Goal: Task Accomplishment & Management: Complete application form

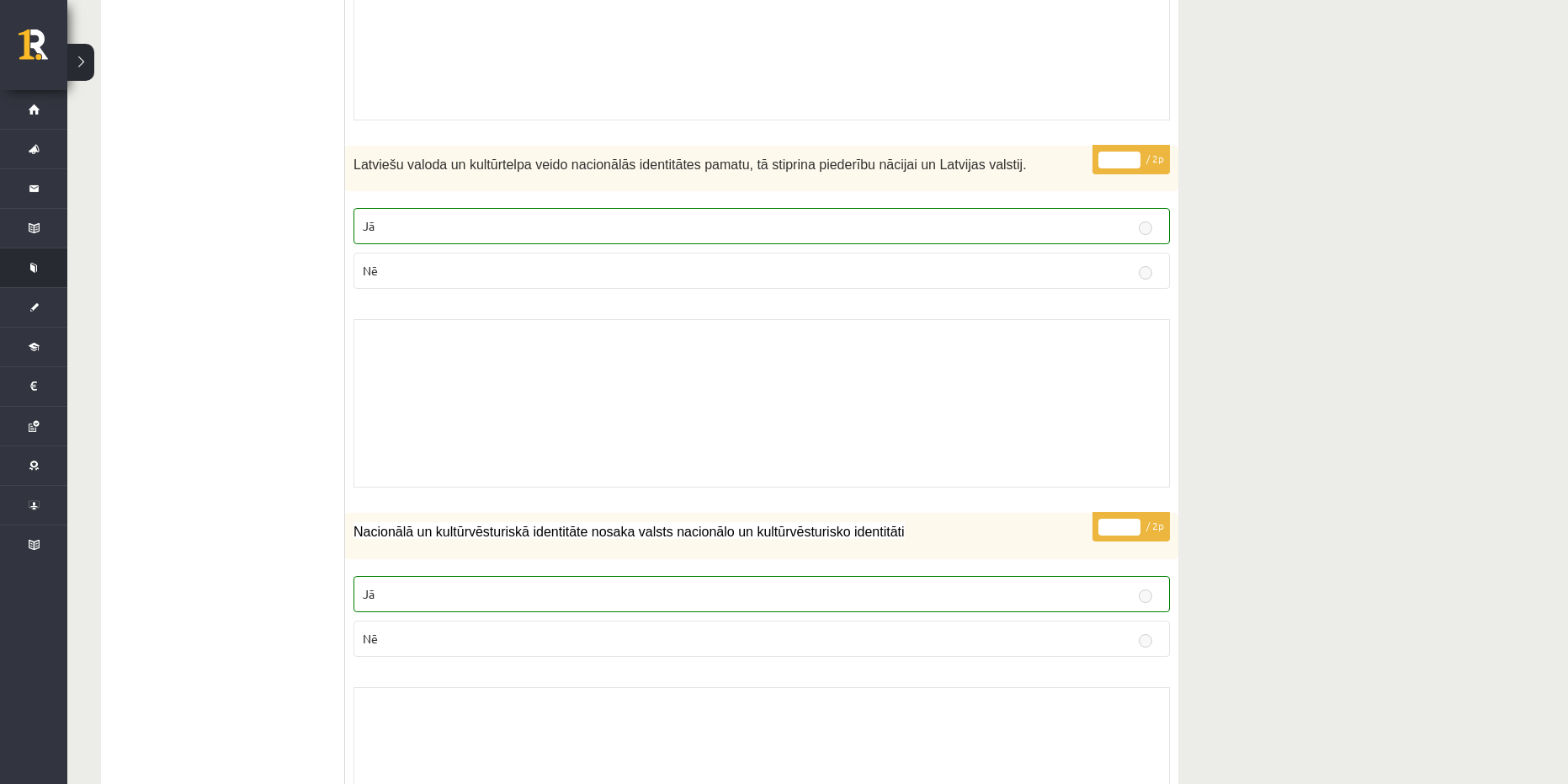
scroll to position [3031, 0]
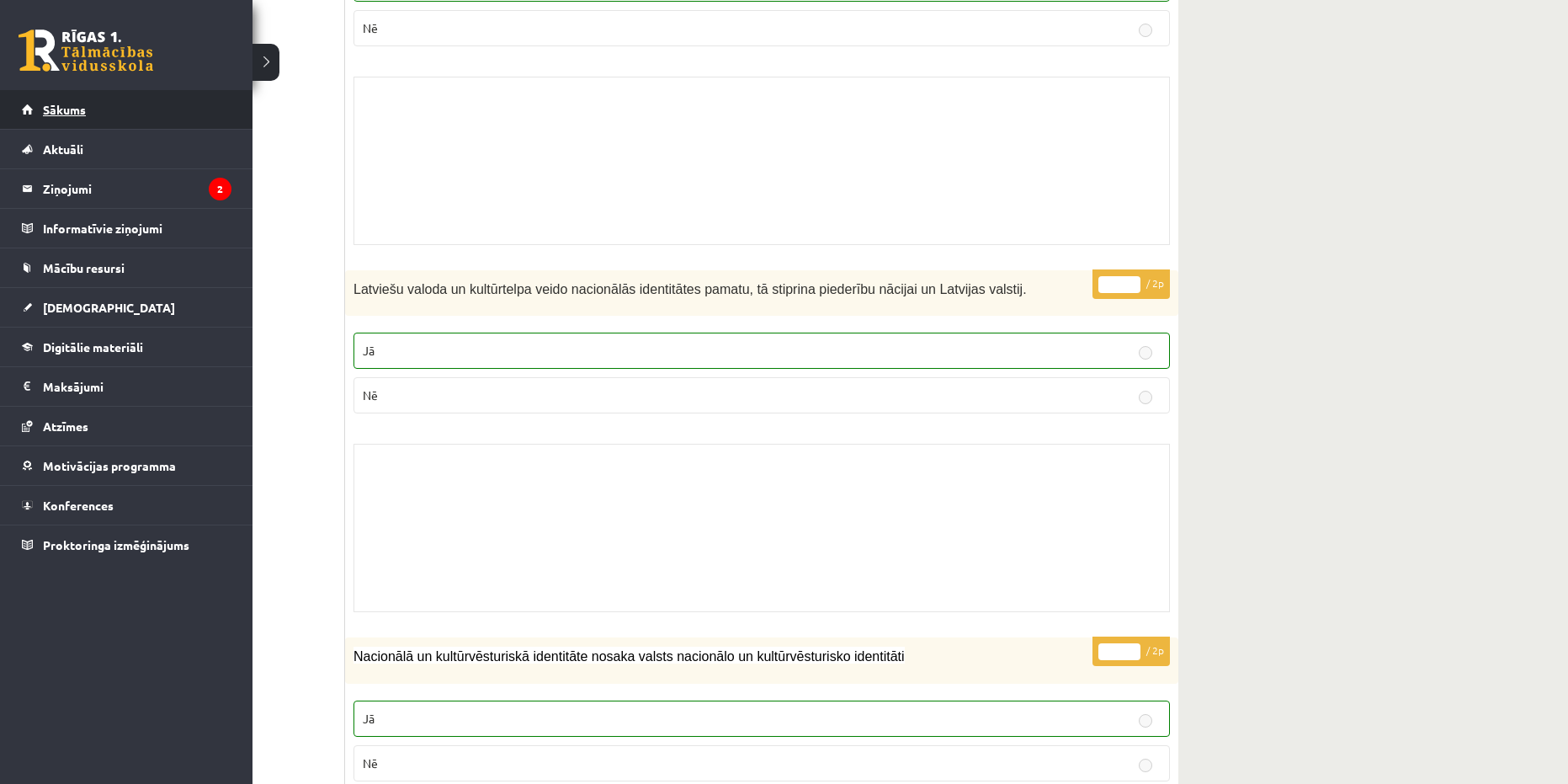
click at [50, 109] on span "Sākums" at bounding box center [64, 110] width 43 height 15
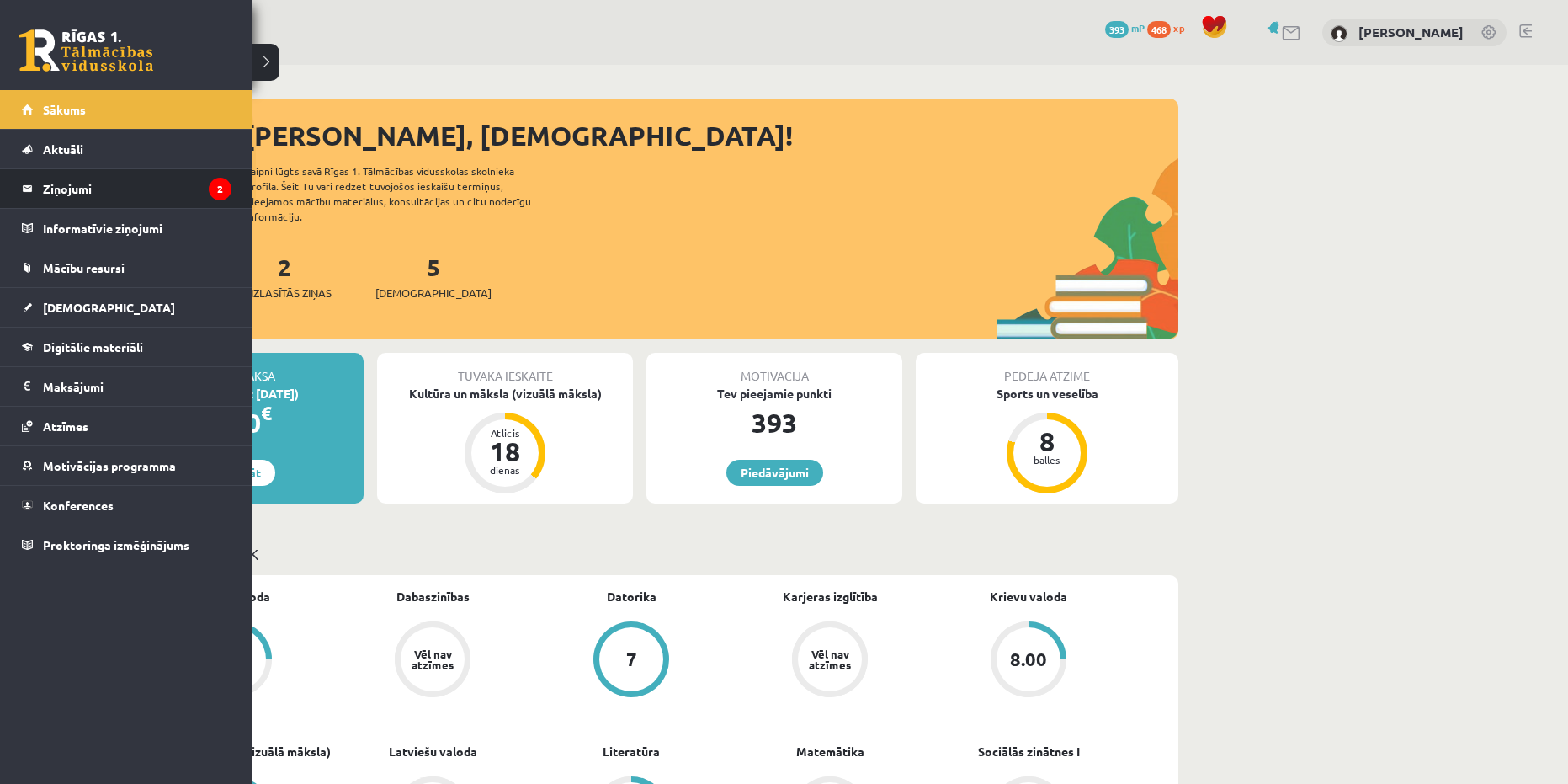
click at [139, 186] on legend "Ziņojumi 2" at bounding box center [137, 189] width 189 height 39
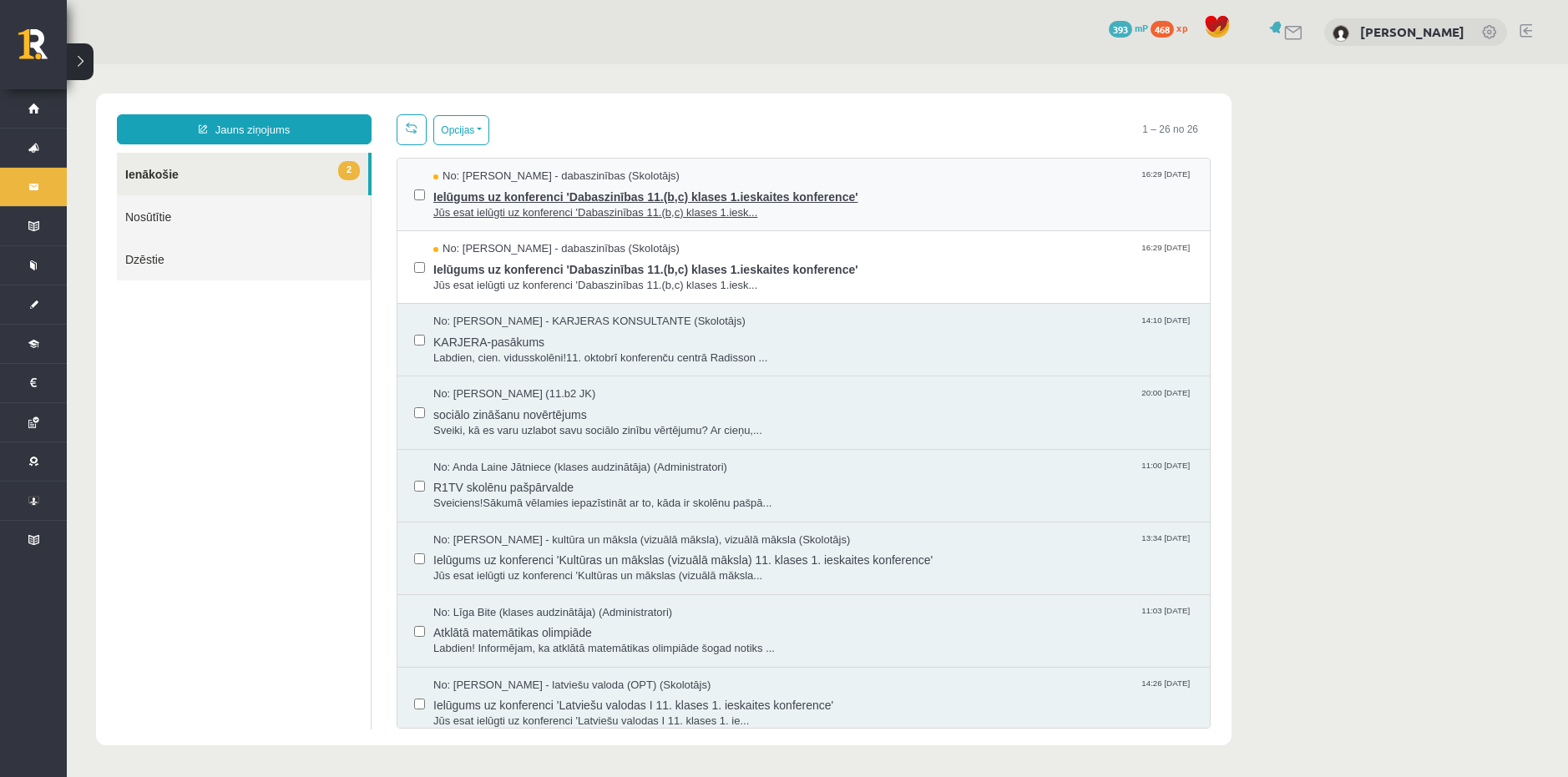
click at [654, 206] on span "Jūs esat ielūgti uz konferenci 'Dabaszinības 11.(b,c) klases 1.iesk..." at bounding box center [813, 213] width 760 height 16
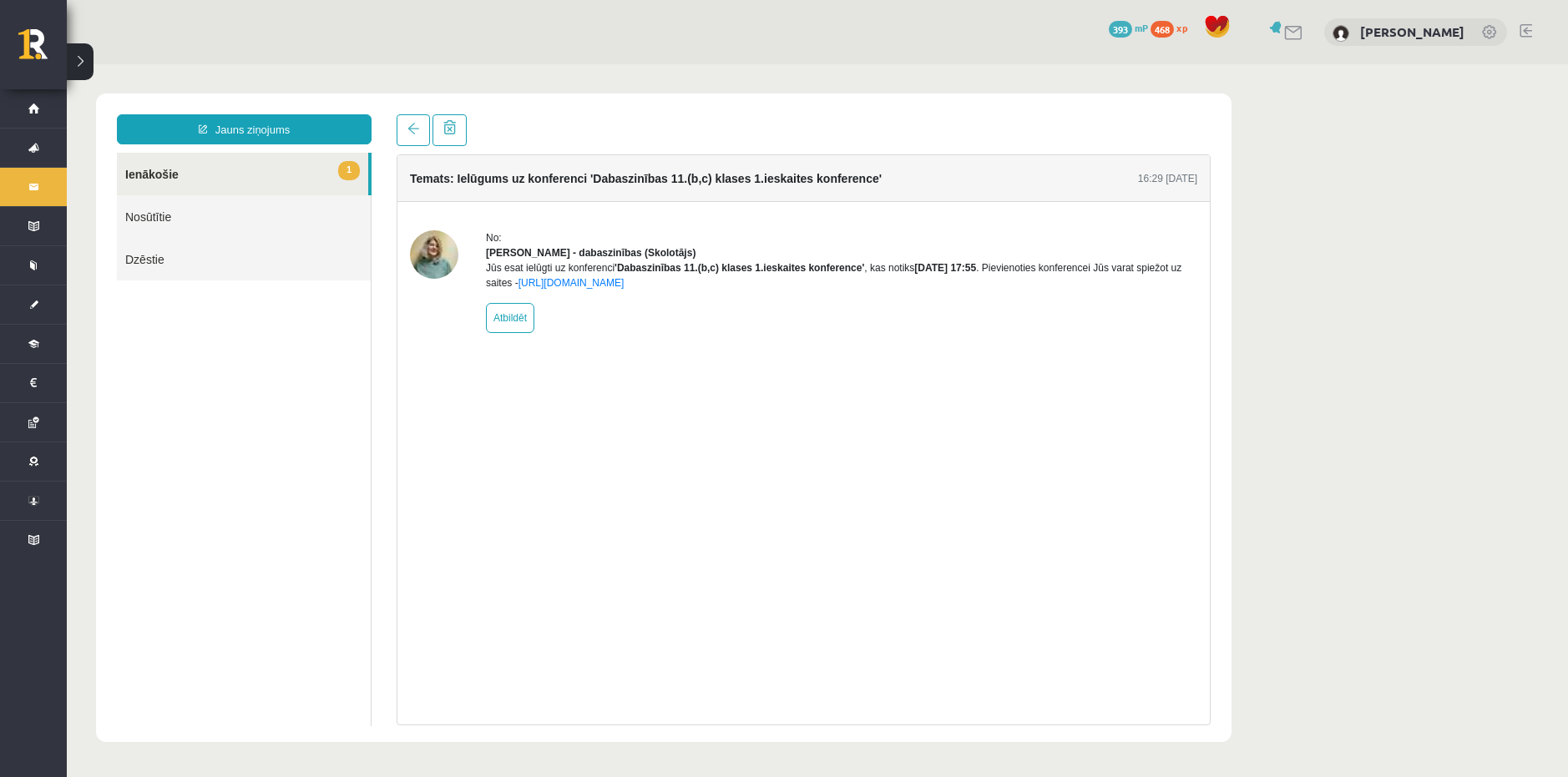
click at [219, 177] on link "1 Ienākošie" at bounding box center [243, 174] width 251 height 42
click at [176, 169] on link "1 Ienākošie" at bounding box center [243, 174] width 251 height 42
click at [417, 132] on span at bounding box center [413, 128] width 11 height 11
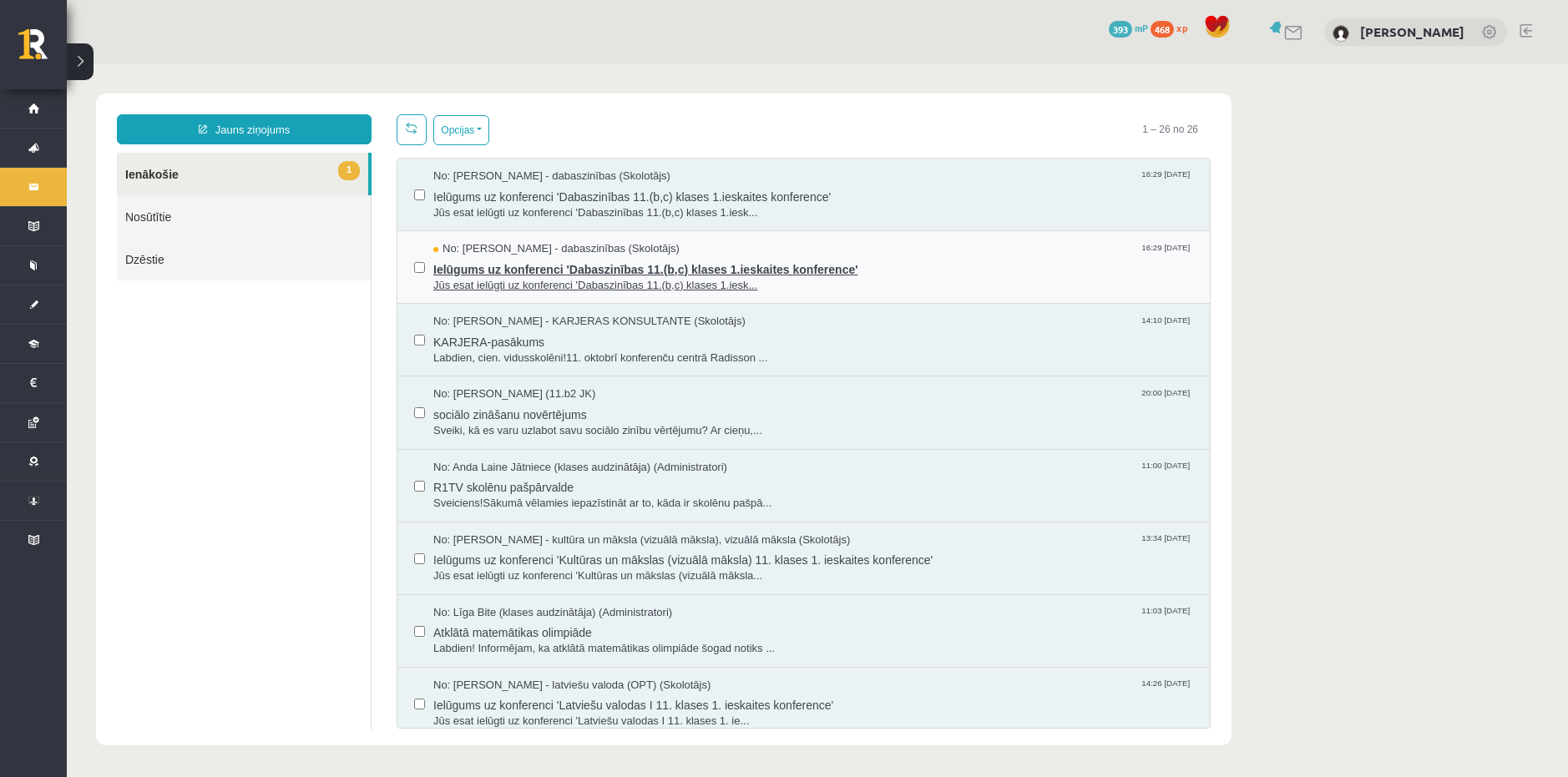
click at [480, 272] on span "Ielūgums uz konferenci 'Dabaszinības 11.(b,c) klases 1.ieskaites konference'" at bounding box center [813, 267] width 760 height 21
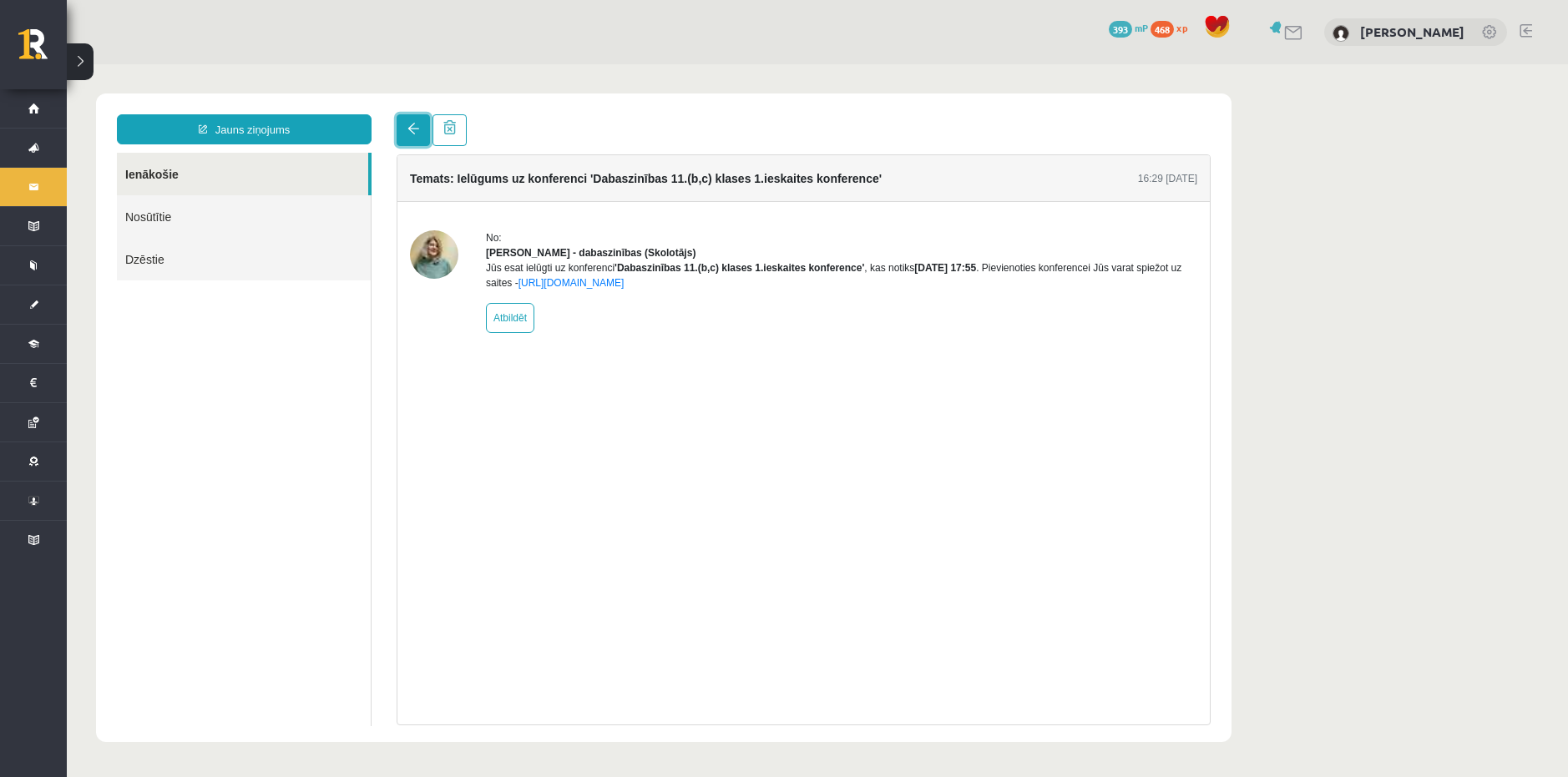
click at [413, 137] on link at bounding box center [413, 130] width 33 height 32
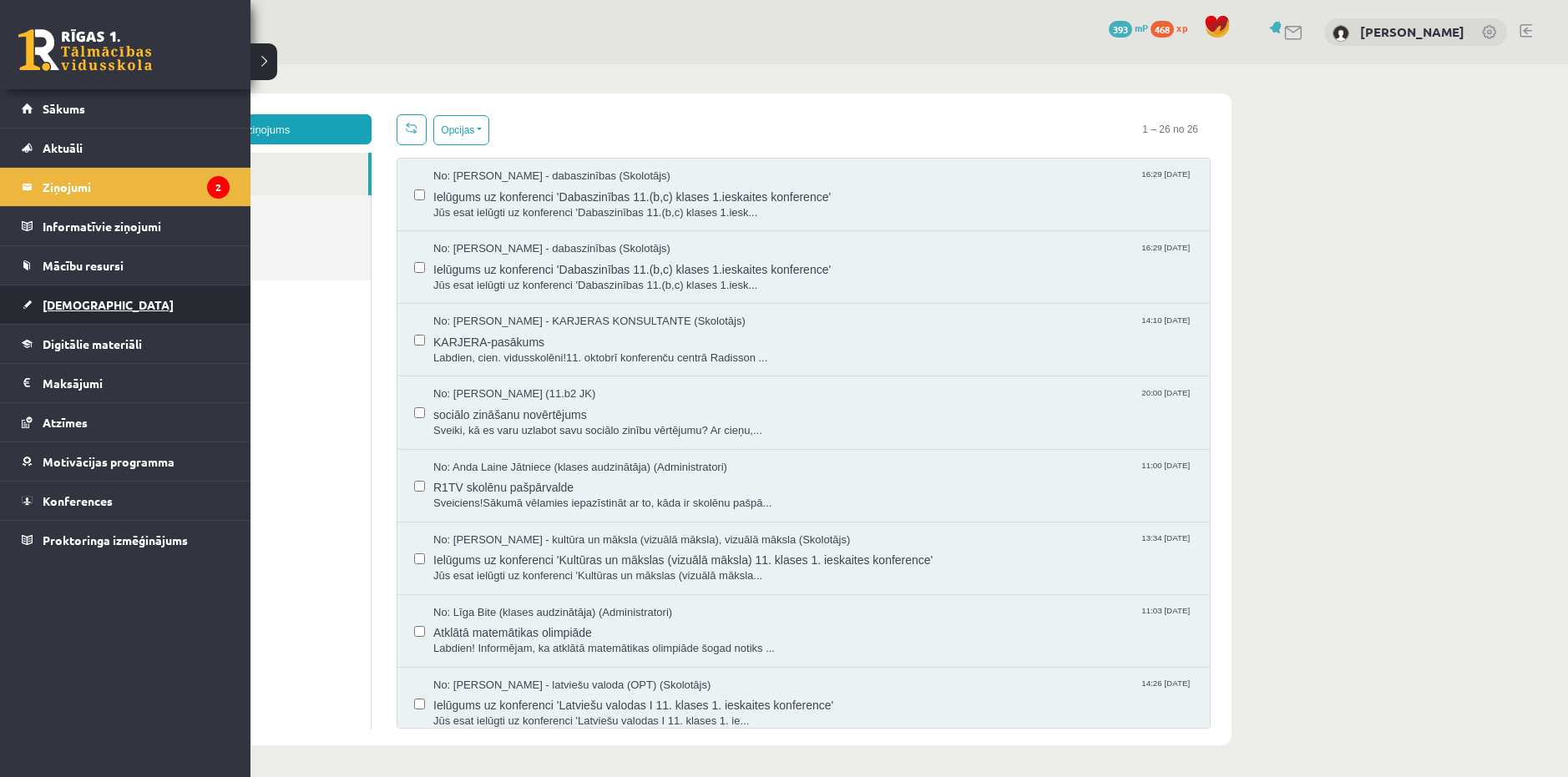
click at [70, 306] on span "[DEMOGRAPHIC_DATA]" at bounding box center [108, 305] width 131 height 15
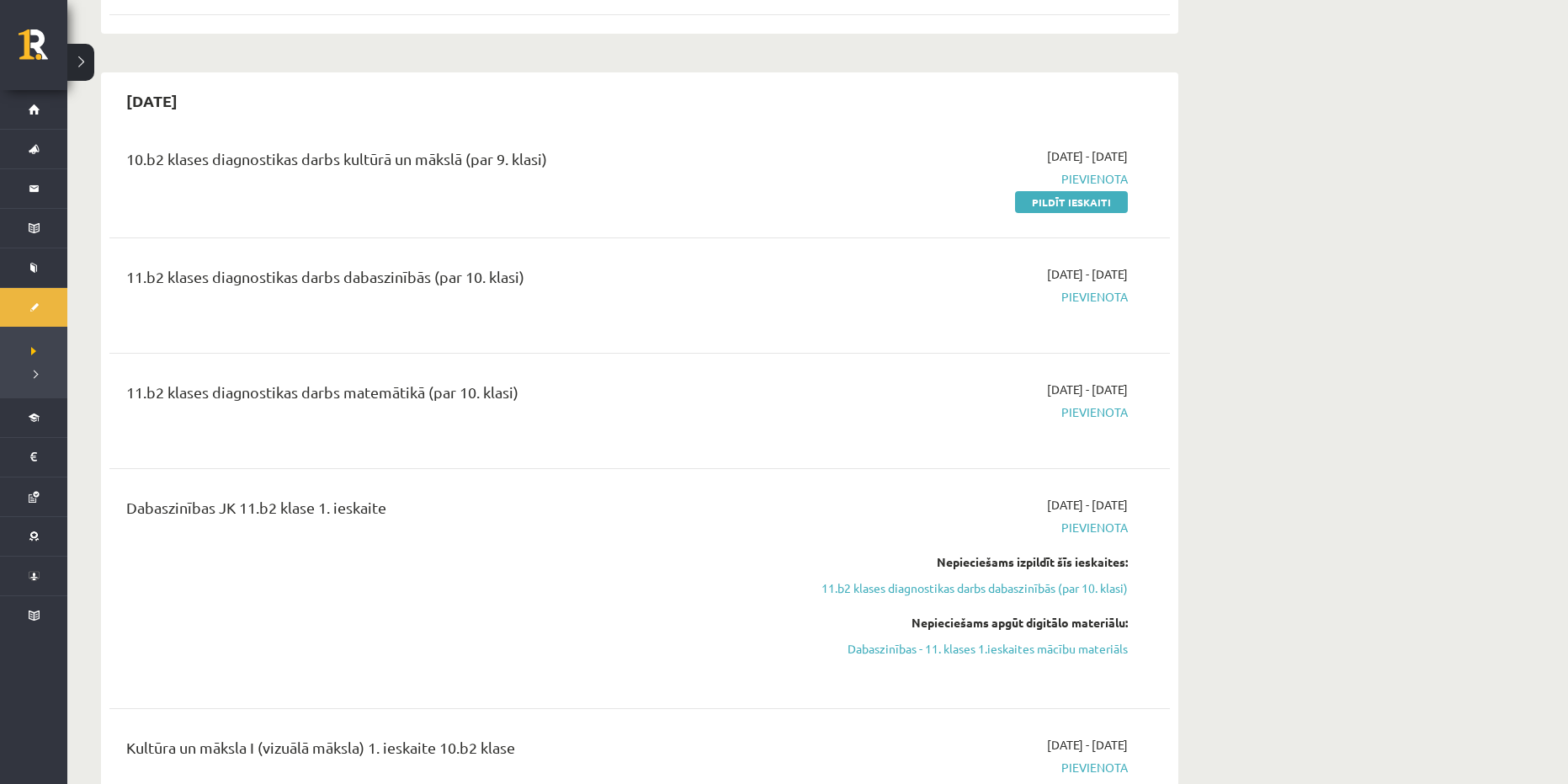
scroll to position [842, 0]
click at [1107, 209] on link "Pildīt ieskaiti" at bounding box center [1071, 204] width 112 height 22
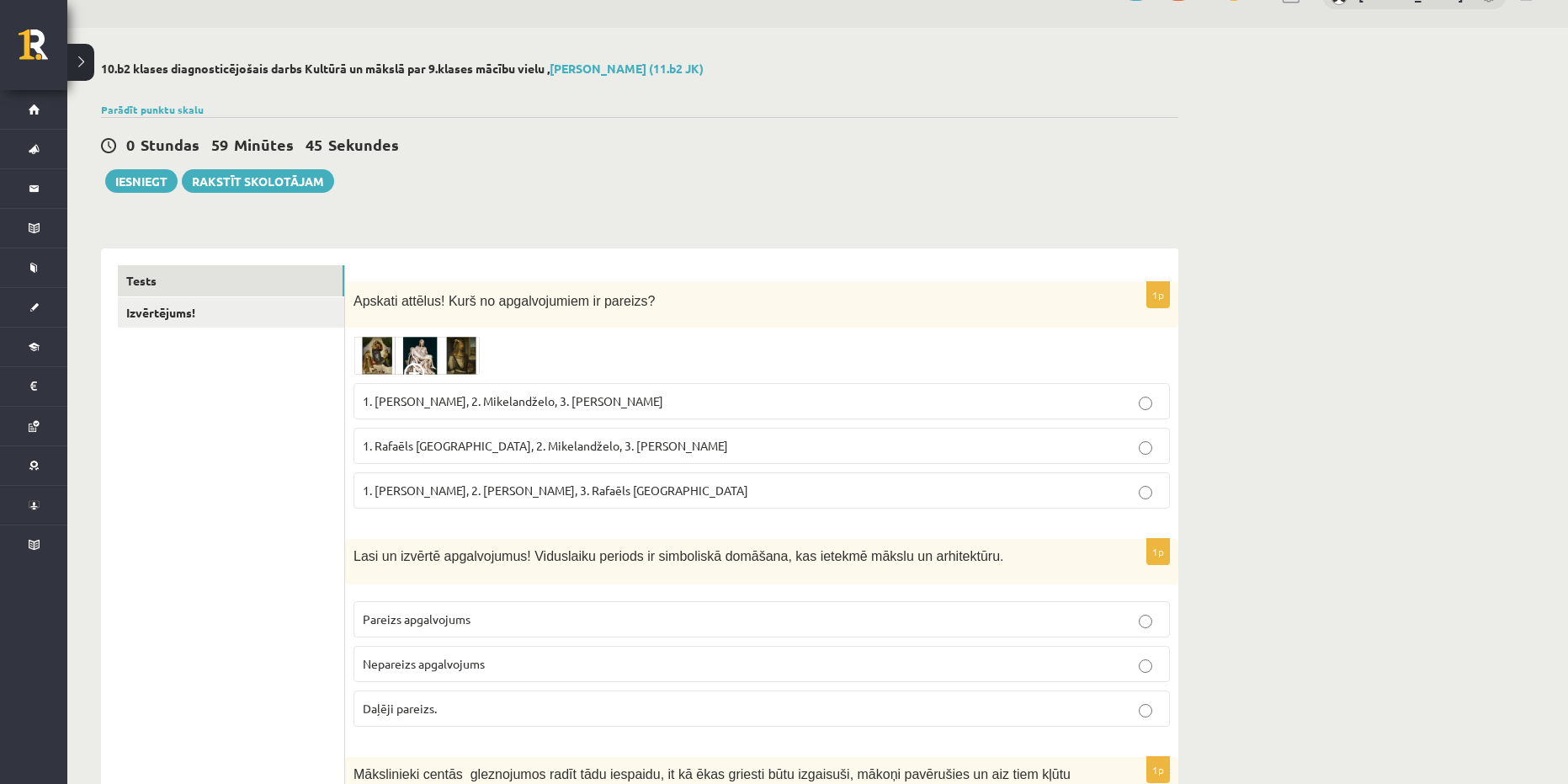
scroll to position [84, 0]
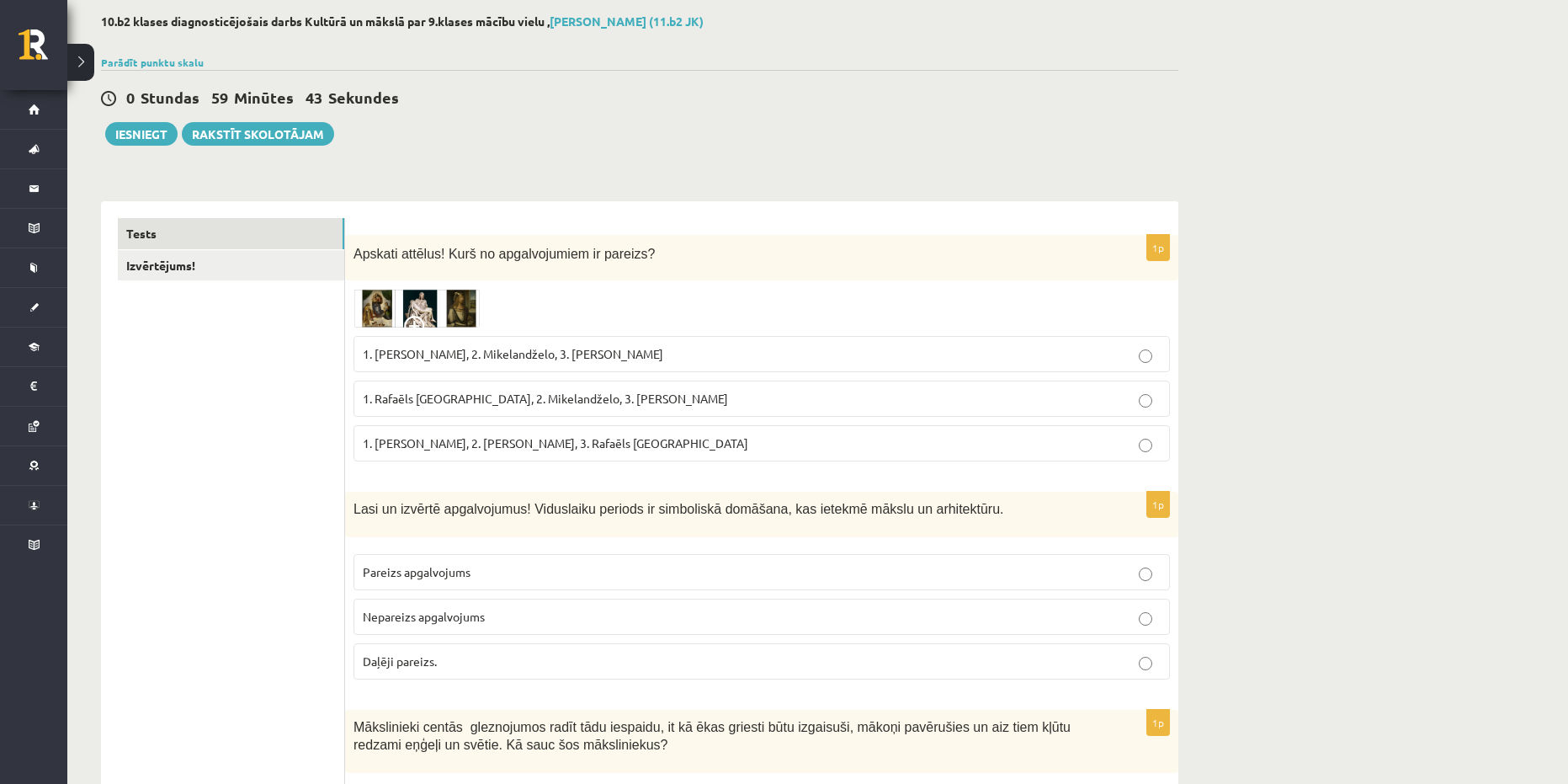
drag, startPoint x: 825, startPoint y: 445, endPoint x: 350, endPoint y: 251, distance: 513.1
click at [350, 251] on div "1p Apskati attēlus! Kurš no apgalvojumiem ir pareizs? 1. Leonardo da Vinči, 2. …" at bounding box center [762, 355] width 833 height 240
drag, startPoint x: 712, startPoint y: 274, endPoint x: 679, endPoint y: 291, distance: 37.1
click at [712, 274] on div "Apskati attēlus! Kurš no apgalvojumiem ir pareizs?" at bounding box center [762, 258] width 833 height 47
click at [431, 328] on img at bounding box center [416, 308] width 127 height 39
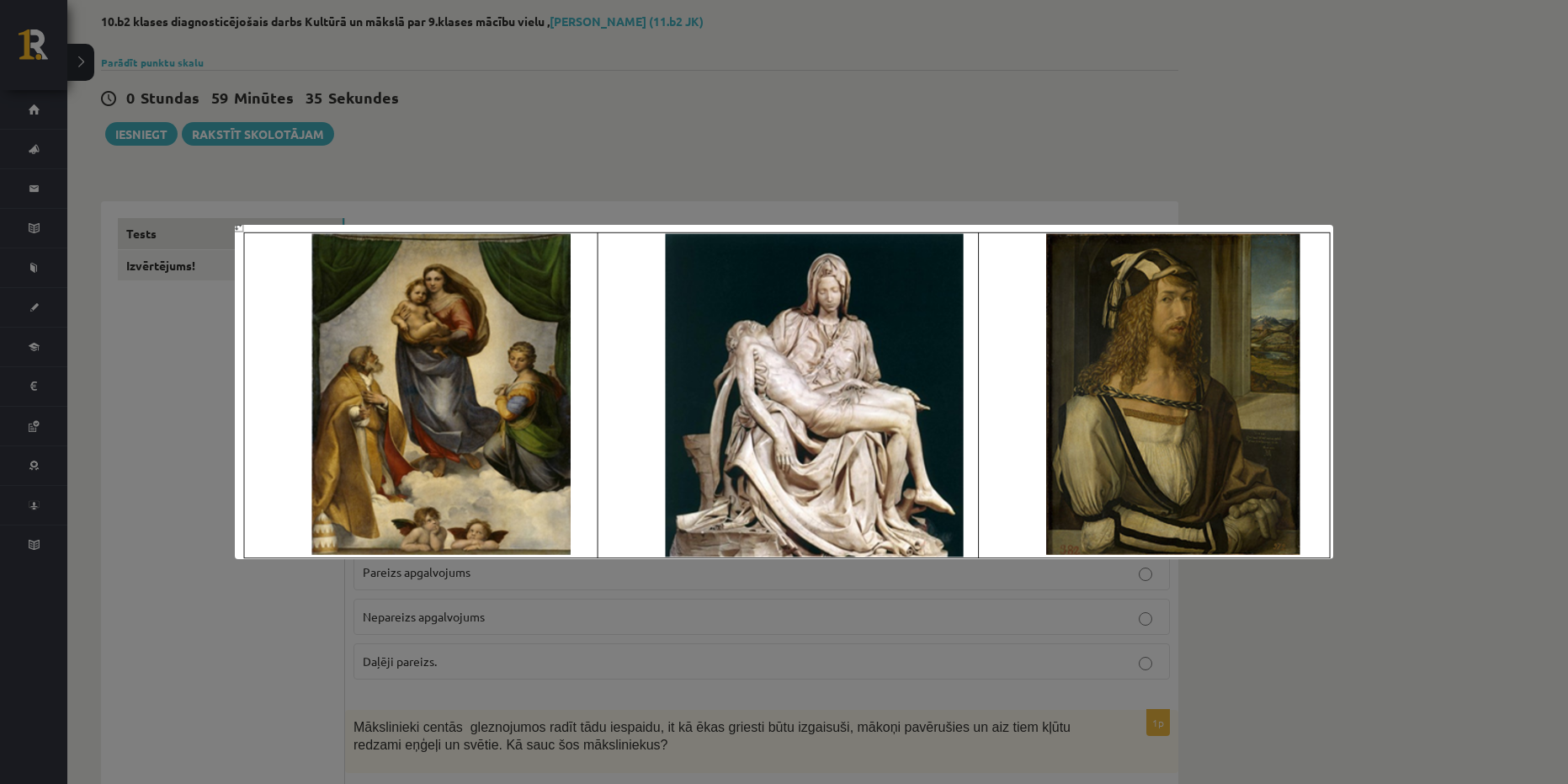
click at [1504, 546] on div at bounding box center [784, 392] width 1568 height 784
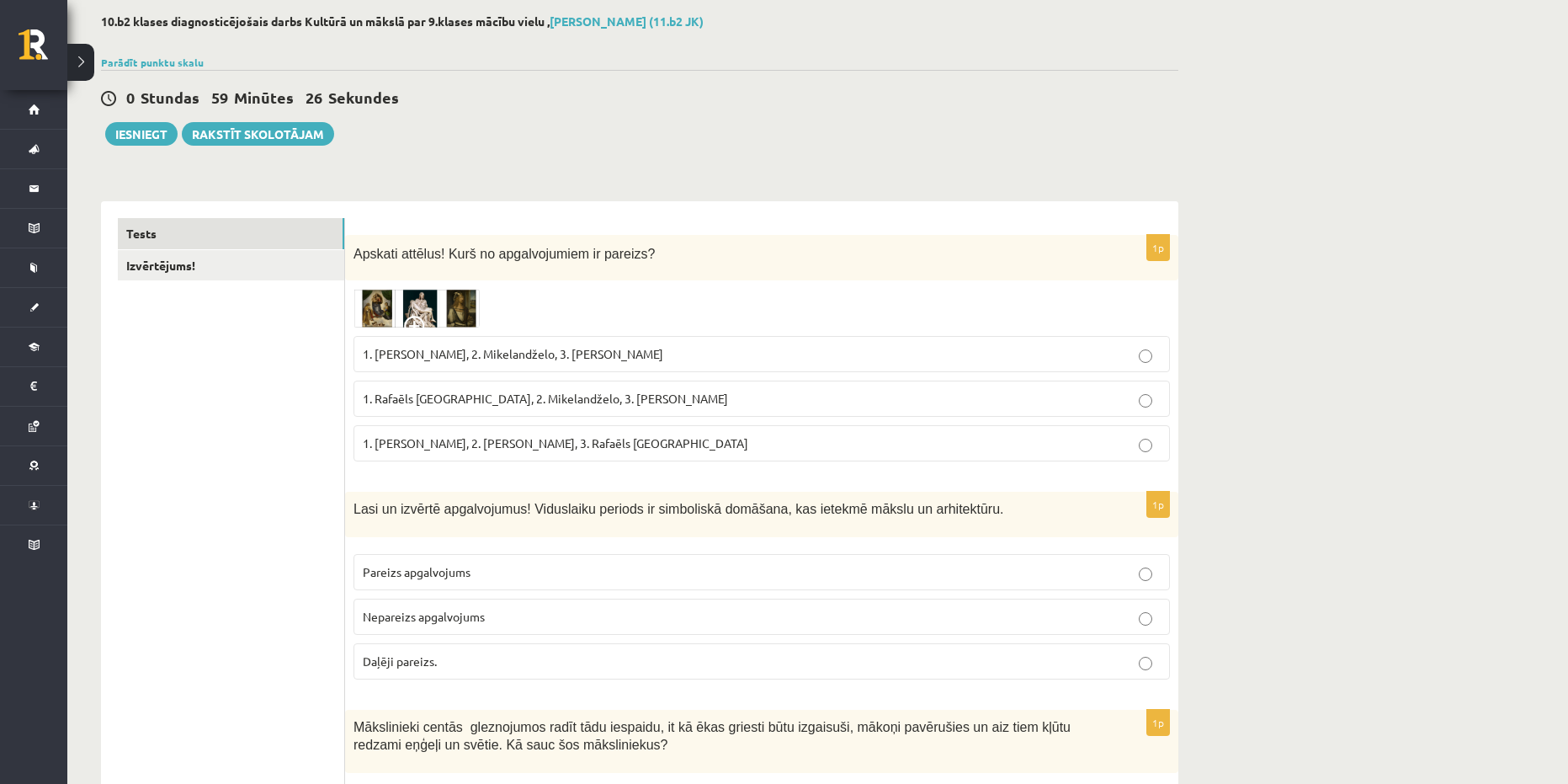
click at [403, 291] on img at bounding box center [416, 308] width 127 height 39
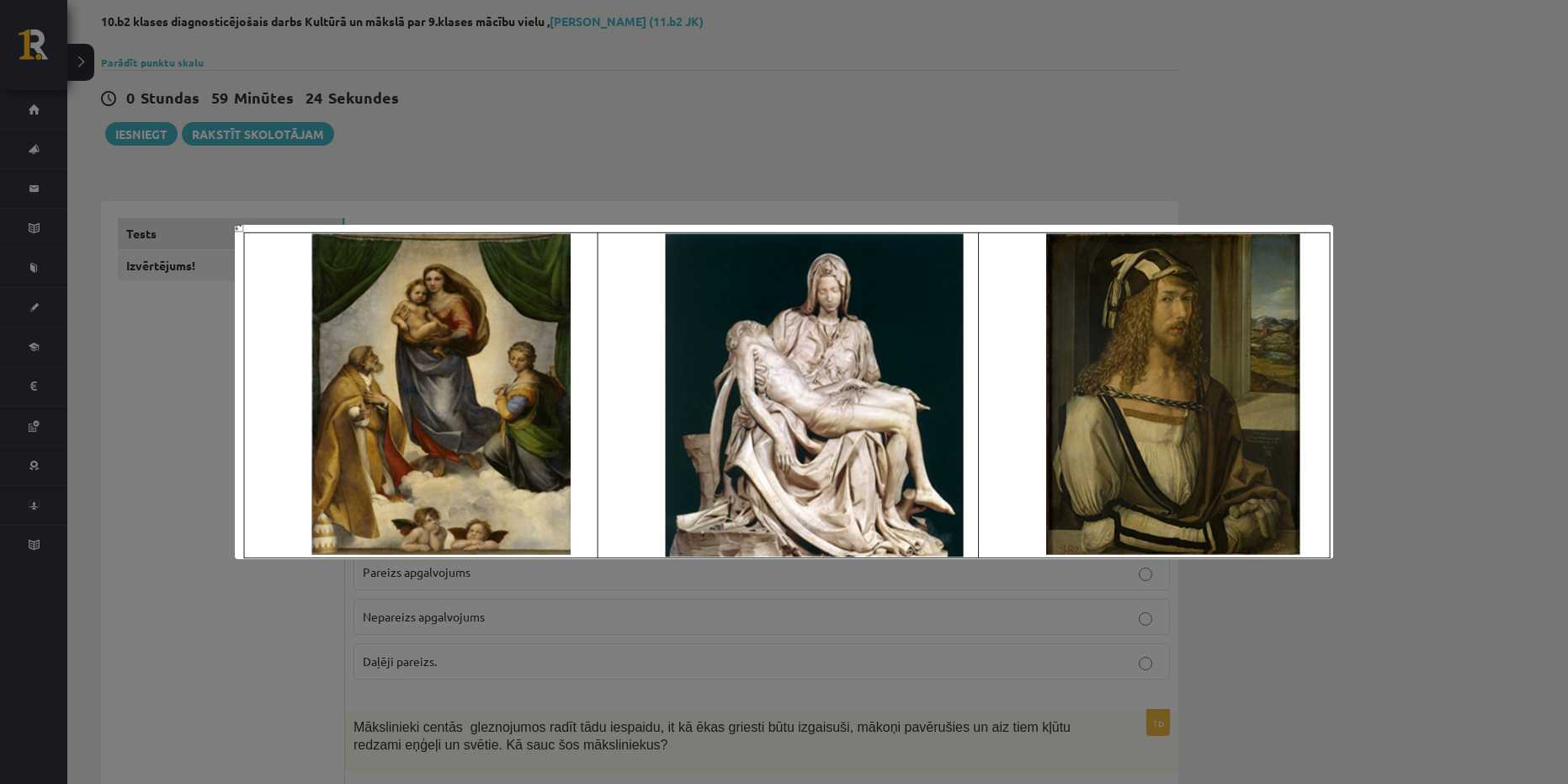
click at [1382, 510] on div at bounding box center [784, 392] width 1568 height 784
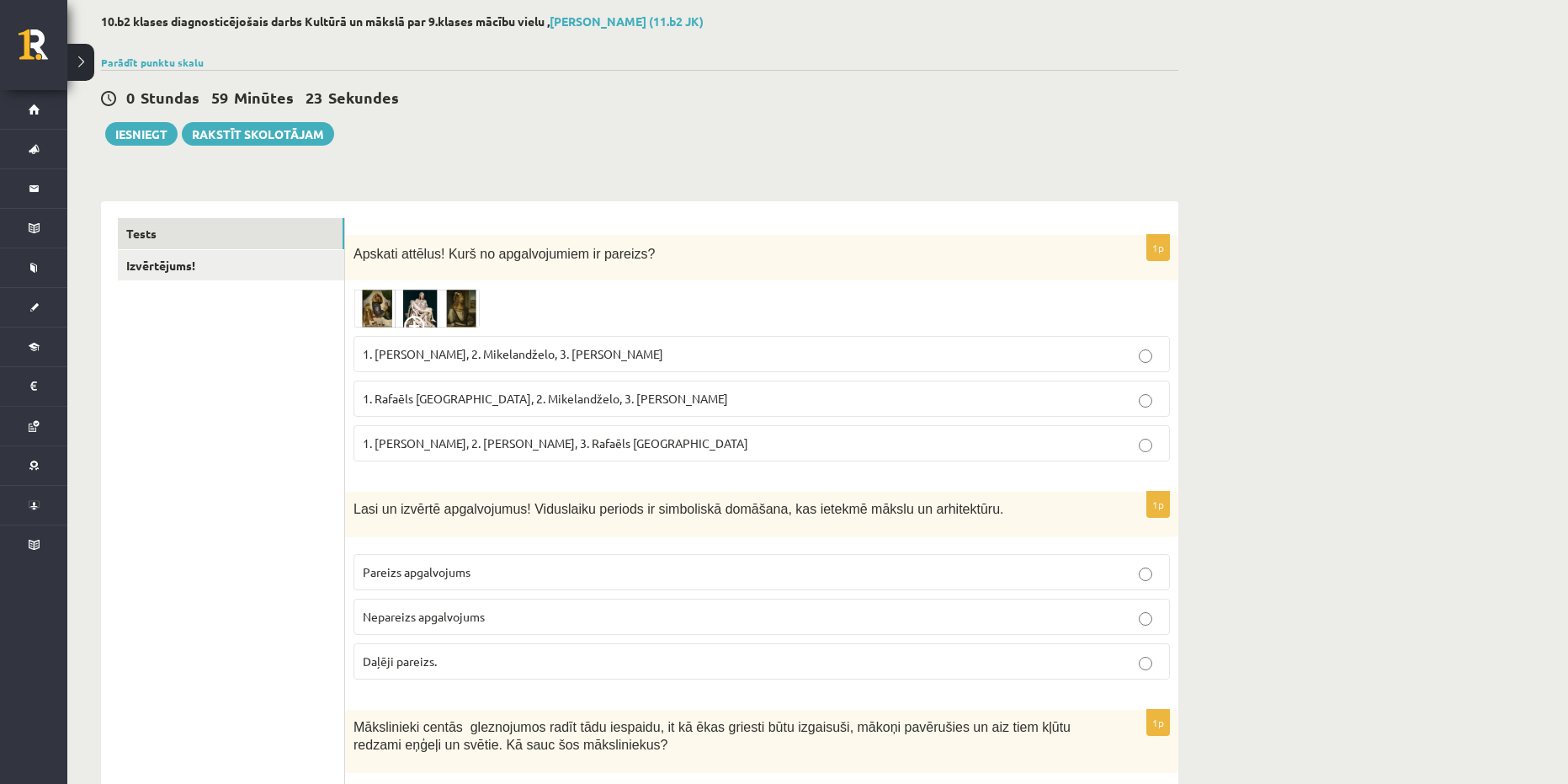
click at [451, 310] on img at bounding box center [416, 308] width 127 height 39
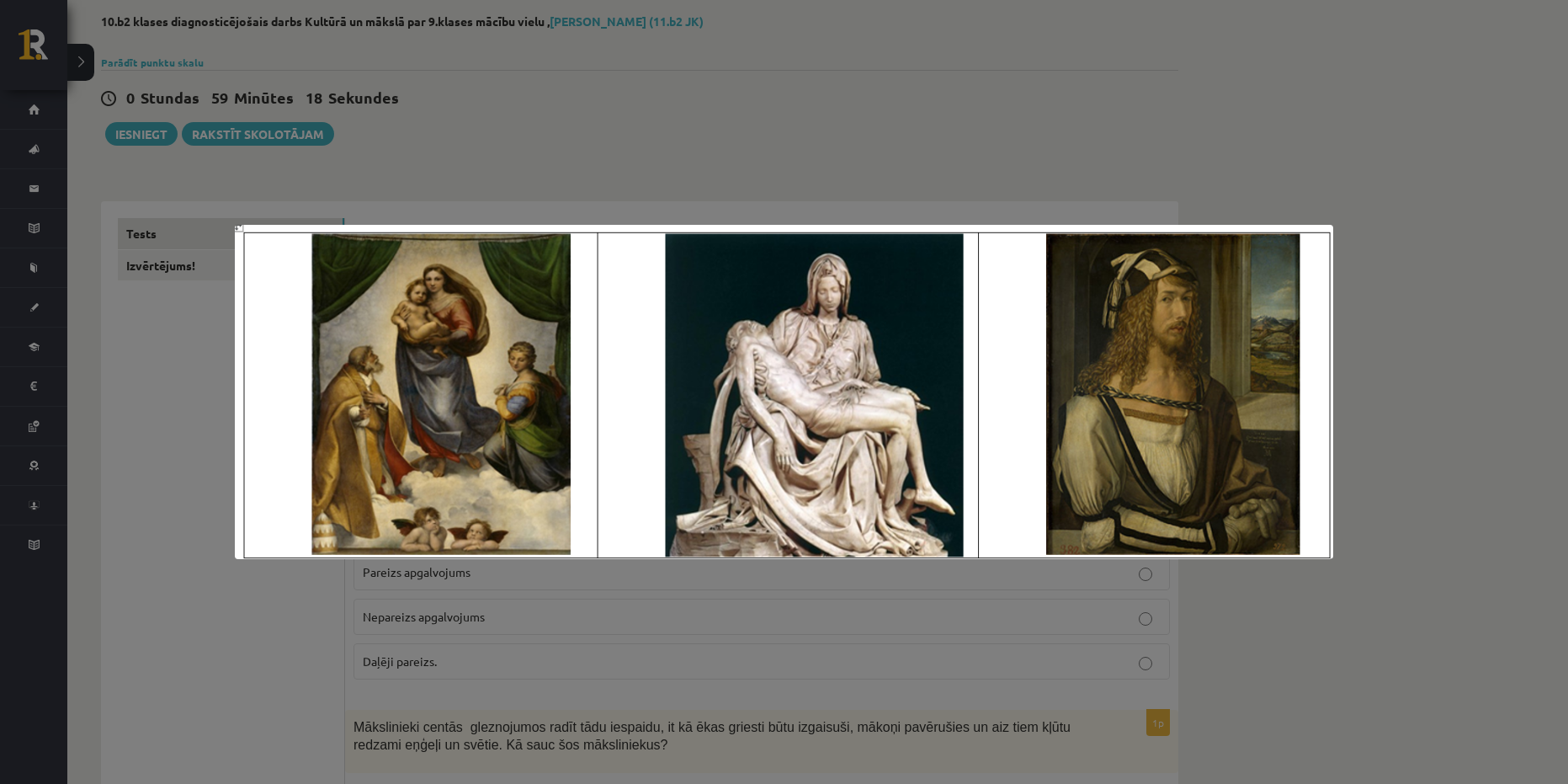
click at [1392, 412] on div at bounding box center [784, 392] width 1568 height 784
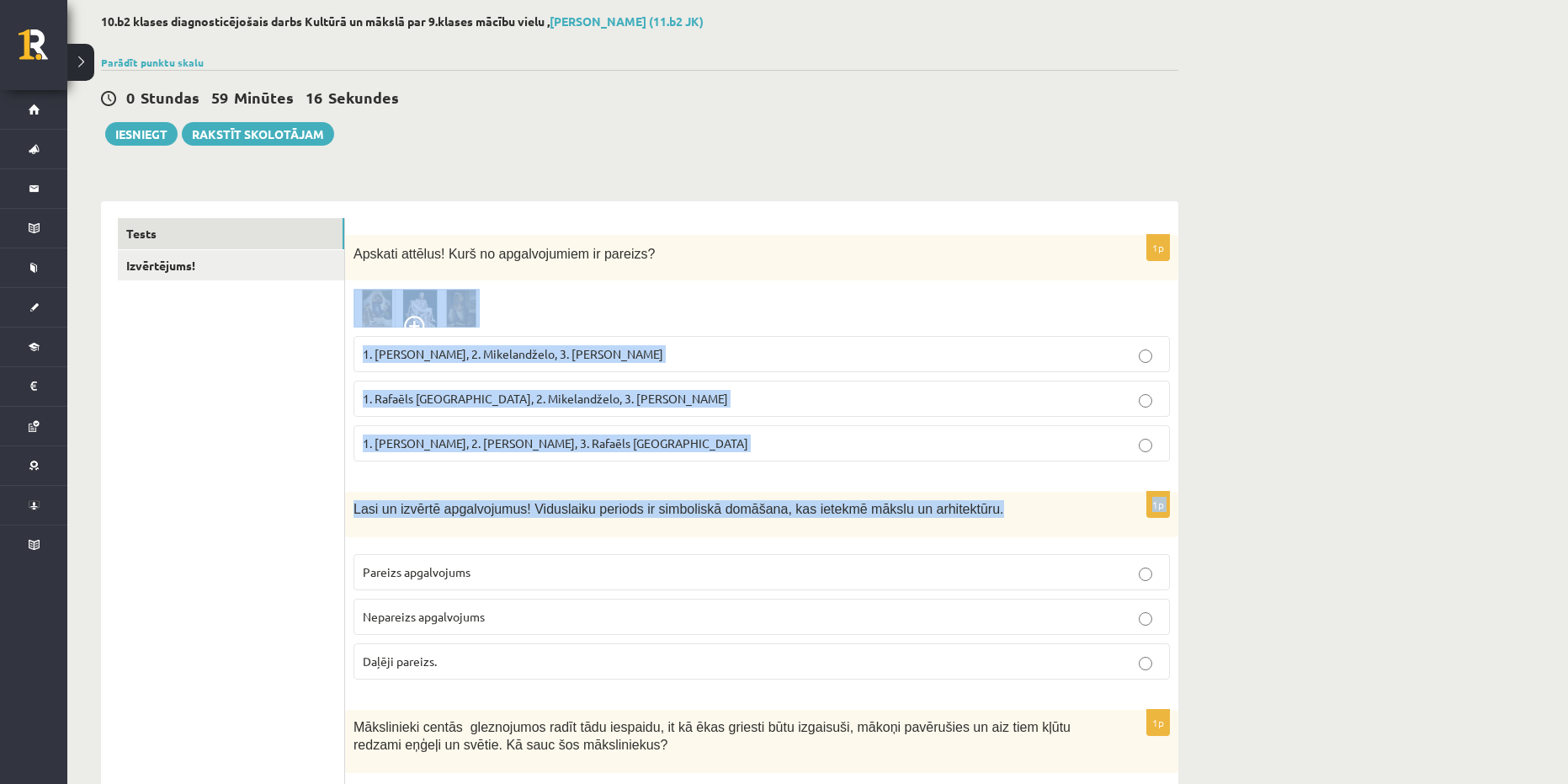
drag, startPoint x: 963, startPoint y: 484, endPoint x: 391, endPoint y: 284, distance: 606.0
click at [757, 450] on p "1. [PERSON_NAME], 2. [PERSON_NAME], 3. Rafaēls [GEOGRAPHIC_DATA]" at bounding box center [762, 443] width 798 height 18
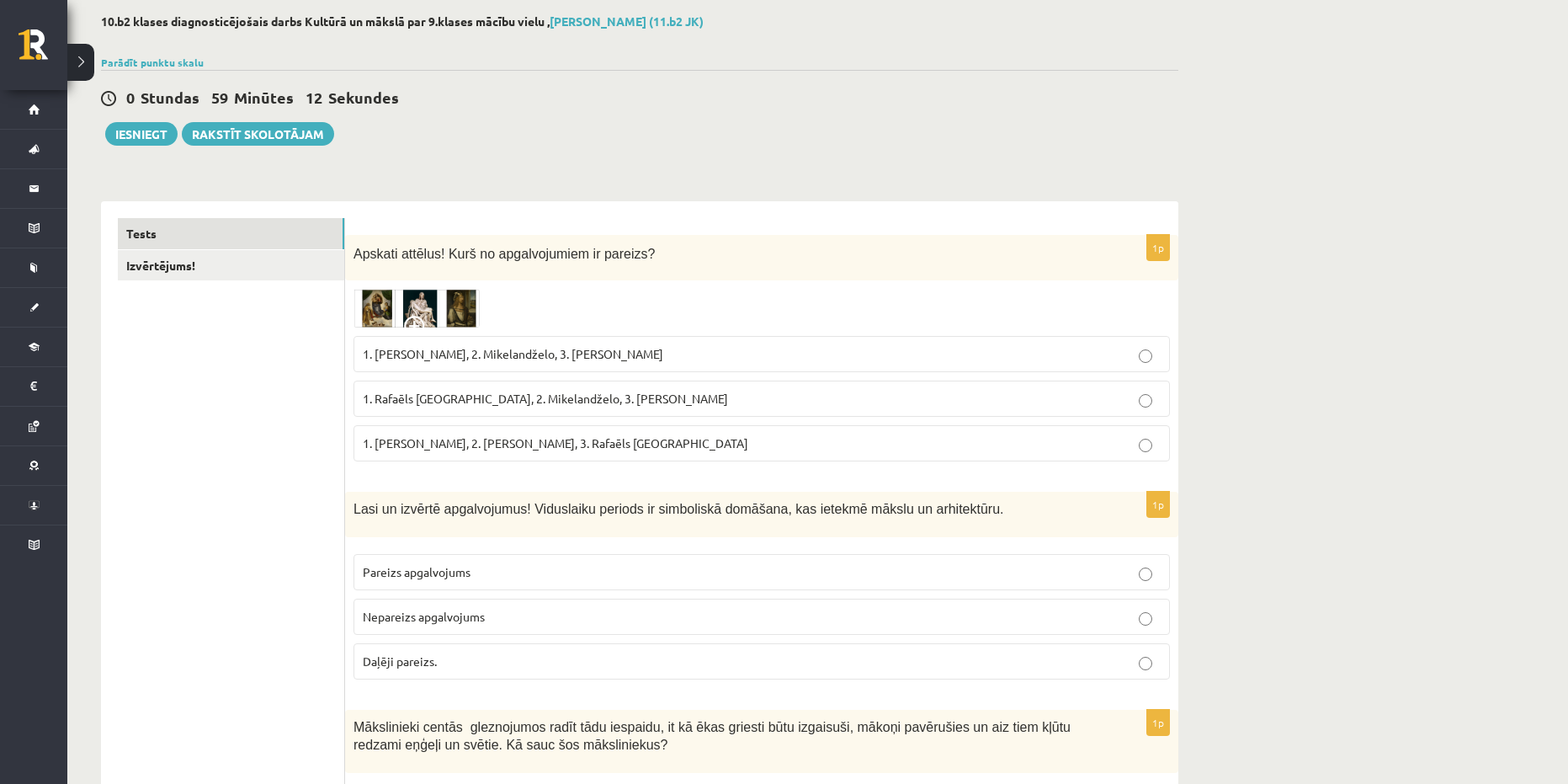
drag, startPoint x: 679, startPoint y: 416, endPoint x: 347, endPoint y: 259, distance: 367.3
click at [347, 259] on div "1p Apskati attēlus! Kurš no apgalvojumiem ir pareizs? 1. Leonardo da Vinči, 2. …" at bounding box center [762, 355] width 833 height 240
copy div "Apskati attēlus! Kurš no apgalvojumiem ir pareizs? 1. Leonardo da Vinči, 2. Mik…"
click at [446, 457] on label "1. [PERSON_NAME], 2. [PERSON_NAME], 3. Rafaēls [GEOGRAPHIC_DATA]" at bounding box center [762, 444] width 817 height 36
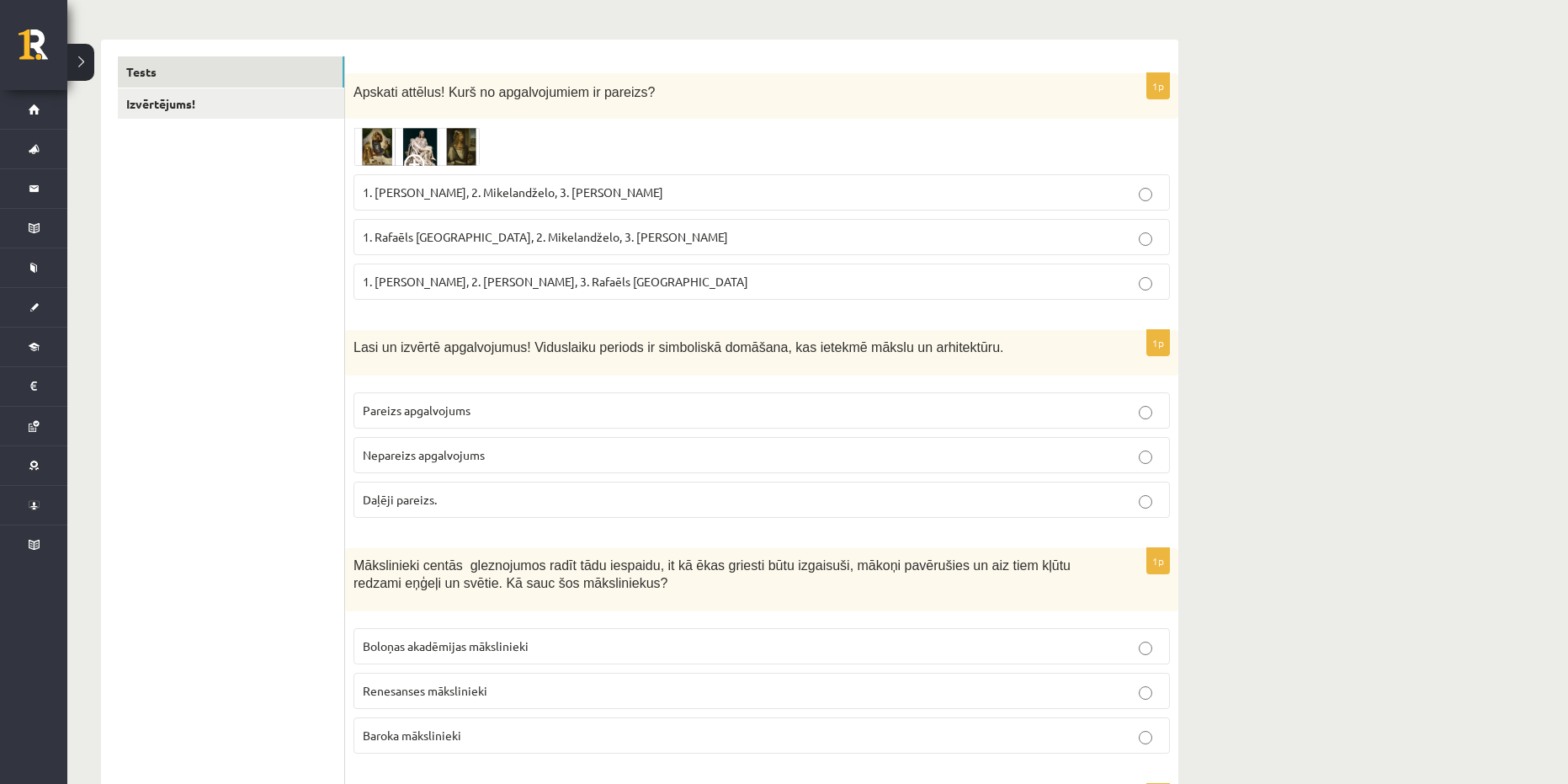
scroll to position [252, 0]
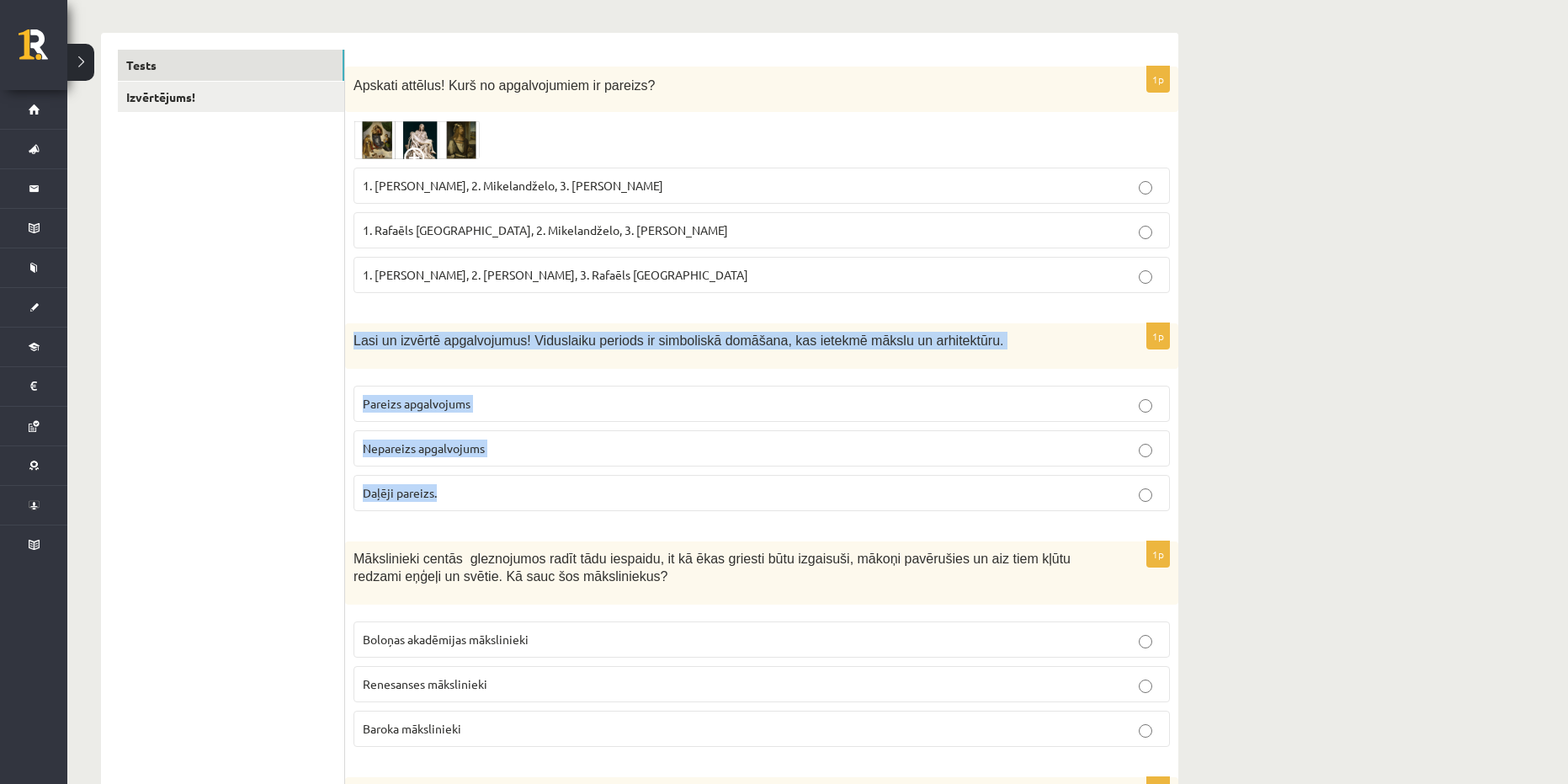
drag, startPoint x: 511, startPoint y: 493, endPoint x: 352, endPoint y: 353, distance: 211.9
click at [352, 353] on div "1p Lasi un izvērtē apgalvojumus! Viduslaiku periods ir simboliskā domāšana, kas…" at bounding box center [762, 424] width 833 height 201
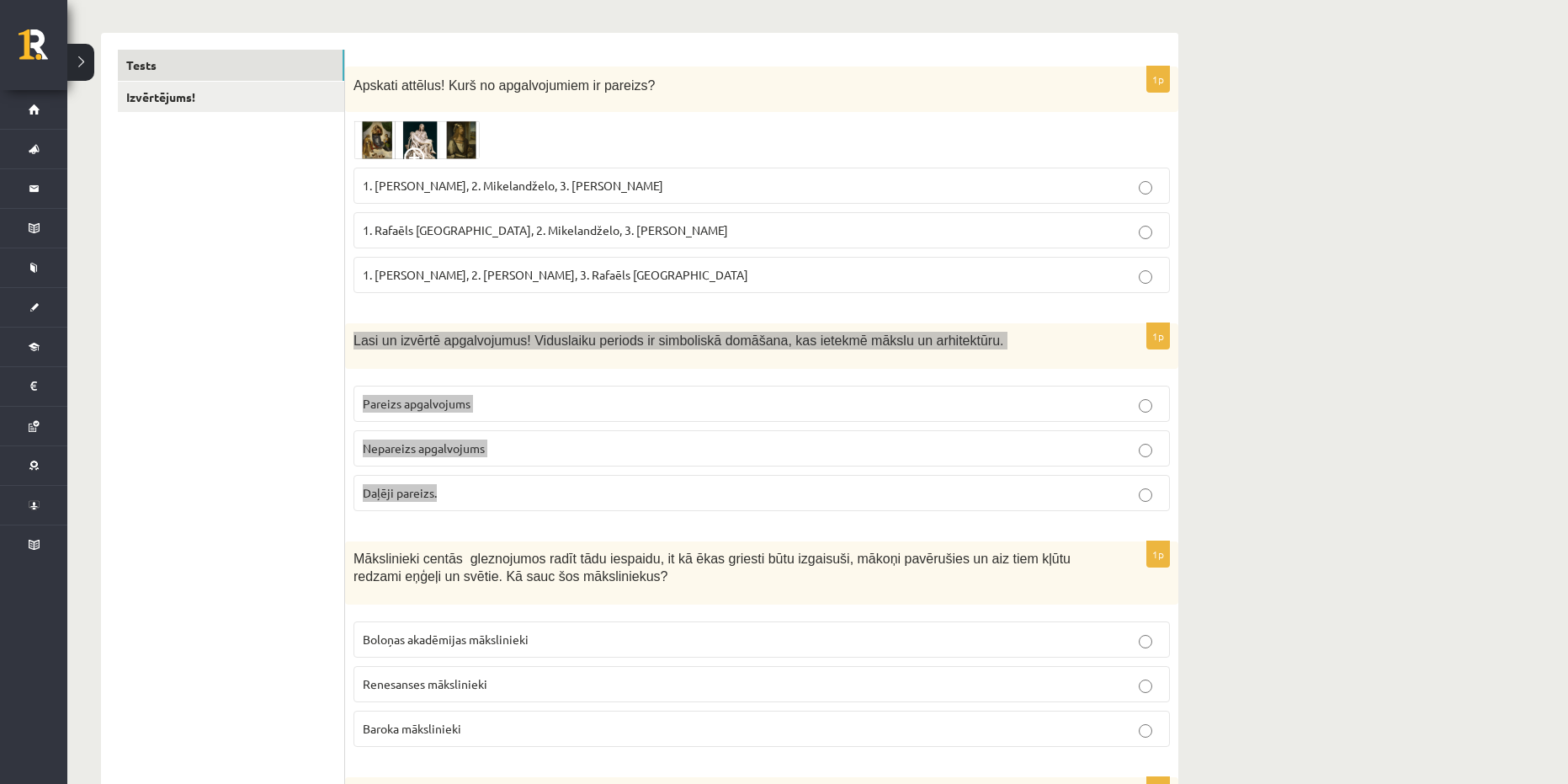
copy div "Lasi un izvērtē apgalvojumus! Viduslaiku periods ir simboliskā domāšana, kas ie…"
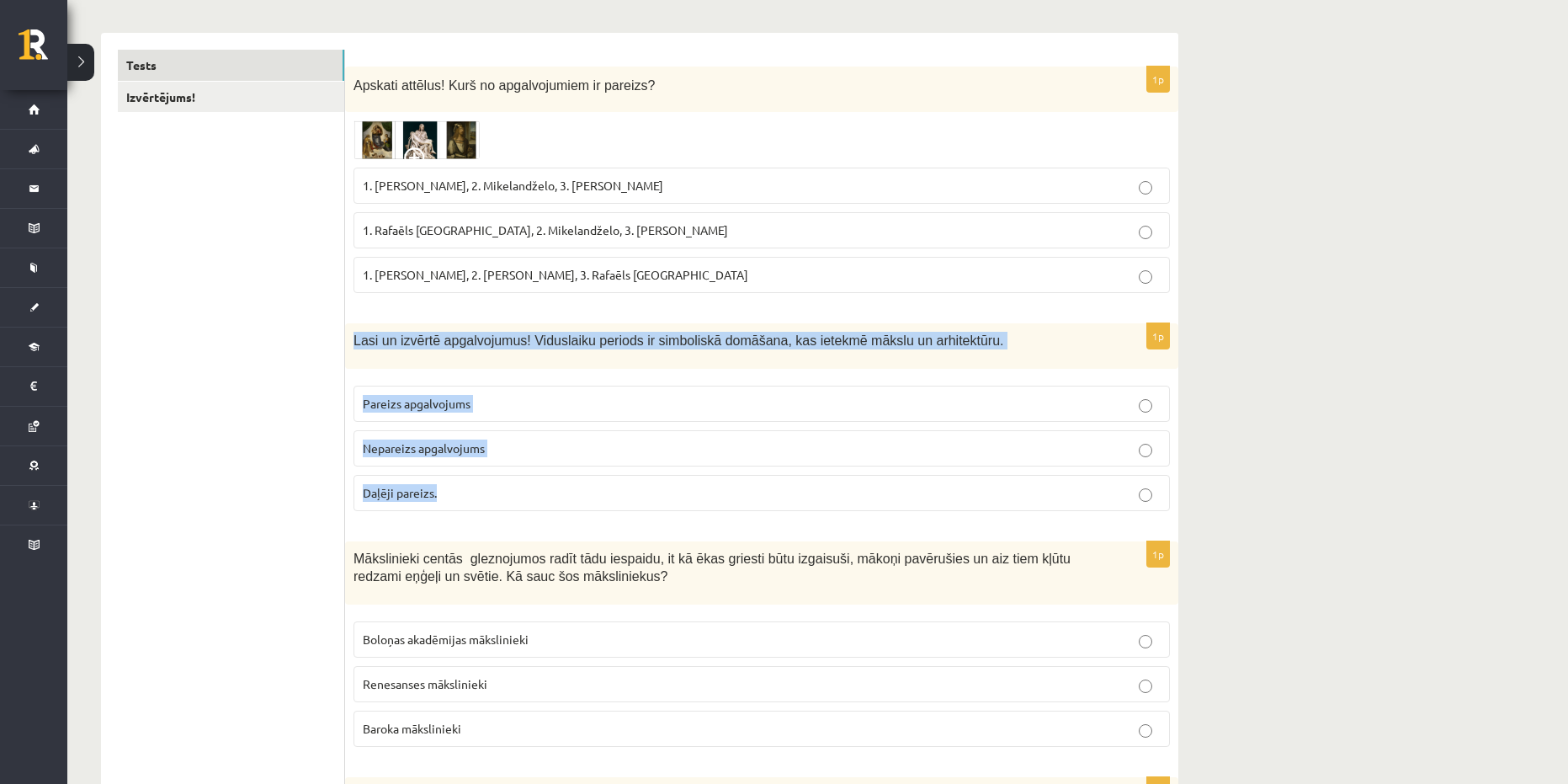
click at [447, 408] on span "Pareizs apgalvojums" at bounding box center [416, 404] width 108 height 15
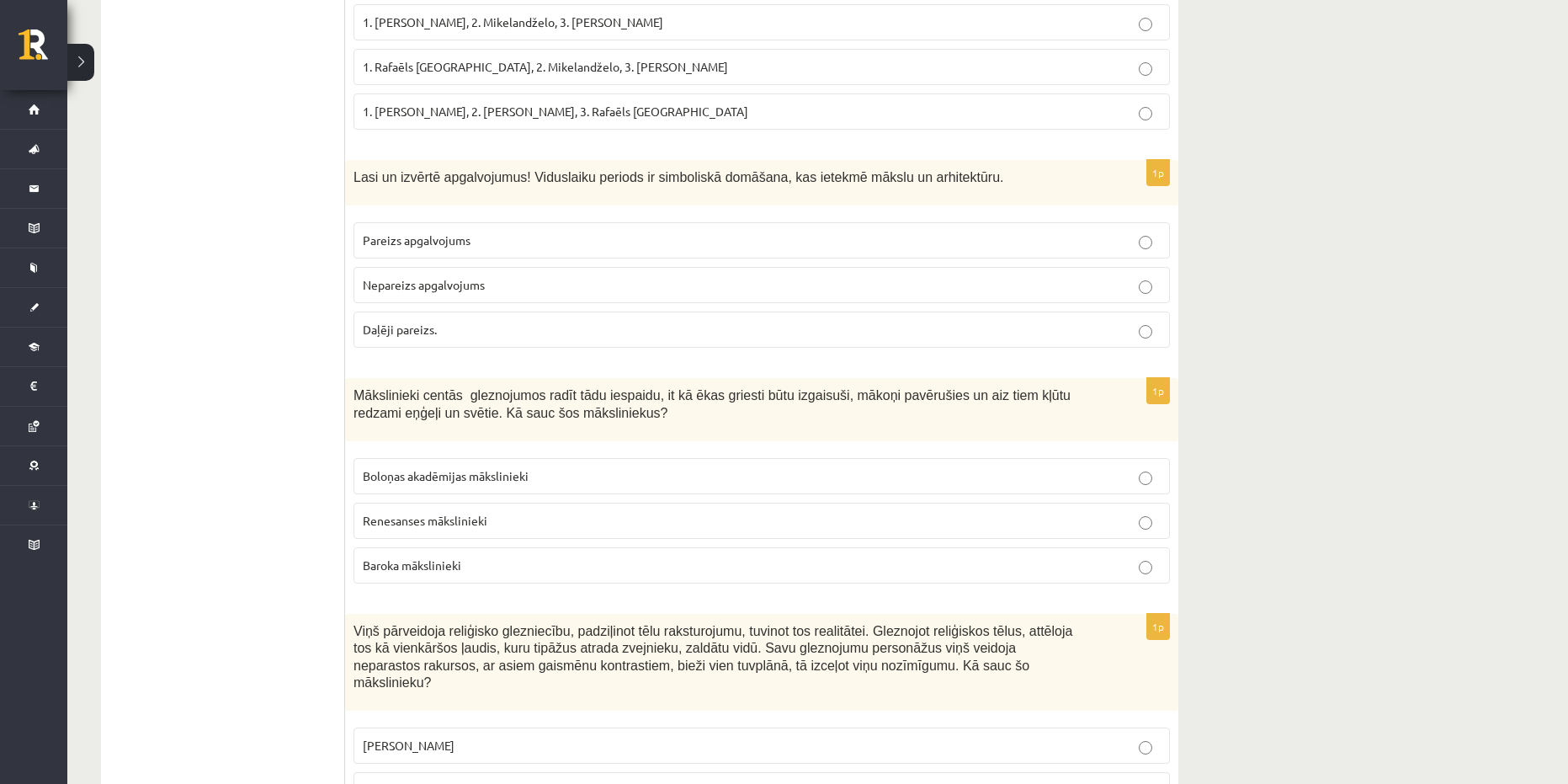
scroll to position [421, 0]
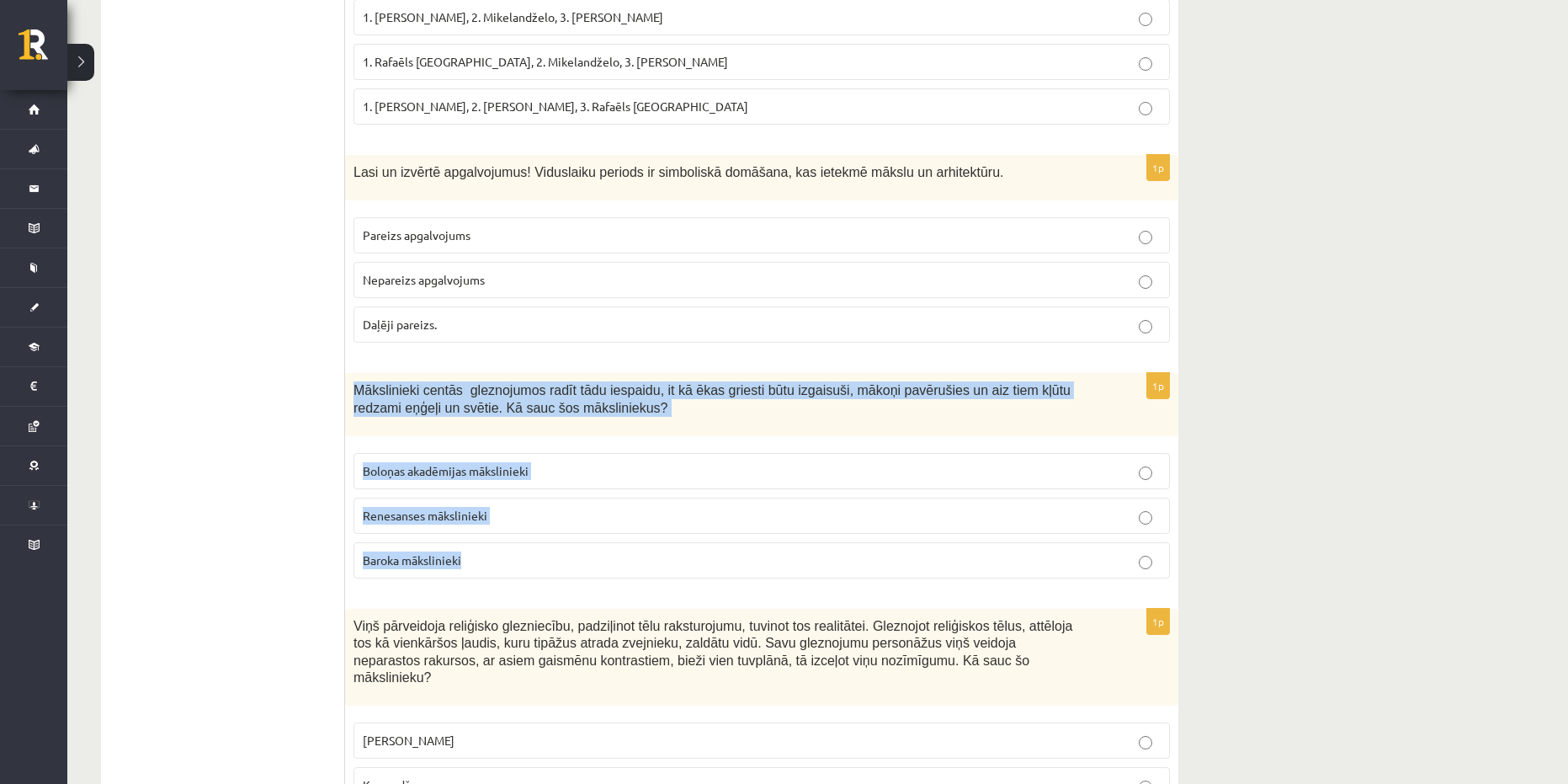
drag, startPoint x: 554, startPoint y: 565, endPoint x: 354, endPoint y: 382, distance: 271.1
click at [354, 382] on div "1p Mākslinieki centās gleznojumos radīt tādu iespaidu, it kā ēkas griesti būtu …" at bounding box center [762, 483] width 833 height 219
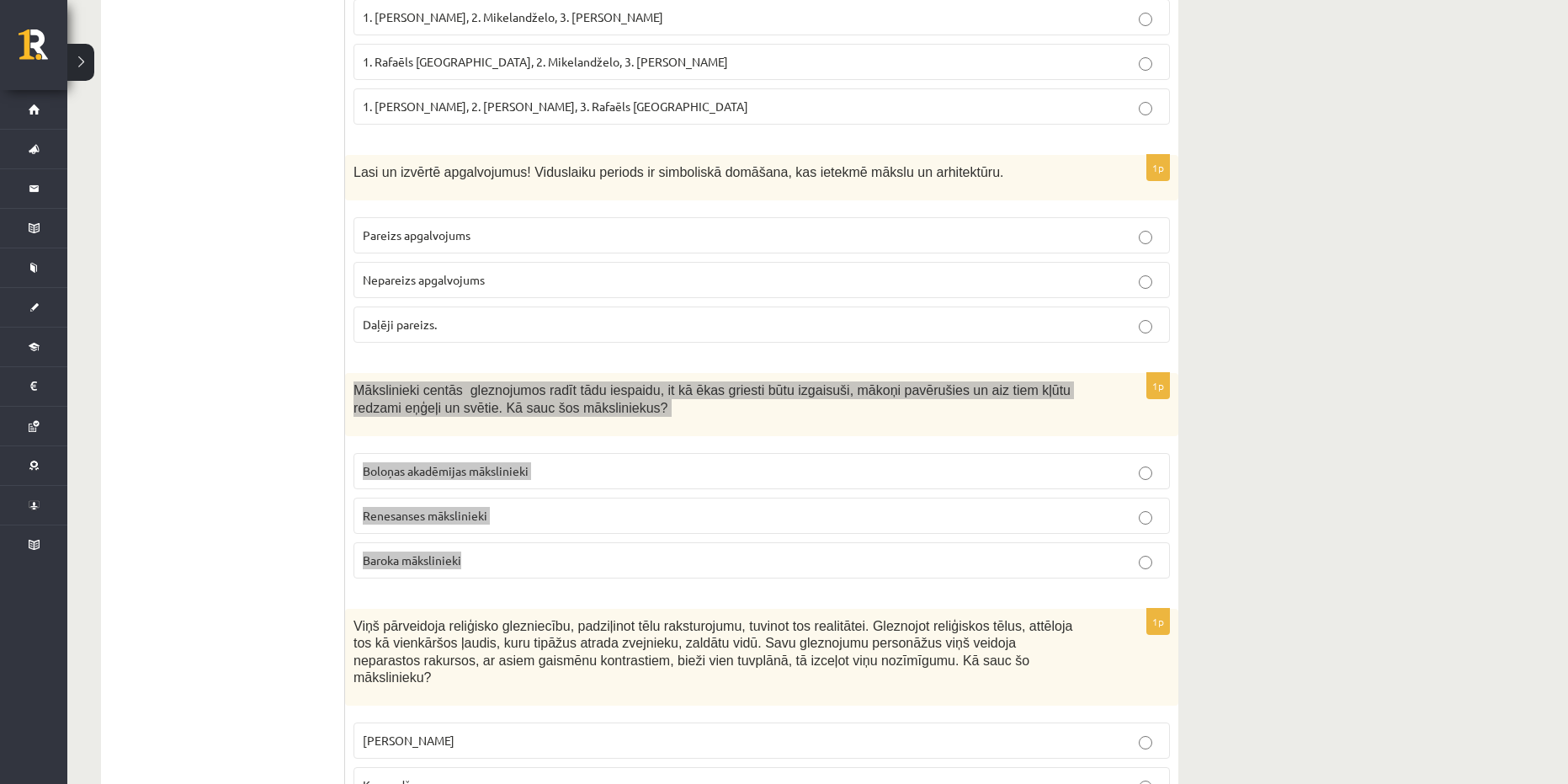
copy div "Mākslinieki centās gleznojumos radīt tādu iespaidu, it kā ēkas griesti būtu izg…"
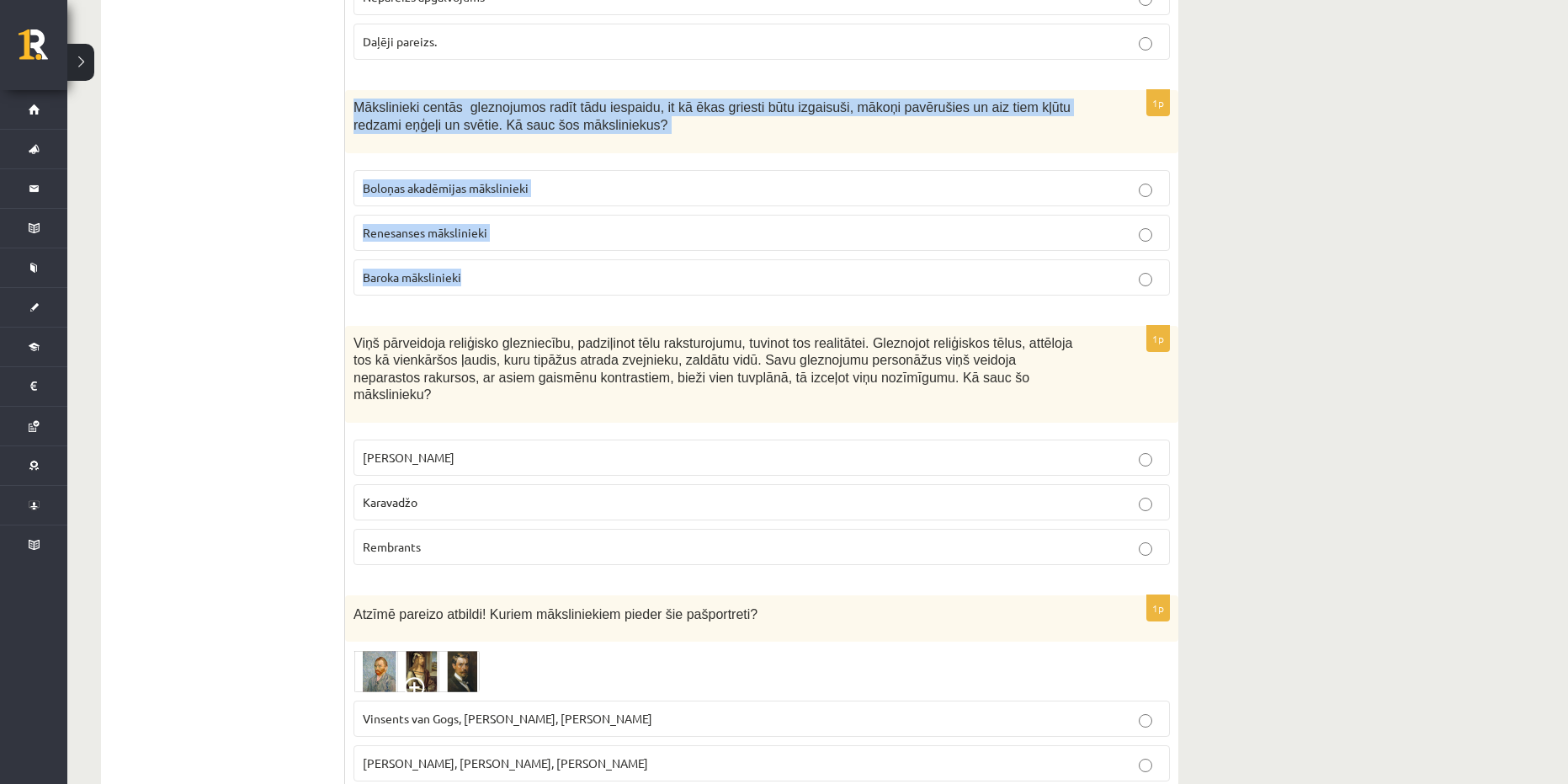
scroll to position [758, 0]
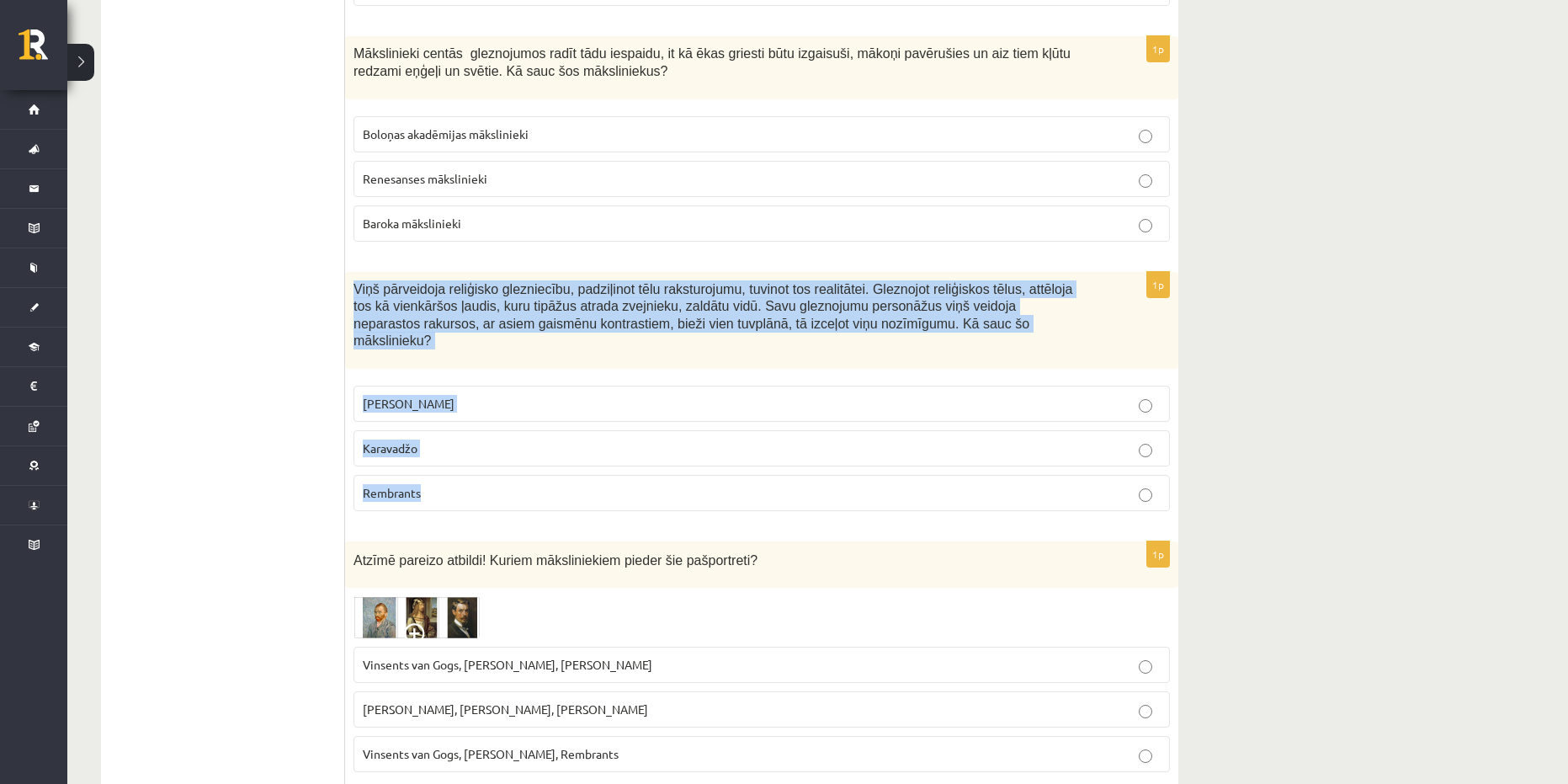
drag, startPoint x: 470, startPoint y: 473, endPoint x: 351, endPoint y: 279, distance: 227.6
click at [351, 279] on div "1p Viņš pārveidoja reliģisko glezniecību, padziļinot tēlu raksturojumu, tuvinot…" at bounding box center [762, 399] width 833 height 253
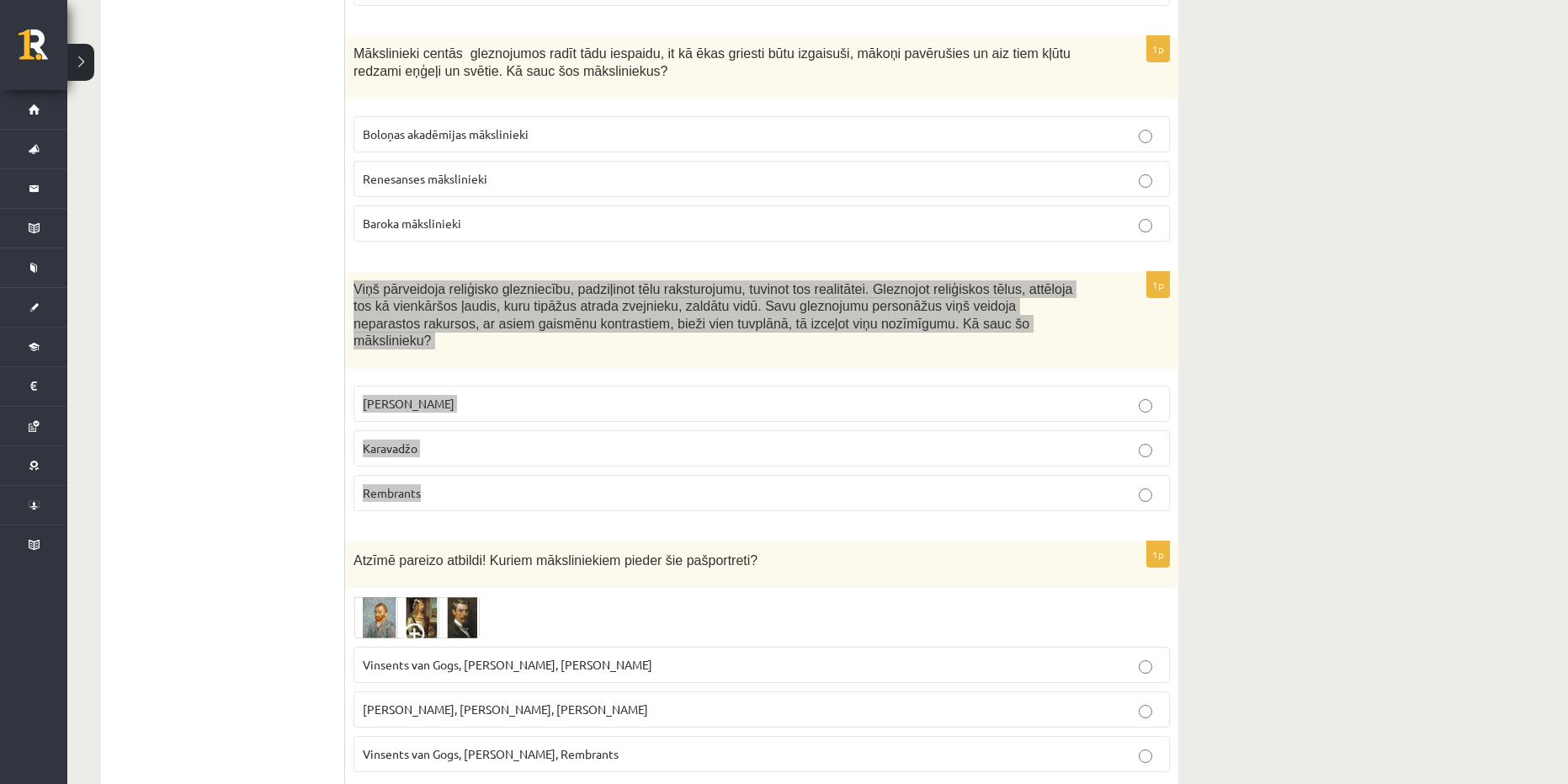
copy div "Viņš pārveidoja reliģisko glezniecību, padziļinot tēlu raksturojumu, tuvinot to…"
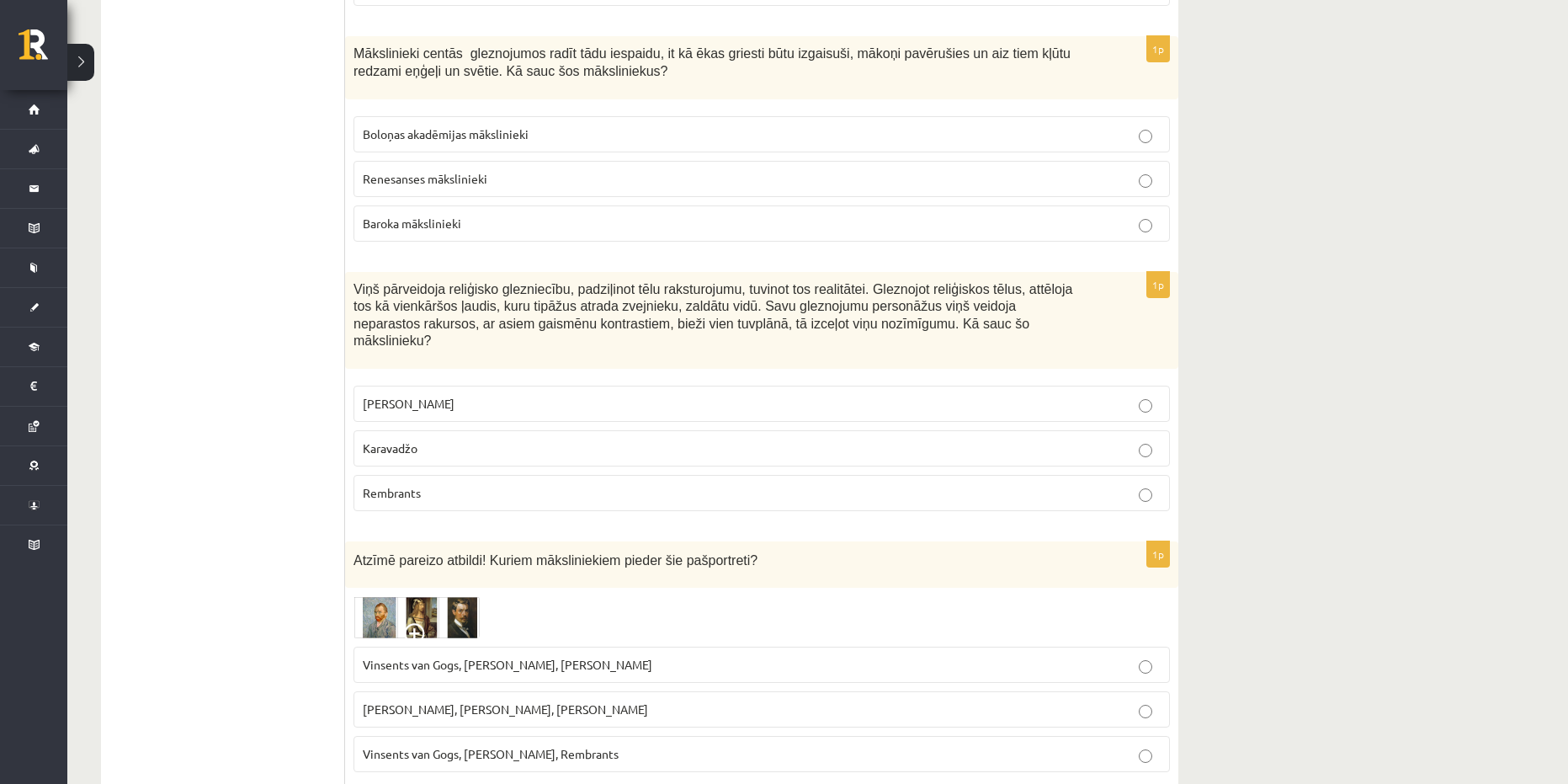
click at [418, 209] on label "Baroka mākslinieki" at bounding box center [762, 224] width 817 height 36
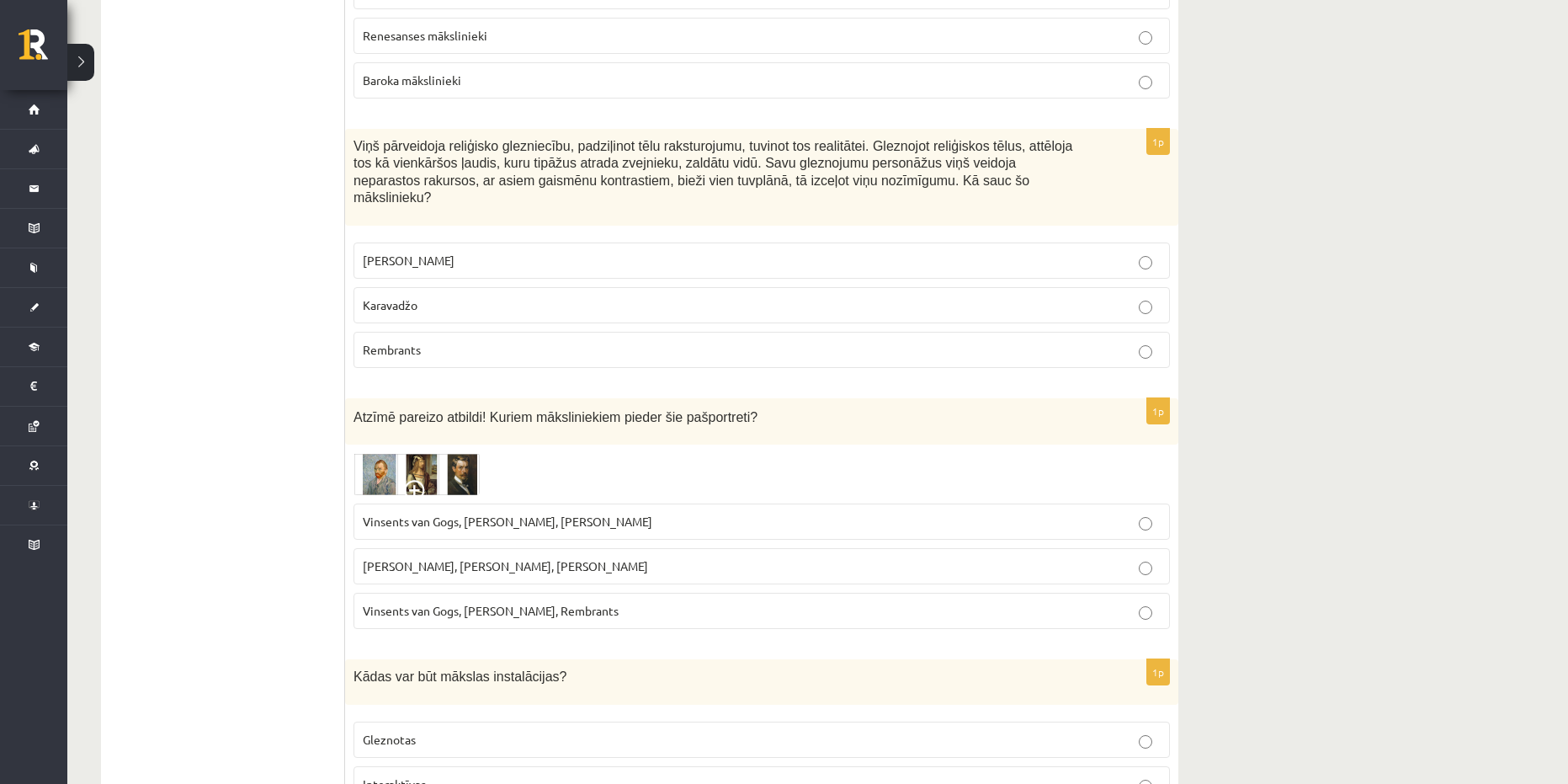
scroll to position [927, 0]
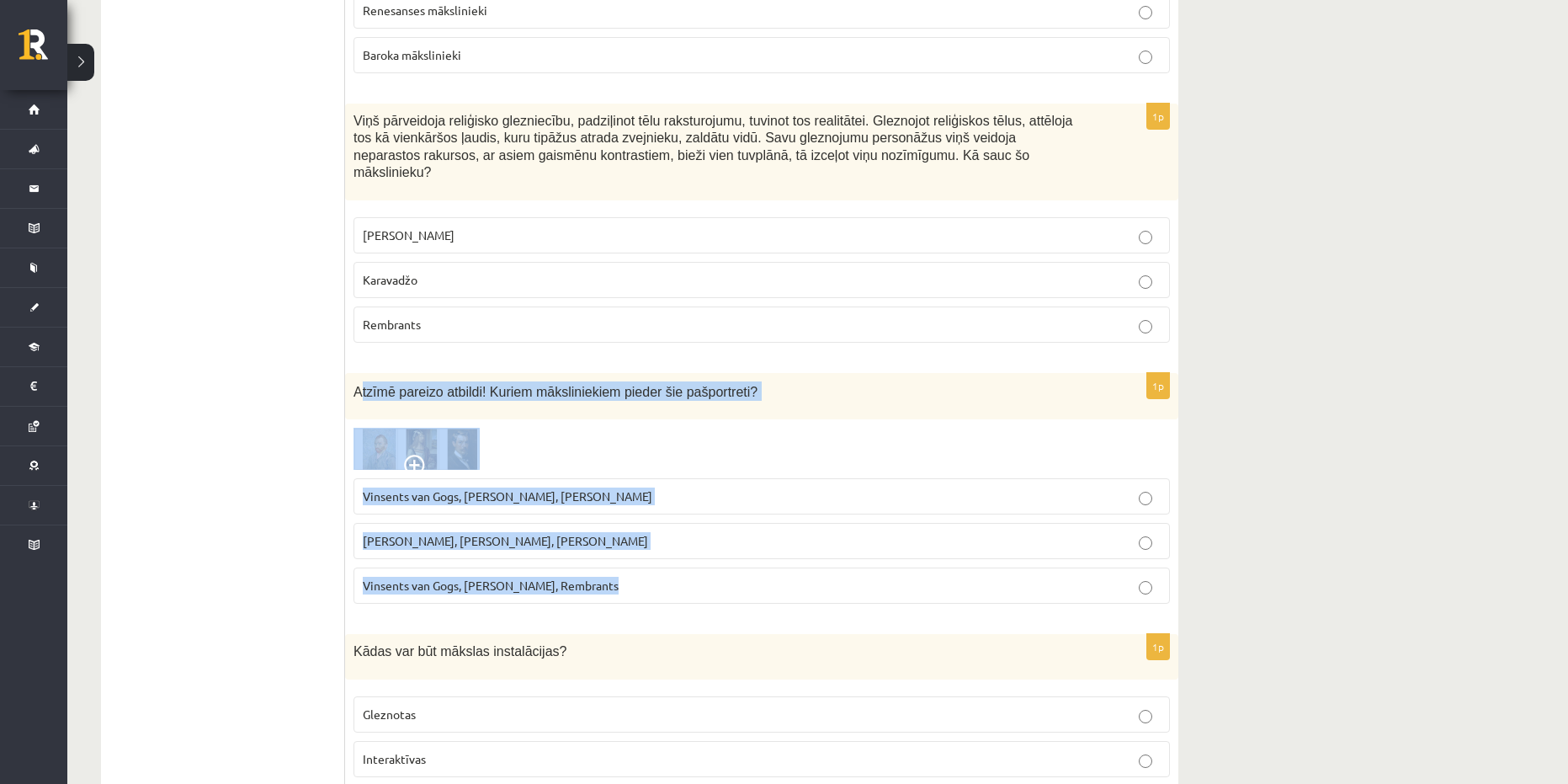
drag, startPoint x: 716, startPoint y: 560, endPoint x: 358, endPoint y: 365, distance: 407.7
click at [358, 373] on div "1p Atzīmē pareizo atbildi! Kuriem māksliniekiem pieder šie pašportreti? Vinsent…" at bounding box center [762, 495] width 833 height 244
click at [621, 577] on p "Vinsents van Gogs, [PERSON_NAME], Rembrants" at bounding box center [762, 586] width 798 height 18
drag, startPoint x: 702, startPoint y: 593, endPoint x: 350, endPoint y: 374, distance: 414.6
click at [350, 374] on div "1p Atzīmē pareizo atbildi! Kuriem māksliniekiem pieder šie pašportreti? Vinsent…" at bounding box center [762, 495] width 833 height 244
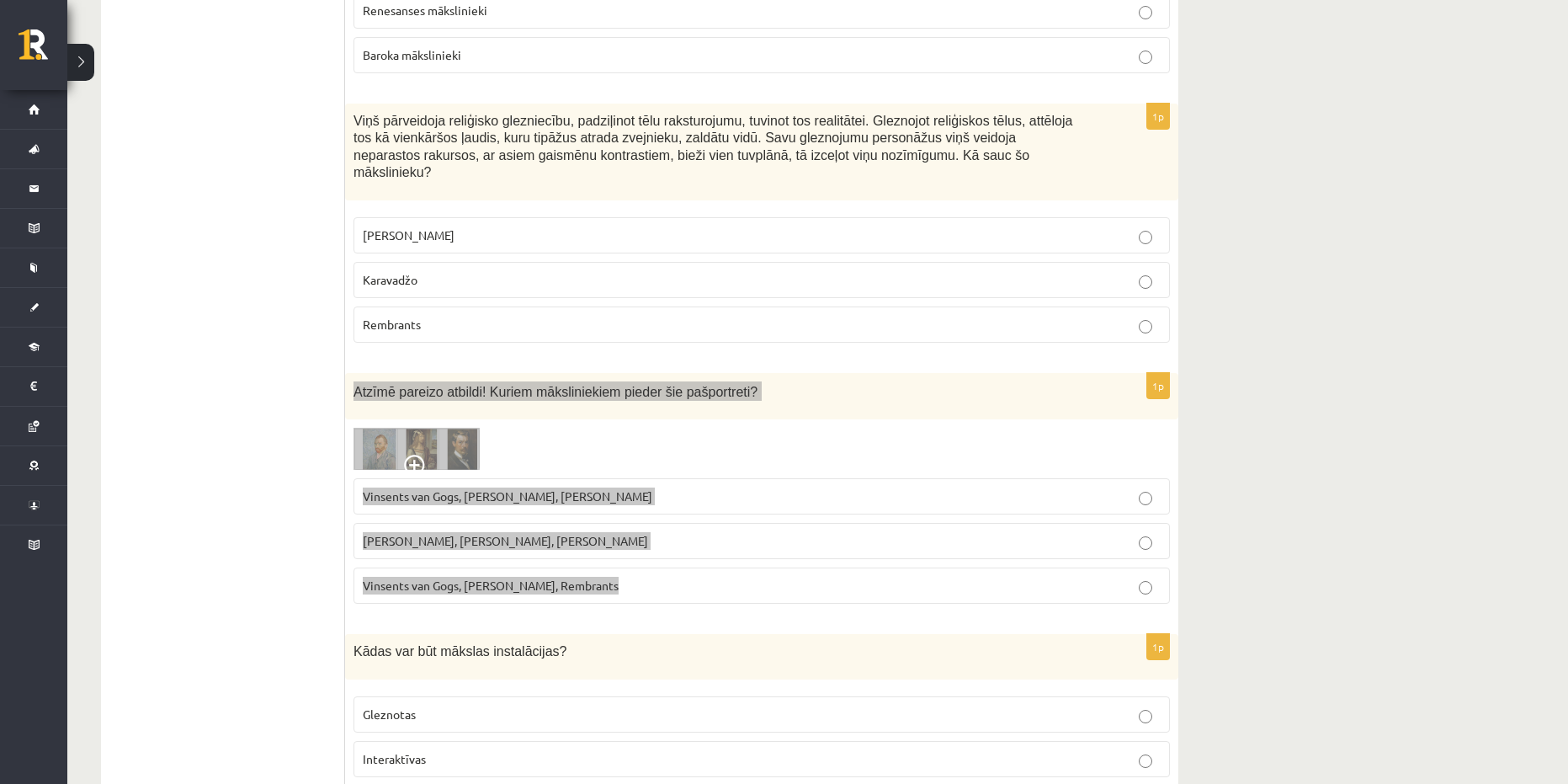
copy div "Atzīmē pareizo atbildi! Kuriem māksliniekiem pieder šie pašportreti? Vinsents v…"
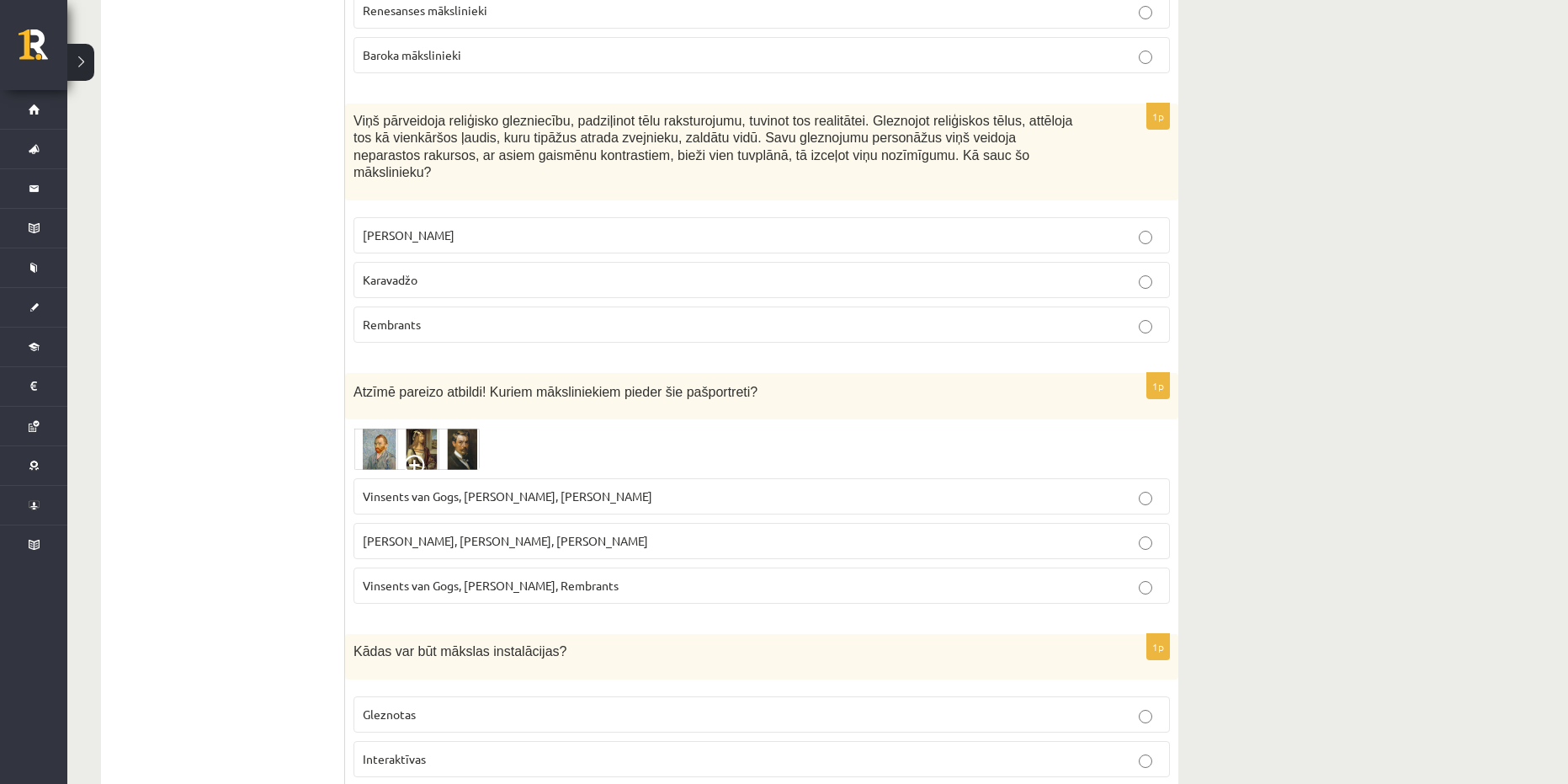
click at [440, 272] on p "Karavadžo" at bounding box center [762, 280] width 798 height 18
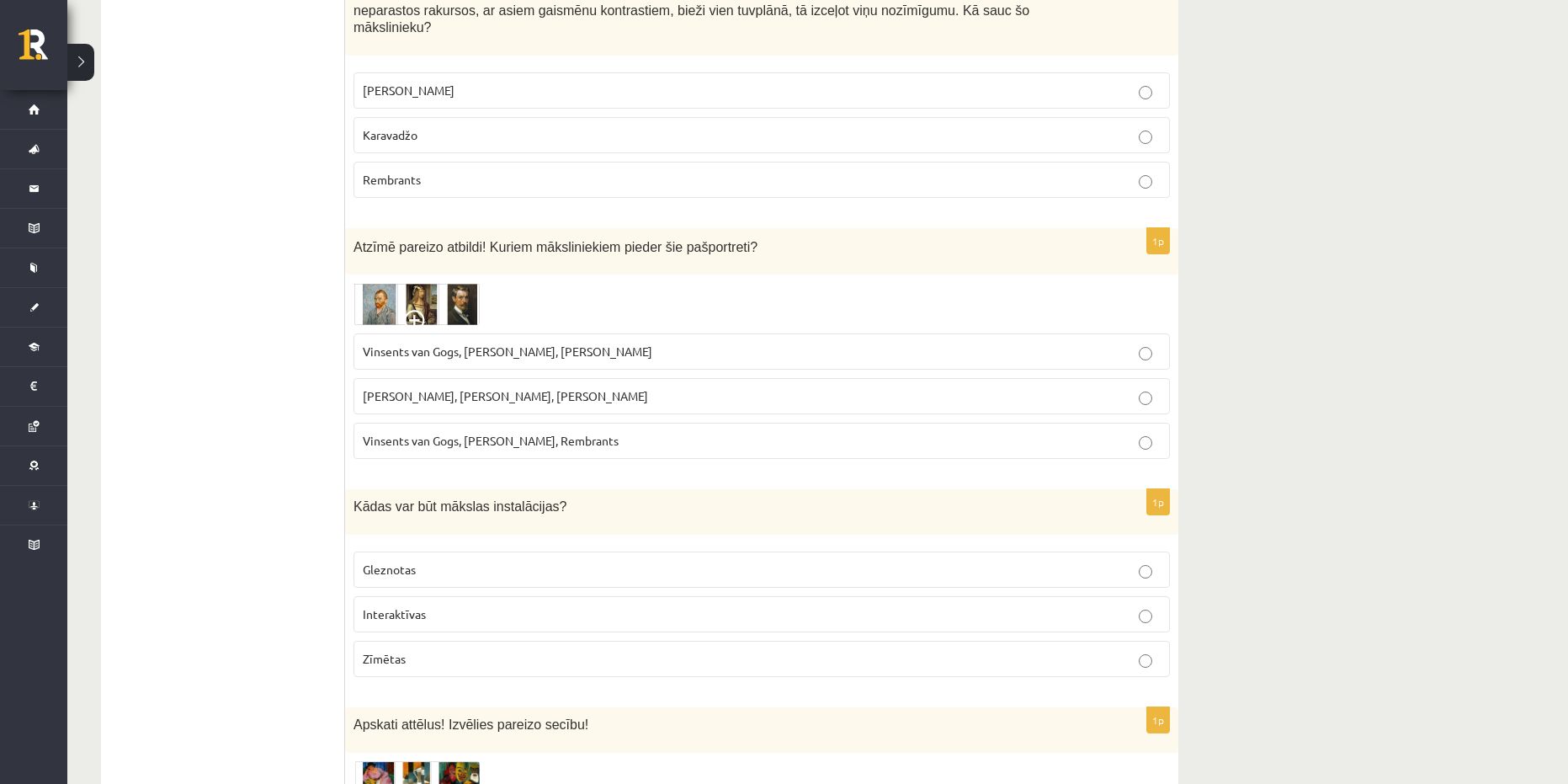
scroll to position [1096, 0]
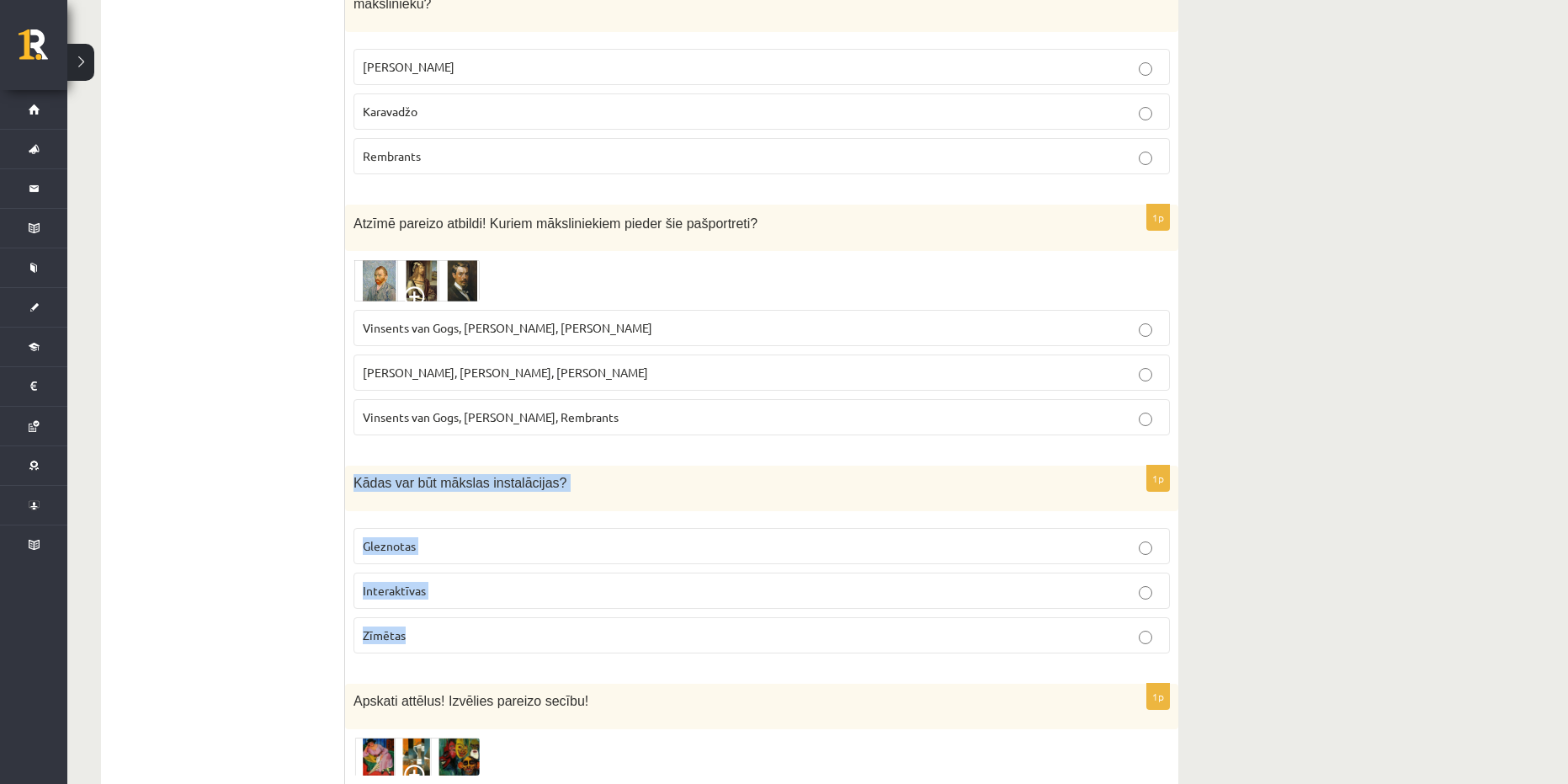
drag, startPoint x: 498, startPoint y: 611, endPoint x: 352, endPoint y: 468, distance: 204.4
click at [352, 468] on div "1p Kādas var būt mākslas instalācijas? Gleznotas Interaktīvas Zīmētas" at bounding box center [762, 566] width 833 height 201
copy div "Kādas var būt mākslas instalācijas? Gleznotas Interaktīvas Zīmētas"
click at [613, 320] on span "Vinsents van Gogs, [PERSON_NAME], [PERSON_NAME]" at bounding box center [507, 328] width 289 height 15
click at [469, 582] on p "Interaktīvas" at bounding box center [762, 591] width 798 height 18
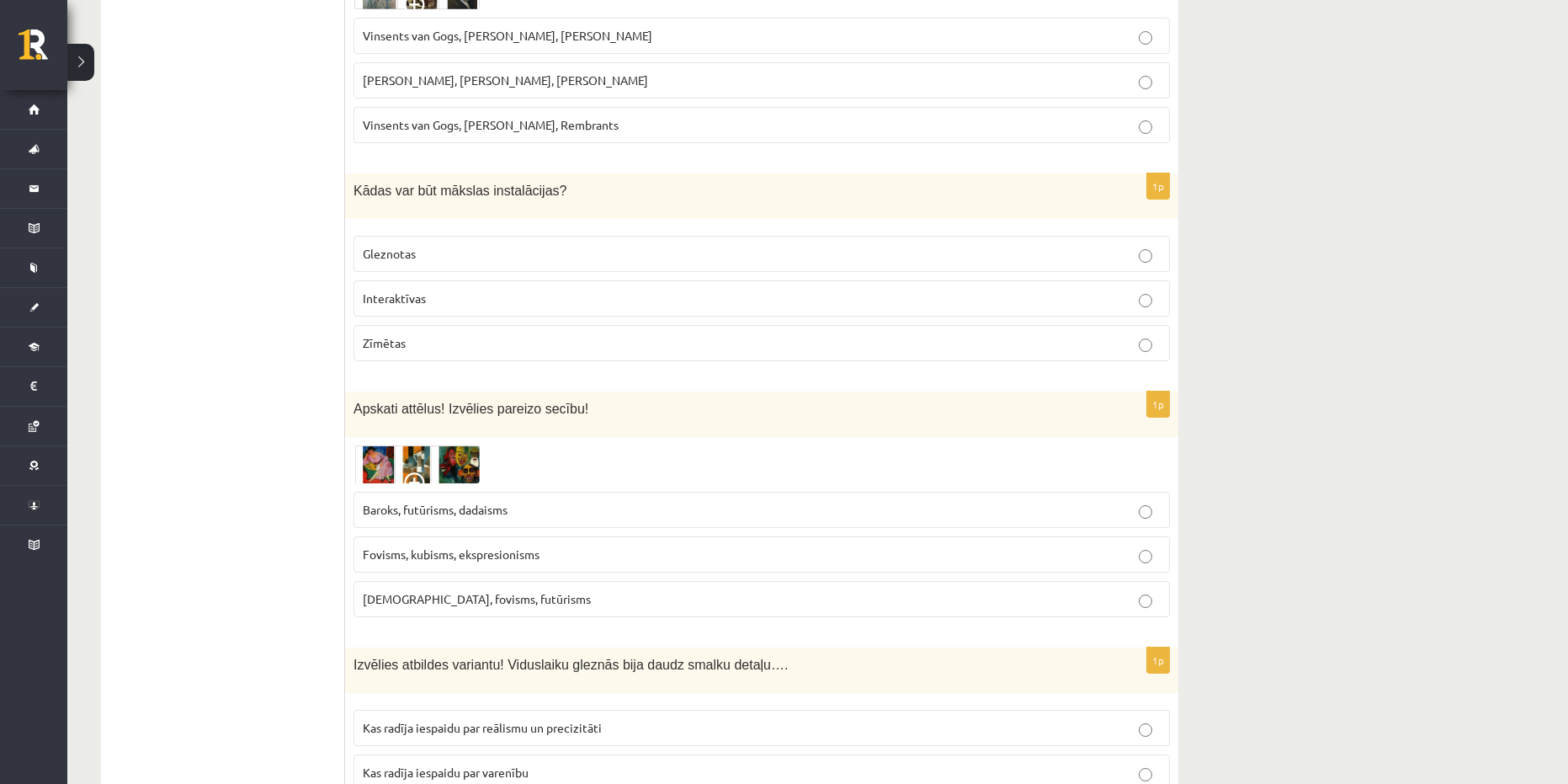
scroll to position [1517, 0]
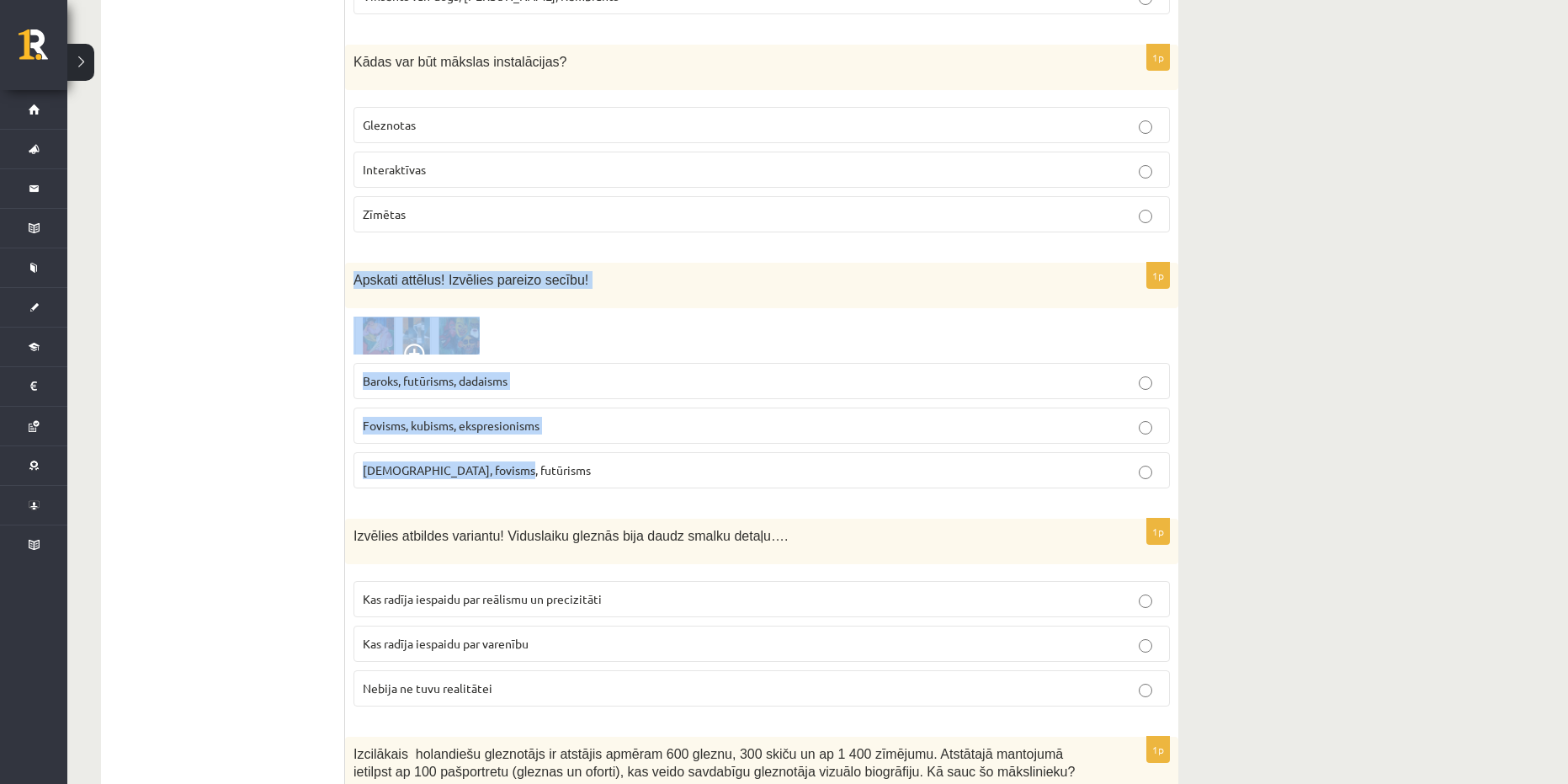
drag, startPoint x: 586, startPoint y: 469, endPoint x: 352, endPoint y: 256, distance: 316.4
click at [352, 263] on div "1p Apskati attēlus! Izvēlies pareizo secību! Baroks, futūrisms, dadaisms Fovism…" at bounding box center [762, 383] width 833 height 240
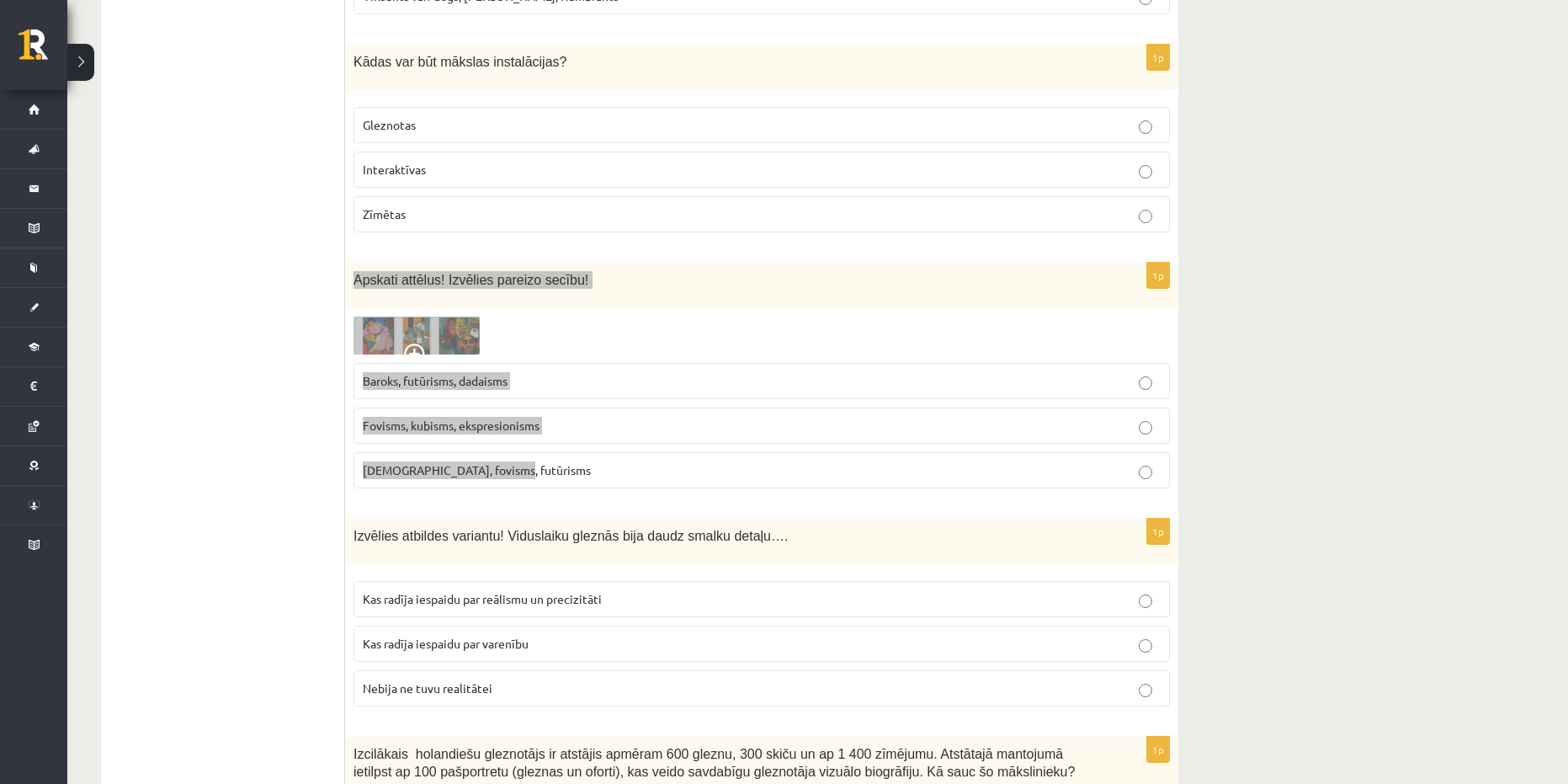
copy div "Apskati attēlus! Izvēlies pareizo secību! Baroks, futūrisms, dadaisms Fovisms, …"
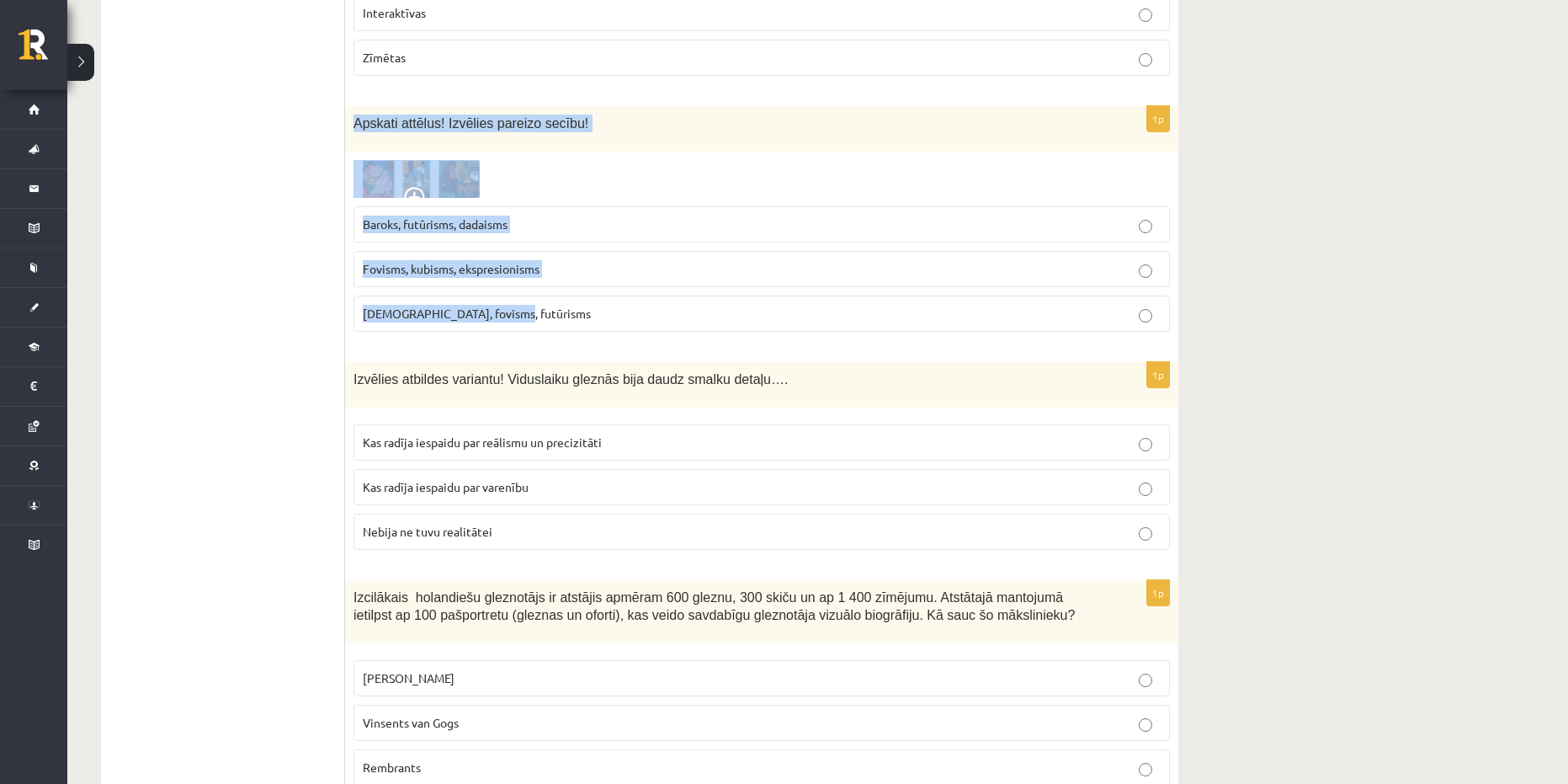
scroll to position [1685, 0]
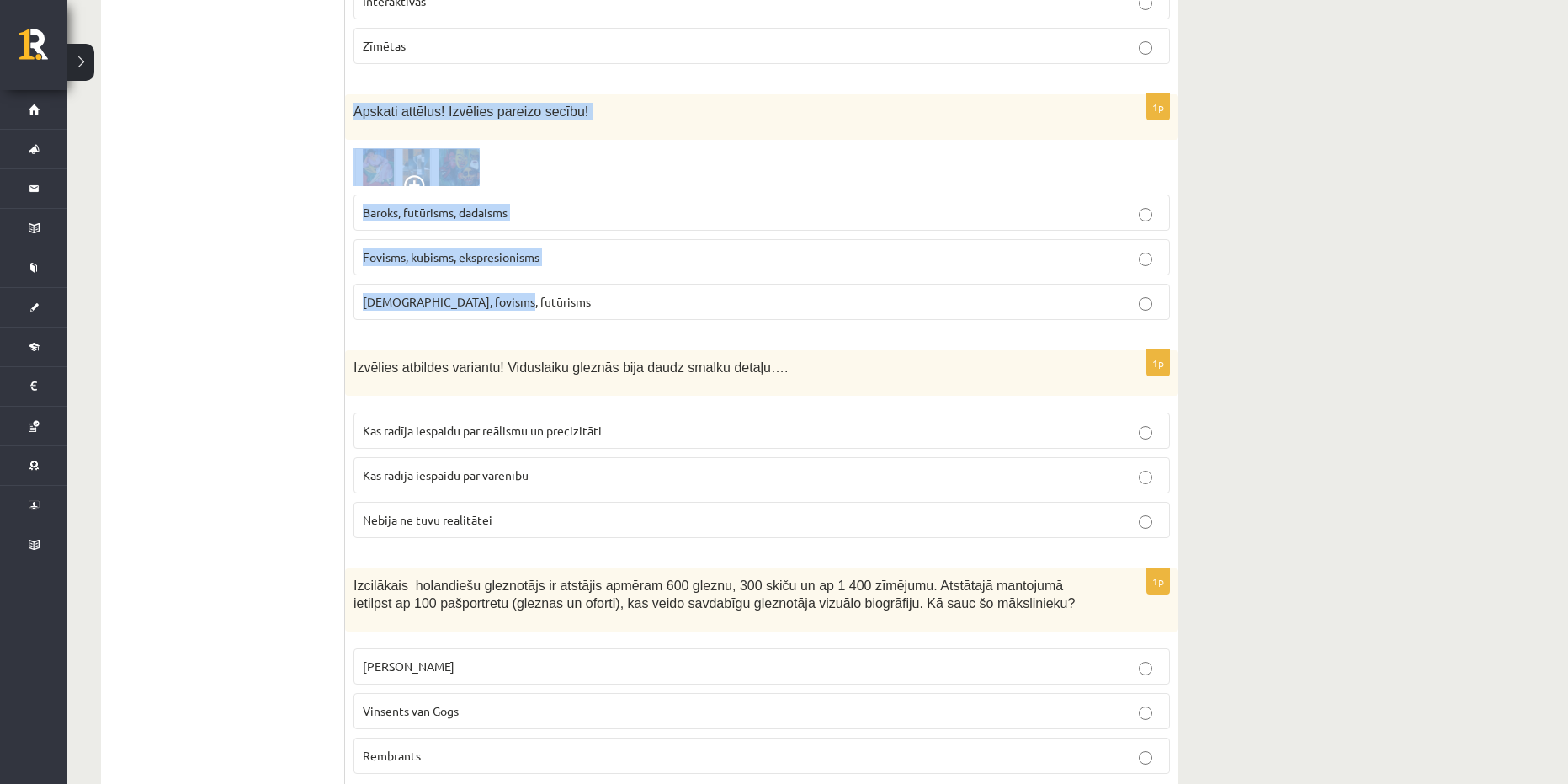
drag, startPoint x: 546, startPoint y: 512, endPoint x: 341, endPoint y: 360, distance: 255.2
click at [512, 467] on p "Kas radīja iespaidu par varenību" at bounding box center [762, 475] width 798 height 18
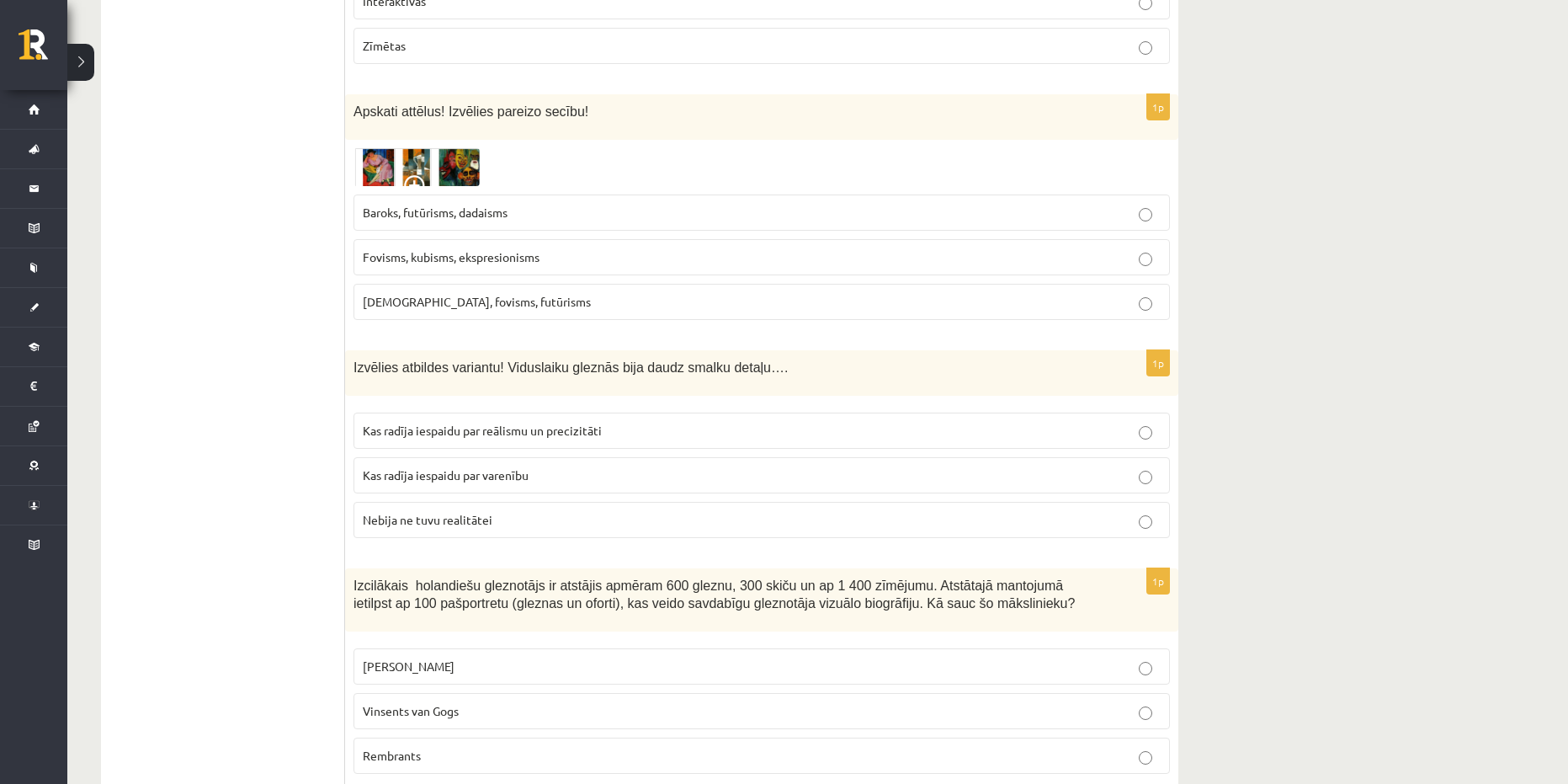
drag, startPoint x: 520, startPoint y: 520, endPoint x: 341, endPoint y: 339, distance: 254.6
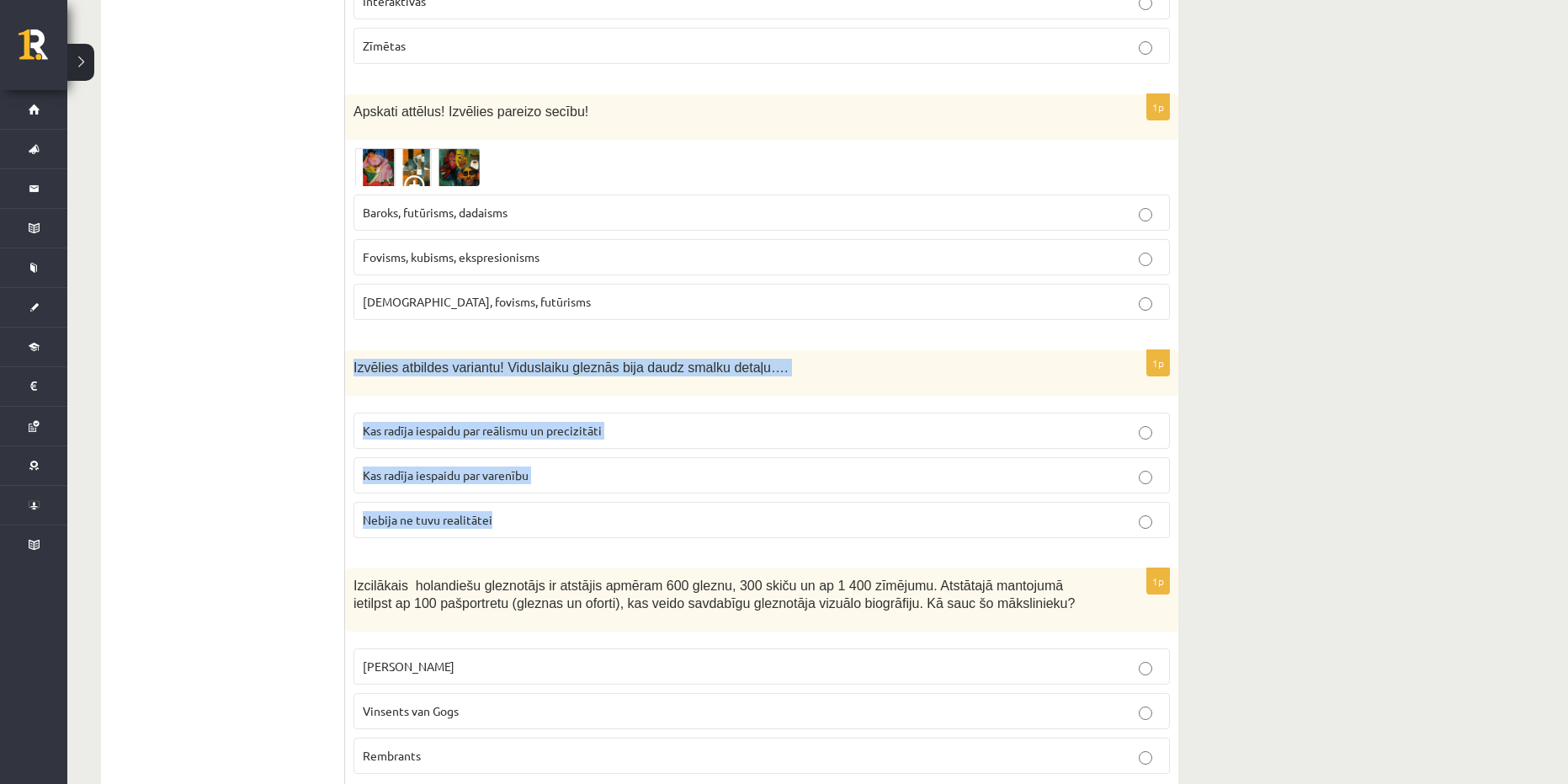
drag, startPoint x: 525, startPoint y: 506, endPoint x: 352, endPoint y: 353, distance: 231.0
click at [352, 353] on div "1p Izvēlies atbildes variantu! Viduslaiku gleznās bija daudz smalku detaļu…. Ka…" at bounding box center [762, 451] width 833 height 201
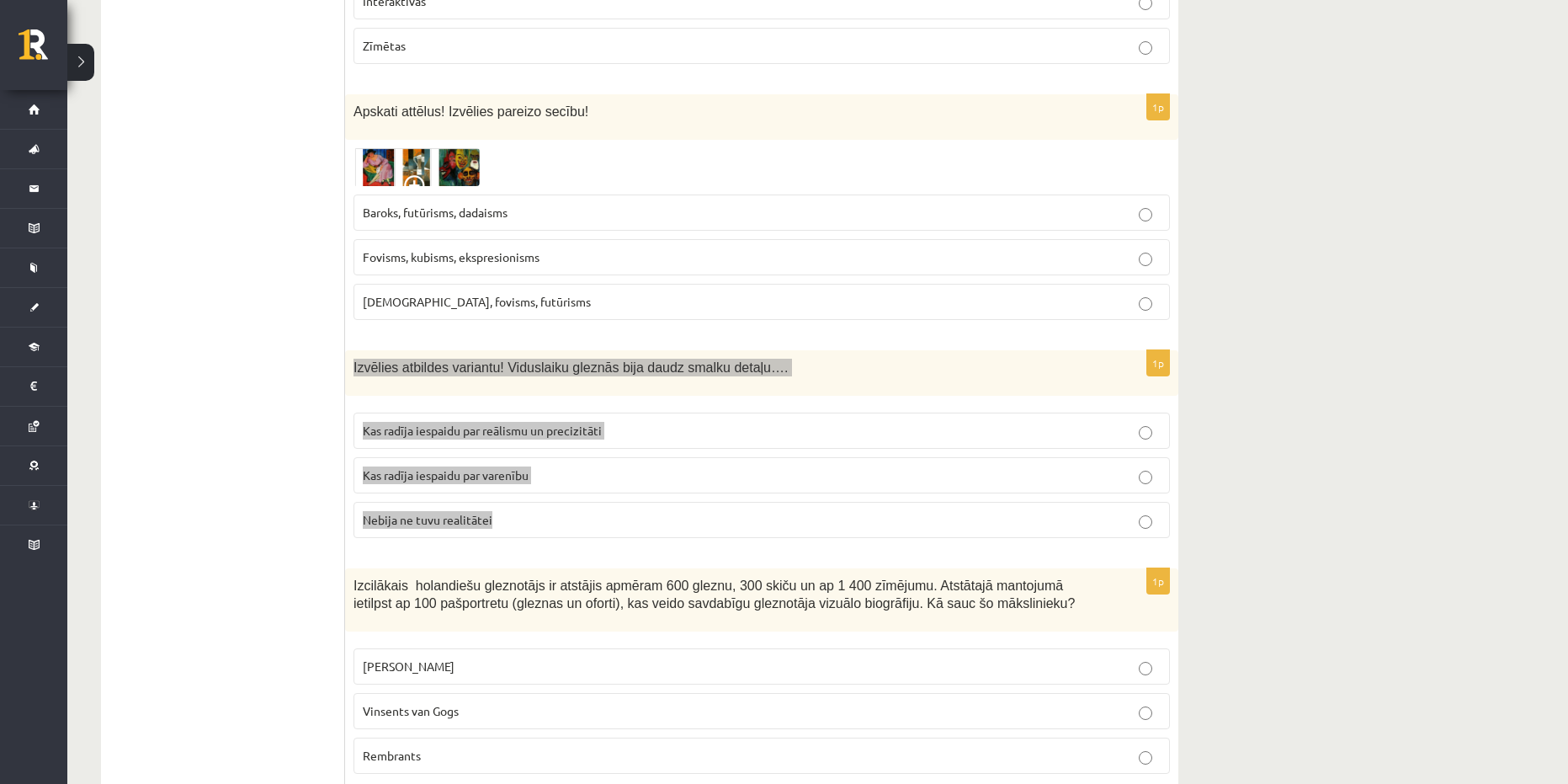
copy div "Izvēlies atbildes variantu! Viduslaiku gleznās bija daudz smalku detaļu…. Kas r…"
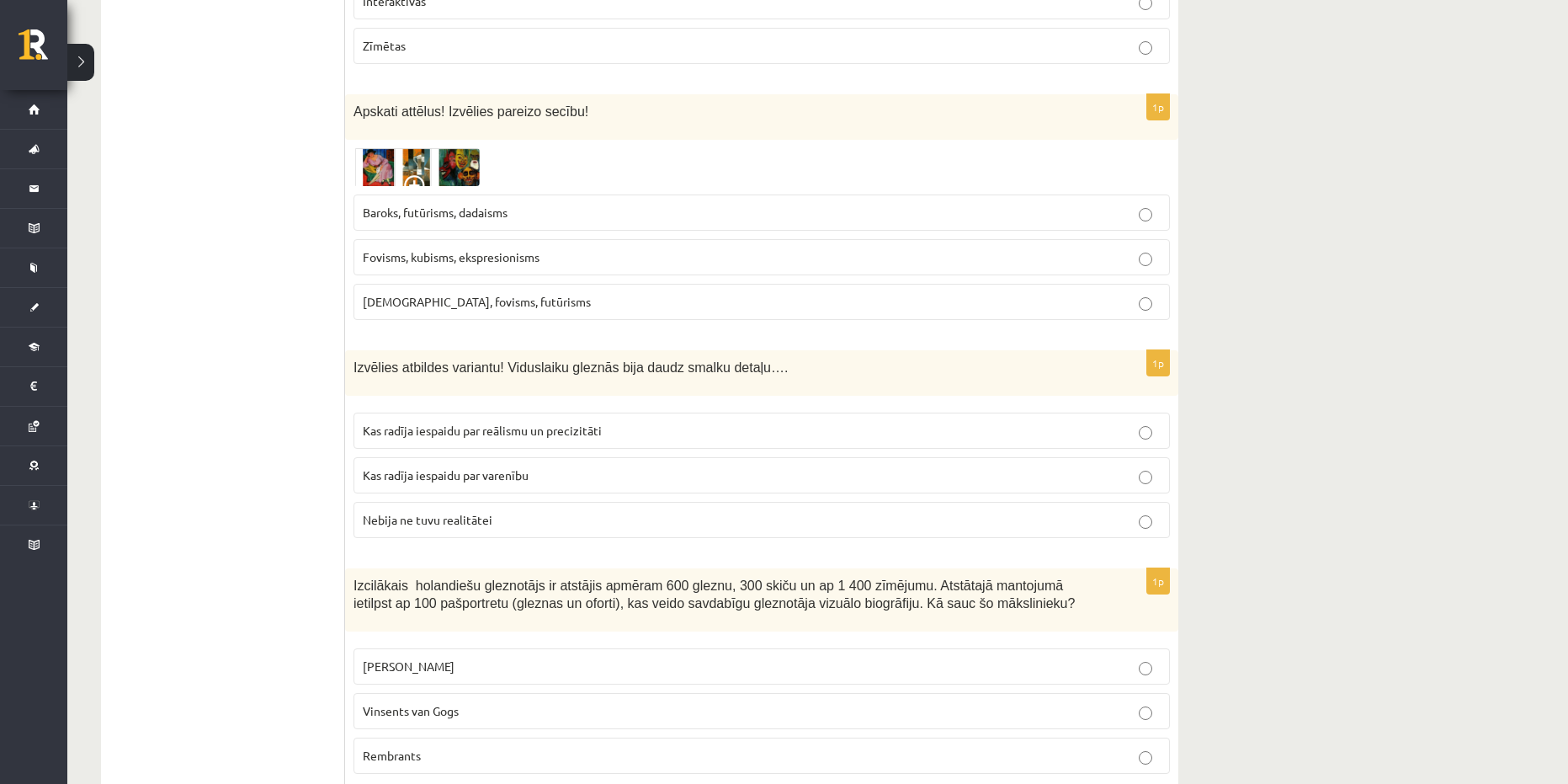
click at [451, 294] on span "[DEMOGRAPHIC_DATA], fovisms, futūrisms" at bounding box center [477, 302] width 228 height 15
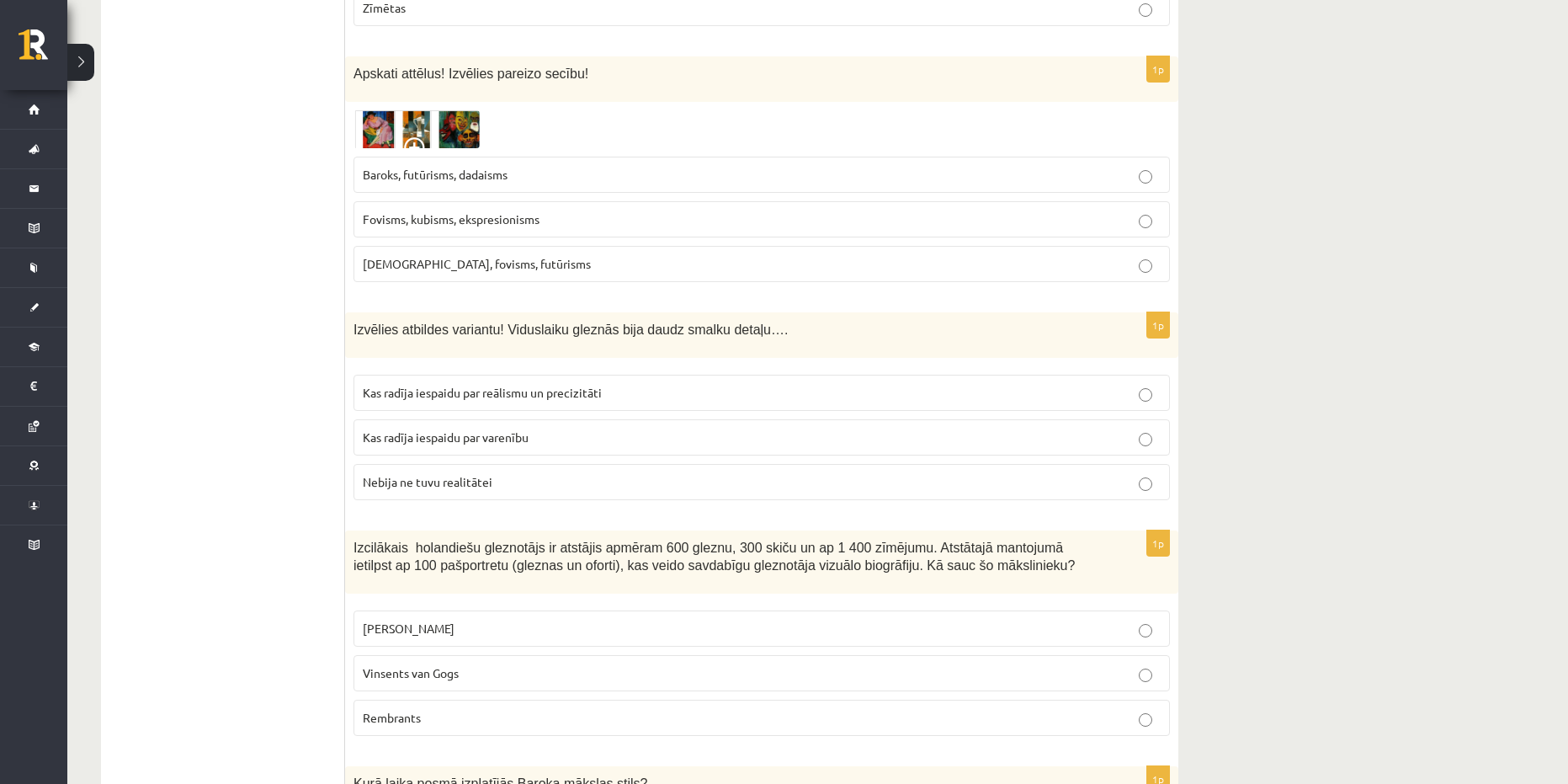
scroll to position [1853, 0]
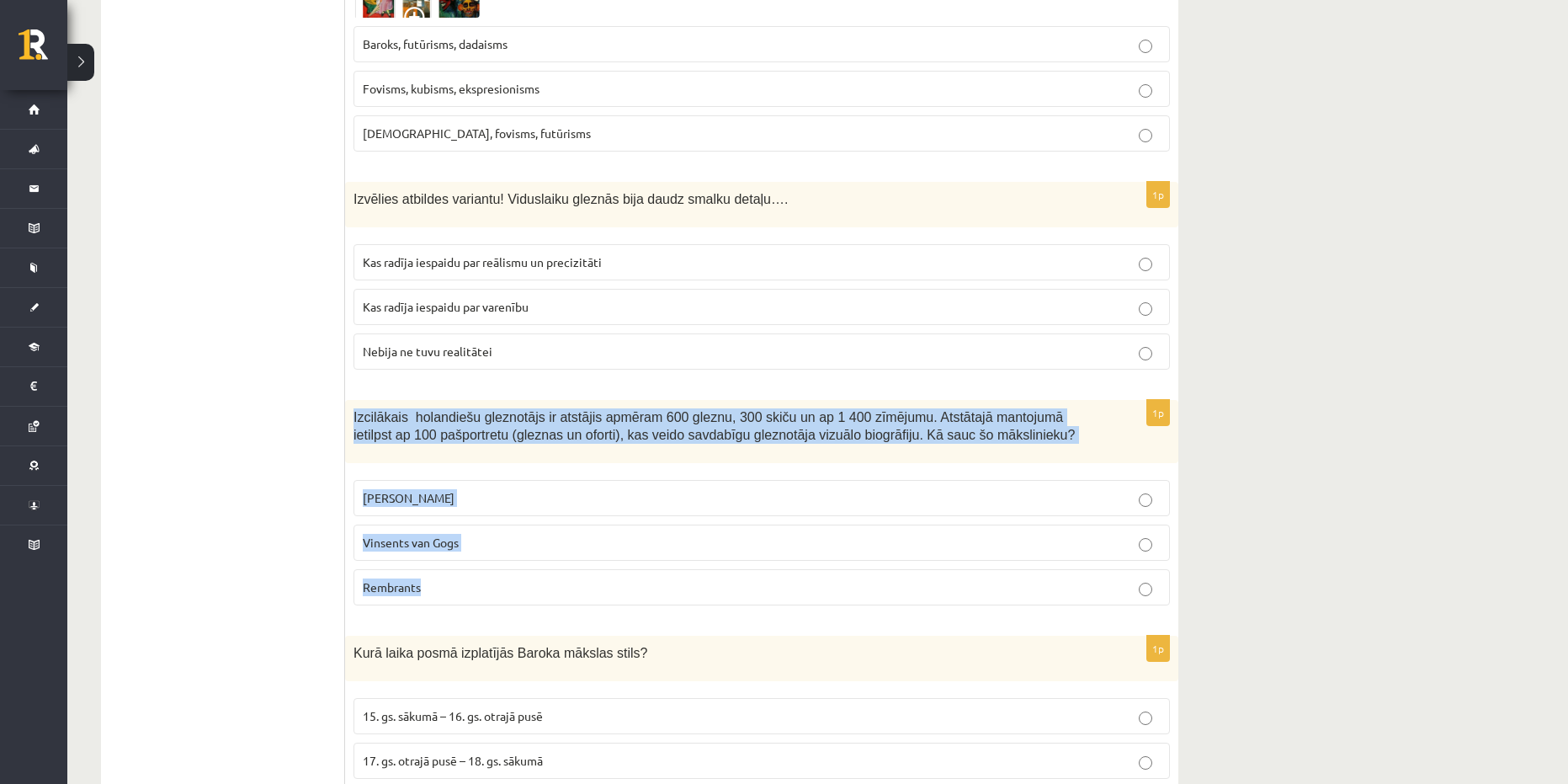
drag, startPoint x: 547, startPoint y: 589, endPoint x: 346, endPoint y: 399, distance: 276.6
click at [346, 400] on div "1p Izcilākais holandiešu gleznotājs ir atstājis apmēram 600 gleznu, 300 skiču u…" at bounding box center [762, 510] width 833 height 219
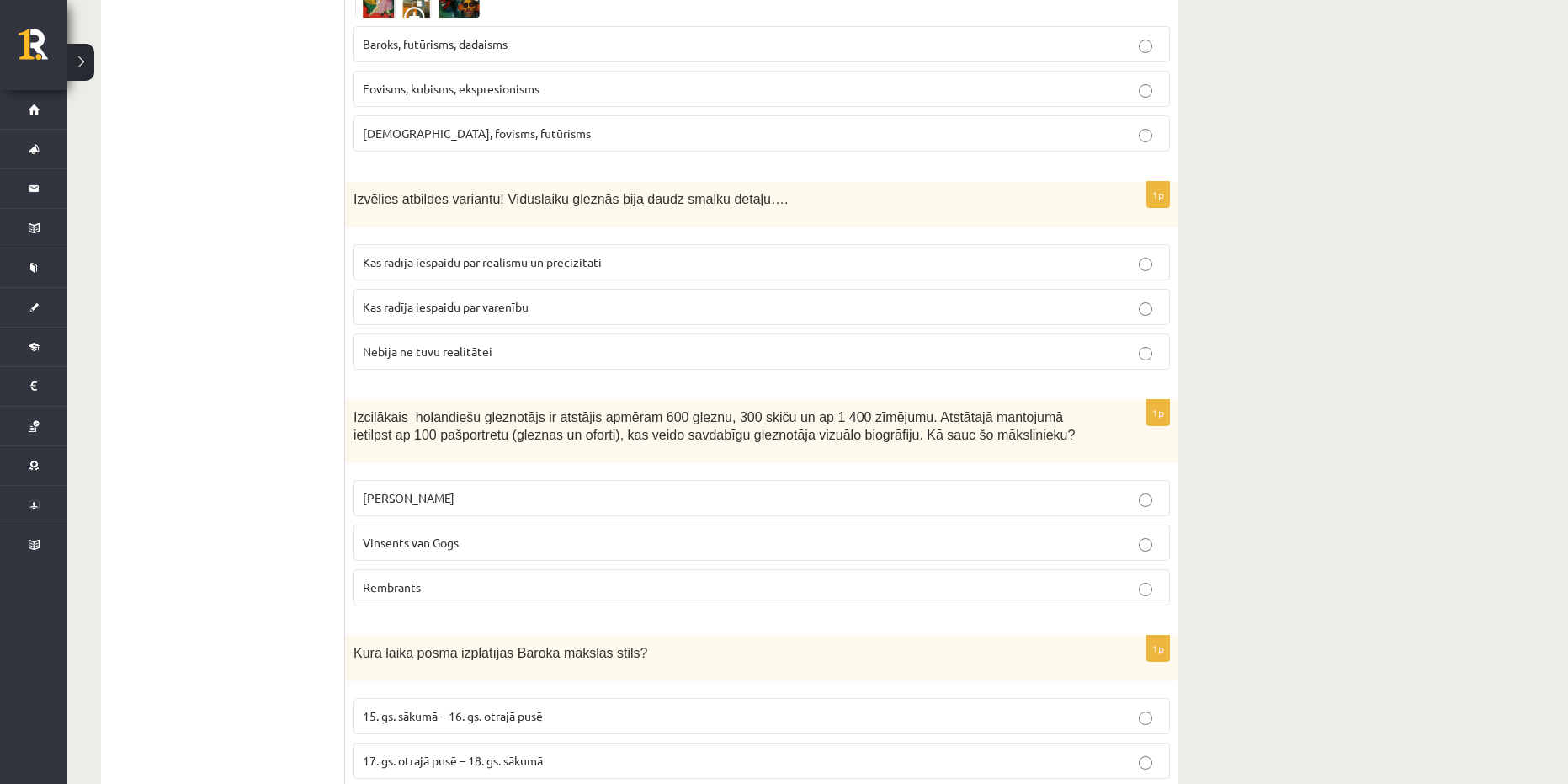
click at [506, 333] on label "Nebija ne tuvu realitātei" at bounding box center [762, 352] width 817 height 36
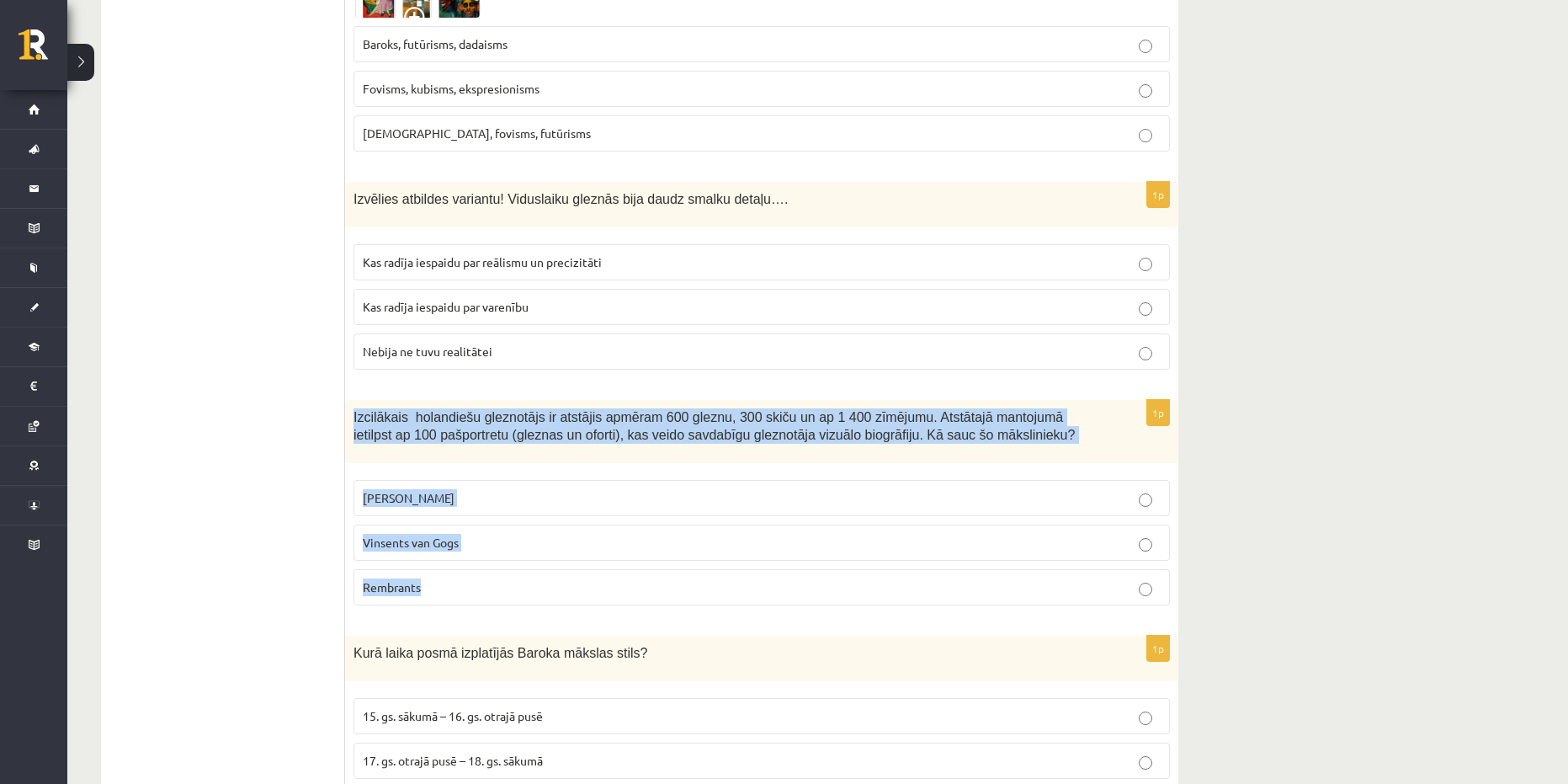
drag, startPoint x: 561, startPoint y: 572, endPoint x: 368, endPoint y: 408, distance: 253.3
click at [352, 401] on div "1p Izcilākais holandiešu gleznotājs ir atstājis apmēram 600 gleznu, 300 skiču u…" at bounding box center [762, 510] width 833 height 219
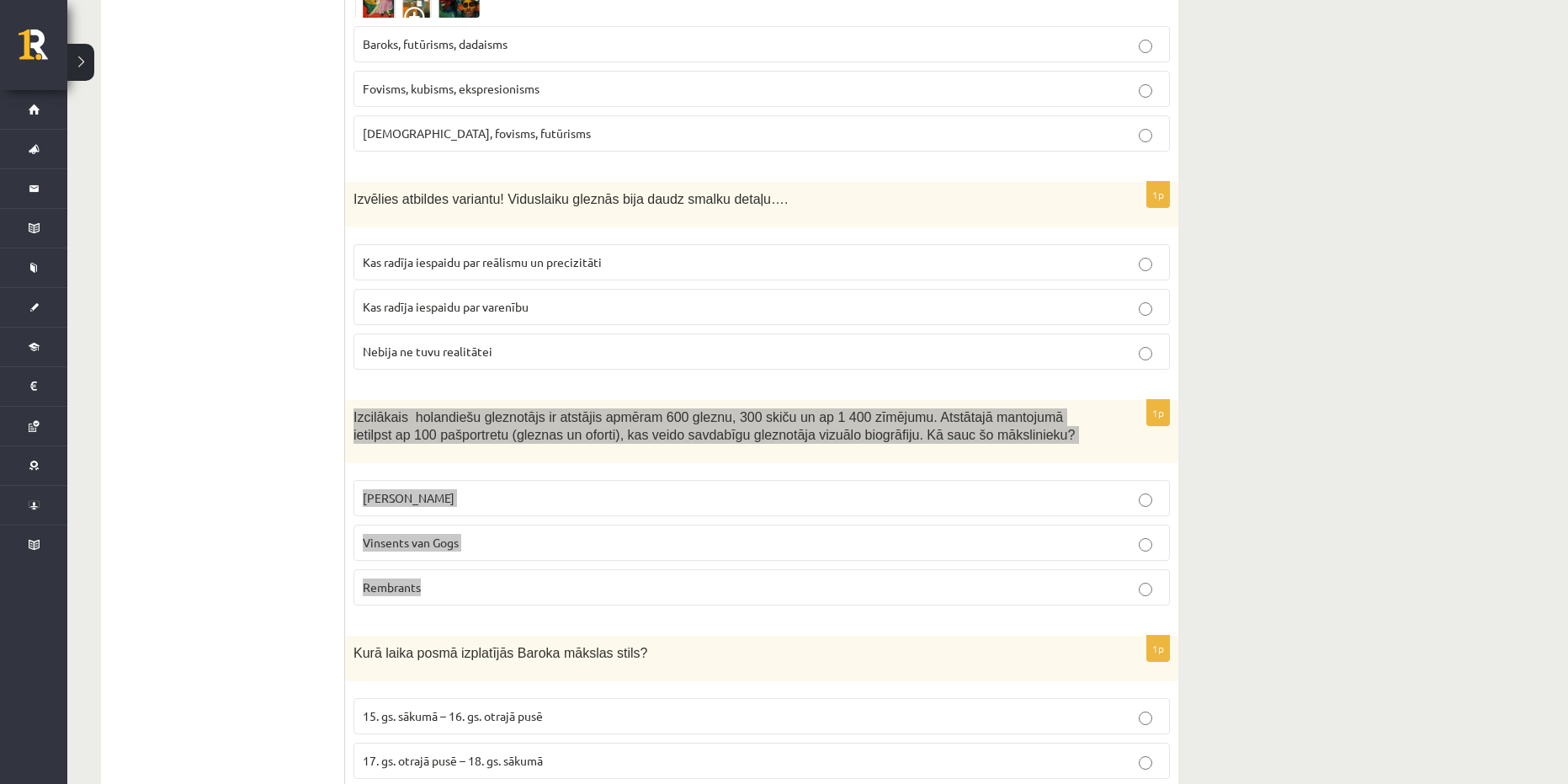
copy div "Izcilākais holandiešu gleznotājs ir atstājis apmēram 600 gleznu, 300 skiču un a…"
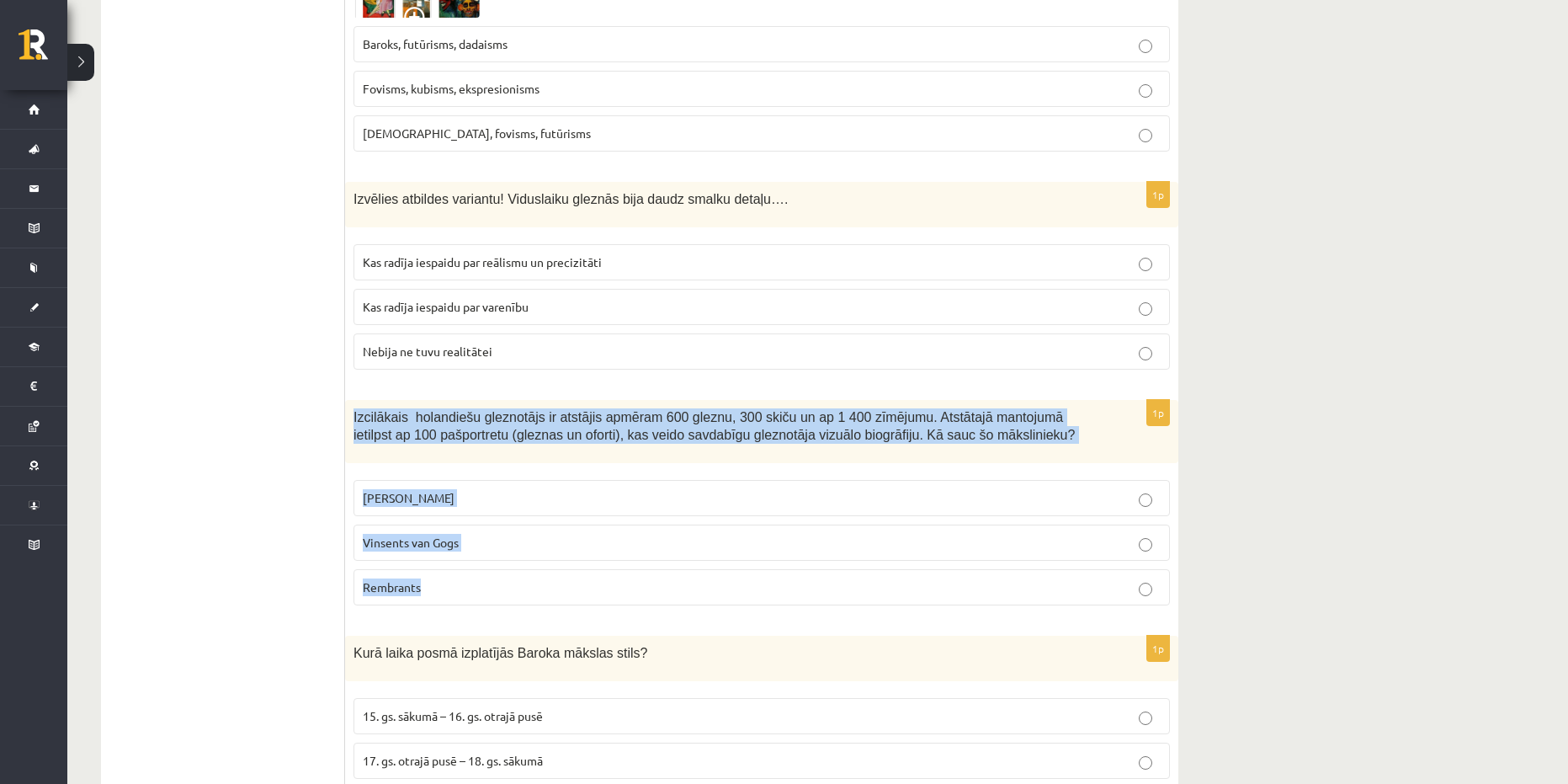
click at [435, 578] on p "Rembrants" at bounding box center [762, 587] width 798 height 18
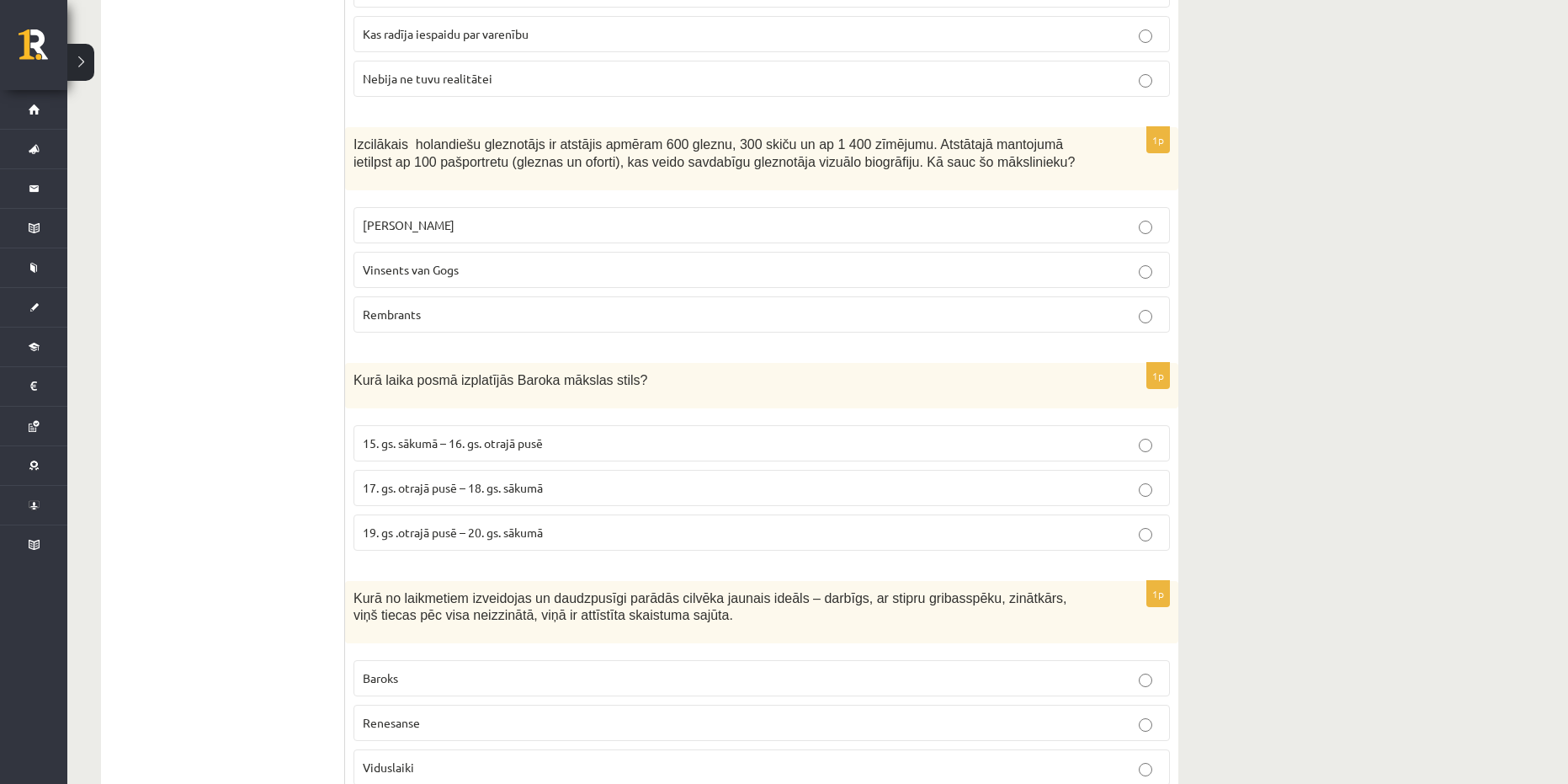
scroll to position [2190, 0]
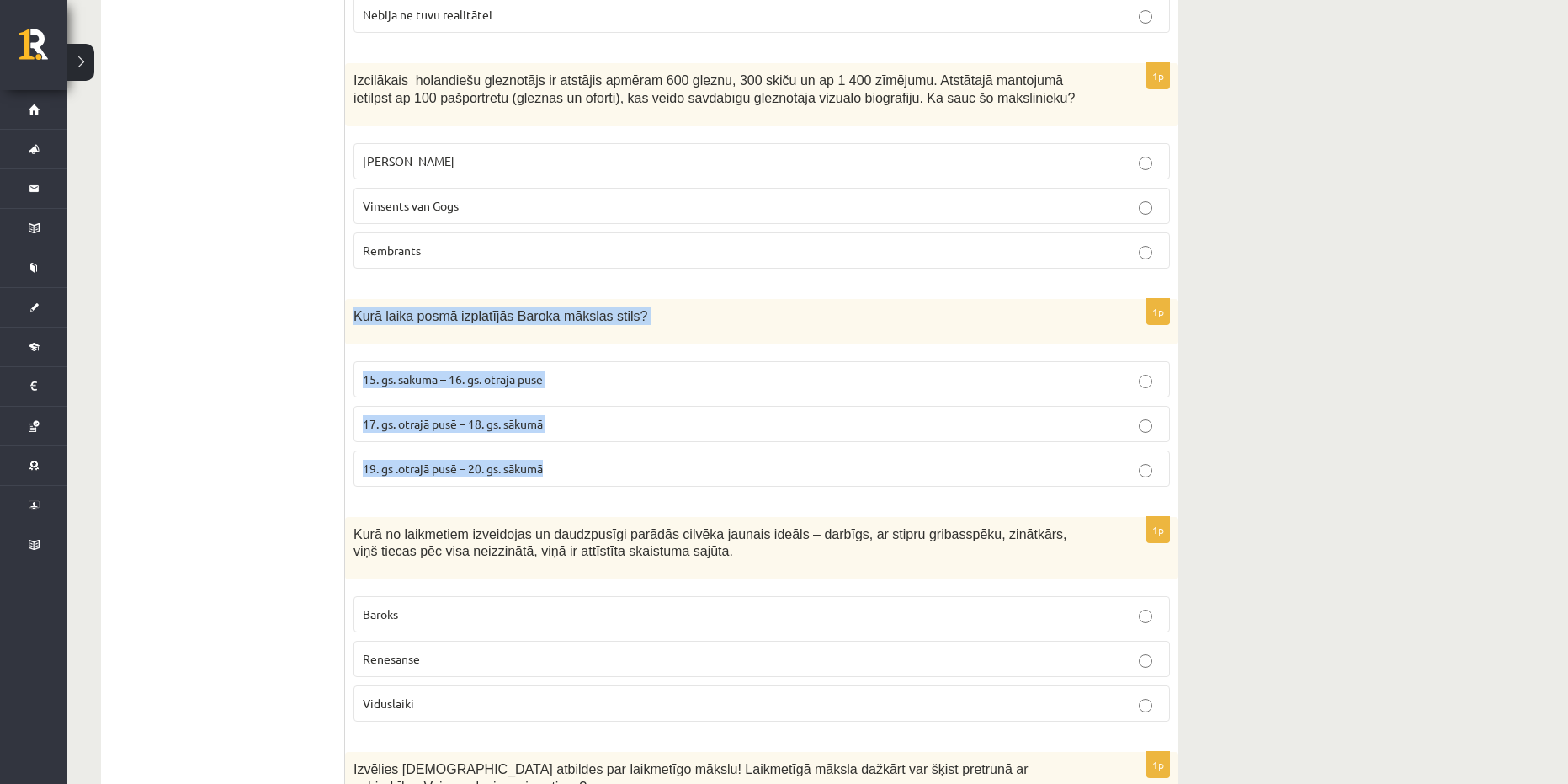
drag, startPoint x: 599, startPoint y: 452, endPoint x: 353, endPoint y: 298, distance: 290.2
click at [353, 299] on div "1p Kurā laika posmā izplatījās Baroka mākslas stils? 15. gs. sākumā – 16. gs. o…" at bounding box center [762, 399] width 833 height 201
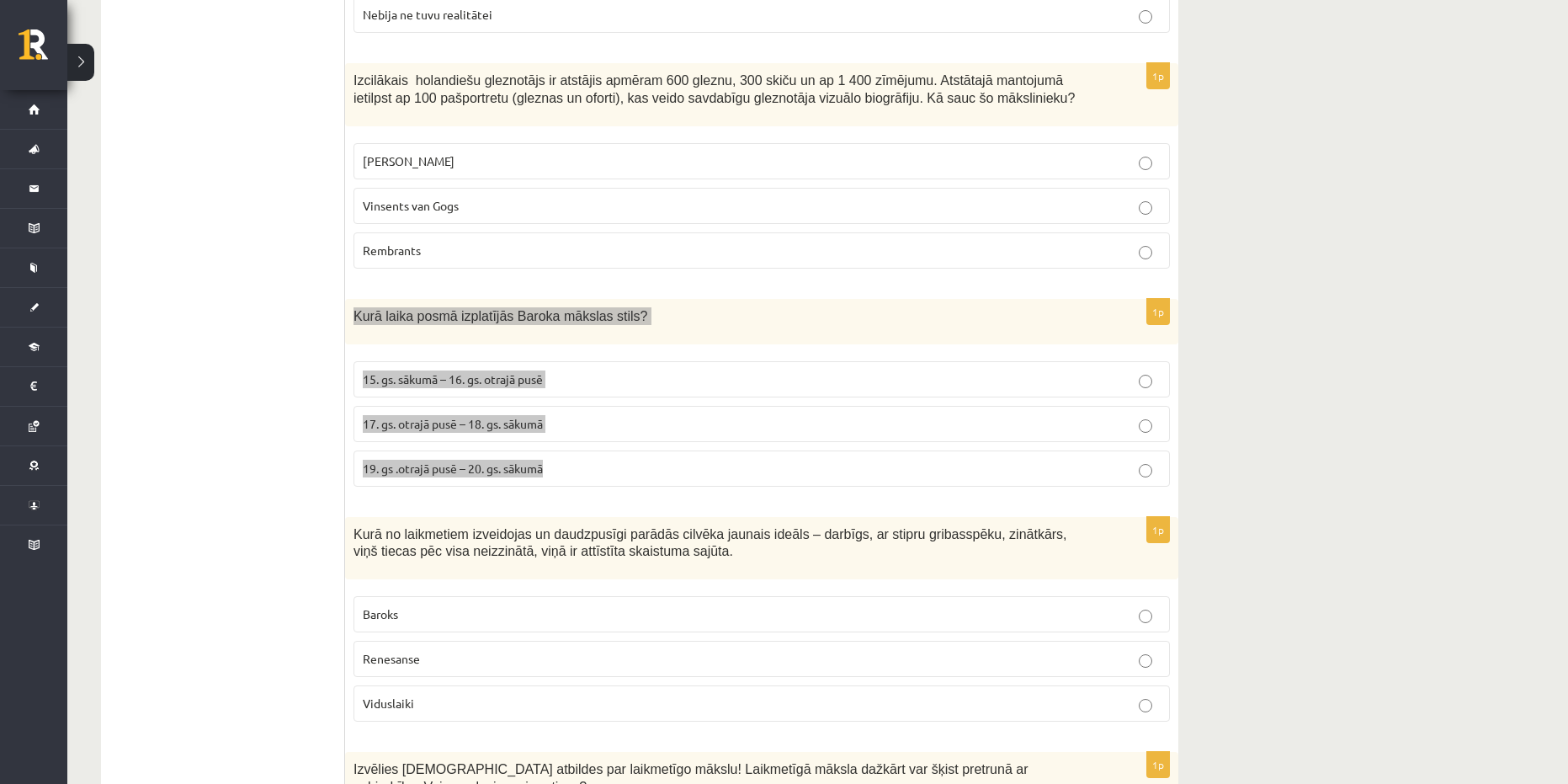
copy div "Kurā laika posmā izplatījās Baroka mākslas stils? 15. gs. sākumā – 16. gs. otra…"
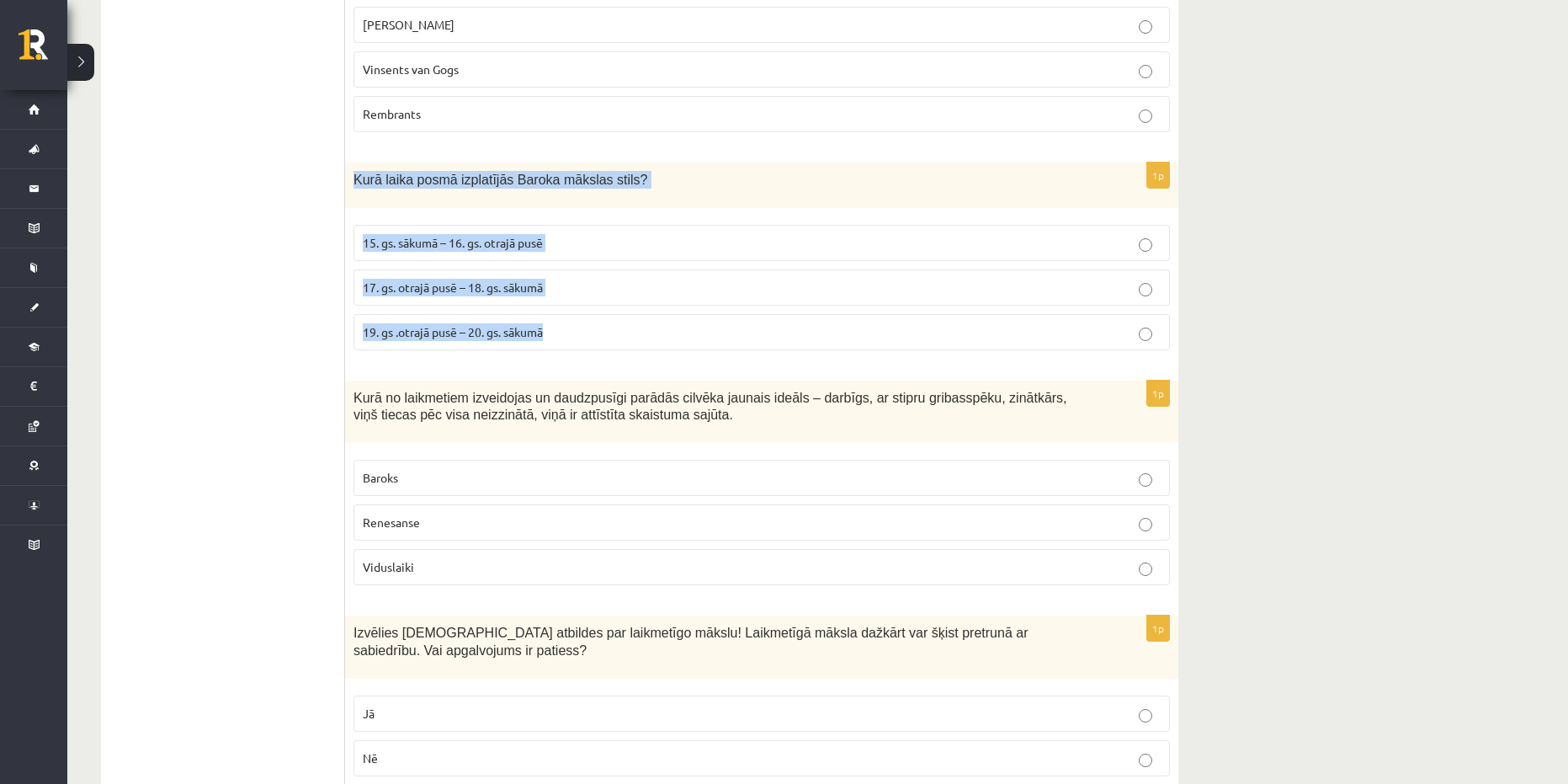
scroll to position [2359, 0]
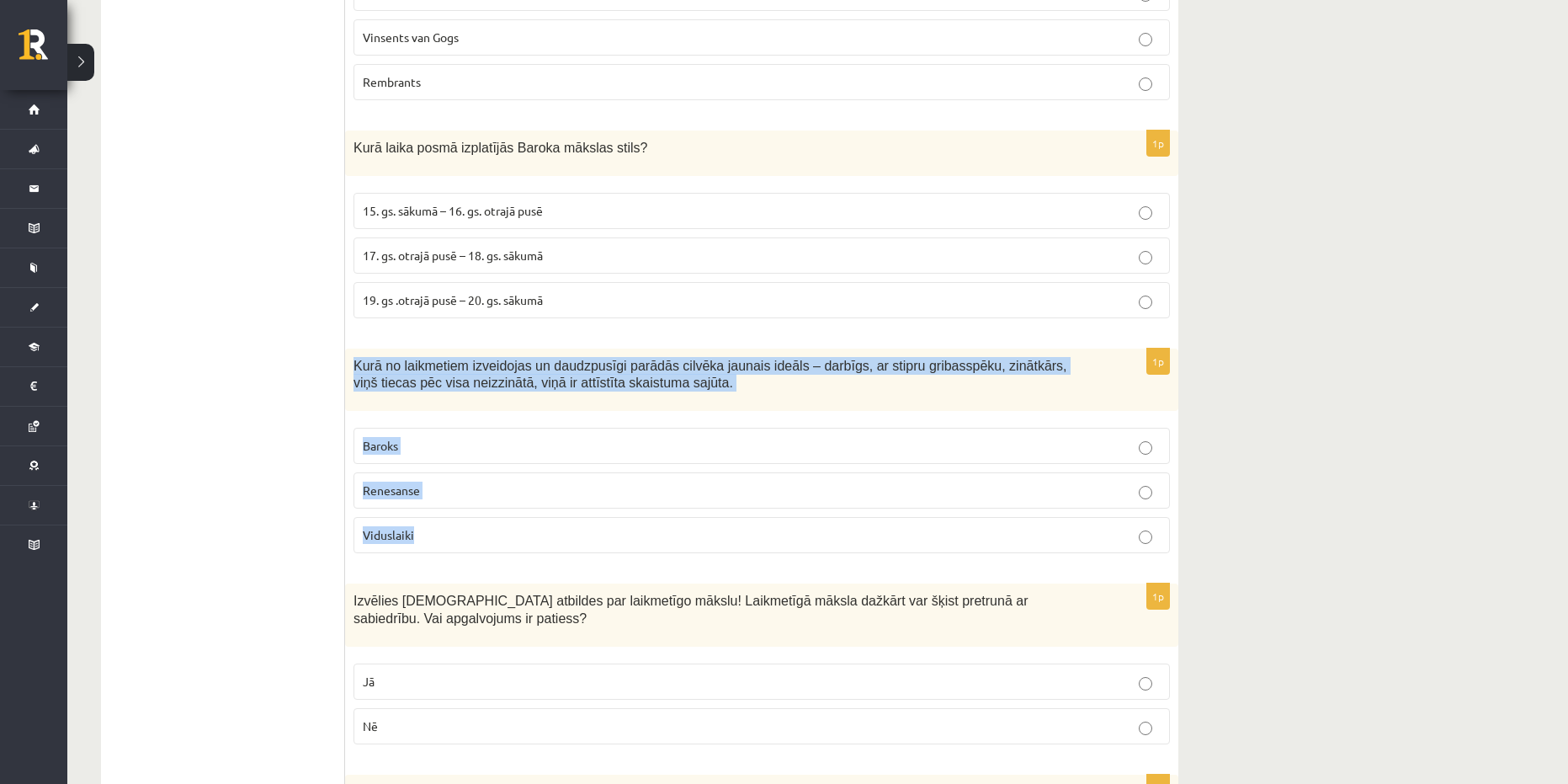
drag, startPoint x: 455, startPoint y: 522, endPoint x: 354, endPoint y: 353, distance: 196.9
click at [354, 353] on div "1p Kurā no laikmetiem izveidojas un daudzpusīgi parādās cilvēka jaunais ideāls …" at bounding box center [762, 458] width 833 height 219
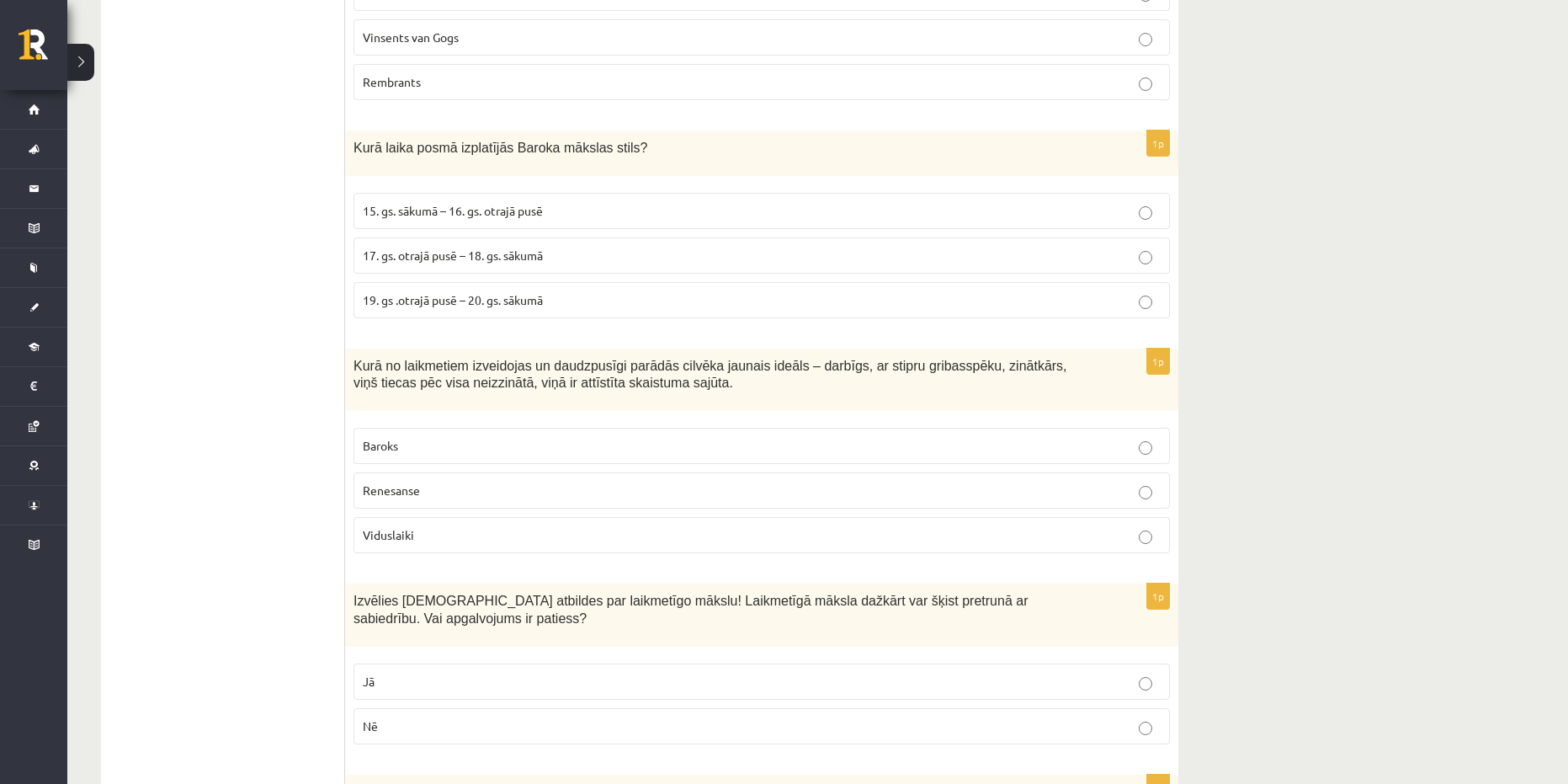
click at [461, 248] on span "17. gs. otrajā pusē – 18. gs. sākumā" at bounding box center [452, 255] width 180 height 15
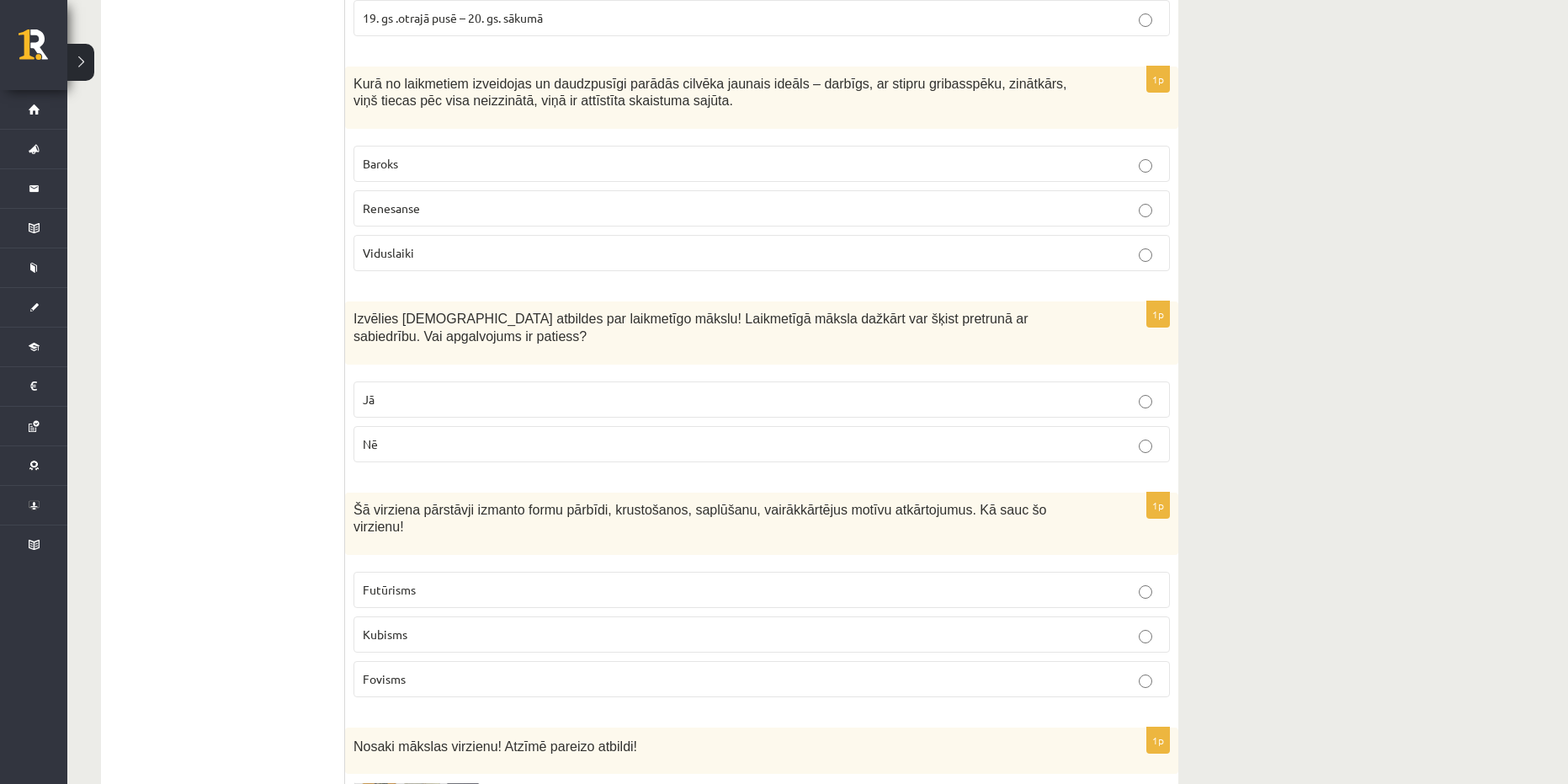
scroll to position [2696, 0]
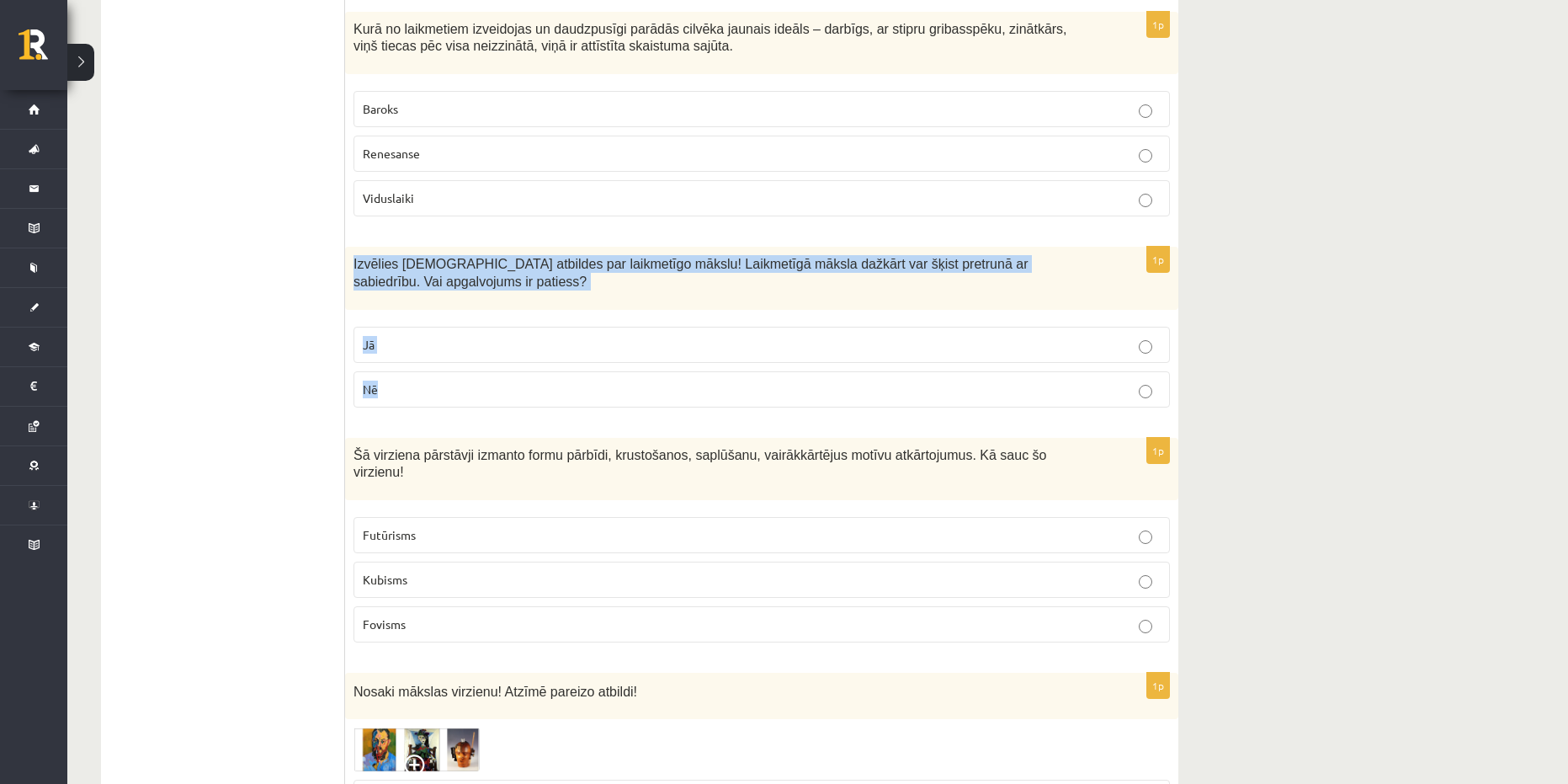
drag, startPoint x: 473, startPoint y: 389, endPoint x: 353, endPoint y: 252, distance: 182.1
click at [353, 252] on div "1p Izvēlies pareizās atbildes par laikmetīgo mākslu! Laikmetīgā māksla dažkārt …" at bounding box center [762, 333] width 833 height 174
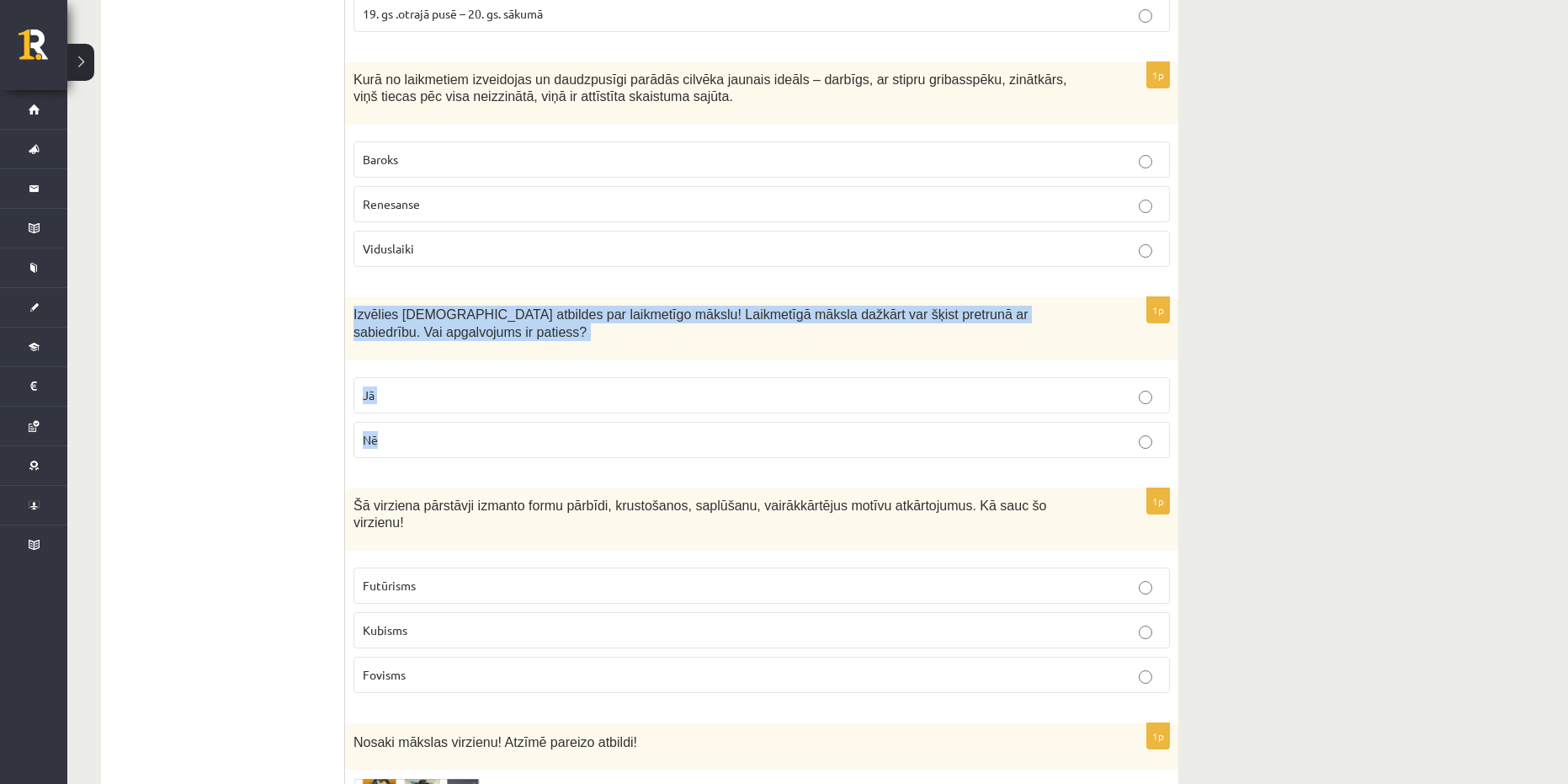
scroll to position [2611, 0]
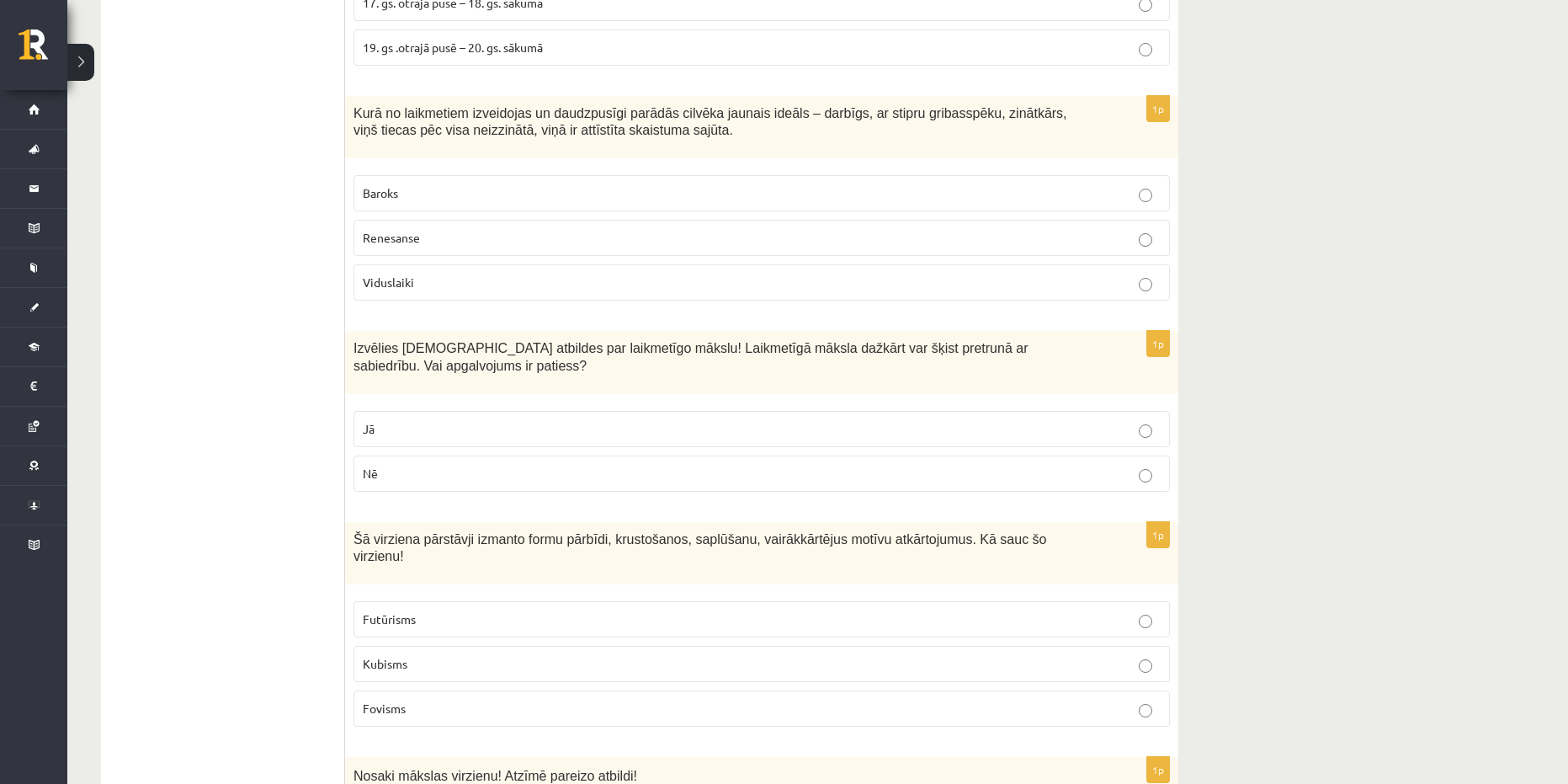
click at [455, 230] on p "Renesanse" at bounding box center [762, 238] width 798 height 18
click at [482, 420] on p "Jā" at bounding box center [762, 429] width 798 height 18
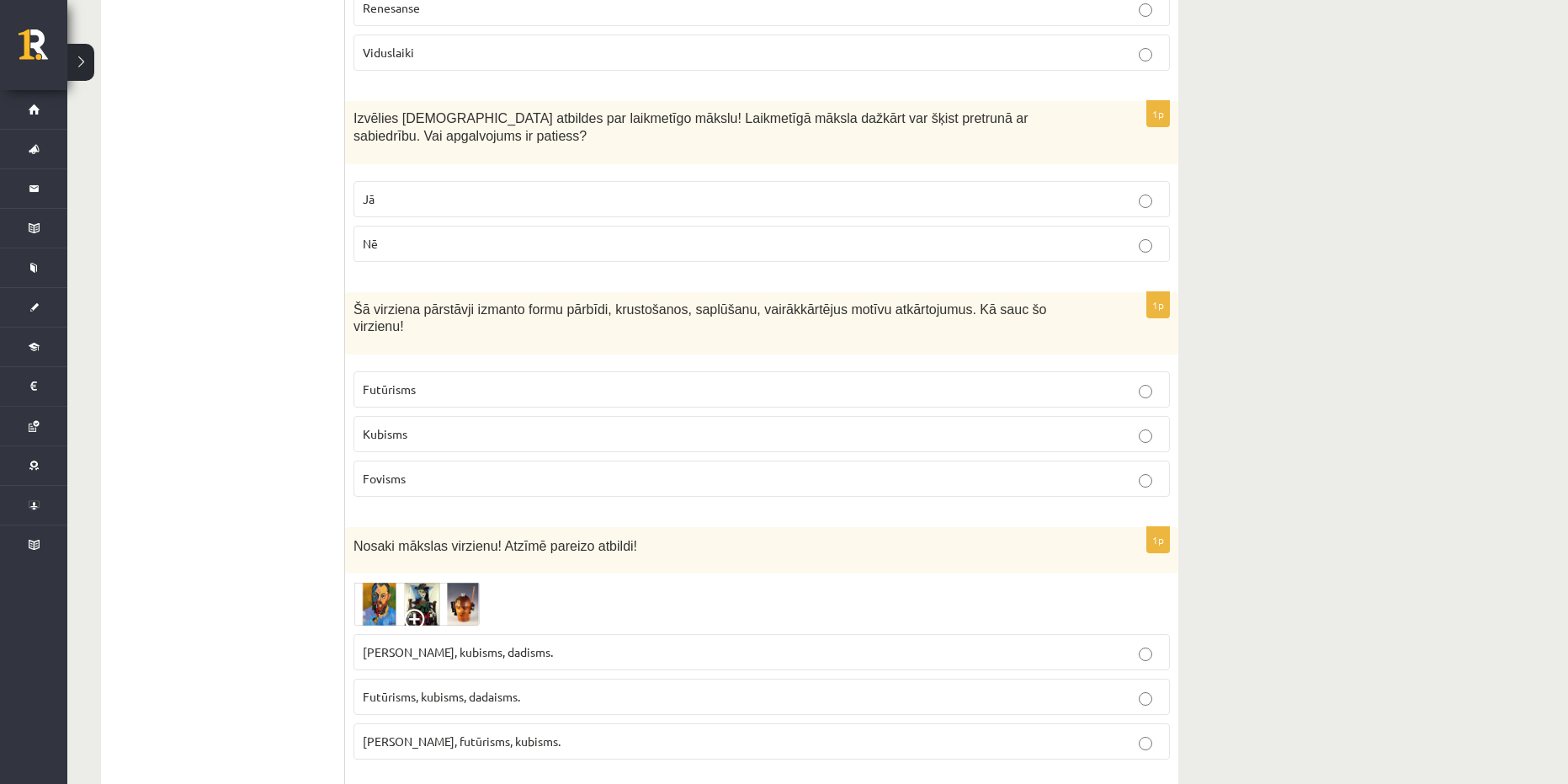
scroll to position [2864, 0]
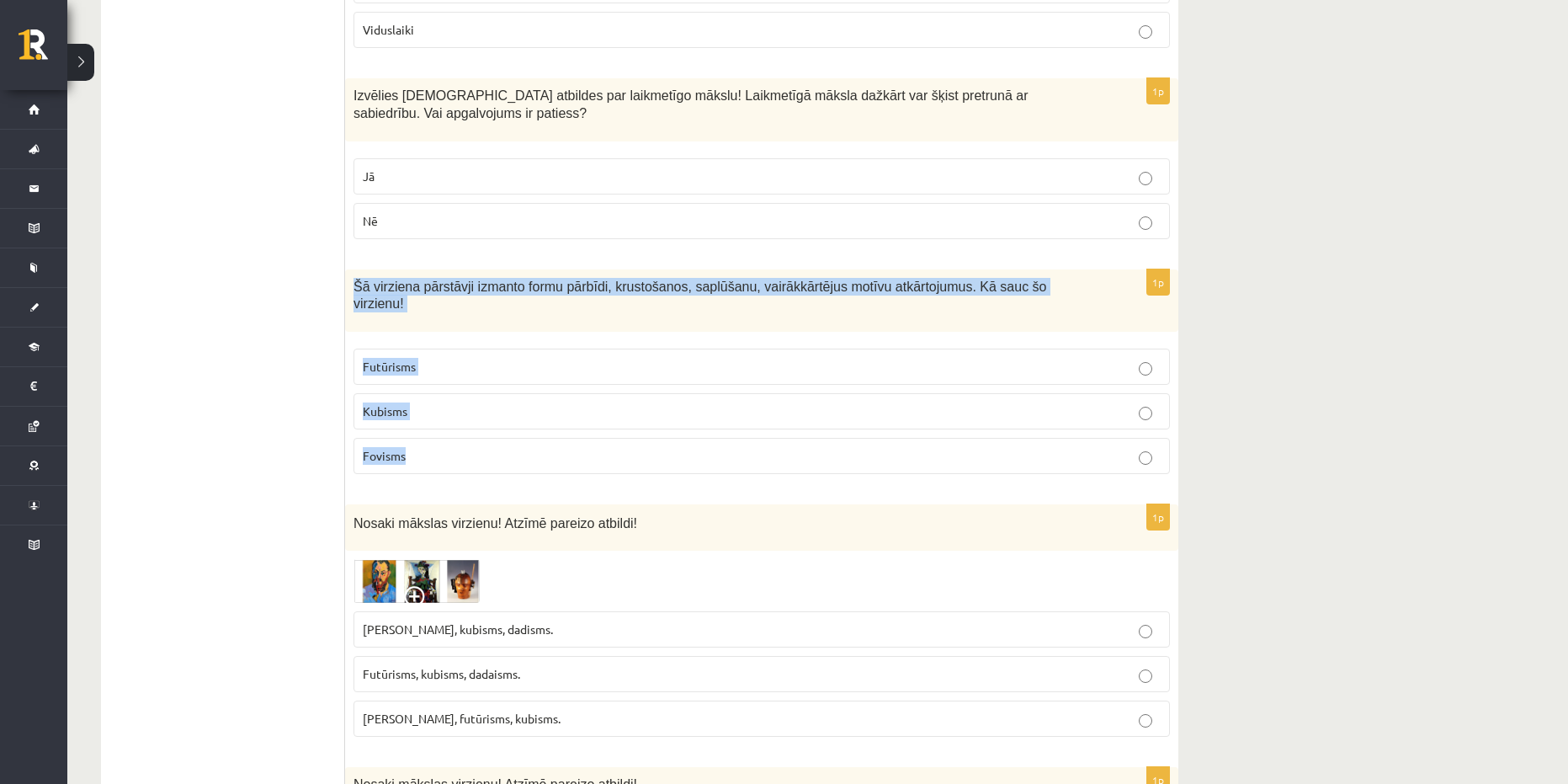
drag, startPoint x: 441, startPoint y: 423, endPoint x: 353, endPoint y: 263, distance: 182.6
click at [353, 270] on div "1p Šā virziena pārstāvji izmanto formu pārbīdi, krustošanos, saplūšanu, vairākk…" at bounding box center [762, 379] width 833 height 219
drag, startPoint x: 488, startPoint y: 432, endPoint x: 348, endPoint y: 266, distance: 217.2
click at [348, 270] on div "1p Šā virziena pārstāvji izmanto formu pārbīdi, krustošanos, saplūšanu, vairākk…" at bounding box center [762, 379] width 833 height 219
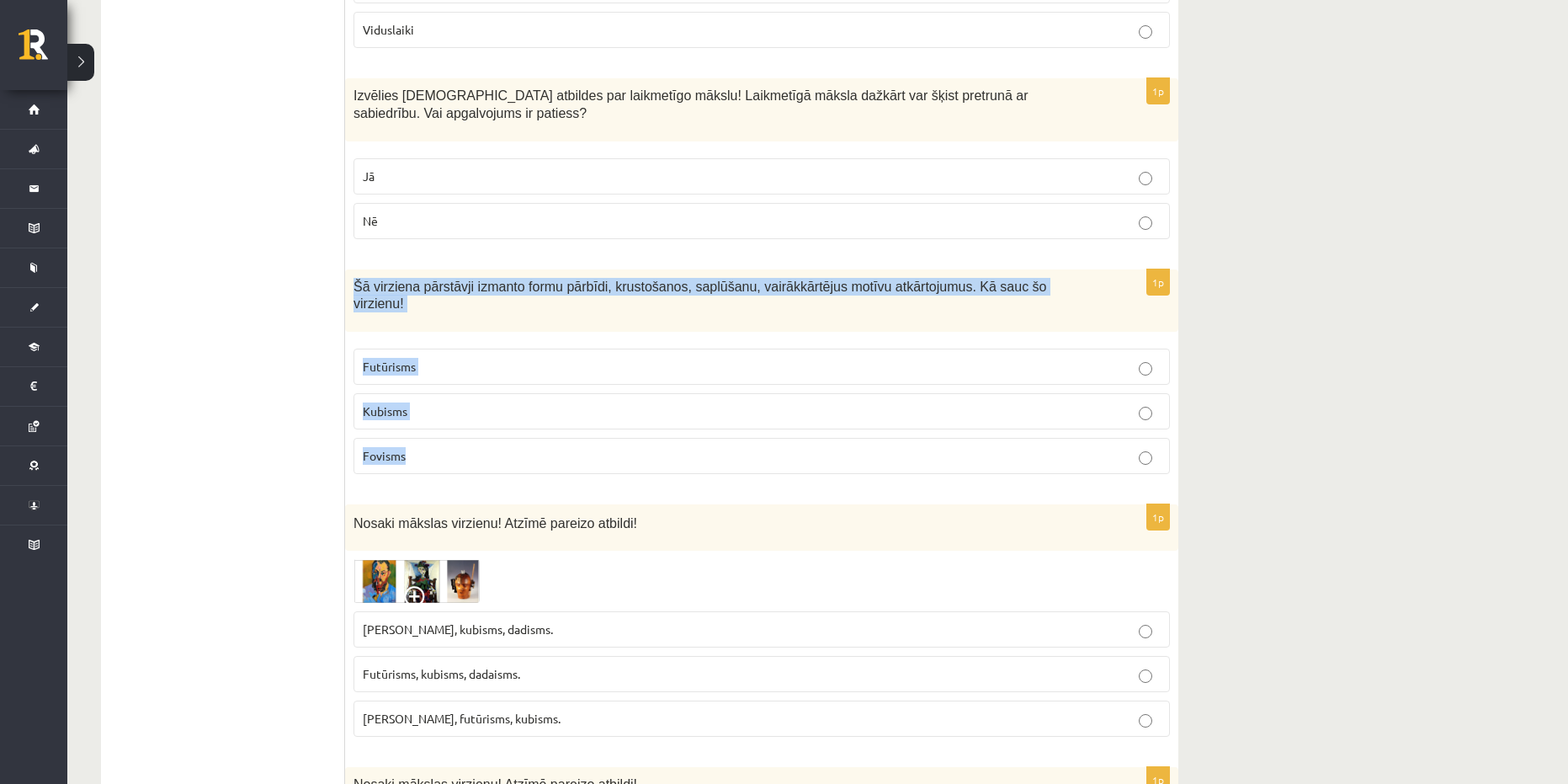
click at [469, 358] on p "Futūrisms" at bounding box center [762, 367] width 798 height 18
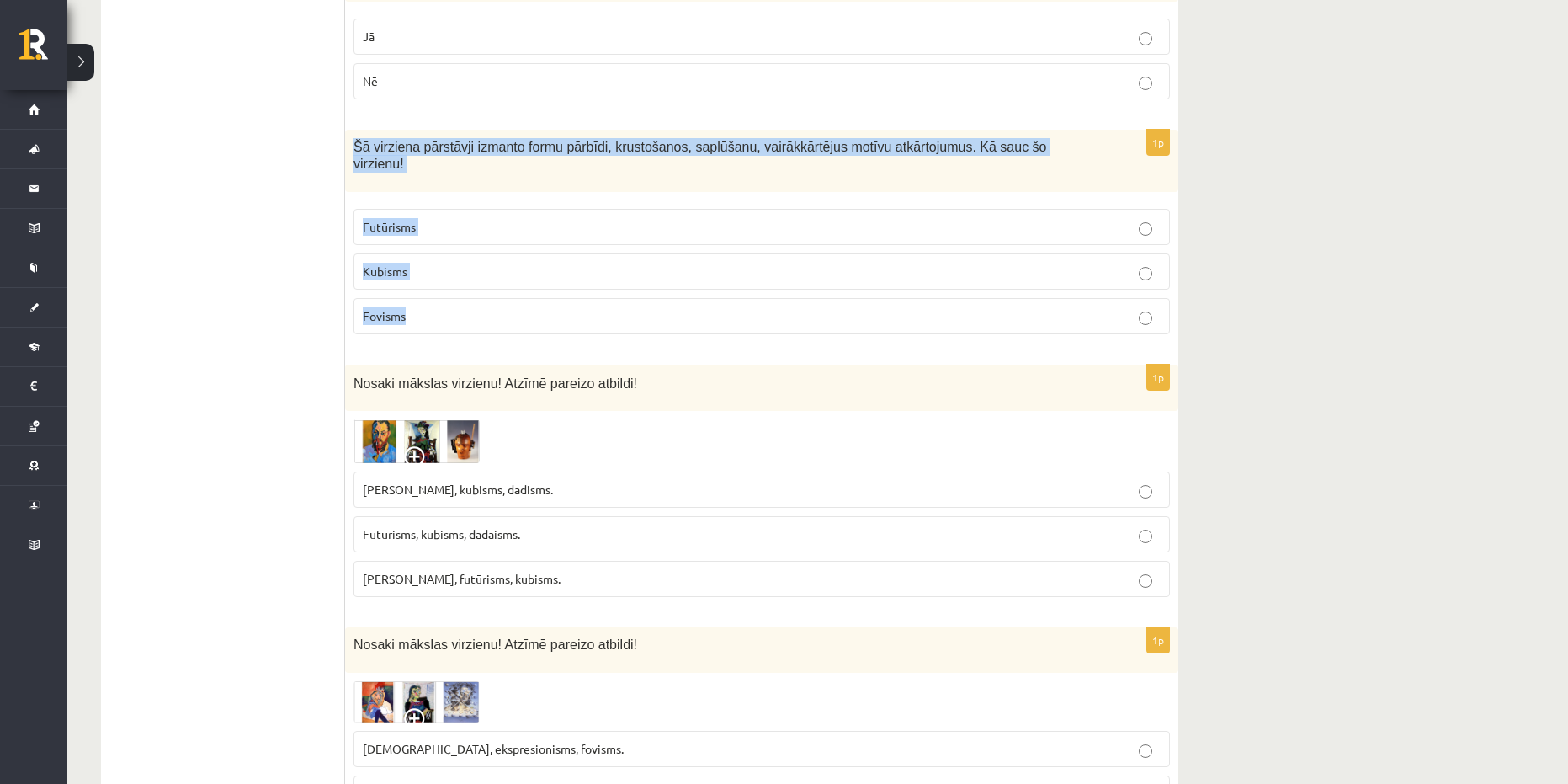
scroll to position [3032, 0]
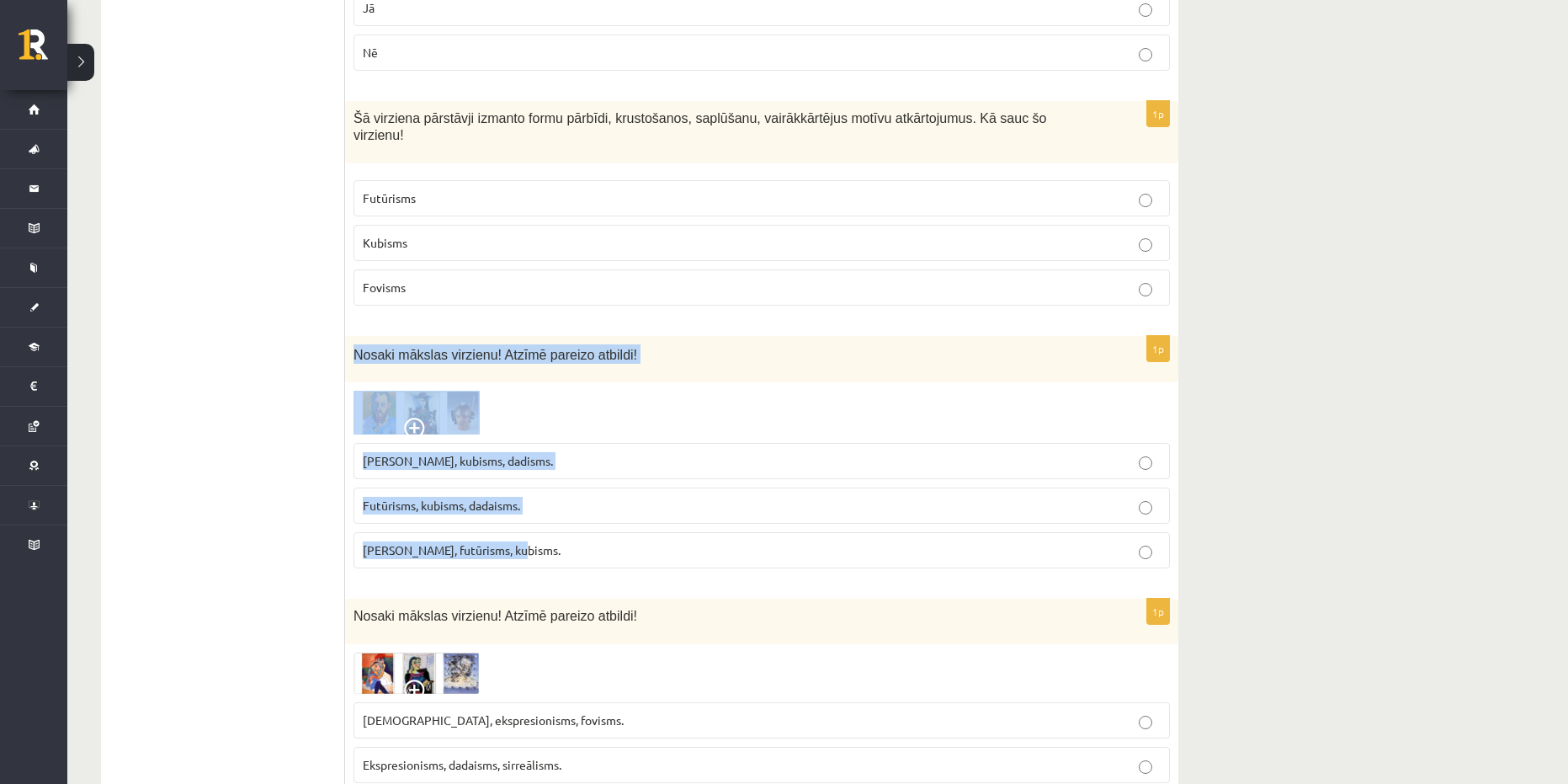
drag, startPoint x: 605, startPoint y: 528, endPoint x: 354, endPoint y: 321, distance: 325.3
click at [354, 336] on div "1p Nosaki mākslas virzienu! Atzīmē pareizo atbildi! Fovisms, kubisms, dadisms. …" at bounding box center [762, 459] width 833 height 246
click at [574, 443] on label "[PERSON_NAME], kubisms, dadisms." at bounding box center [762, 461] width 817 height 36
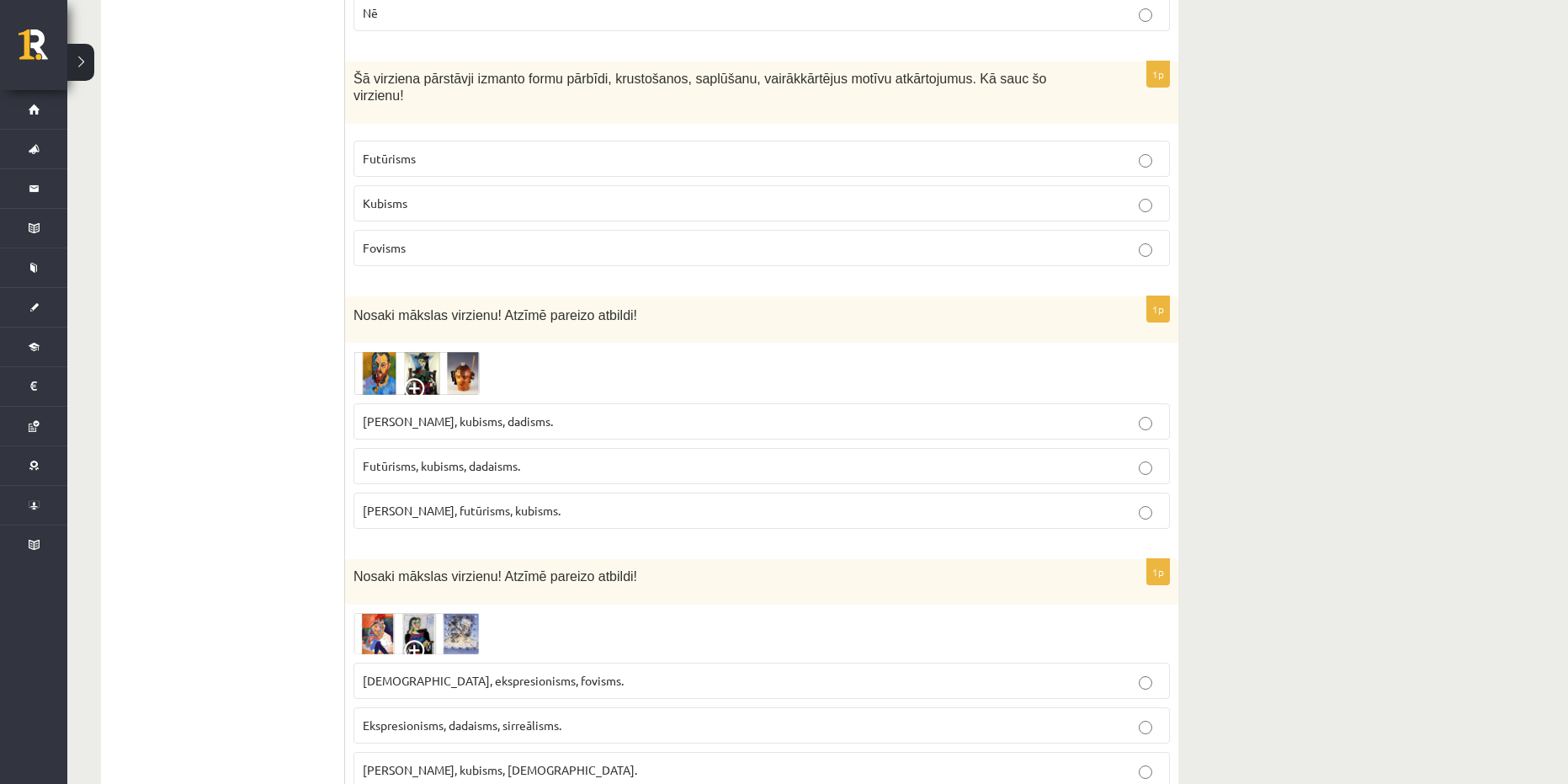
scroll to position [3286, 0]
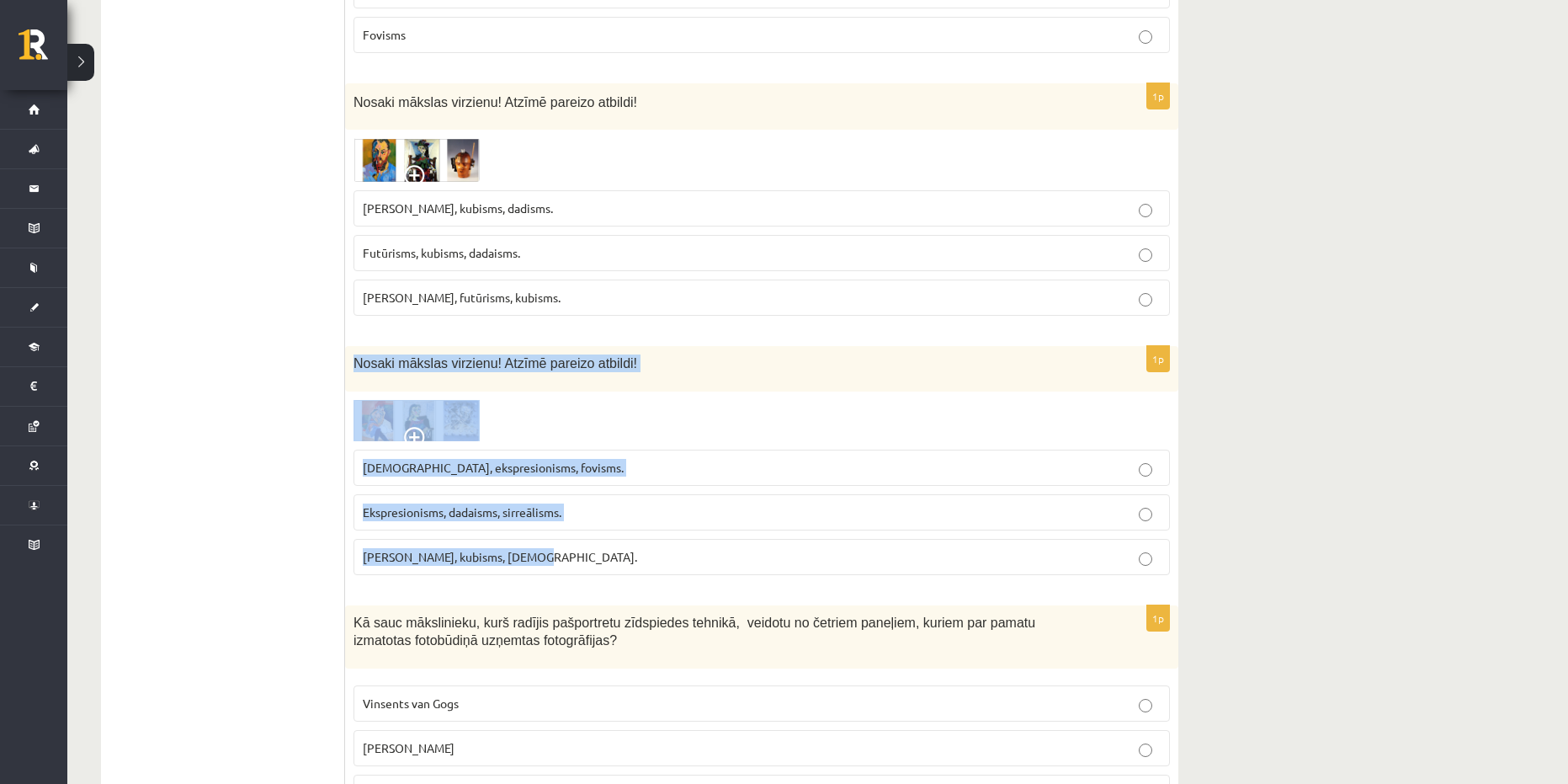
drag, startPoint x: 569, startPoint y: 531, endPoint x: 352, endPoint y: 327, distance: 297.8
click at [352, 346] on div "1p Nosaki mākslas virzienu! Atzīmē pareizo atbildi! Sirreālisms, ekspresionisms…" at bounding box center [762, 467] width 833 height 243
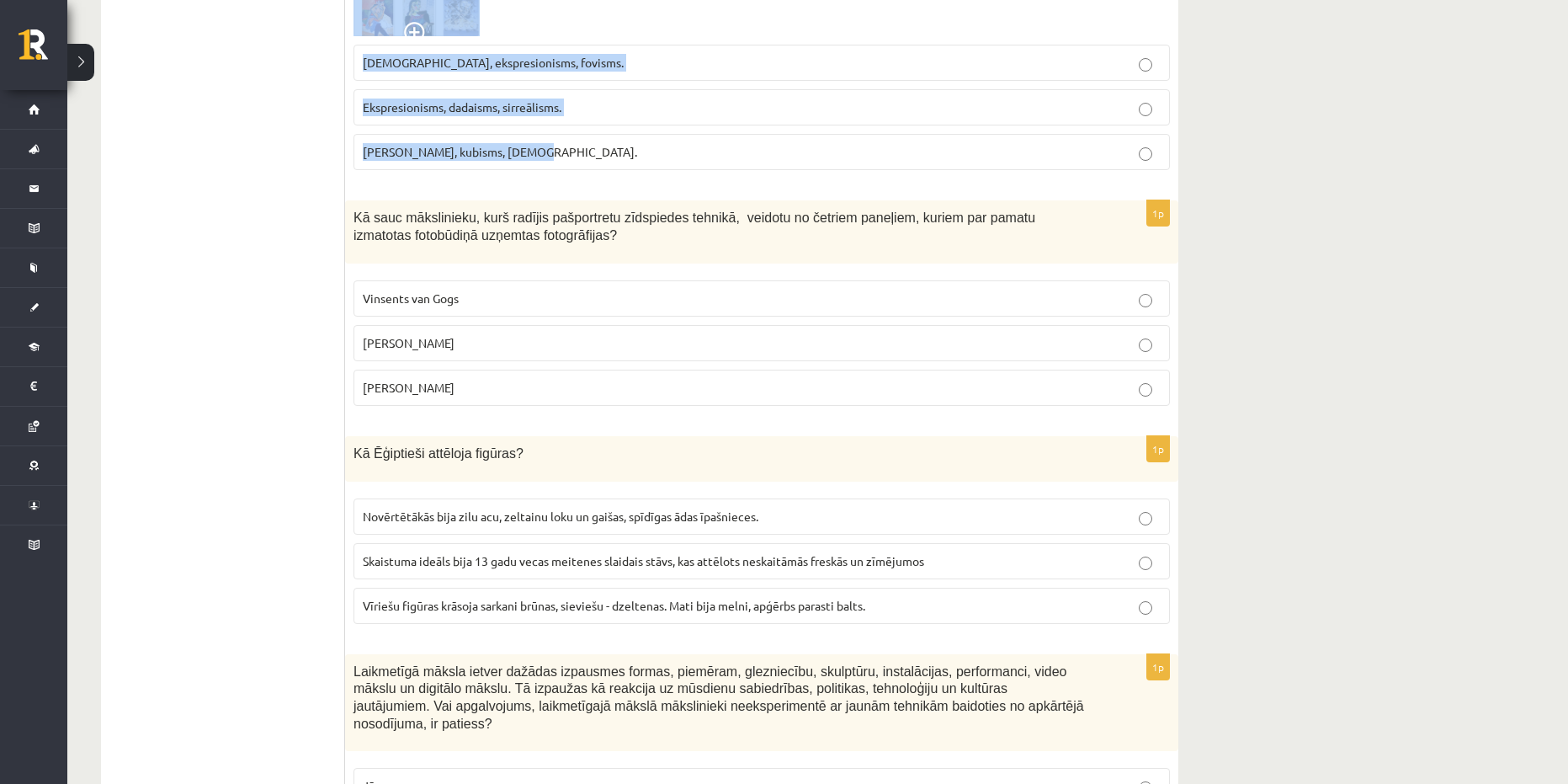
scroll to position [3707, 0]
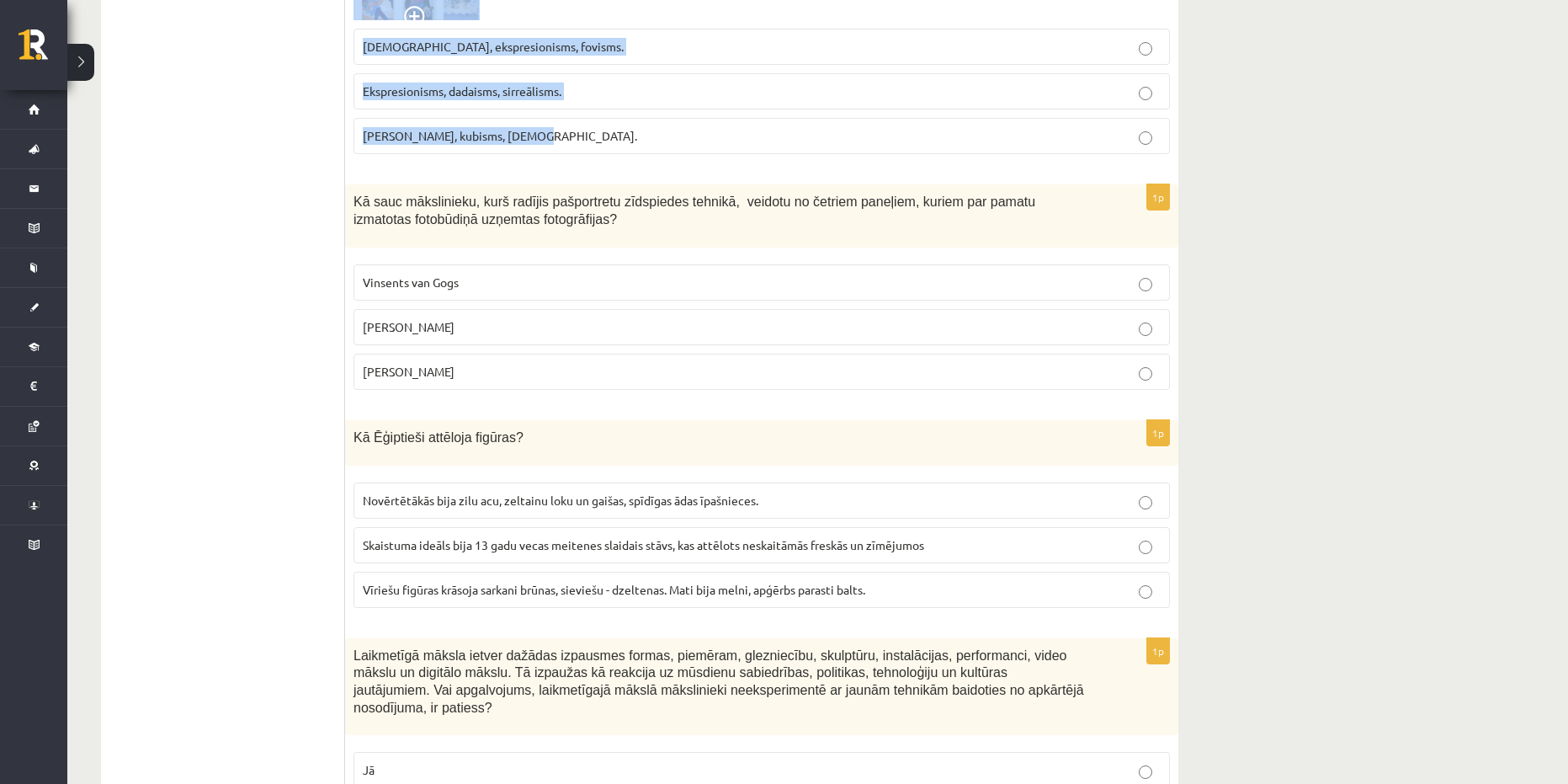
drag, startPoint x: 467, startPoint y: 361, endPoint x: 361, endPoint y: 170, distance: 218.4
click at [361, 185] on div "1p Kā sauc mākslinieku, kurš radījis pašportretu zīdspiedes tehnikā, veidotu no…" at bounding box center [762, 294] width 833 height 219
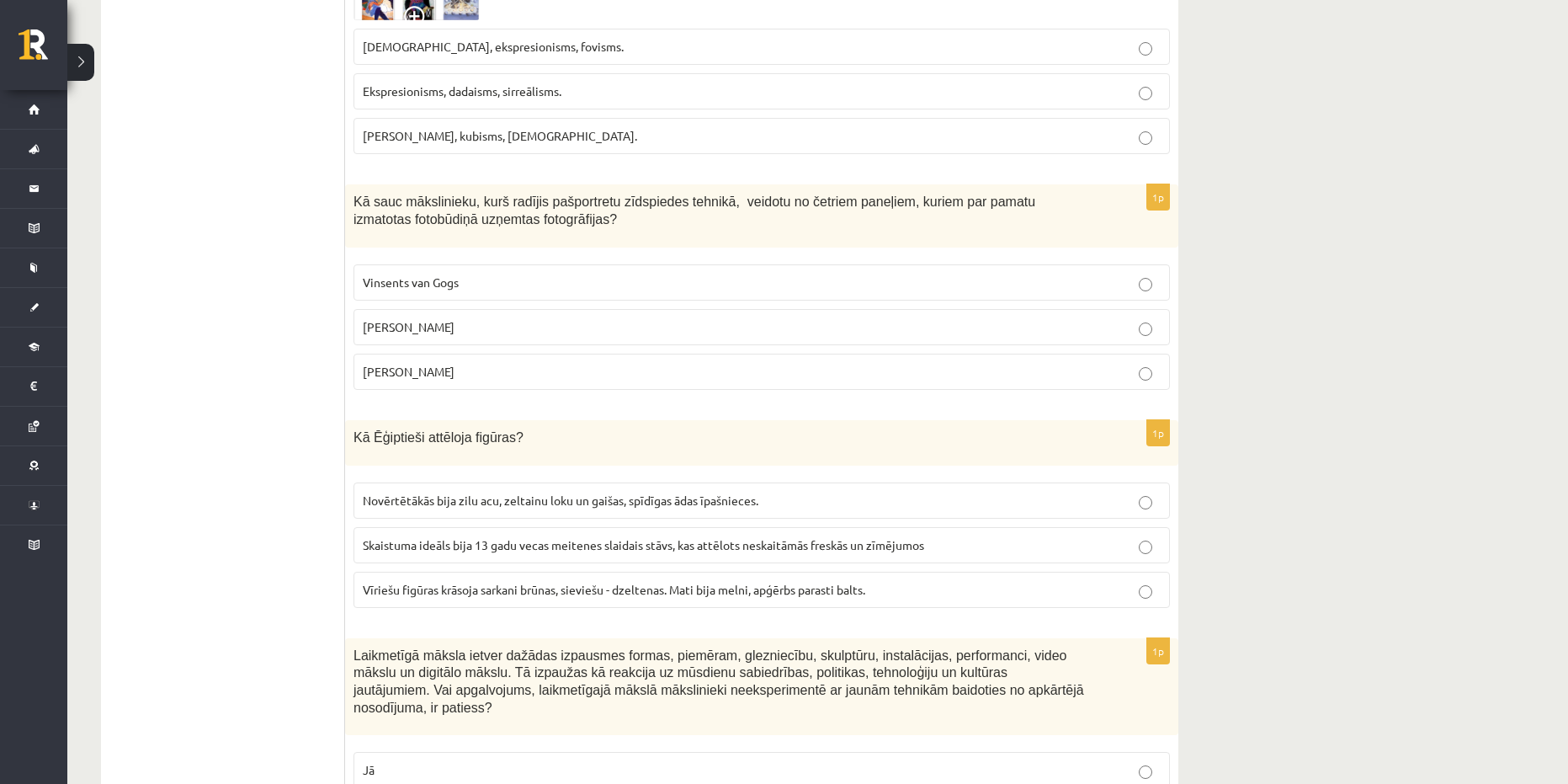
click at [589, 372] on form "1p Apskati attēlus! Kurš no apgalvojumiem ir pareizs? 1. Leonardo da Vinči, 2. …" at bounding box center [762, 547] width 800 height 7901
drag, startPoint x: 546, startPoint y: 360, endPoint x: 348, endPoint y: 170, distance: 274.4
click at [348, 185] on div "1p Kā sauc mākslinieku, kurš radījis pašportretu zīdspiedes tehnikā, veidotu no…" at bounding box center [762, 294] width 833 height 219
click at [460, 84] on span "Ekspresionisms, dadaisms, sirreālisms." at bounding box center [462, 91] width 199 height 15
click at [518, 310] on label "[PERSON_NAME]" at bounding box center [762, 328] width 817 height 36
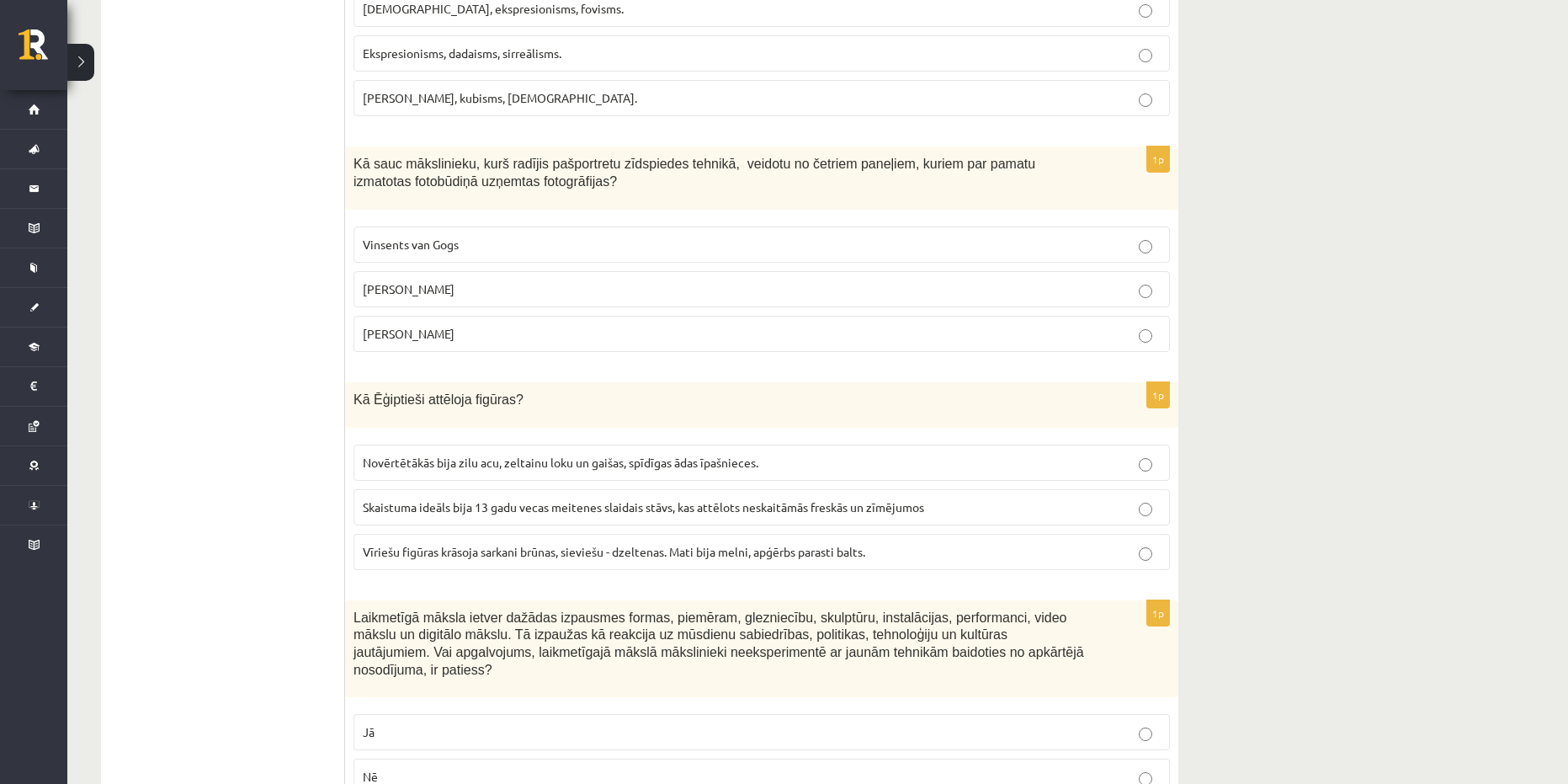
scroll to position [3875, 0]
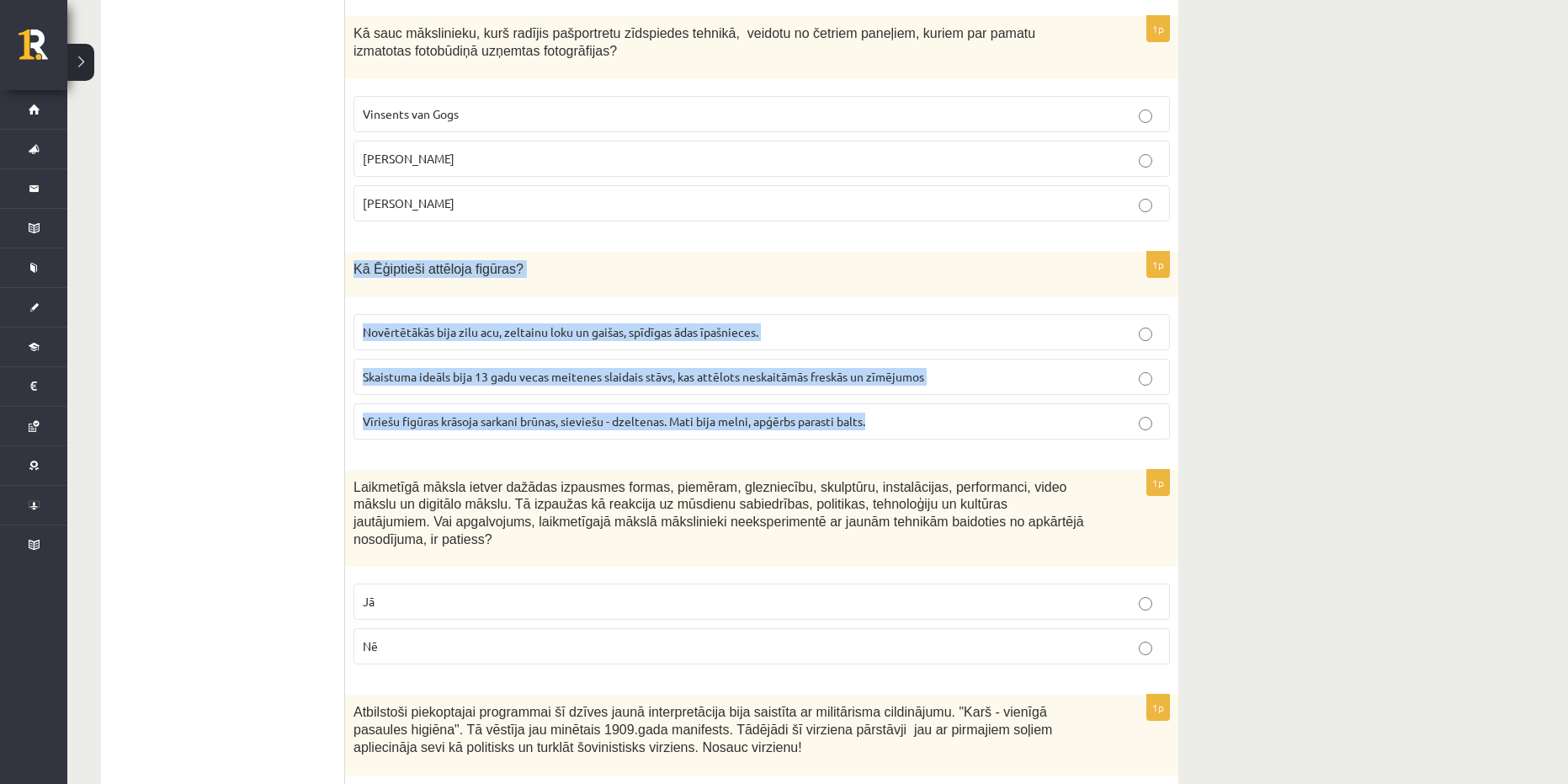
drag, startPoint x: 912, startPoint y: 396, endPoint x: 355, endPoint y: 237, distance: 579.2
click at [355, 251] on div "1p Kā Ēģiptieši attēloja figūras? Novērtētākās bija zilu acu, zeltainu loku un …" at bounding box center [762, 352] width 833 height 201
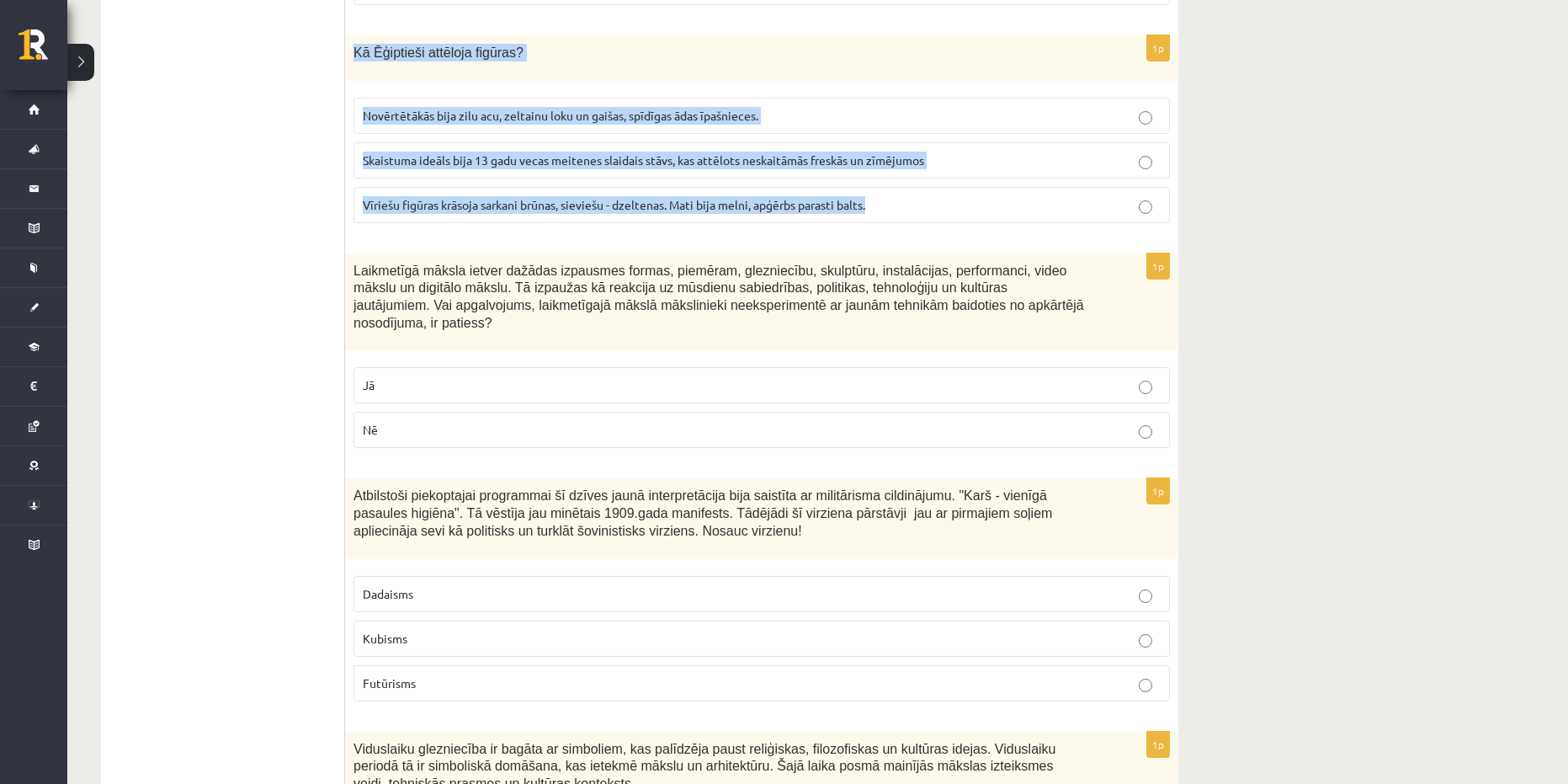
scroll to position [4043, 0]
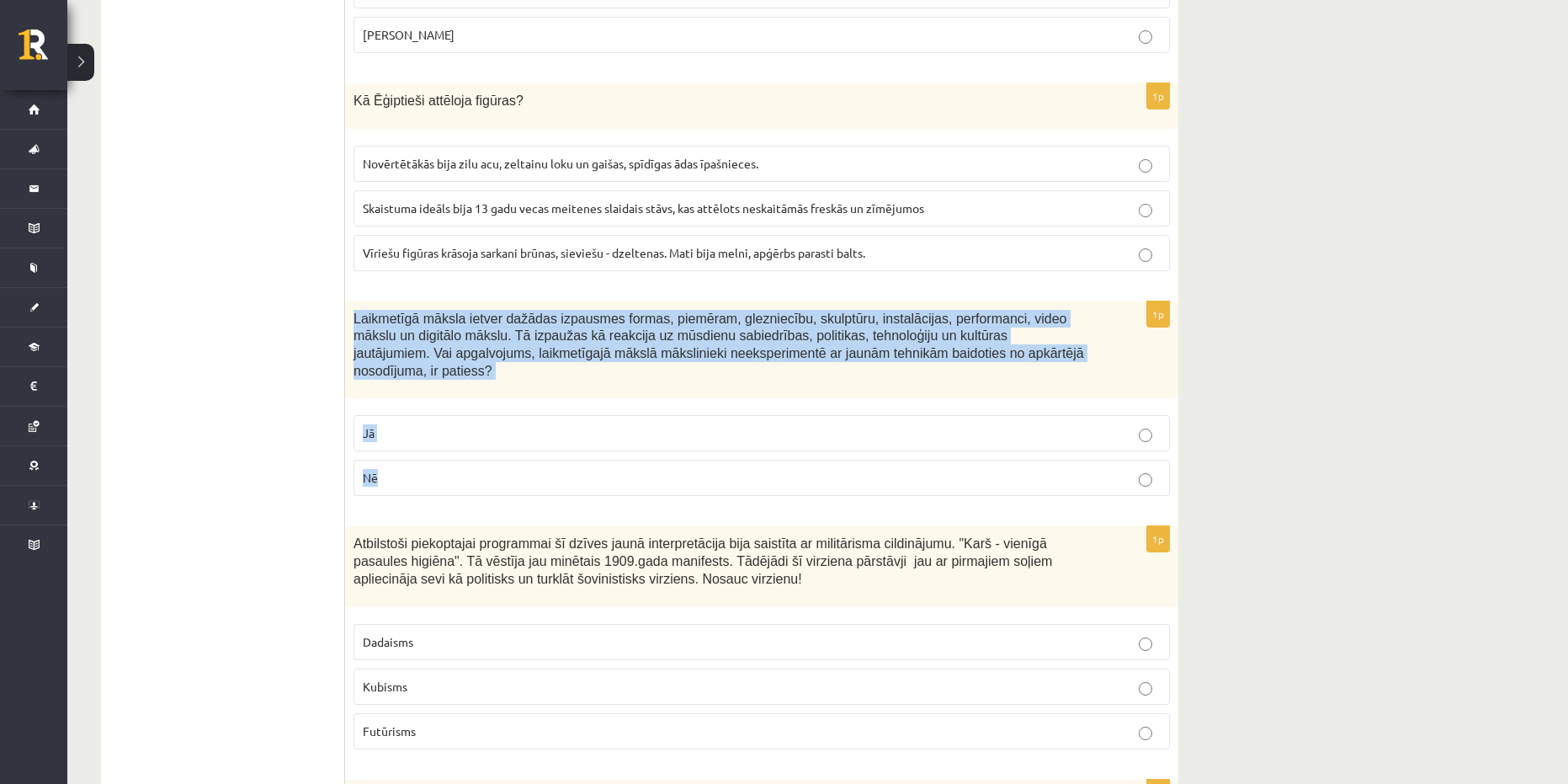
drag, startPoint x: 396, startPoint y: 438, endPoint x: 356, endPoint y: 282, distance: 161.0
click at [356, 302] on div "1p Laikmetīgā māksla ietver dažādas izpausmes formas, piemēram, glezniecību, sk…" at bounding box center [762, 406] width 833 height 209
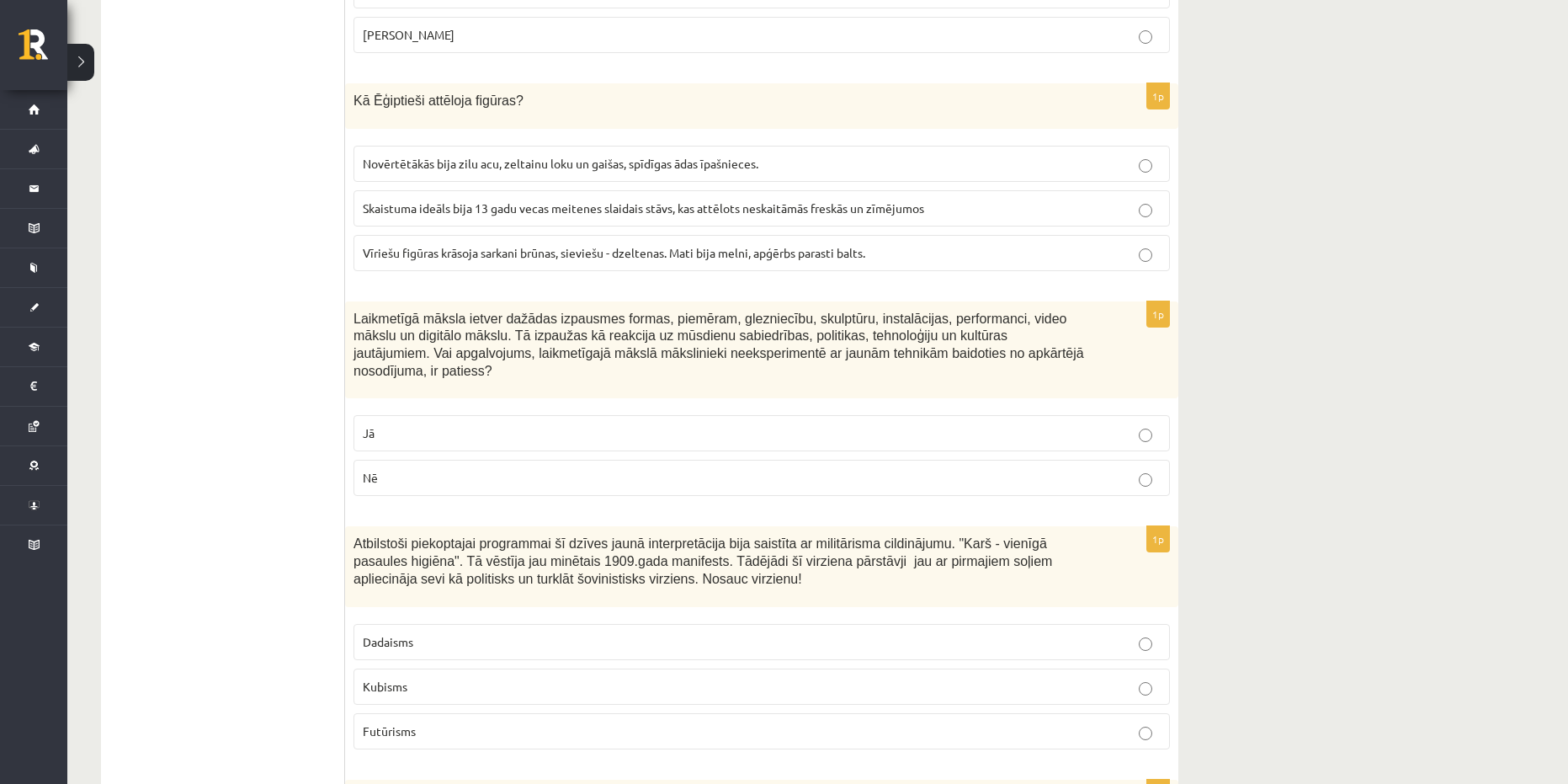
click at [463, 245] on span "Vīriešu figūras krāsoja sarkani brūnas, sieviešu - dzeltenas. Mati bija melni, …" at bounding box center [614, 252] width 503 height 15
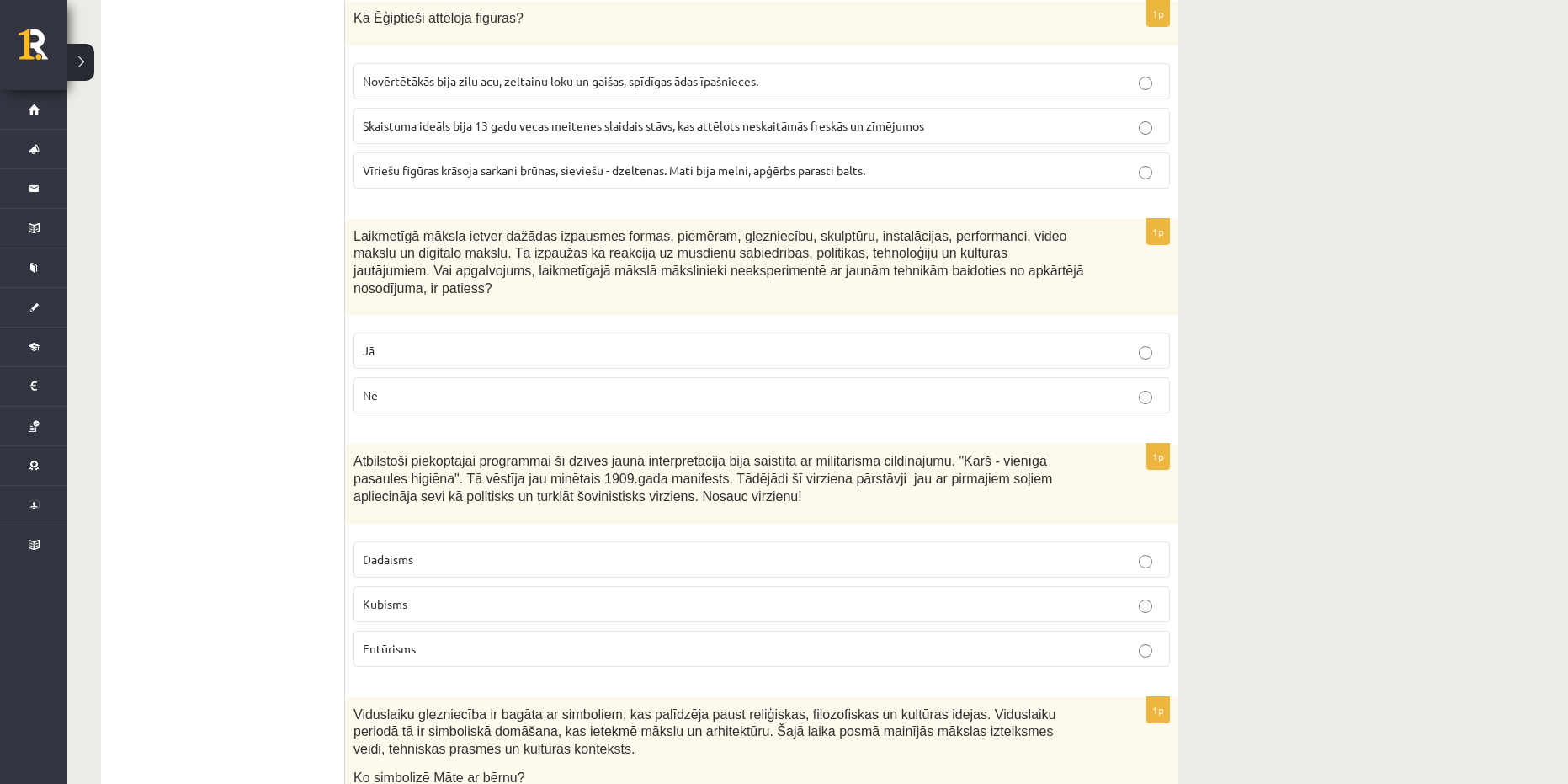
scroll to position [4128, 0]
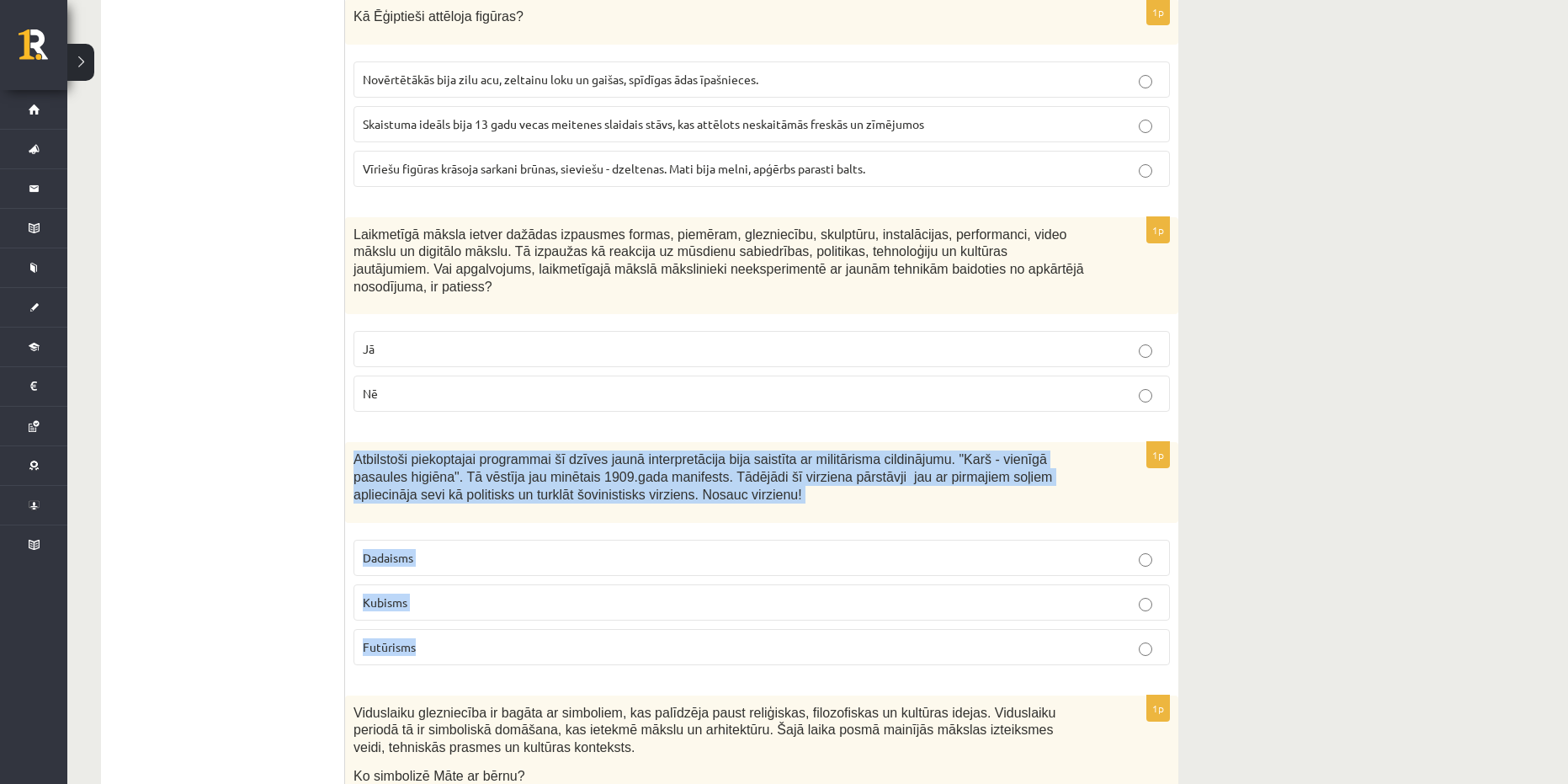
drag, startPoint x: 479, startPoint y: 606, endPoint x: 353, endPoint y: 411, distance: 232.2
click at [353, 442] on div "1p Atbilstoši piekoptajai programmai šī dzīves jaunā interpretācija bija saistī…" at bounding box center [762, 560] width 833 height 236
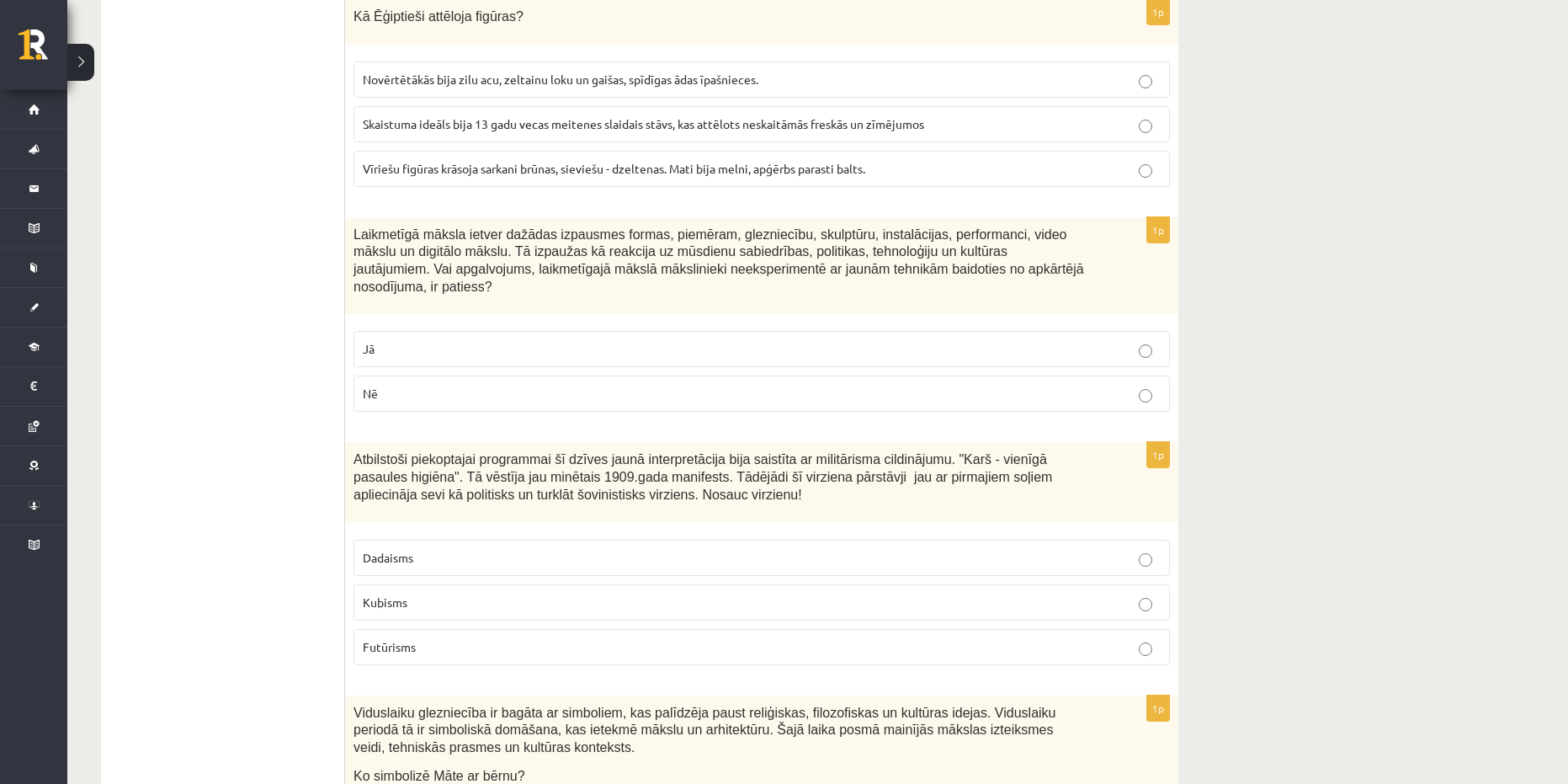
click at [415, 375] on label "Nē" at bounding box center [762, 393] width 817 height 36
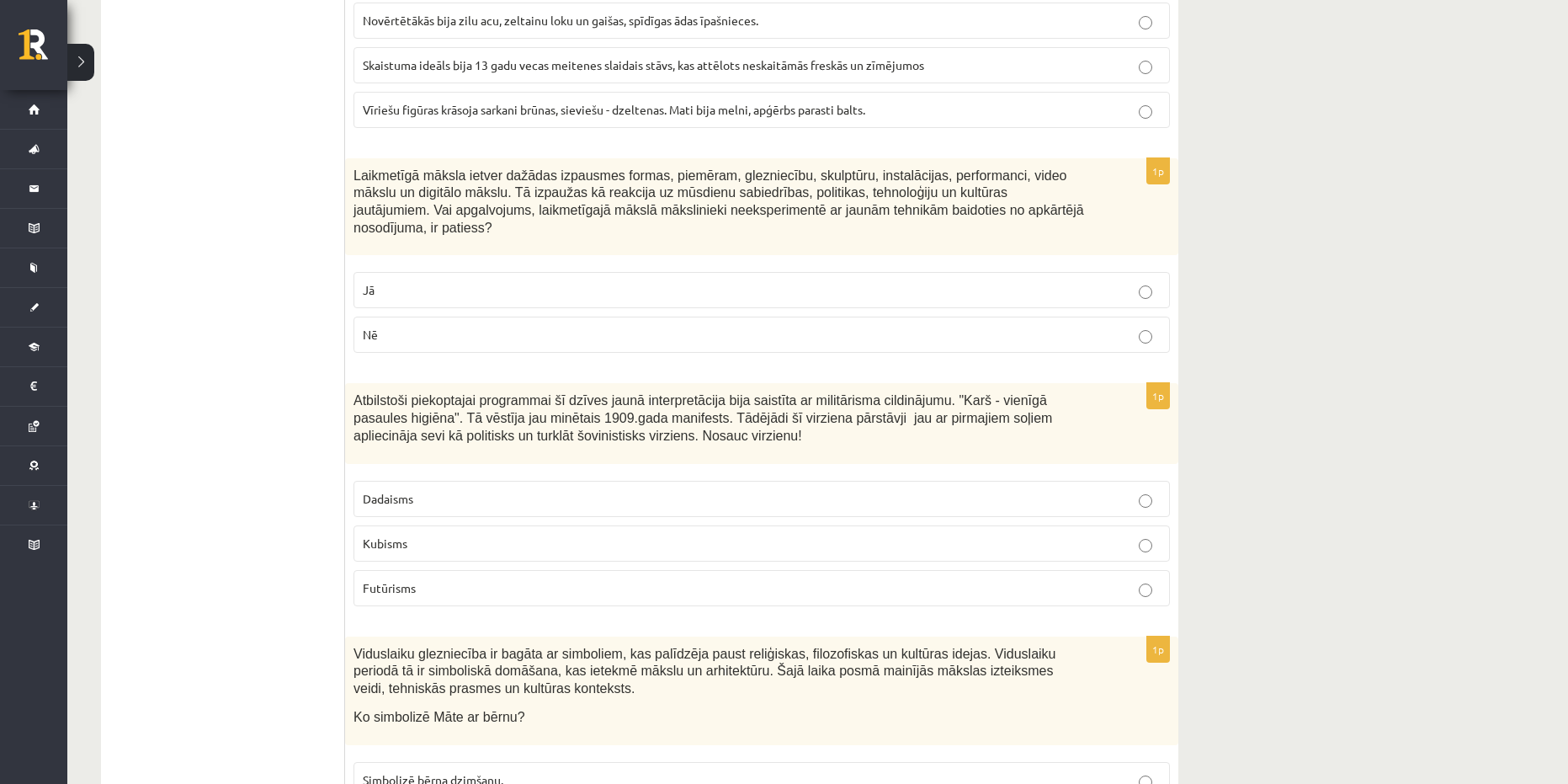
scroll to position [4380, 0]
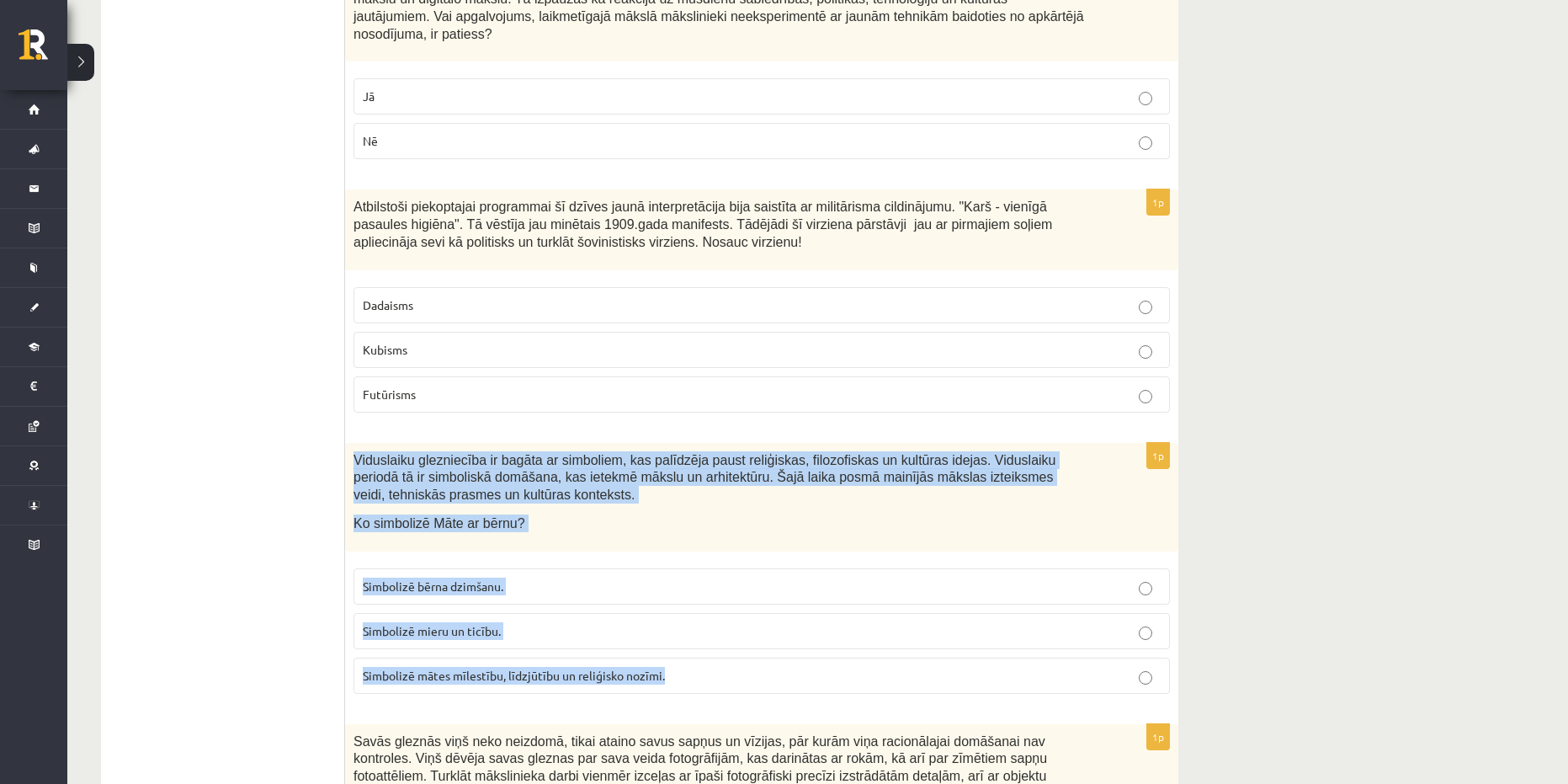
drag, startPoint x: 722, startPoint y: 627, endPoint x: 354, endPoint y: 400, distance: 432.4
click at [354, 443] on div "1p Viduslaiku glezniecība ir bagāta ar simboliem, kas palīdzēja paust reliģiska…" at bounding box center [762, 575] width 833 height 265
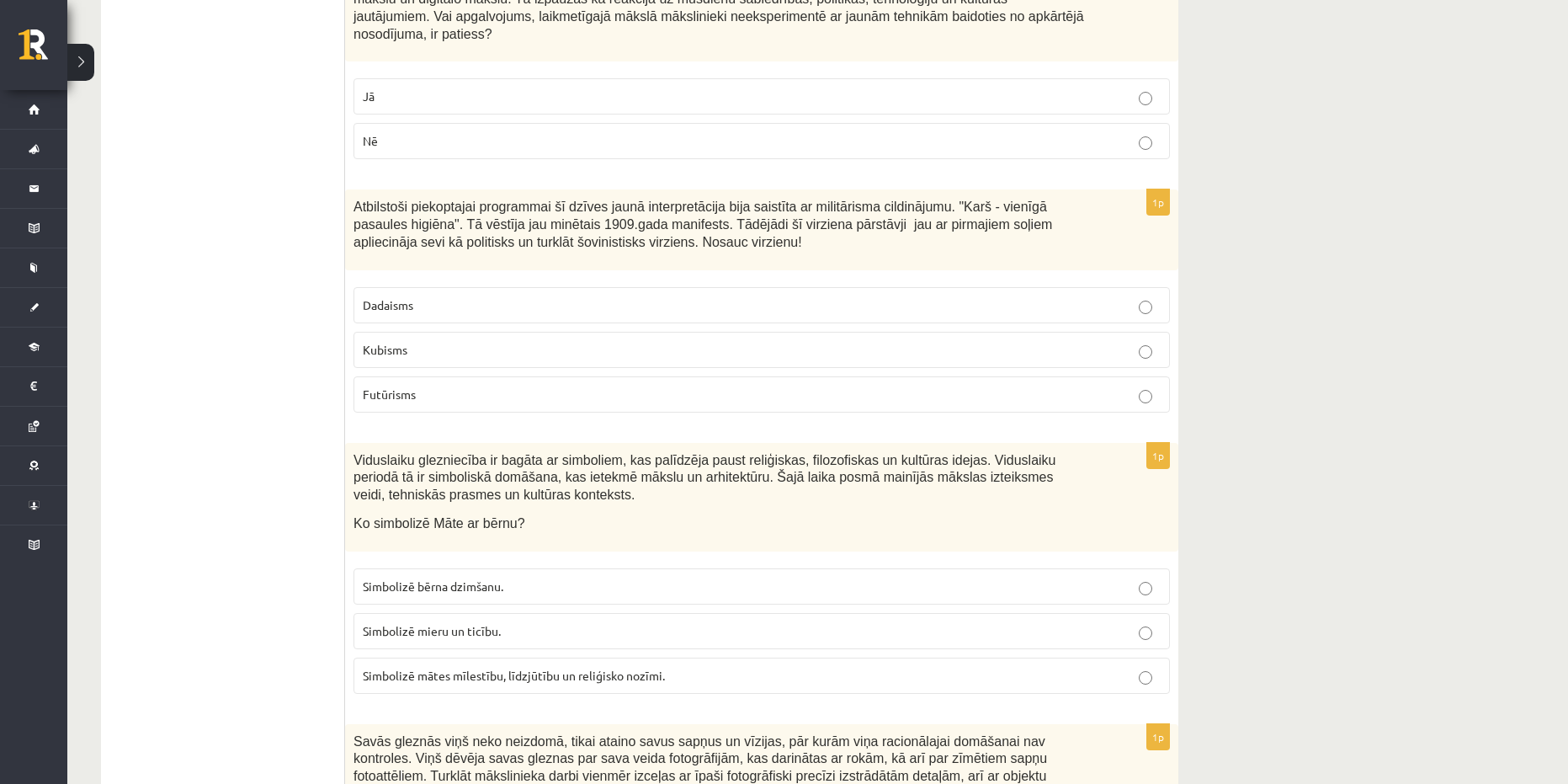
click at [454, 386] on p "Futūrisms" at bounding box center [762, 394] width 798 height 18
click at [533, 668] on span "Simbolizē mātes mīlestību, līdzjūtību un reliģisko nozīmi." at bounding box center [513, 675] width 302 height 15
click at [763, 667] on p "Simbolizē mātes mīlestību, līdzjūtību un reliģisko nozīmi." at bounding box center [762, 675] width 798 height 18
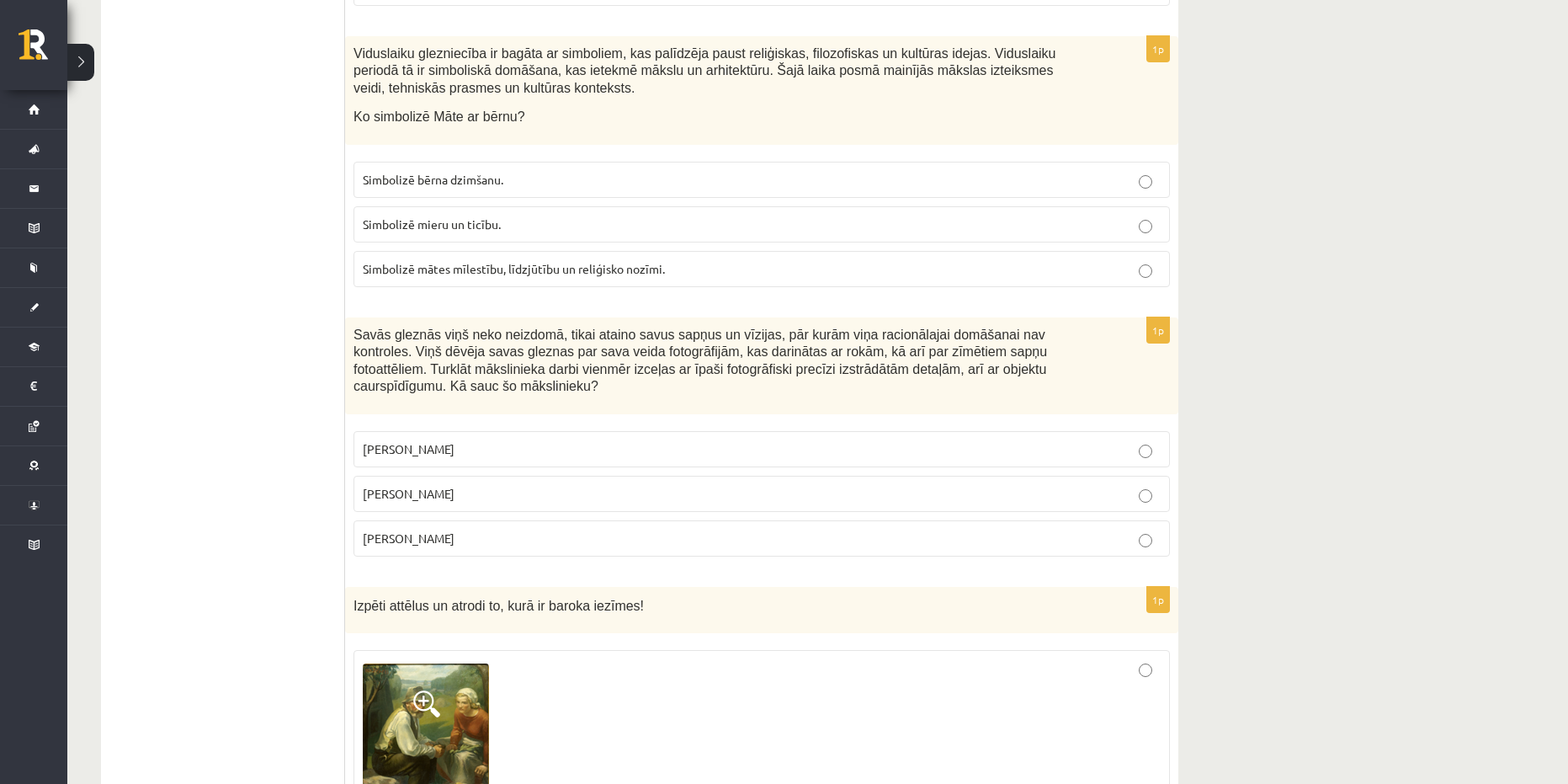
scroll to position [4886, 0]
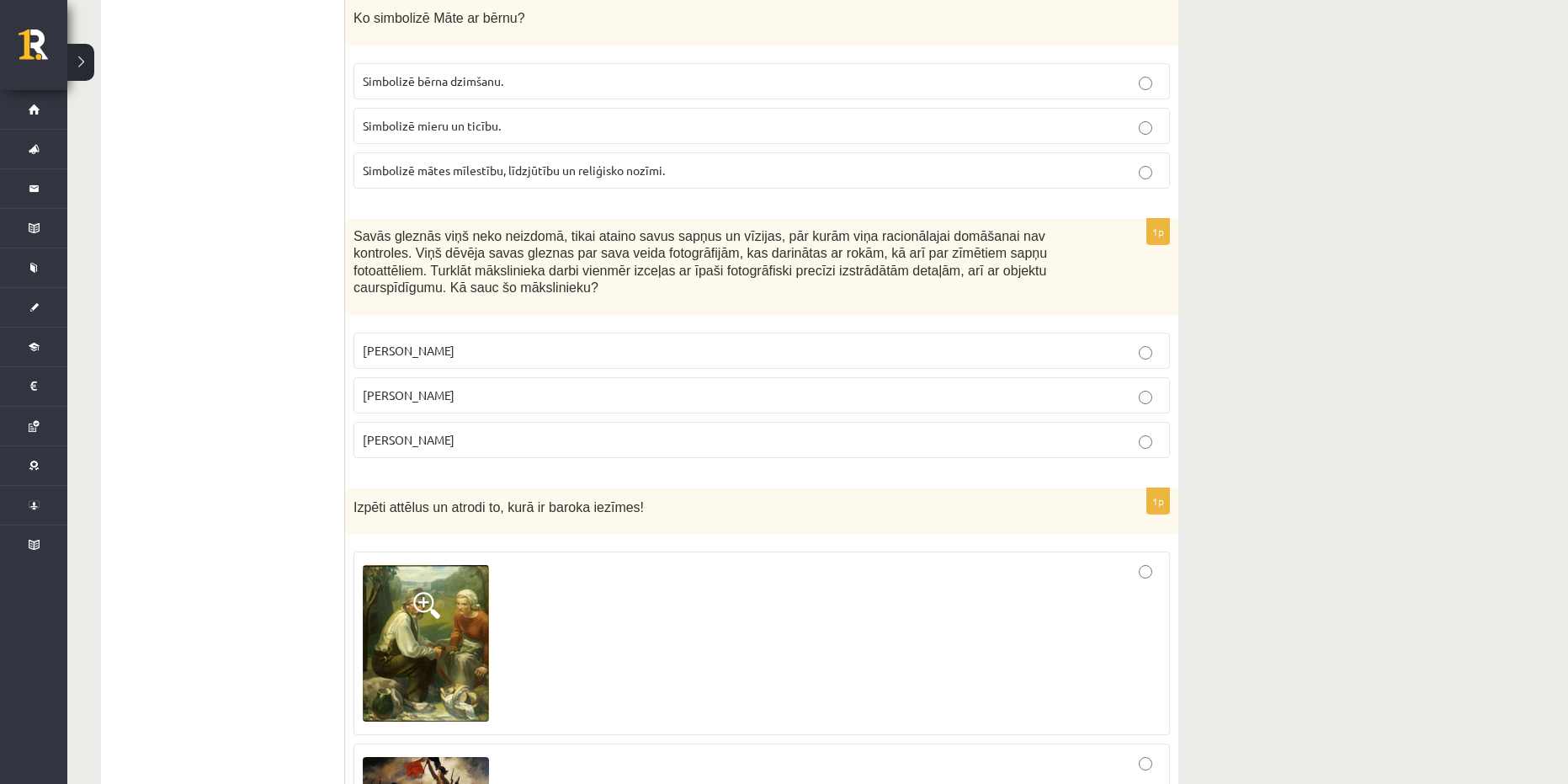
drag, startPoint x: 407, startPoint y: 343, endPoint x: 344, endPoint y: 180, distance: 174.8
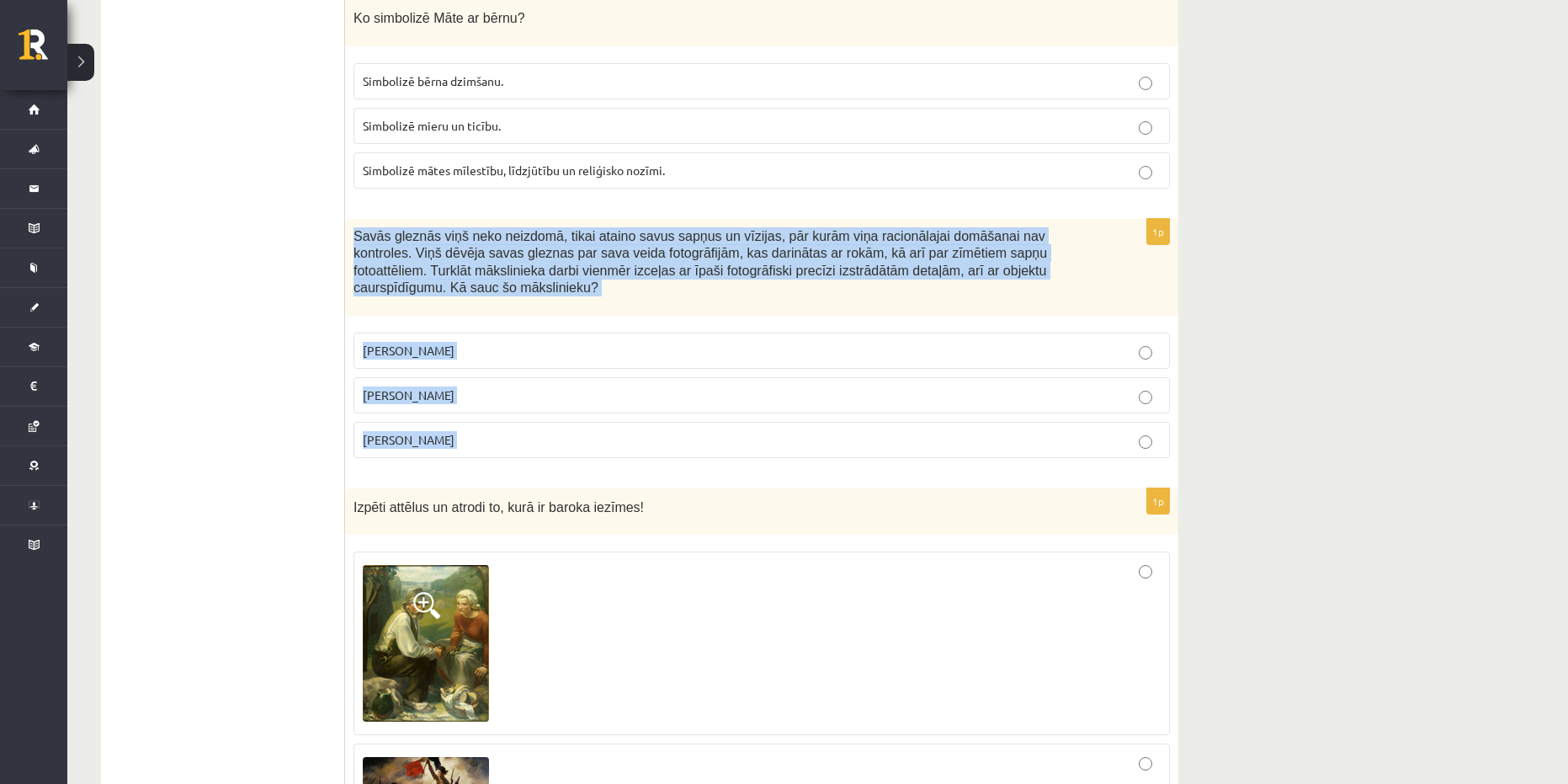
drag, startPoint x: 387, startPoint y: 333, endPoint x: 351, endPoint y: 180, distance: 157.2
click at [351, 219] on div "1p Savās gleznās viņš neko neizdomā, tikai ataino savus sapņus un vīzijas, pār …" at bounding box center [762, 346] width 833 height 253
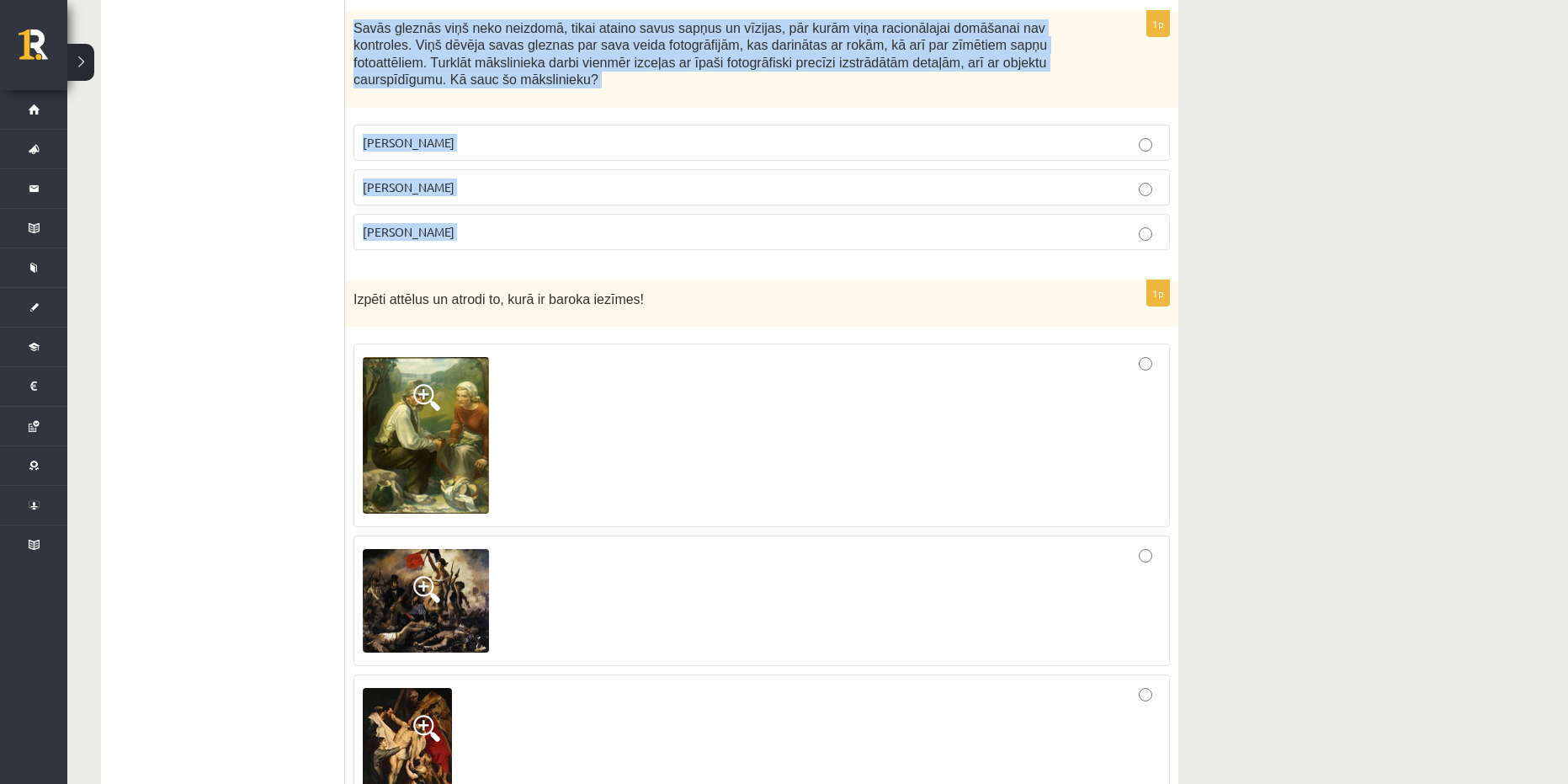
scroll to position [4970, 0]
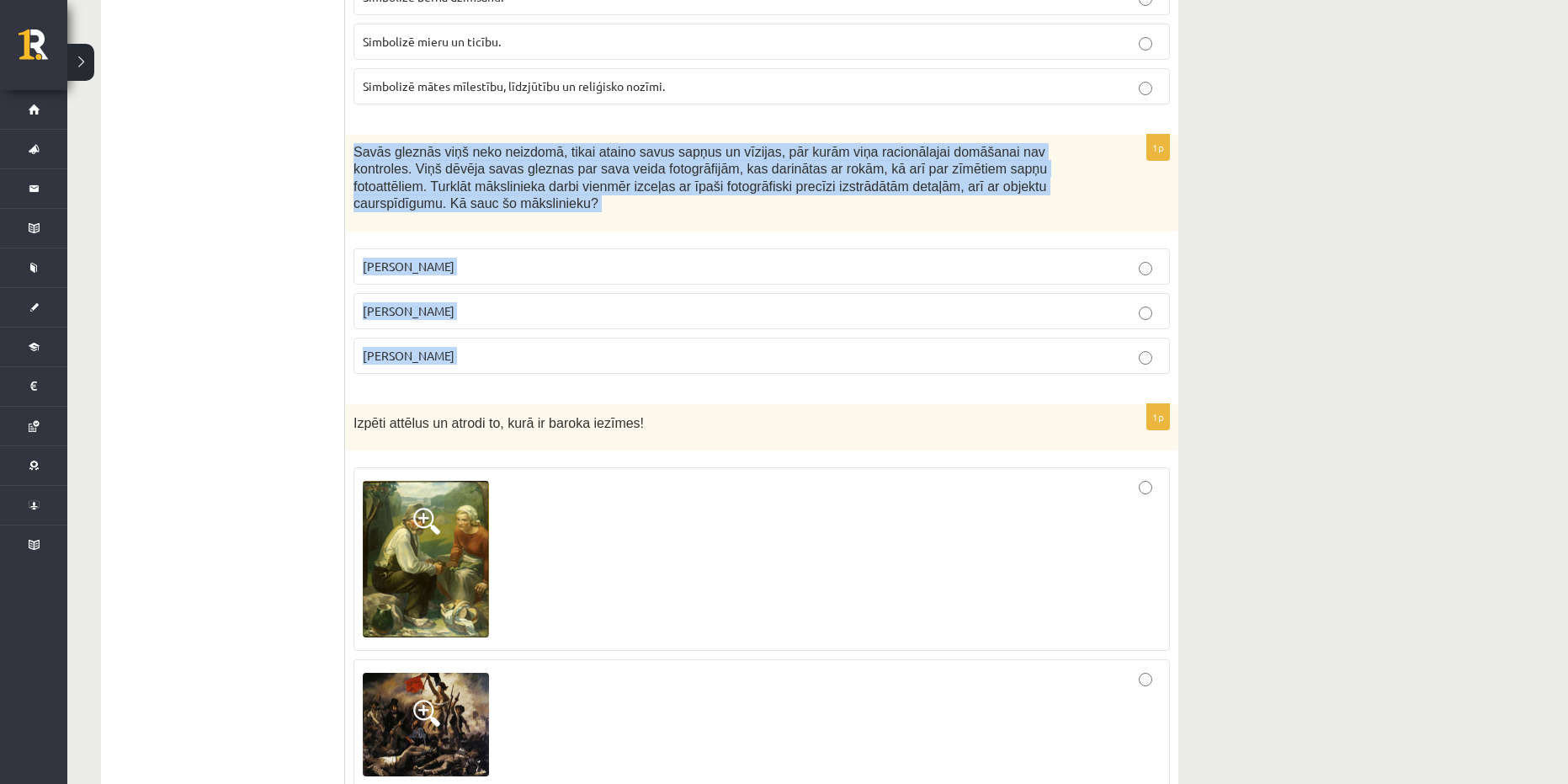
click at [447, 293] on label "[PERSON_NAME]" at bounding box center [762, 312] width 817 height 36
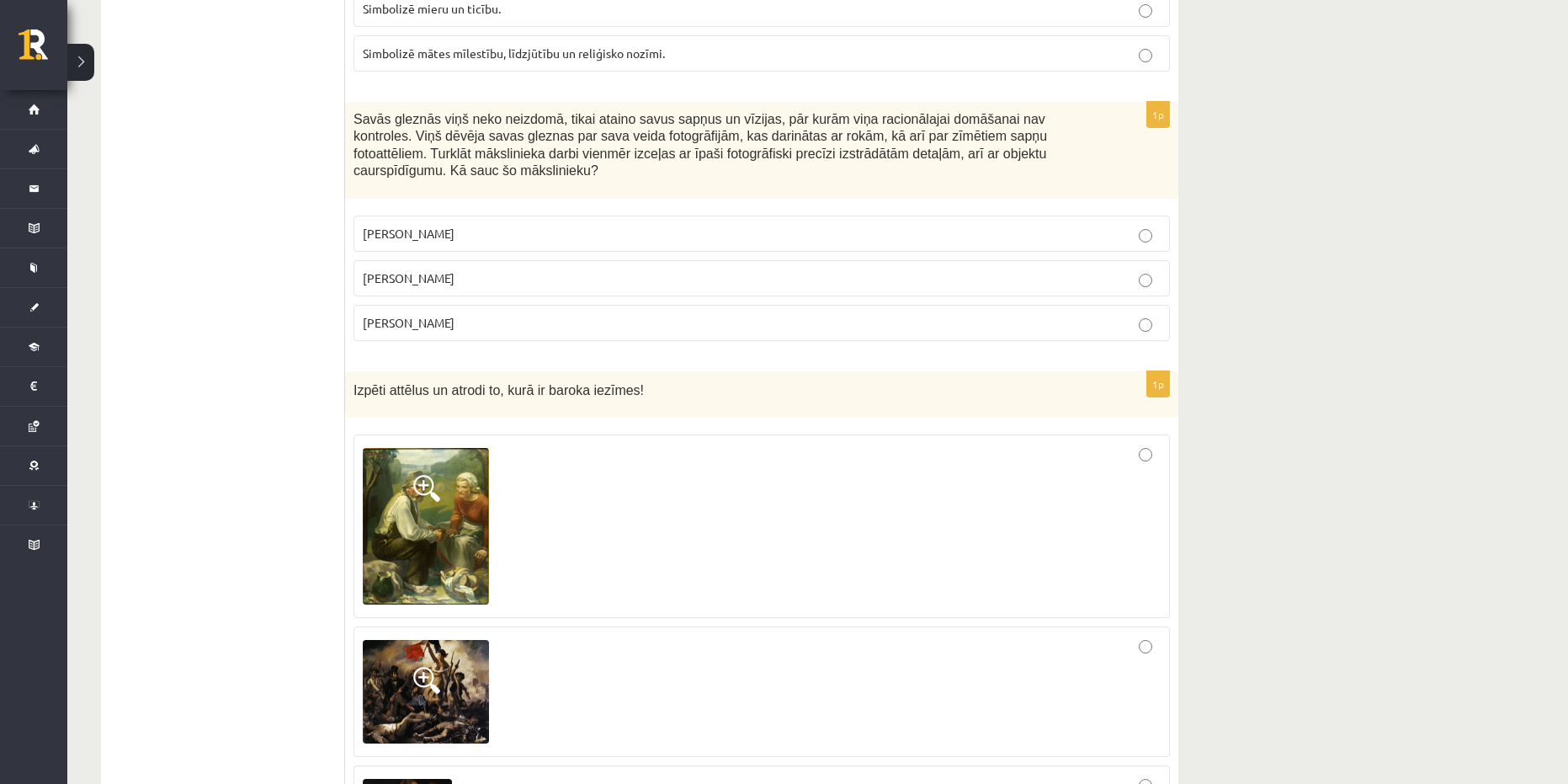
scroll to position [5138, 0]
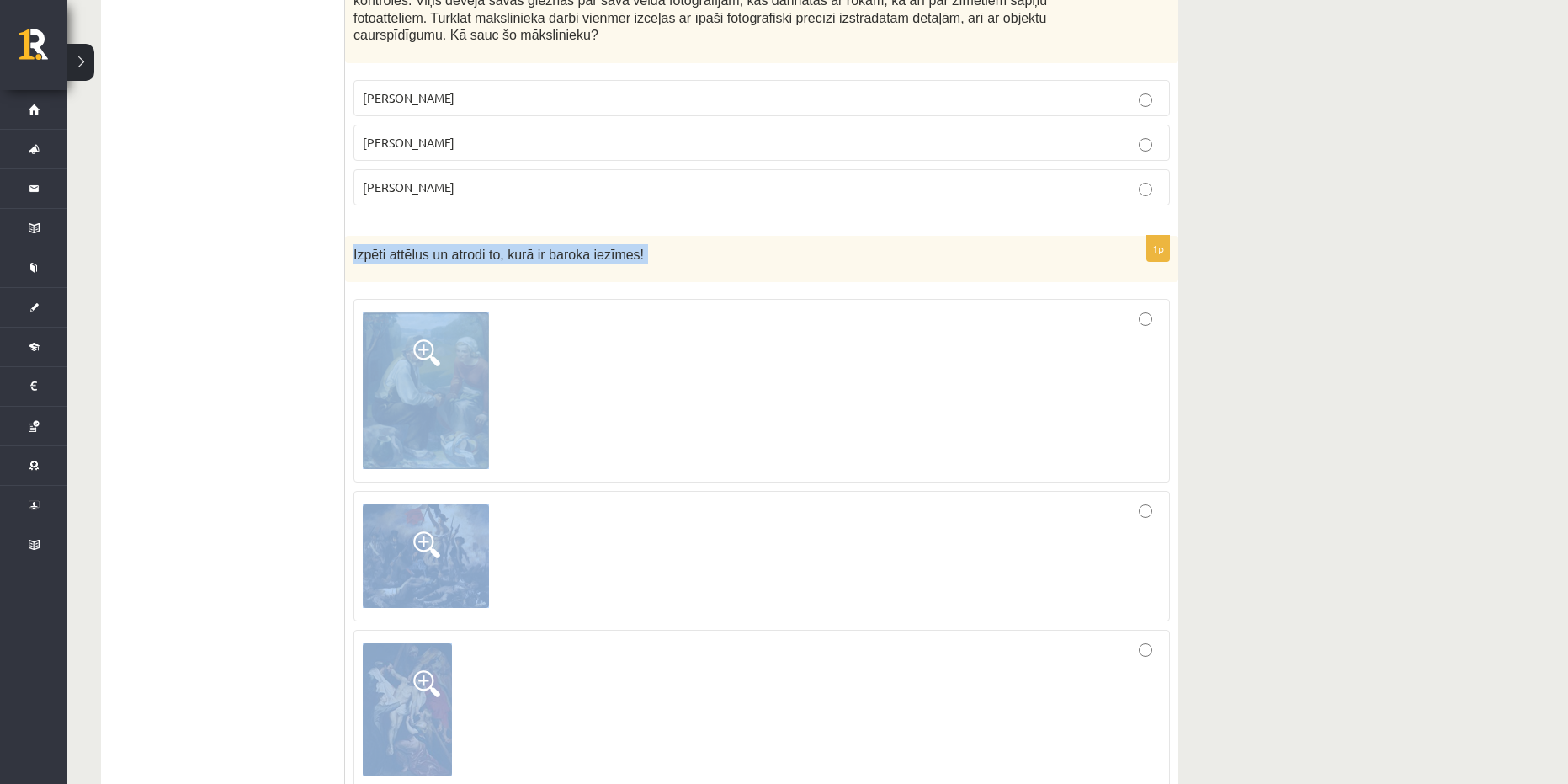
drag, startPoint x: 509, startPoint y: 700, endPoint x: 349, endPoint y: 191, distance: 533.6
click at [349, 236] on div "1p Izpēti attēlus un atrodi to, kurā ir baroka iezīmes!" at bounding box center [762, 520] width 833 height 568
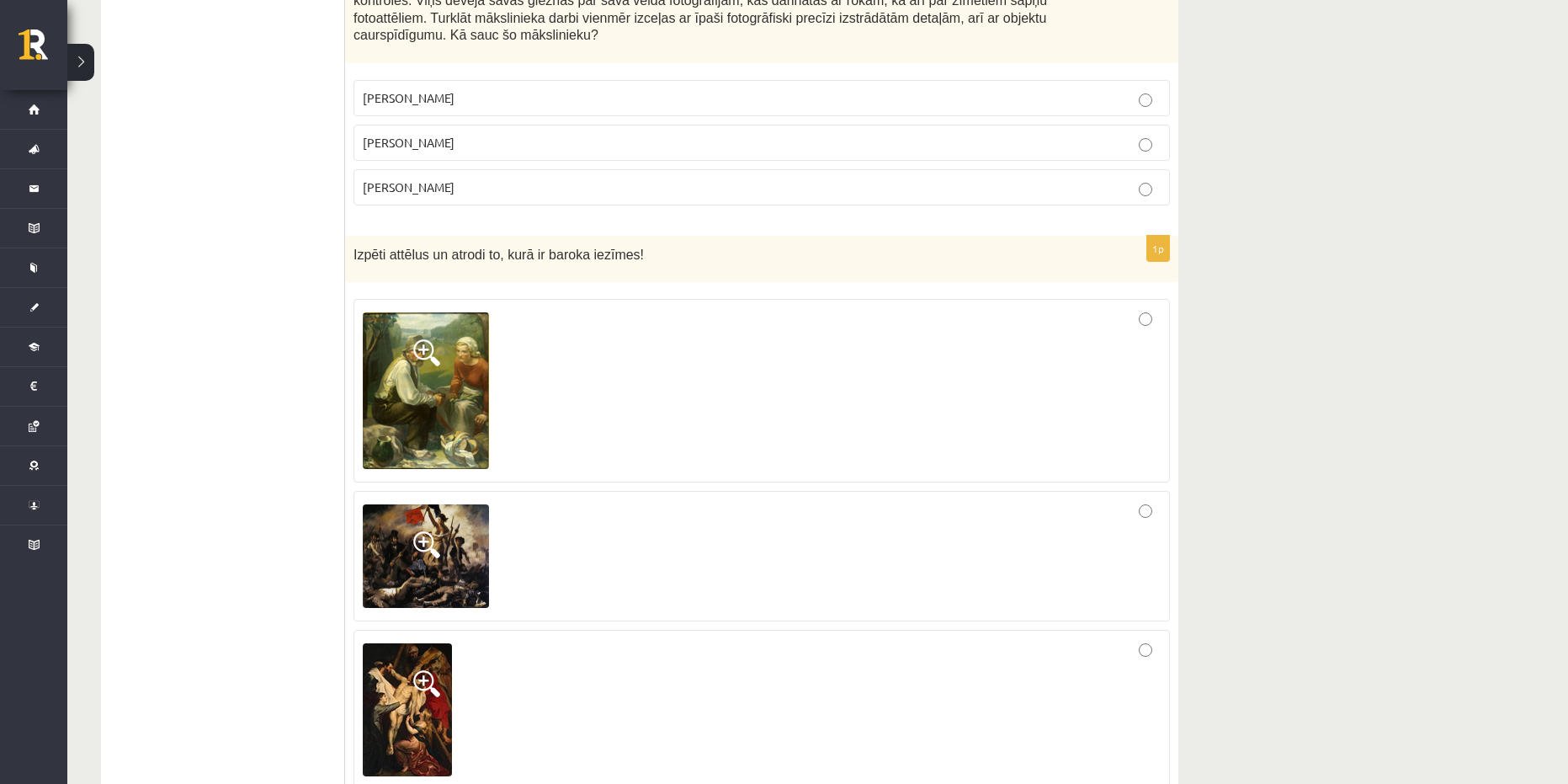
click at [668, 348] on div at bounding box center [762, 391] width 798 height 165
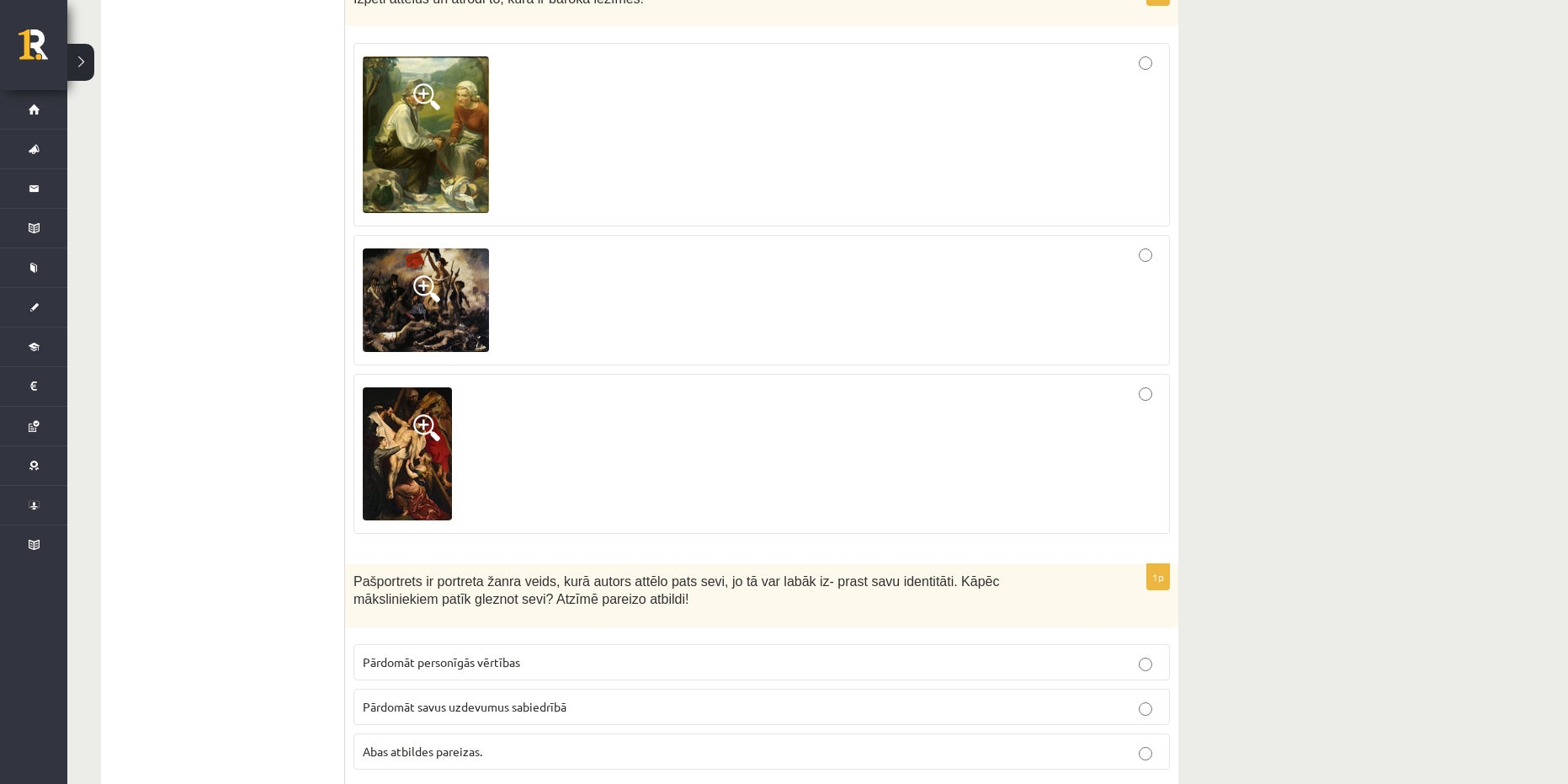
scroll to position [5476, 0]
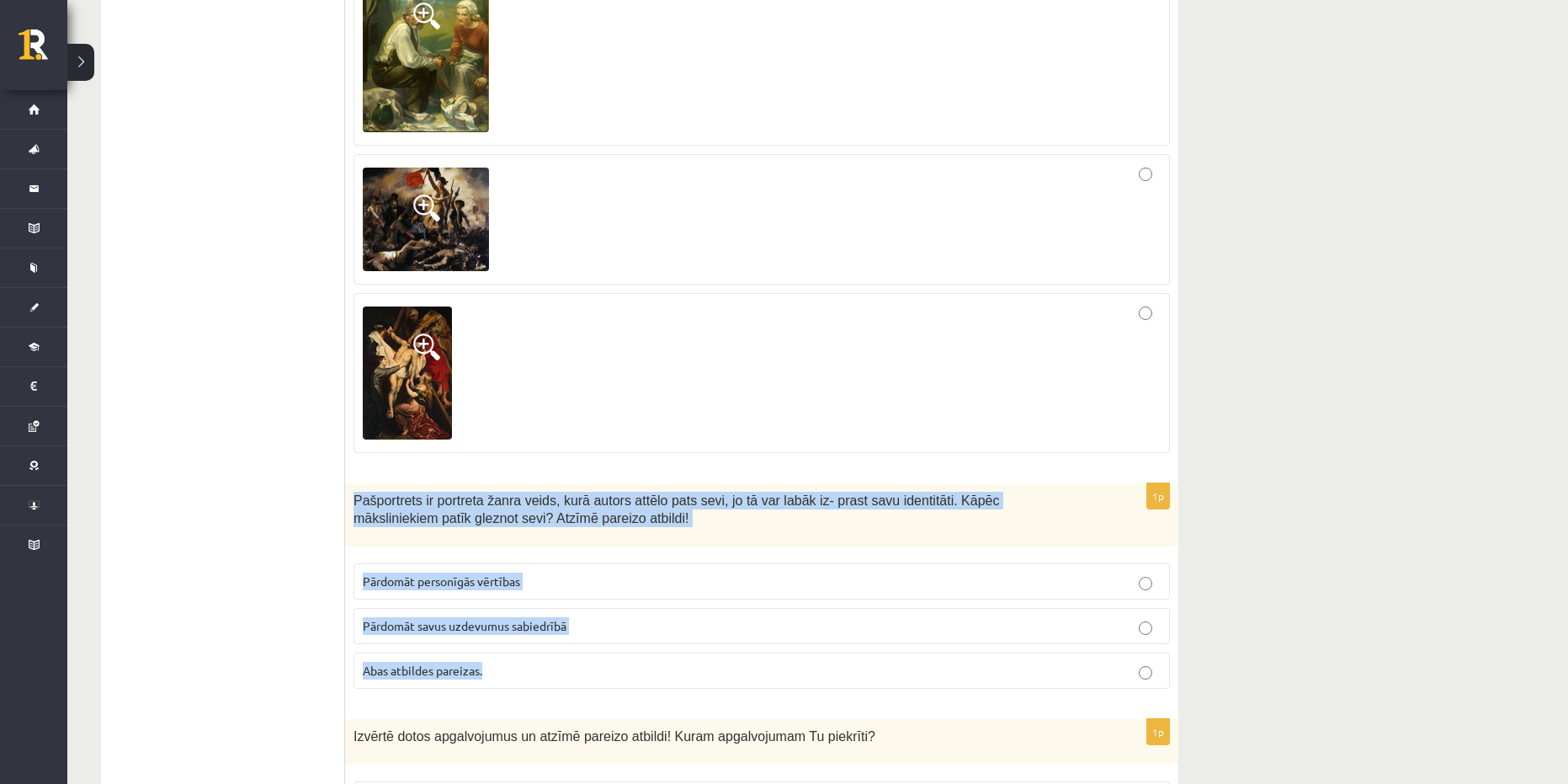
drag, startPoint x: 584, startPoint y: 600, endPoint x: 522, endPoint y: 449, distance: 163.2
click at [348, 484] on div "1p Pašportrets ir portreta žanra veids, kurā autors attēlo pats sevi, jo tā var…" at bounding box center [762, 593] width 833 height 219
click at [461, 663] on span "Abas atbildes pareizas." at bounding box center [423, 671] width 120 height 15
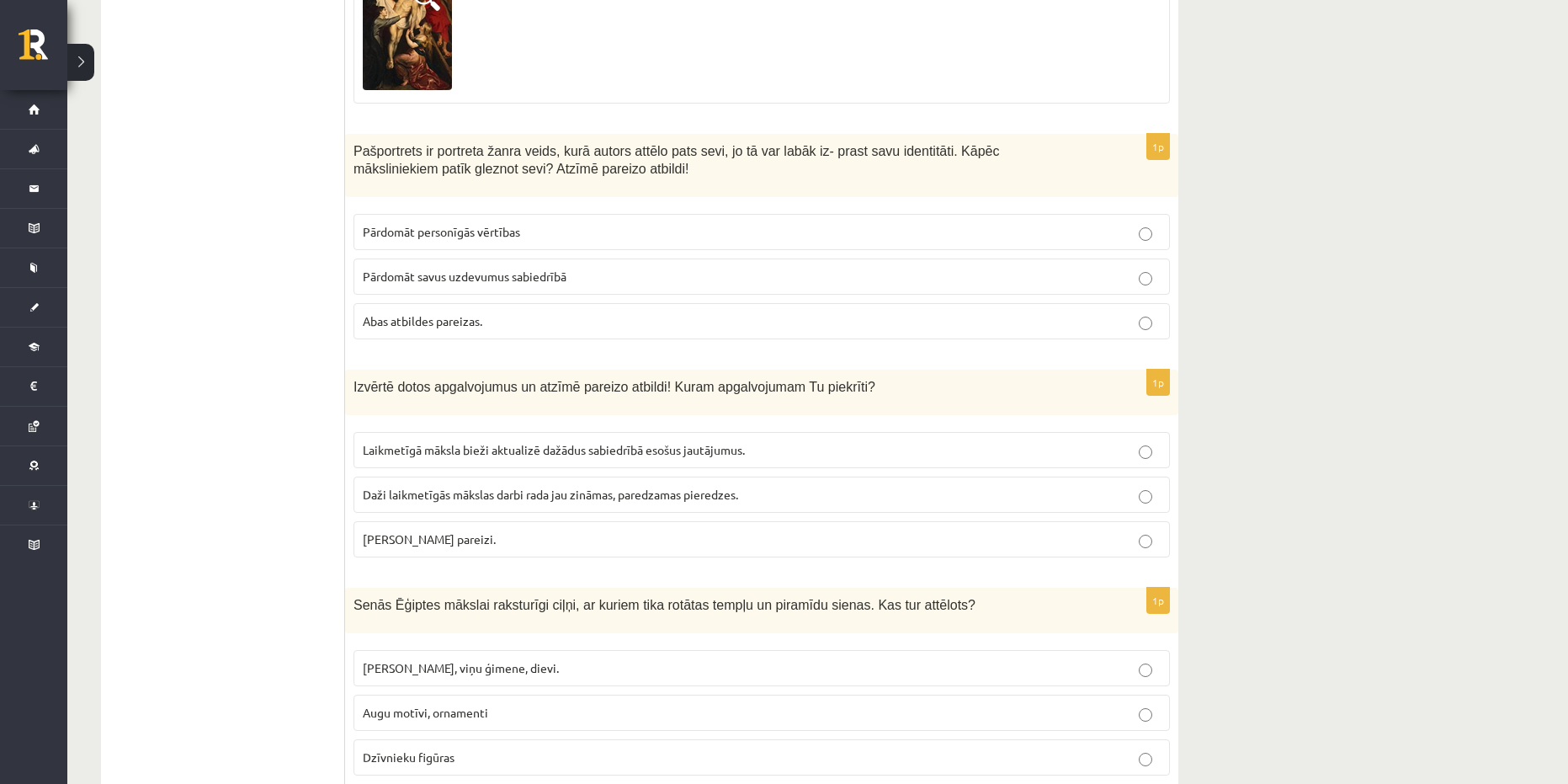
scroll to position [5897, 0]
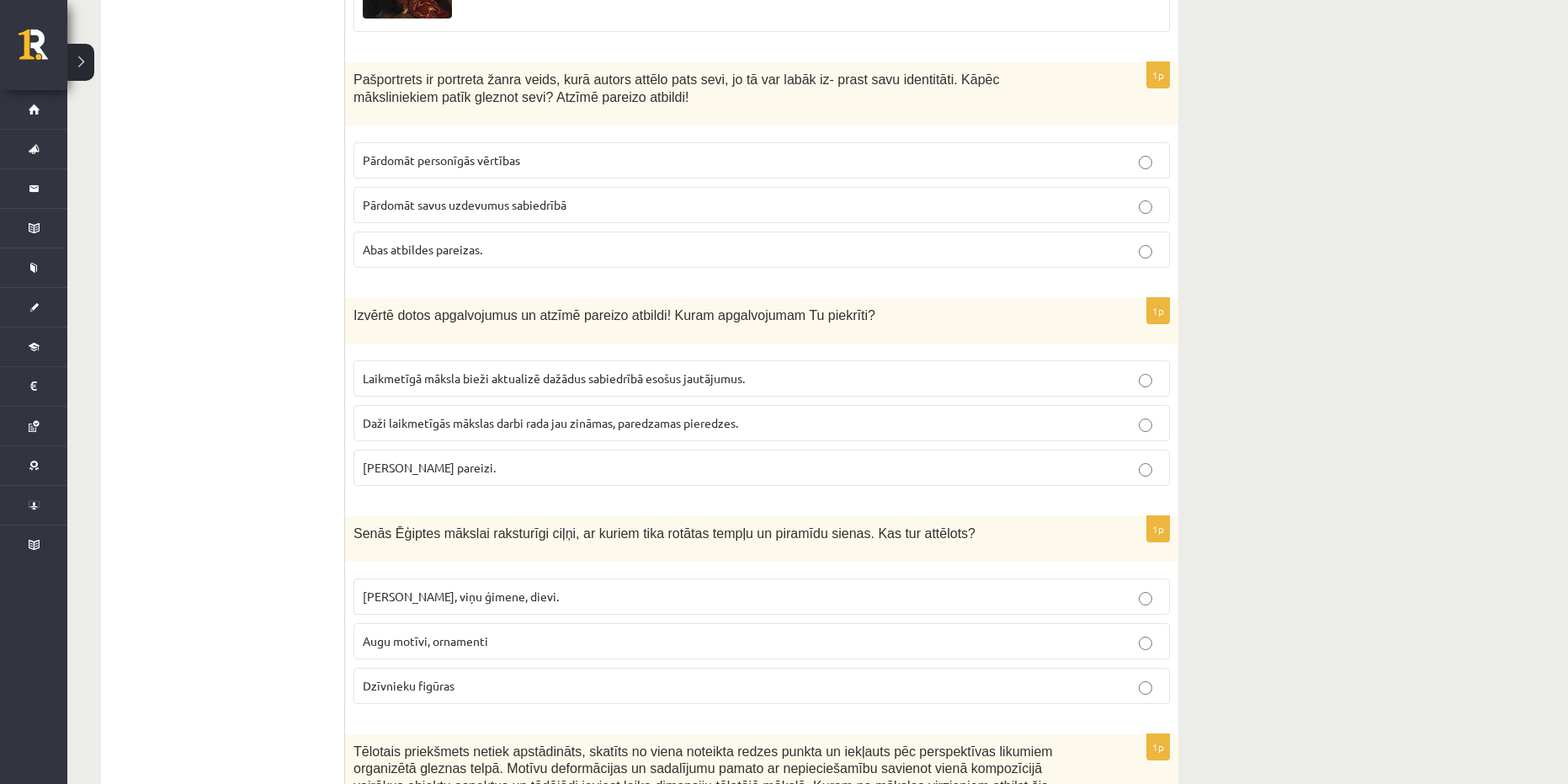
drag, startPoint x: 500, startPoint y: 400, endPoint x: 353, endPoint y: 249, distance: 210.7
click at [353, 298] on div "1p Izvērtē dotos apgalvojumus un atzīmē pareizo atbildi! Kuram apgalvojumam Tu …" at bounding box center [762, 398] width 833 height 201
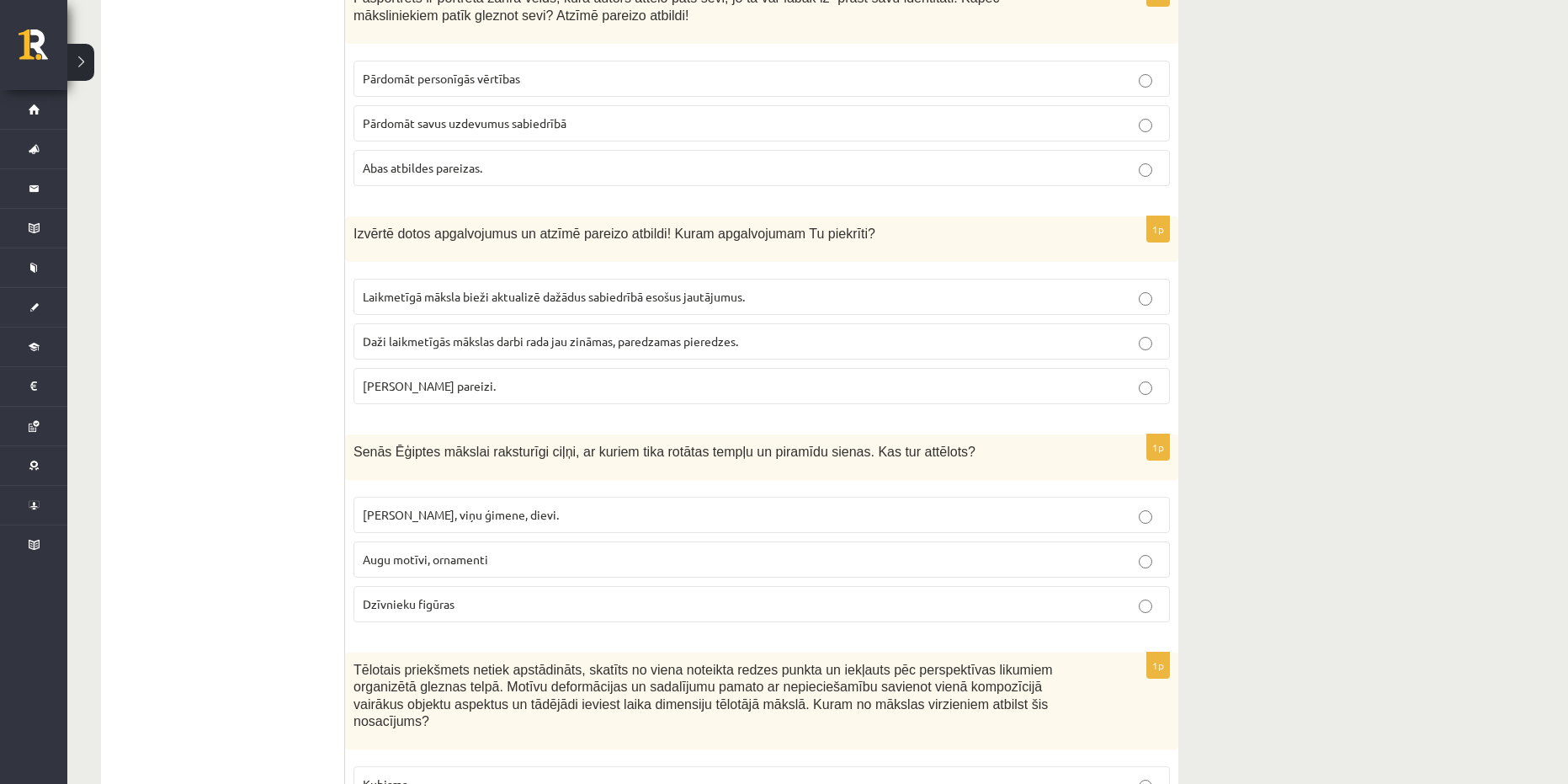
scroll to position [5981, 0]
click at [471, 366] on label "[PERSON_NAME] pareizi." at bounding box center [762, 384] width 817 height 36
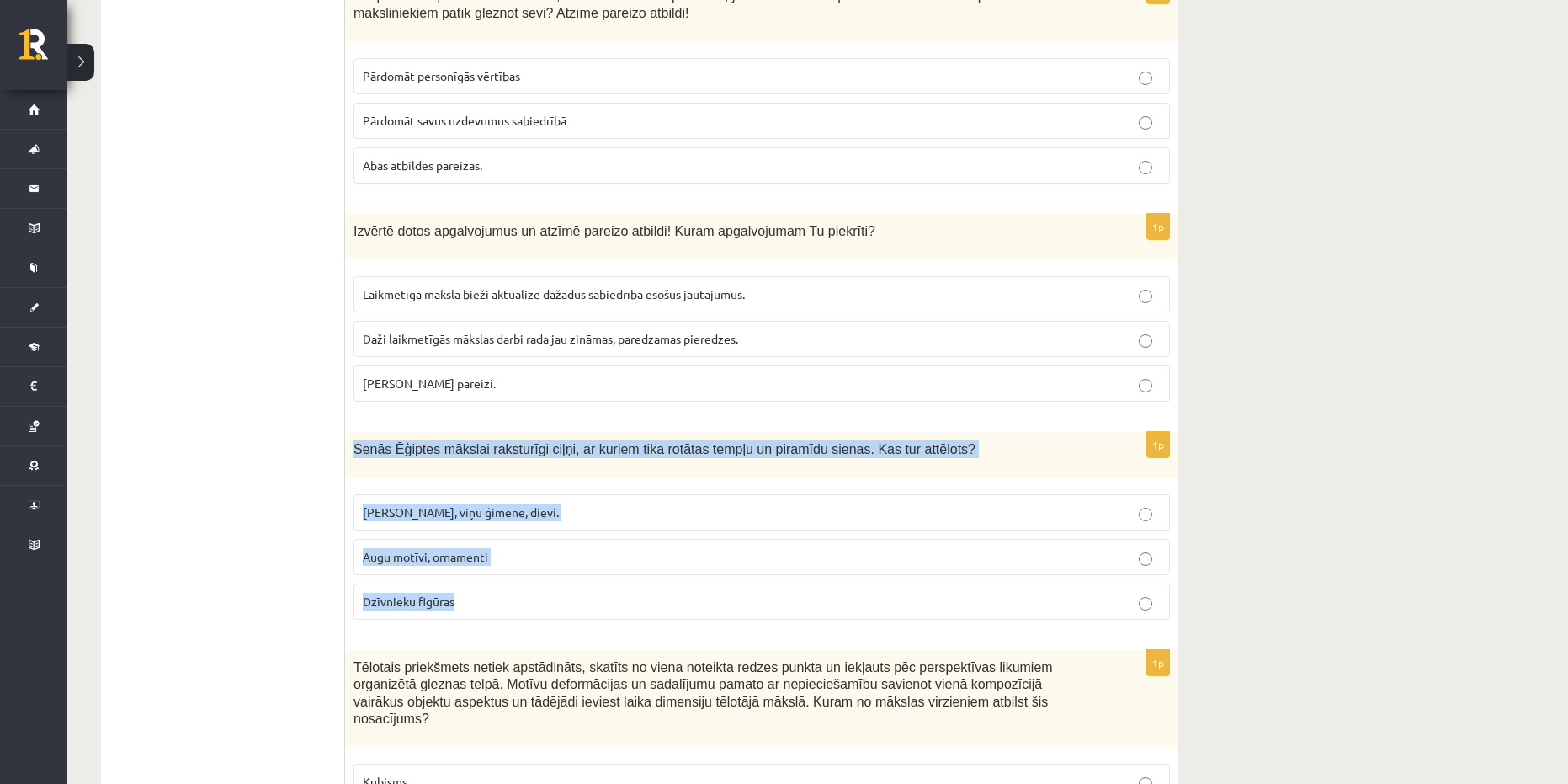
drag, startPoint x: 498, startPoint y: 550, endPoint x: 349, endPoint y: 378, distance: 227.6
click at [349, 432] on div "1p Senās Ēģiptes mākslai raksturīgi ciļņi, ar kuriem tika rotātas tempļu un pir…" at bounding box center [762, 533] width 833 height 201
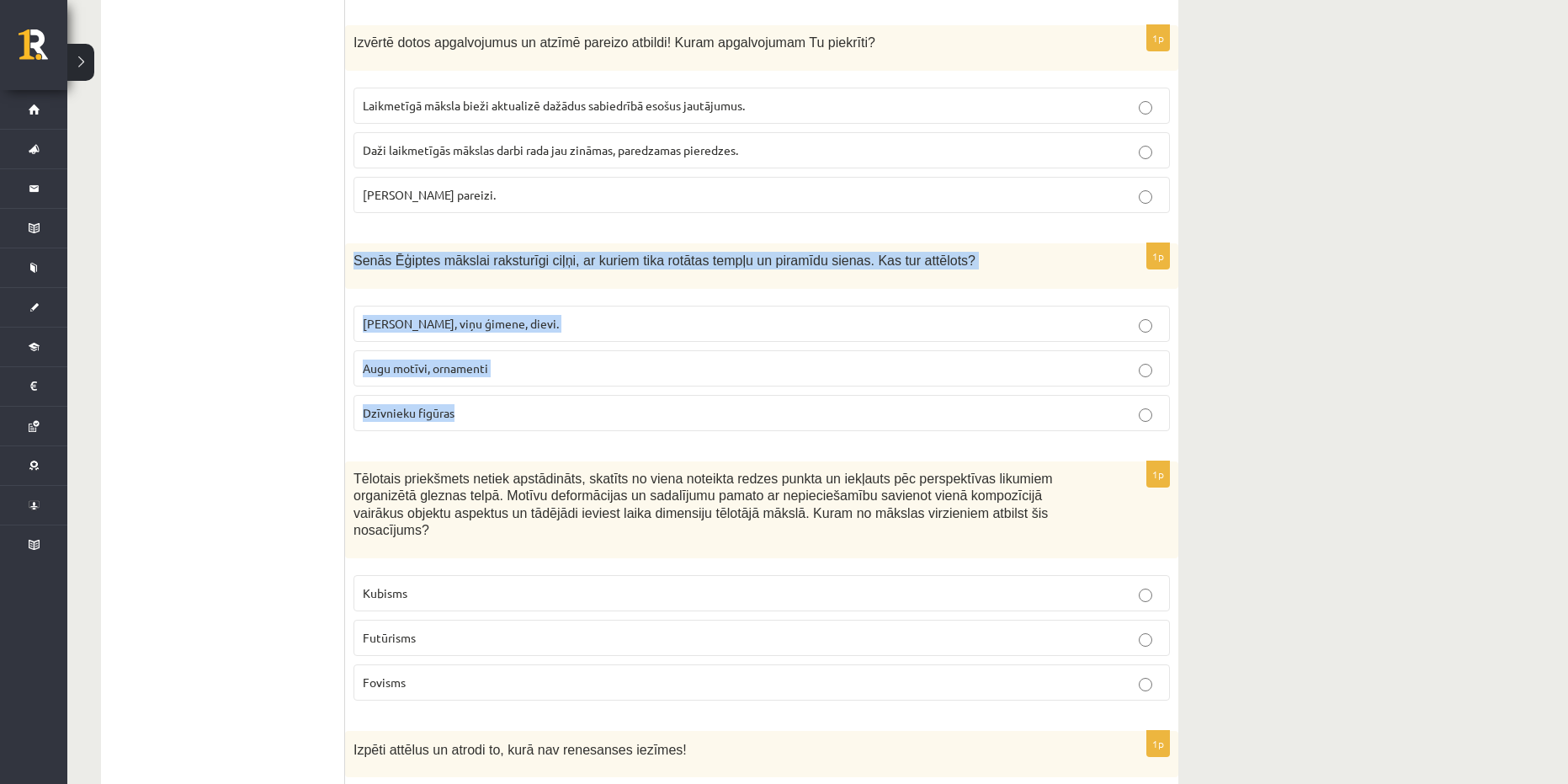
scroll to position [6234, 0]
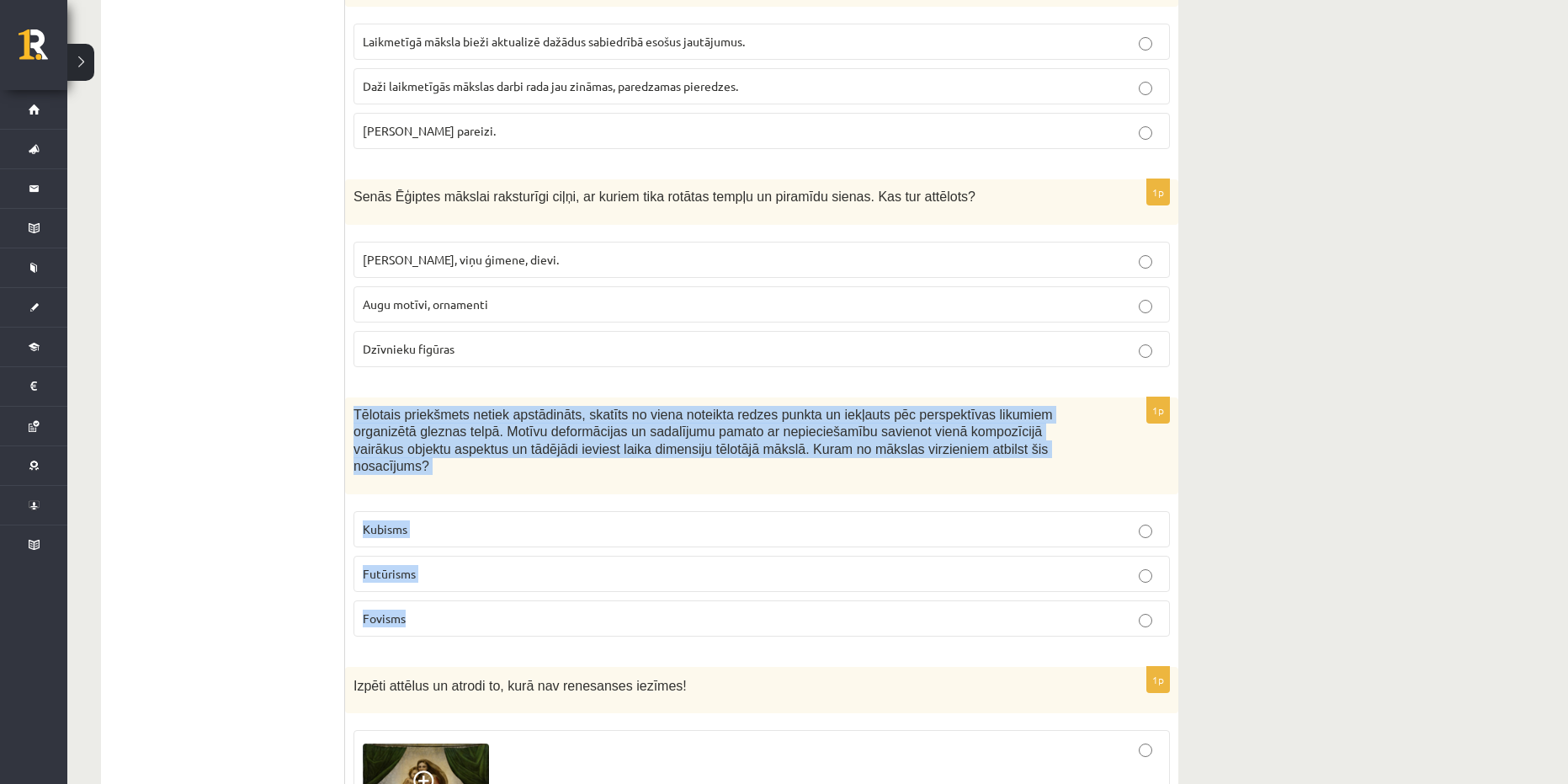
drag, startPoint x: 450, startPoint y: 533, endPoint x: 353, endPoint y: 338, distance: 217.8
click at [353, 397] on div "1p Tēlotais priekšmets netiek apstādināts, skatīts no viena noteikta redzes pun…" at bounding box center [762, 524] width 833 height 253
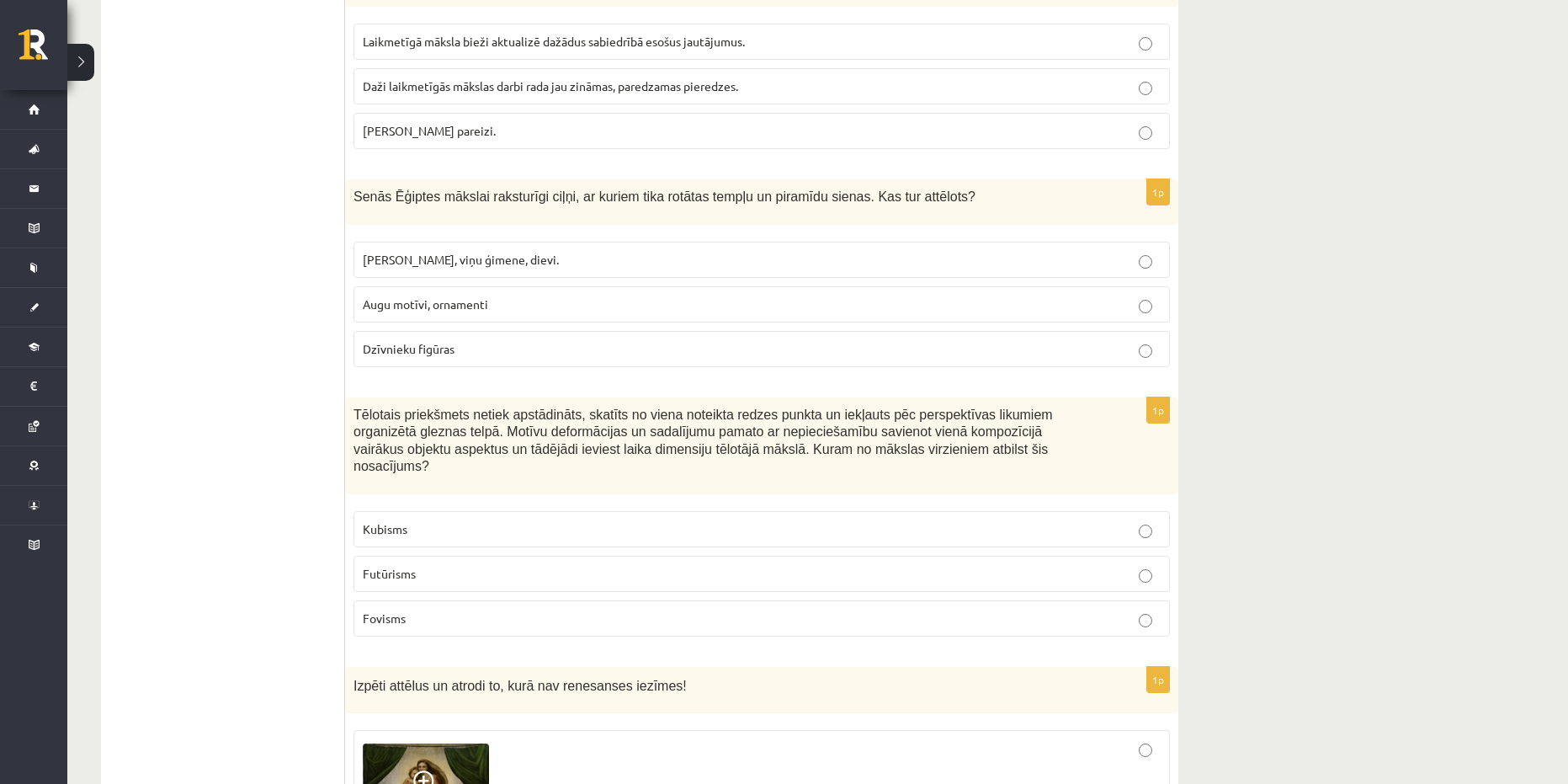
click at [510, 251] on p "[PERSON_NAME], viņu ģimene, dievi." at bounding box center [762, 260] width 798 height 18
click at [423, 556] on label "Futūrisms" at bounding box center [762, 574] width 817 height 36
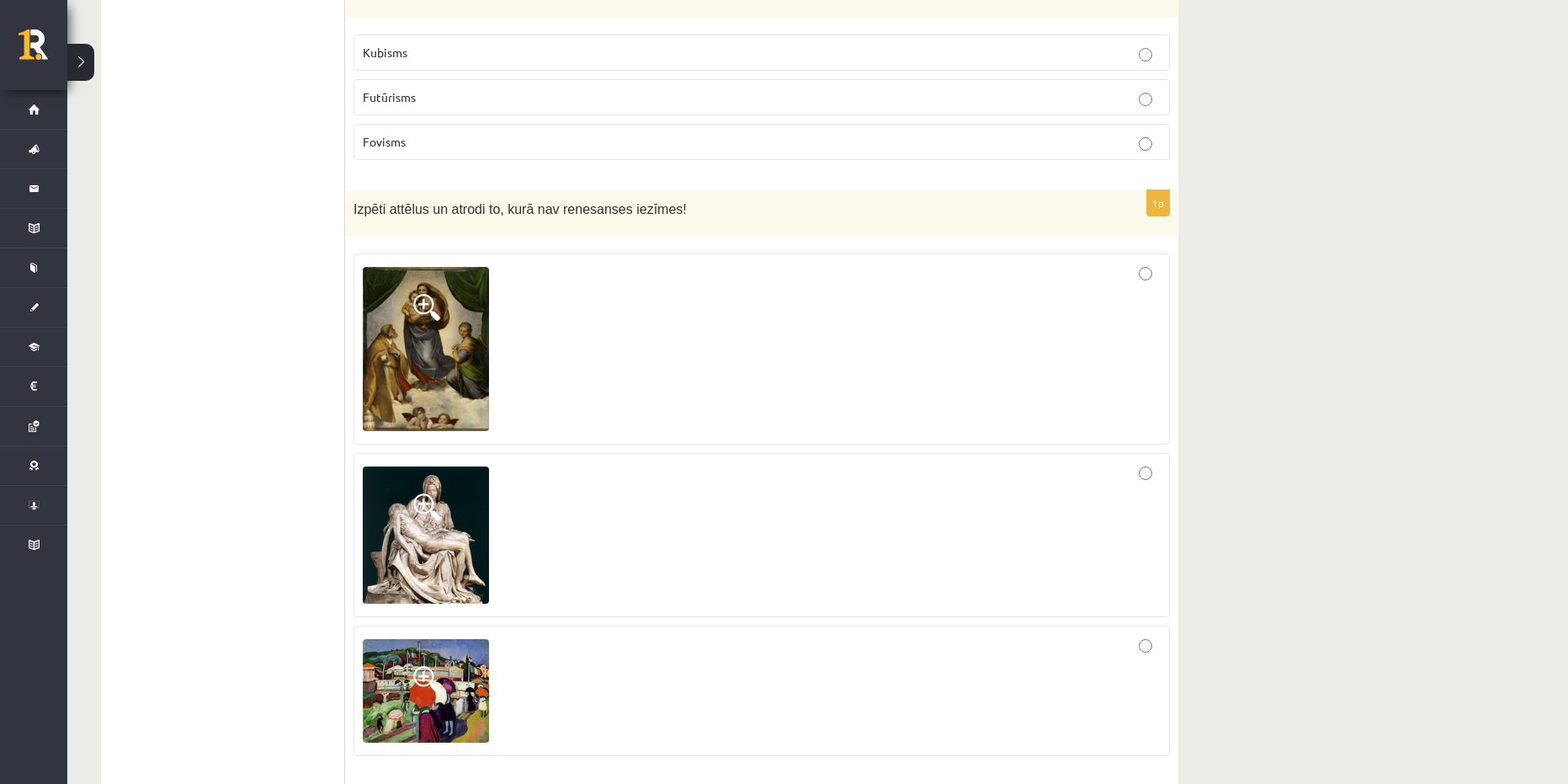
scroll to position [6739, 0]
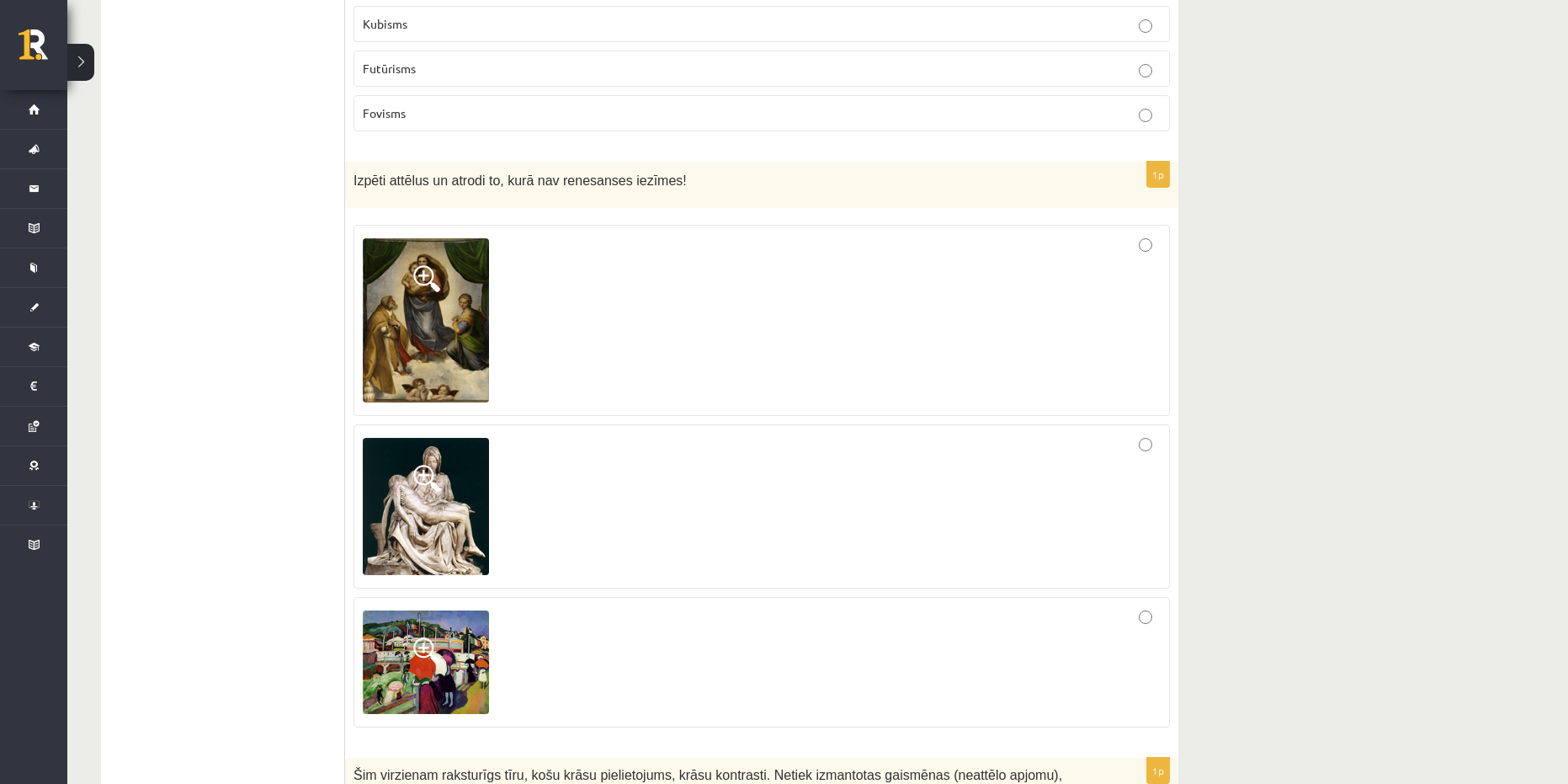
click at [568, 607] on div at bounding box center [762, 663] width 798 height 112
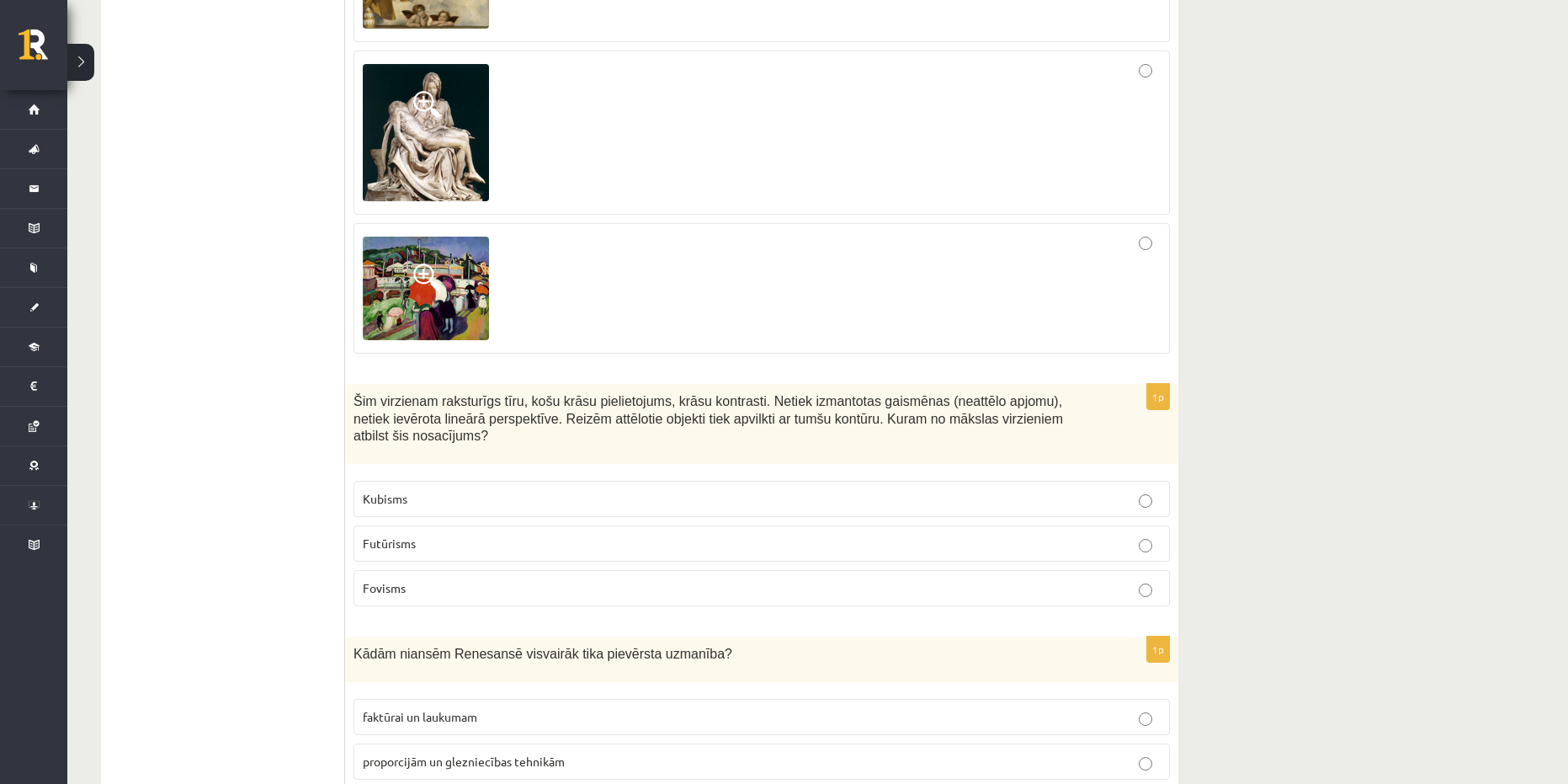
scroll to position [7160, 0]
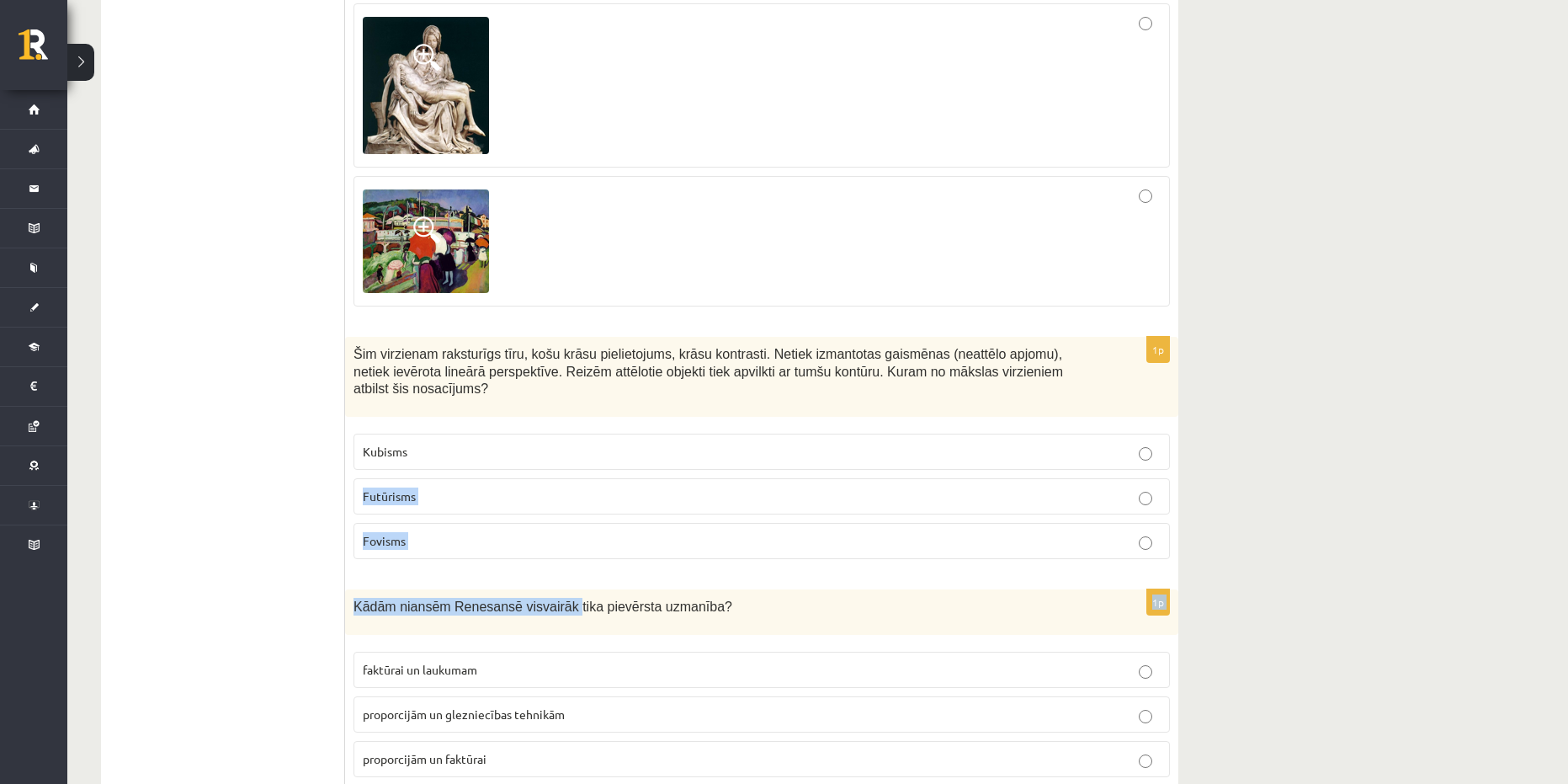
drag, startPoint x: 554, startPoint y: 477, endPoint x: 368, endPoint y: 388, distance: 206.2
click at [521, 460] on fieldset "Kubisms Futūrisms Fovisms" at bounding box center [762, 495] width 817 height 139
drag, startPoint x: 483, startPoint y: 472, endPoint x: 382, endPoint y: 373, distance: 141.4
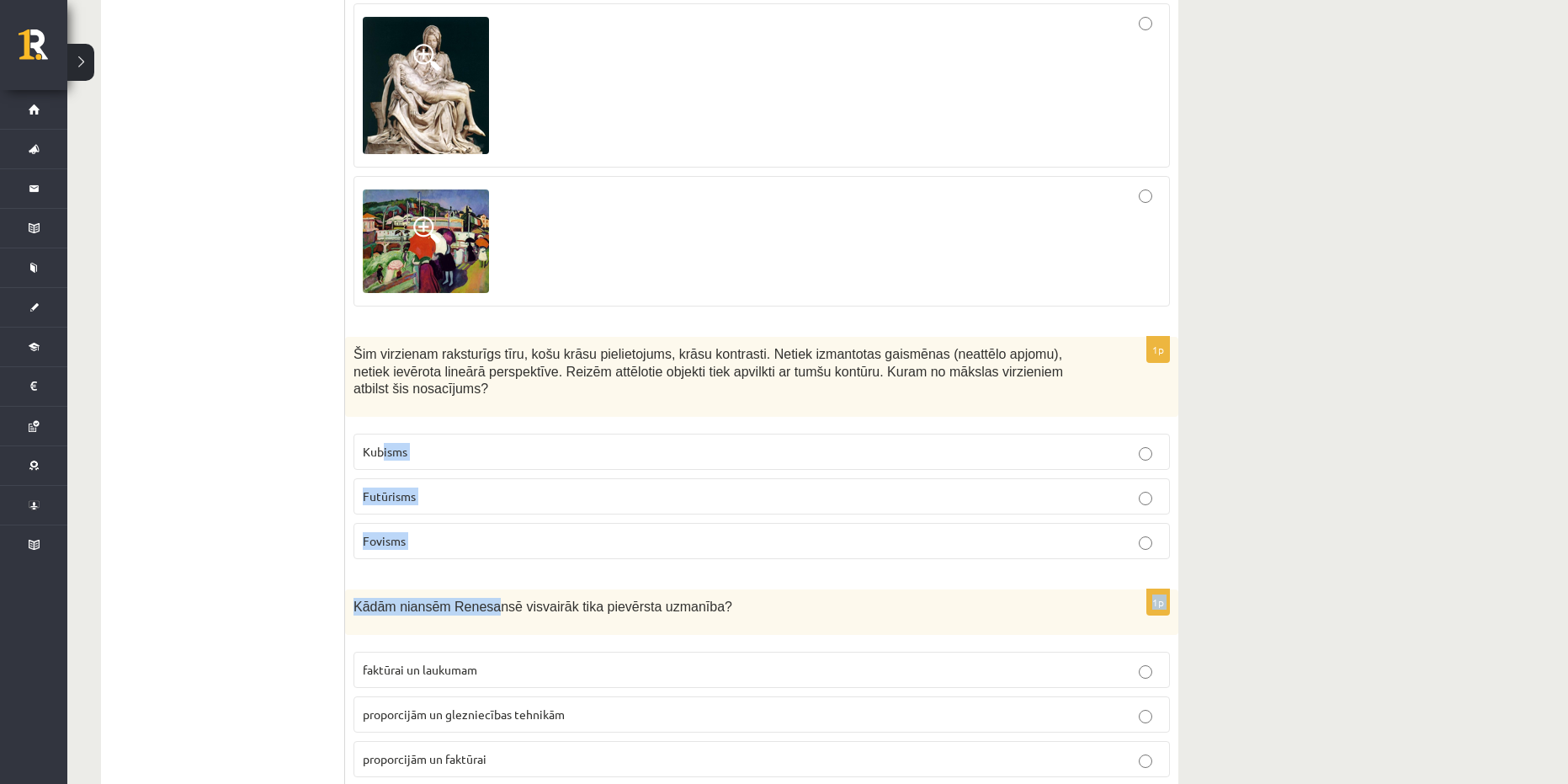
click at [411, 523] on label "Fovisms" at bounding box center [762, 541] width 817 height 36
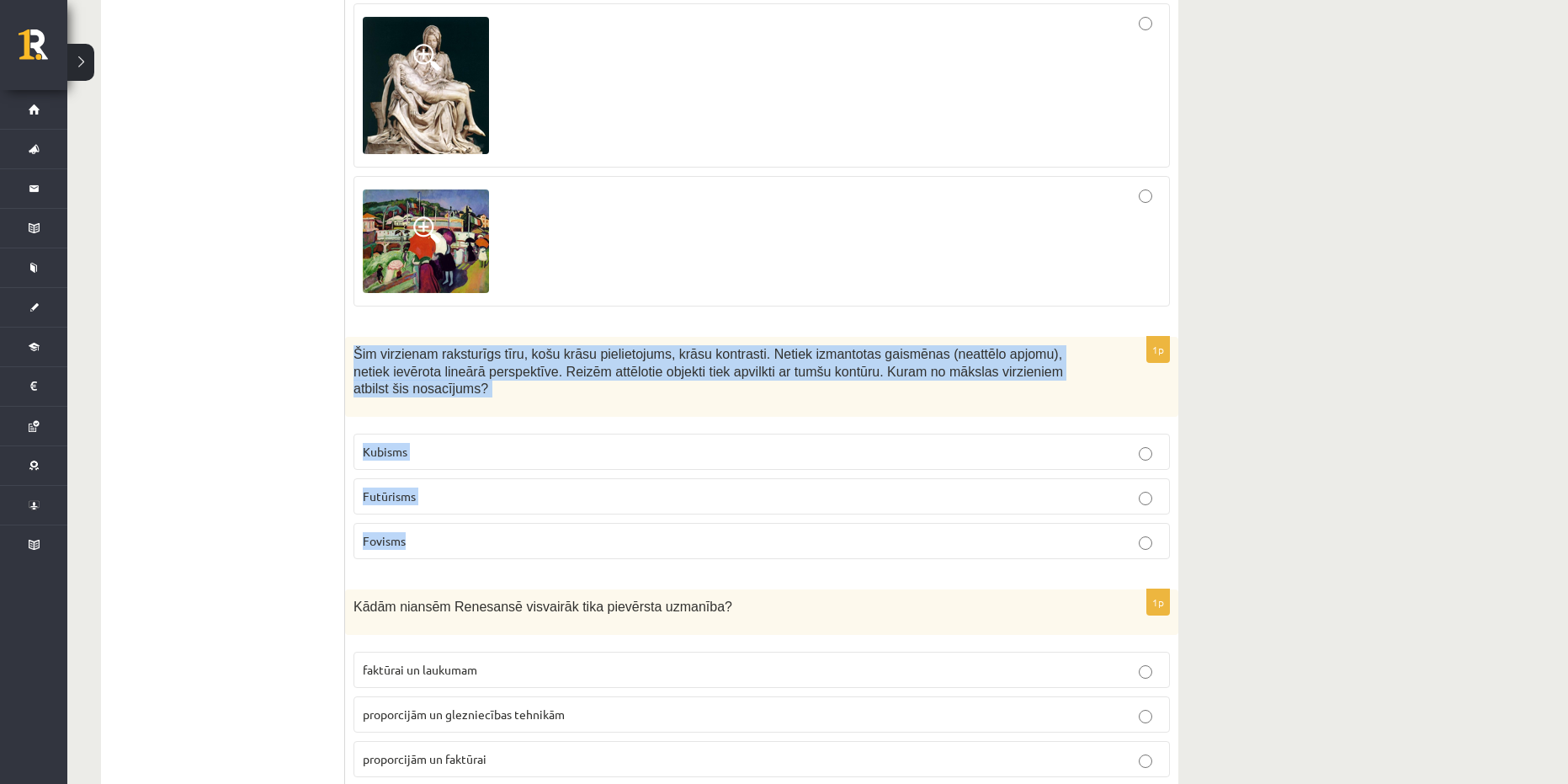
drag, startPoint x: 412, startPoint y: 418, endPoint x: 354, endPoint y: 260, distance: 168.3
click at [354, 337] on div "1p Šim virzienam raksturīgs tīru, košu krāsu pielietojums, krāsu kontrasti. Net…" at bounding box center [762, 455] width 833 height 236
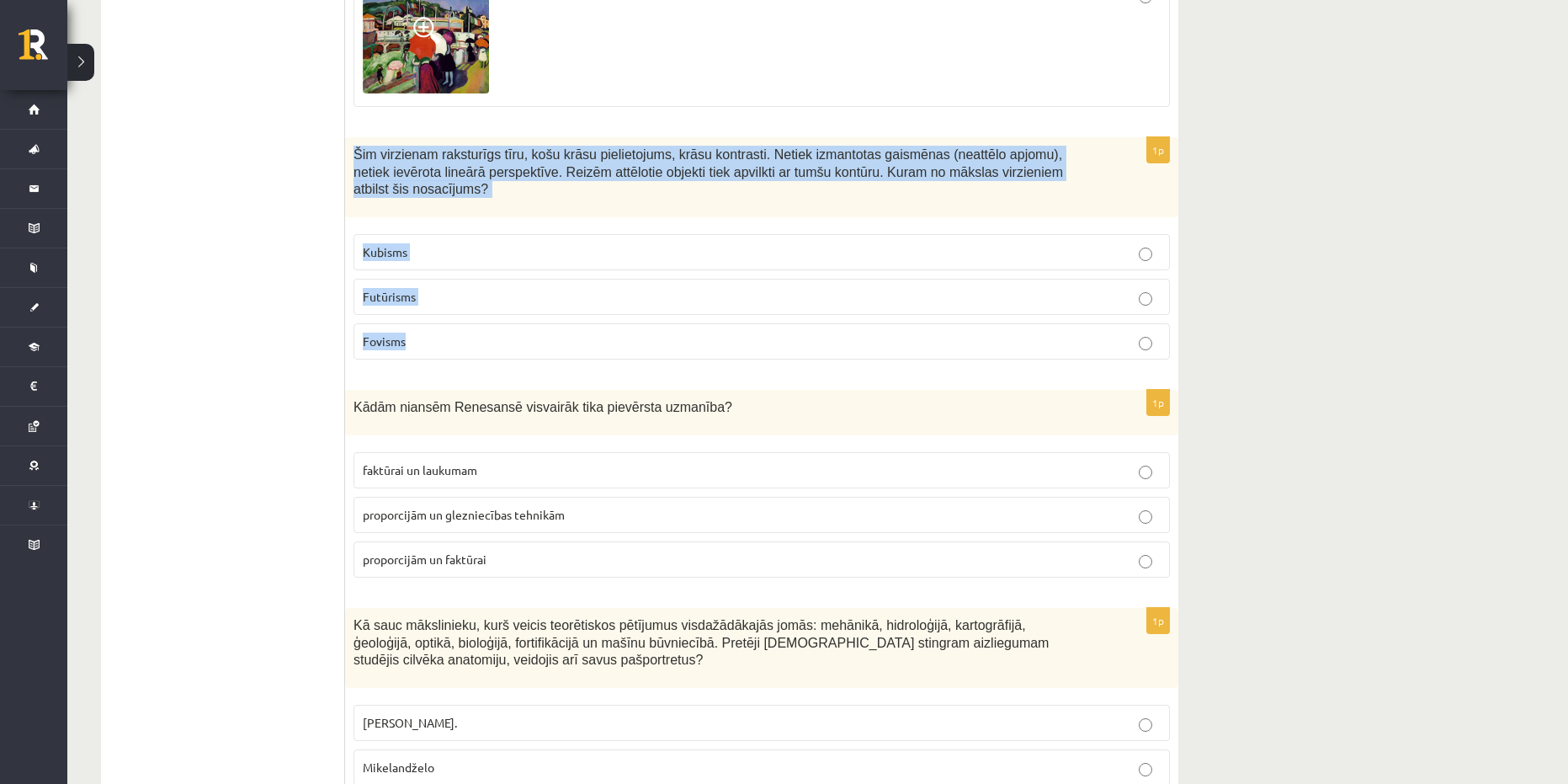
scroll to position [7368, 0]
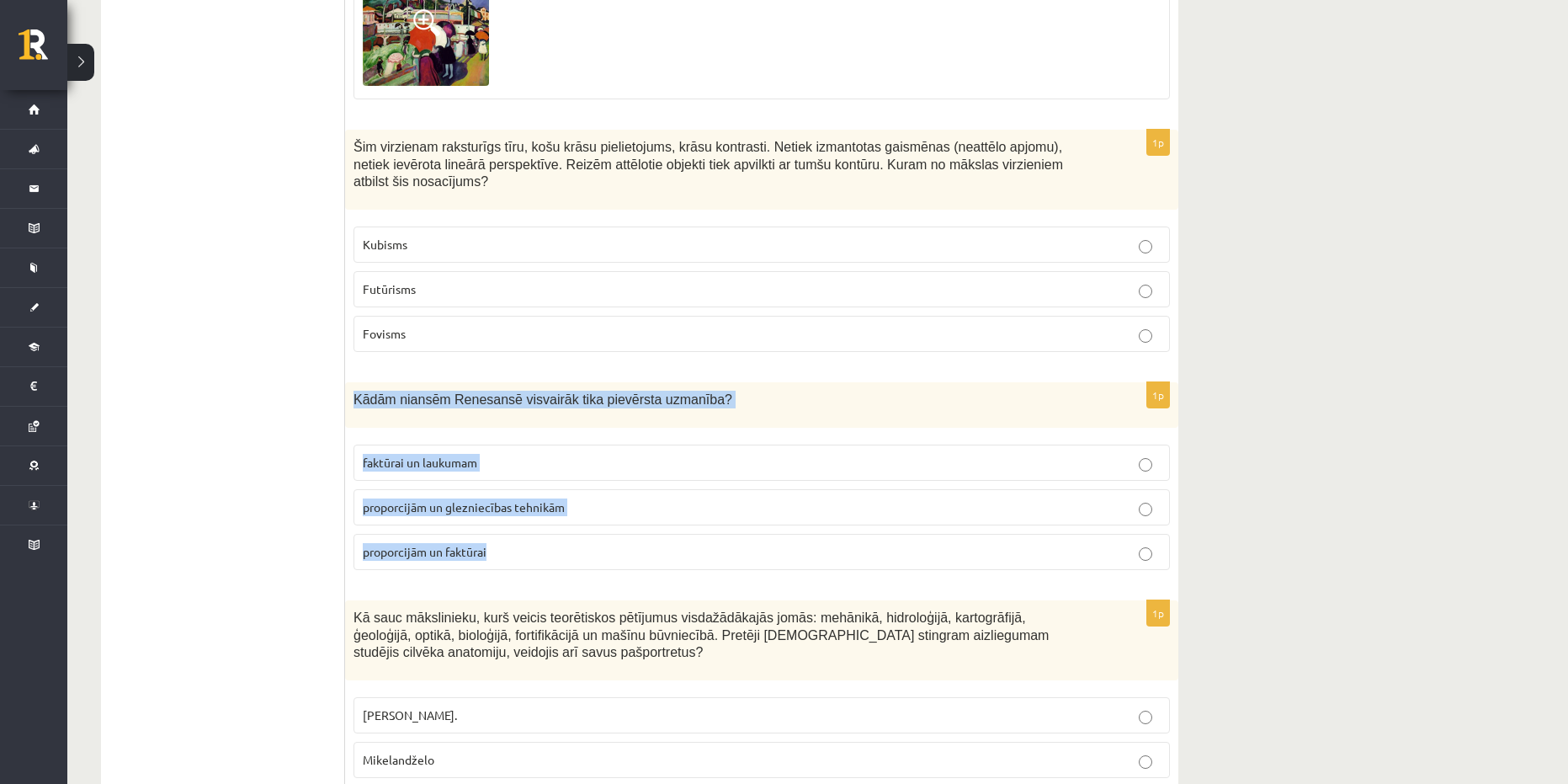
drag, startPoint x: 498, startPoint y: 439, endPoint x: 347, endPoint y: 289, distance: 212.8
click at [347, 382] on div "1p Kādām niansēm Renesansē visvairāk tika pievērsta uzmanība? faktūrai un lauku…" at bounding box center [762, 482] width 833 height 201
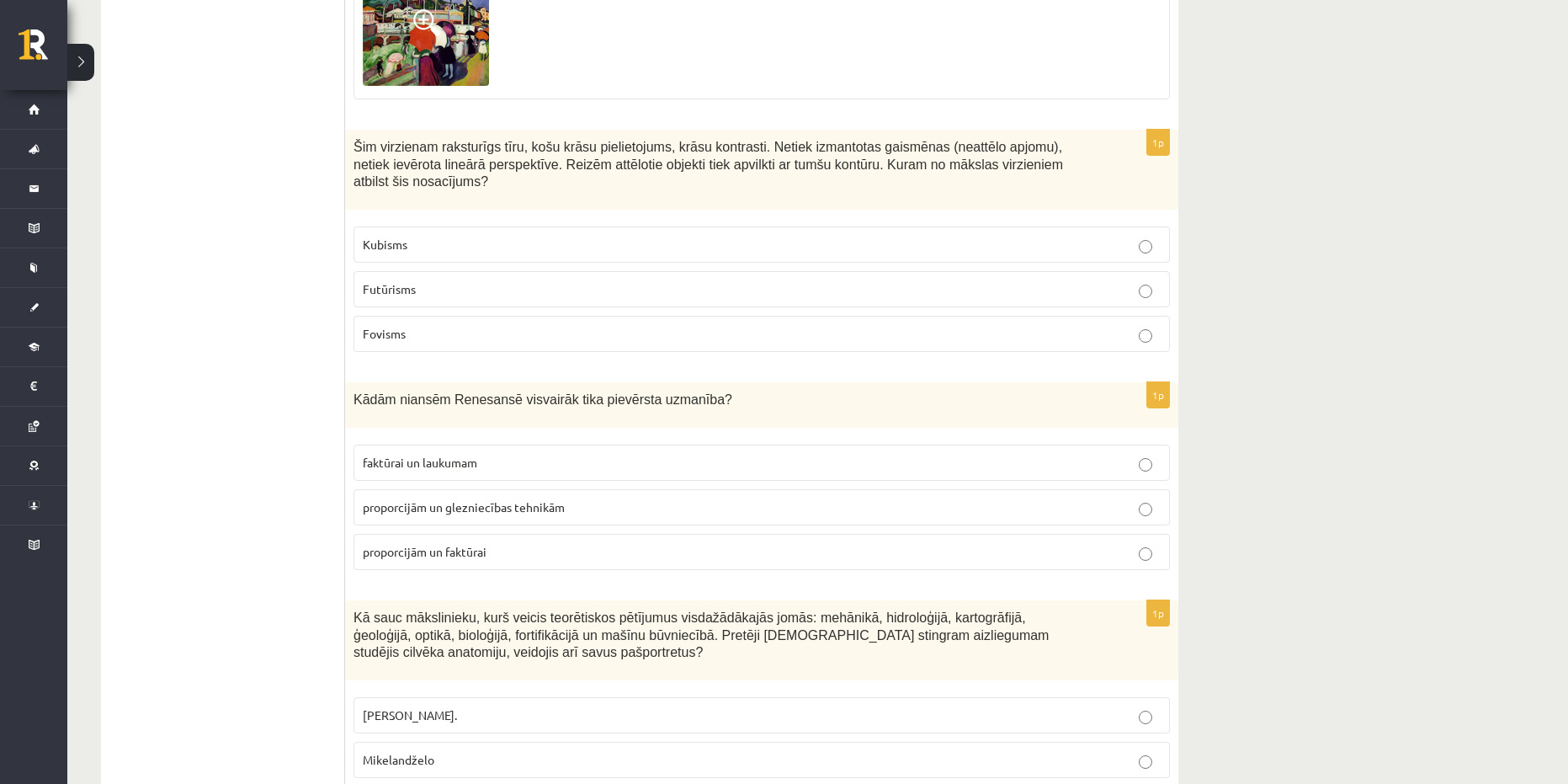
click at [387, 326] on span "Fovisms" at bounding box center [384, 333] width 43 height 15
click at [529, 499] on span "proporcijām un glezniecības tehnikām" at bounding box center [464, 507] width 202 height 15
drag, startPoint x: 520, startPoint y: 723, endPoint x: 347, endPoint y: 514, distance: 271.3
click at [347, 600] on div "1p Kā sauc mākslinieku, kurš veicis teorētiskos pētījumus visdažādākajās jomās:…" at bounding box center [762, 718] width 833 height 236
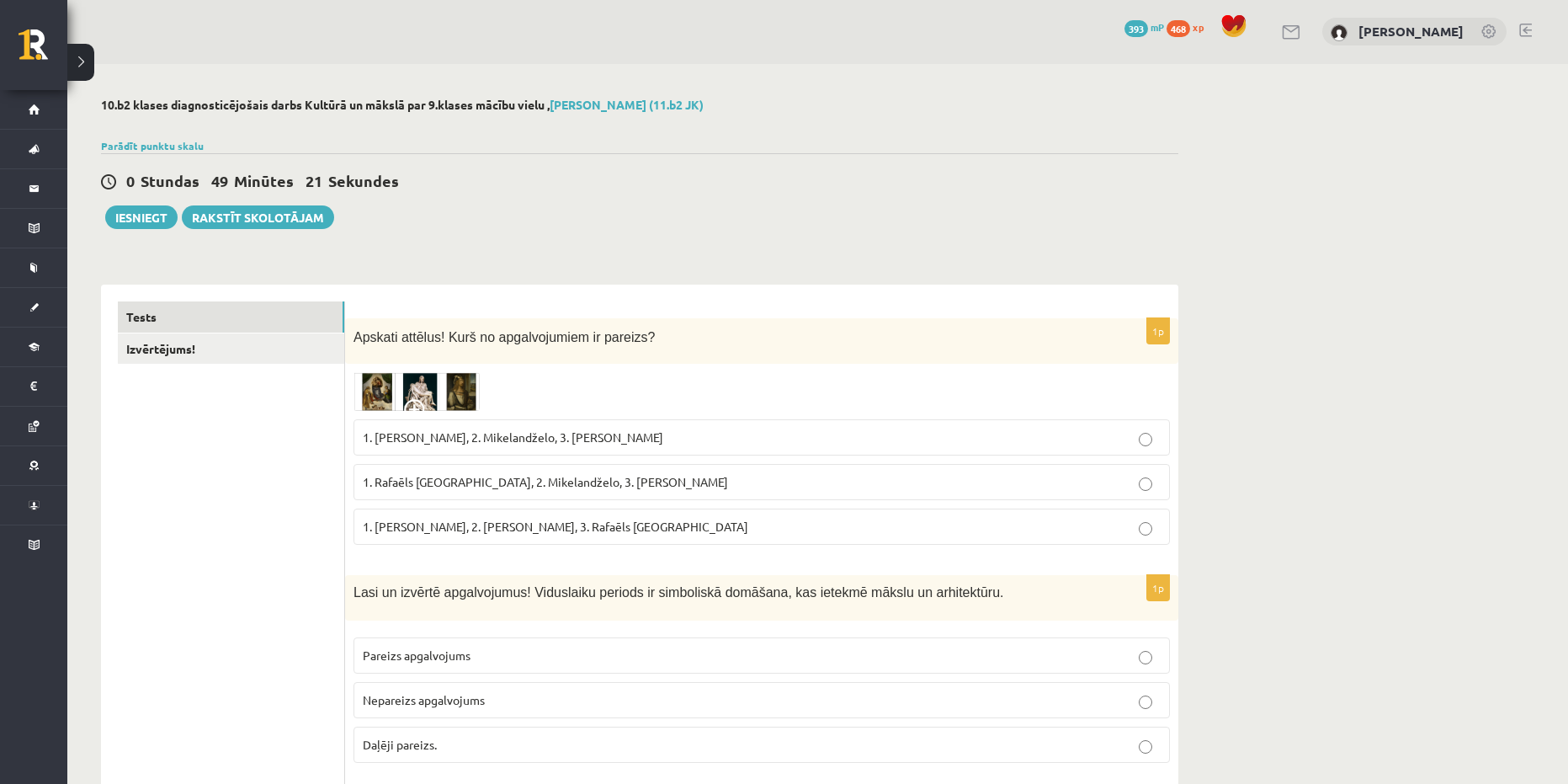
scroll to position [0, 0]
click at [188, 346] on link "Izvērtējums!" at bounding box center [231, 350] width 227 height 31
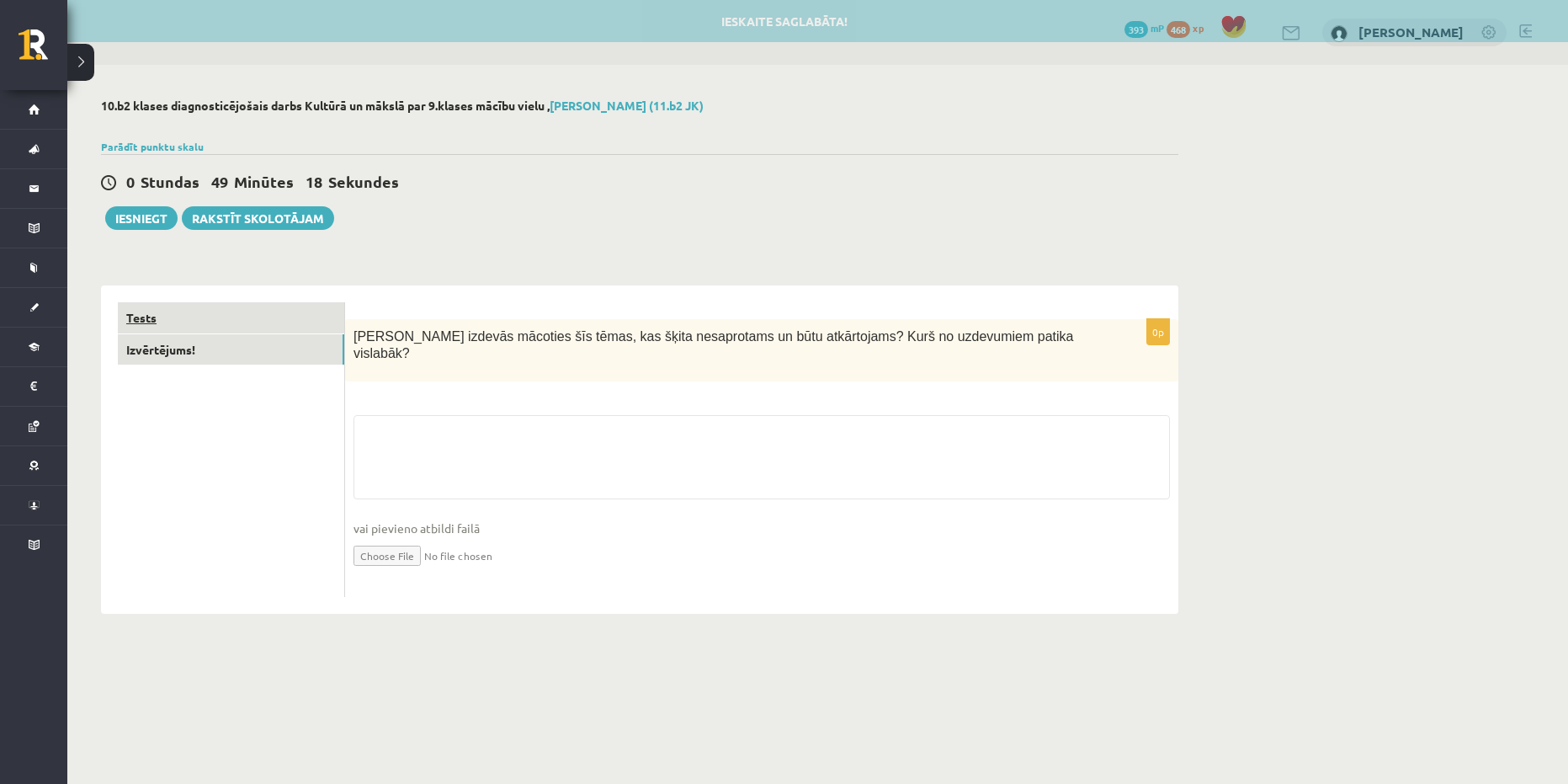
click at [190, 312] on link "Tests" at bounding box center [231, 317] width 227 height 31
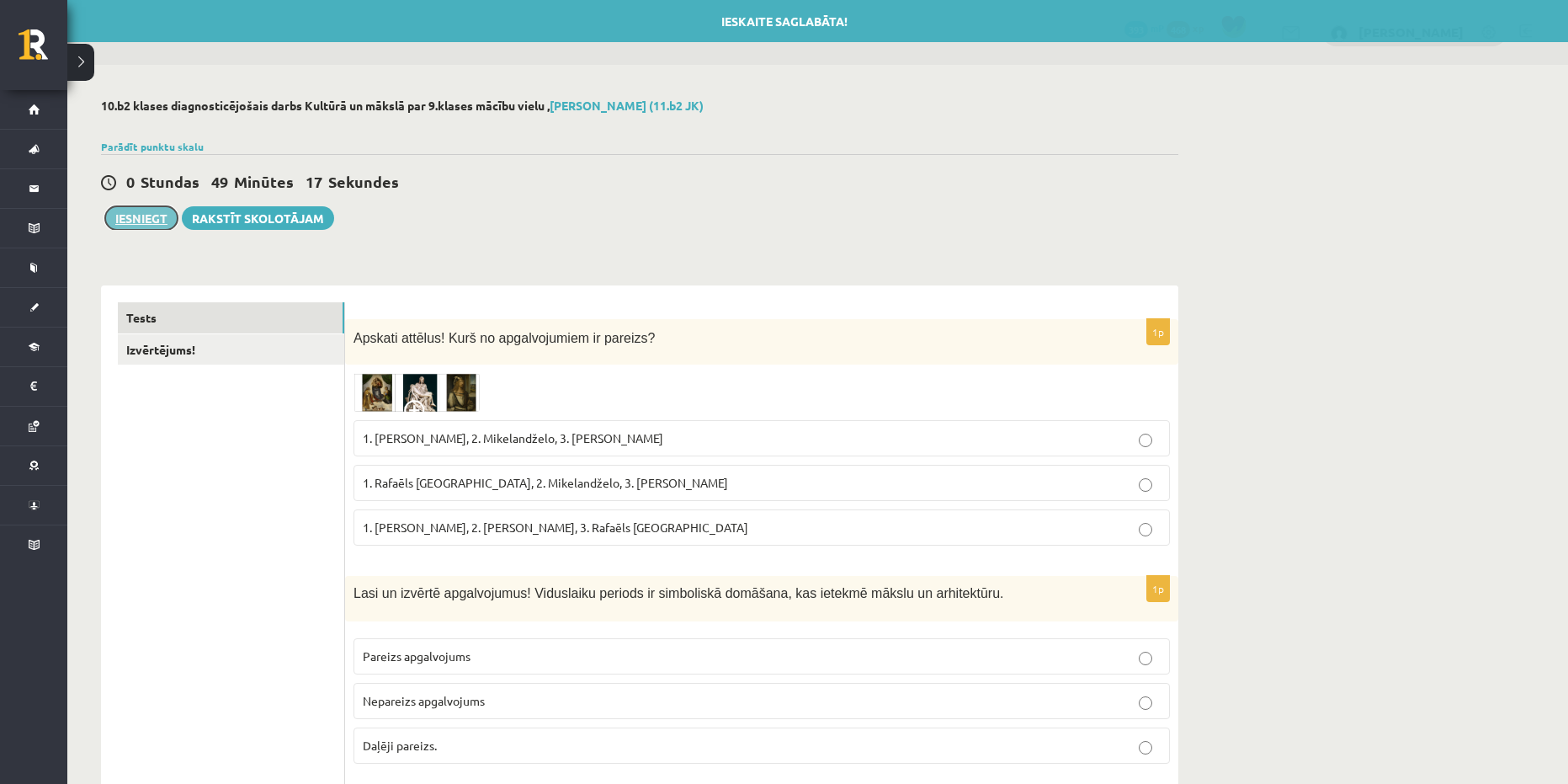
click at [156, 221] on button "Iesniegt" at bounding box center [142, 218] width 72 height 24
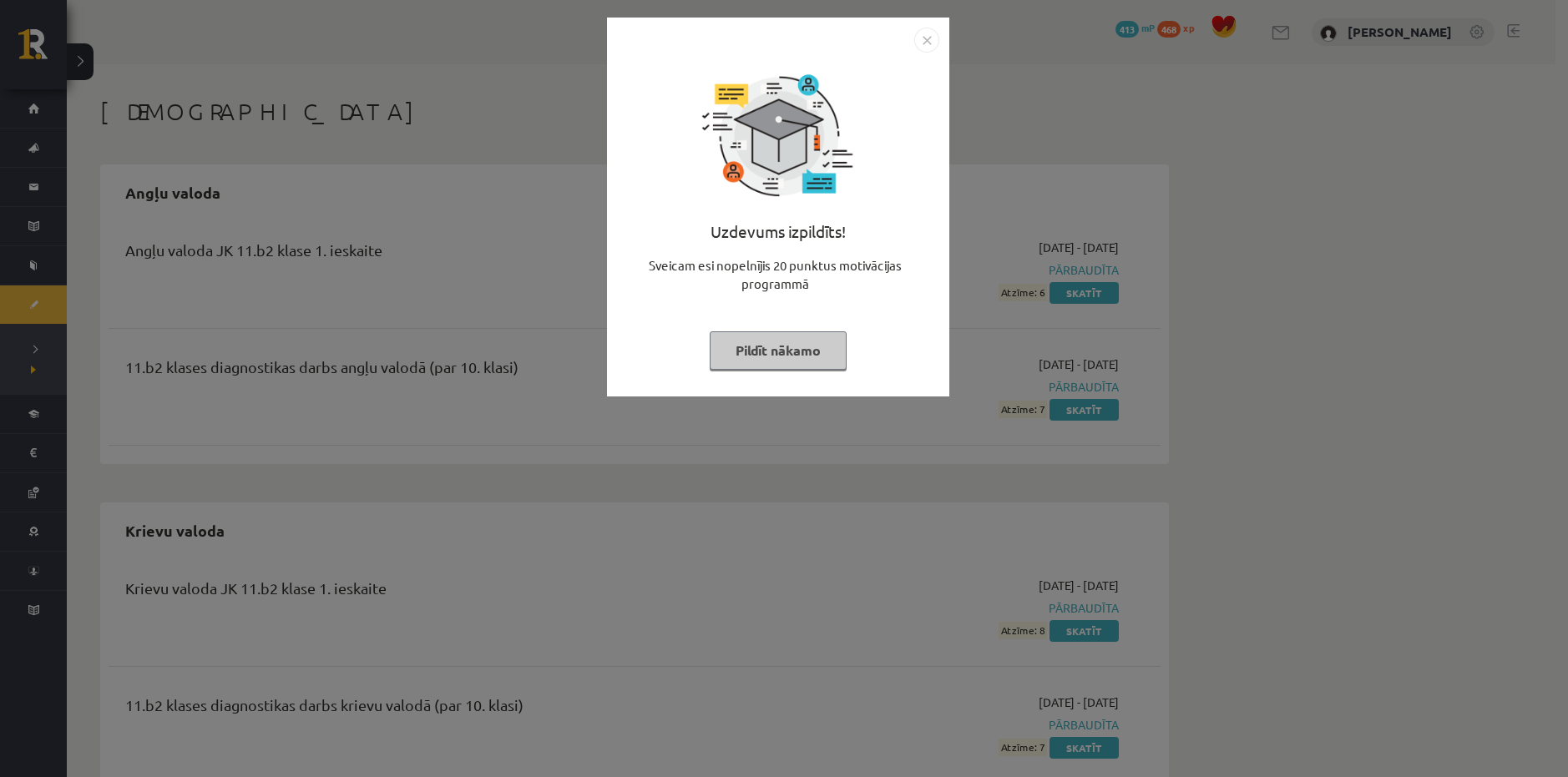
click at [770, 319] on div "Uzdevums izpildīts! Sveicam esi nopelnījis 20 punktus motivācijas programmā Pil…" at bounding box center [777, 220] width 322 height 334
click at [776, 341] on button "Pildīt nākamo" at bounding box center [778, 350] width 137 height 39
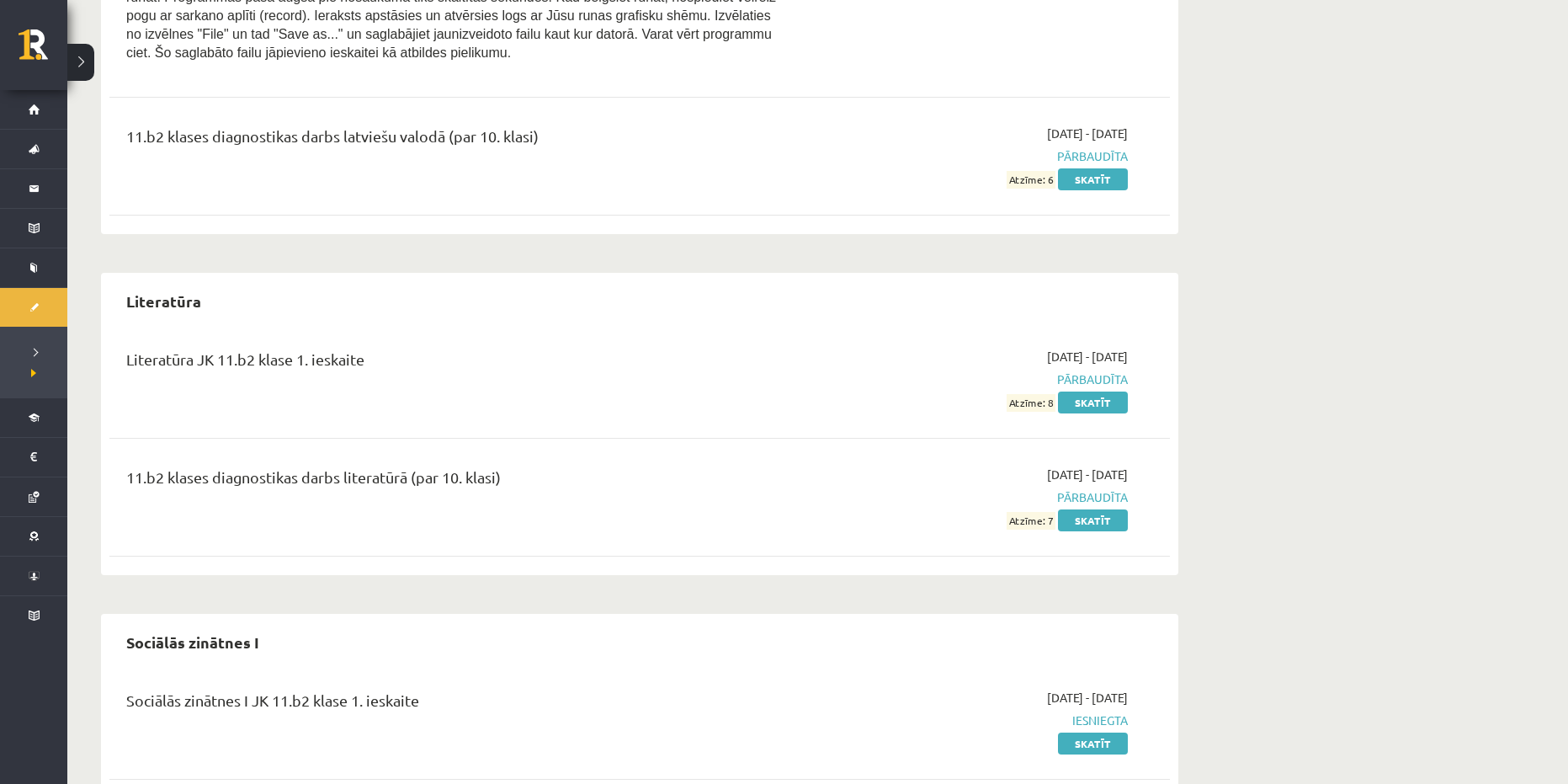
scroll to position [1685, 0]
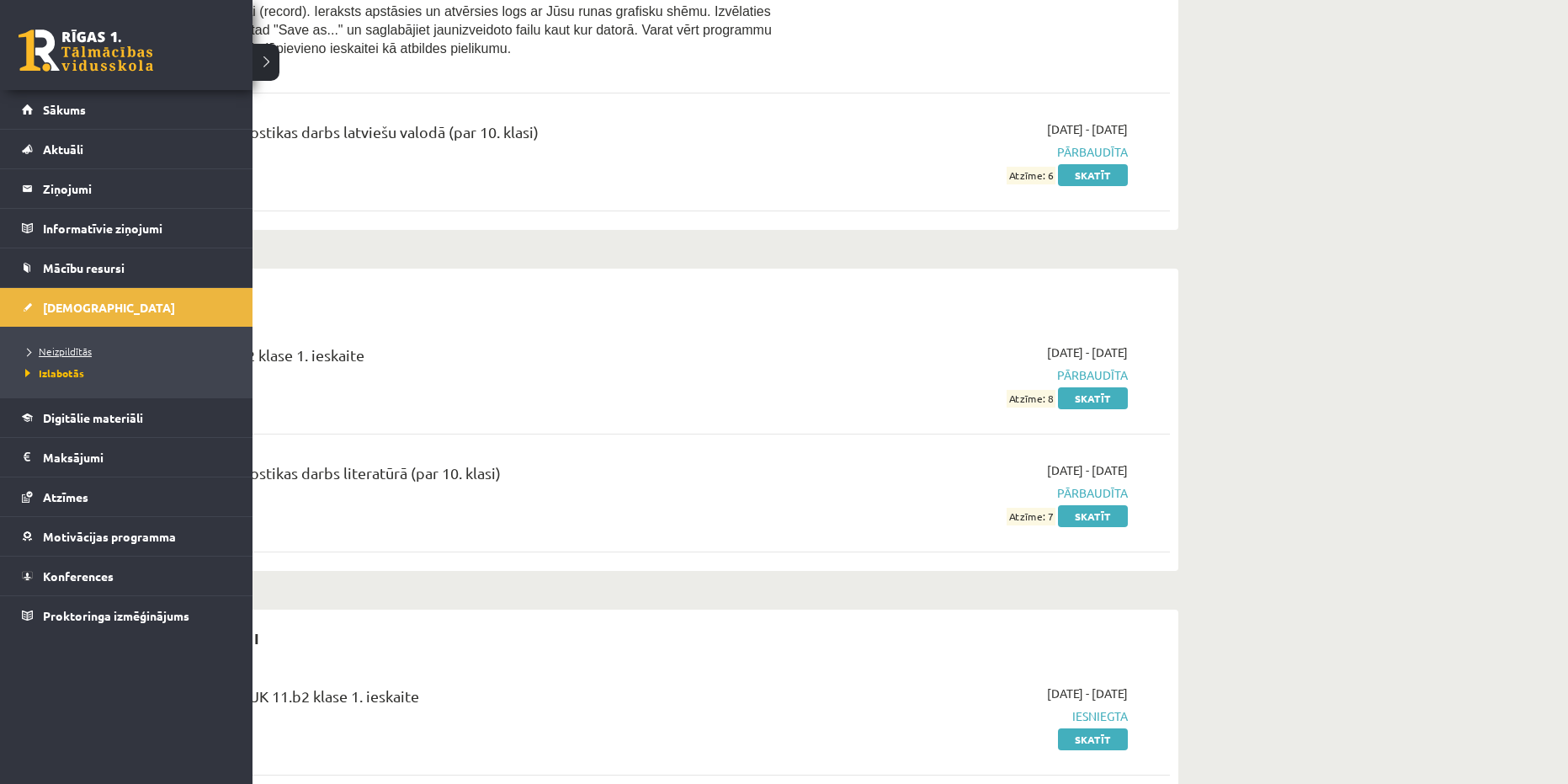
click at [43, 347] on span "Neizpildītās" at bounding box center [56, 352] width 70 height 13
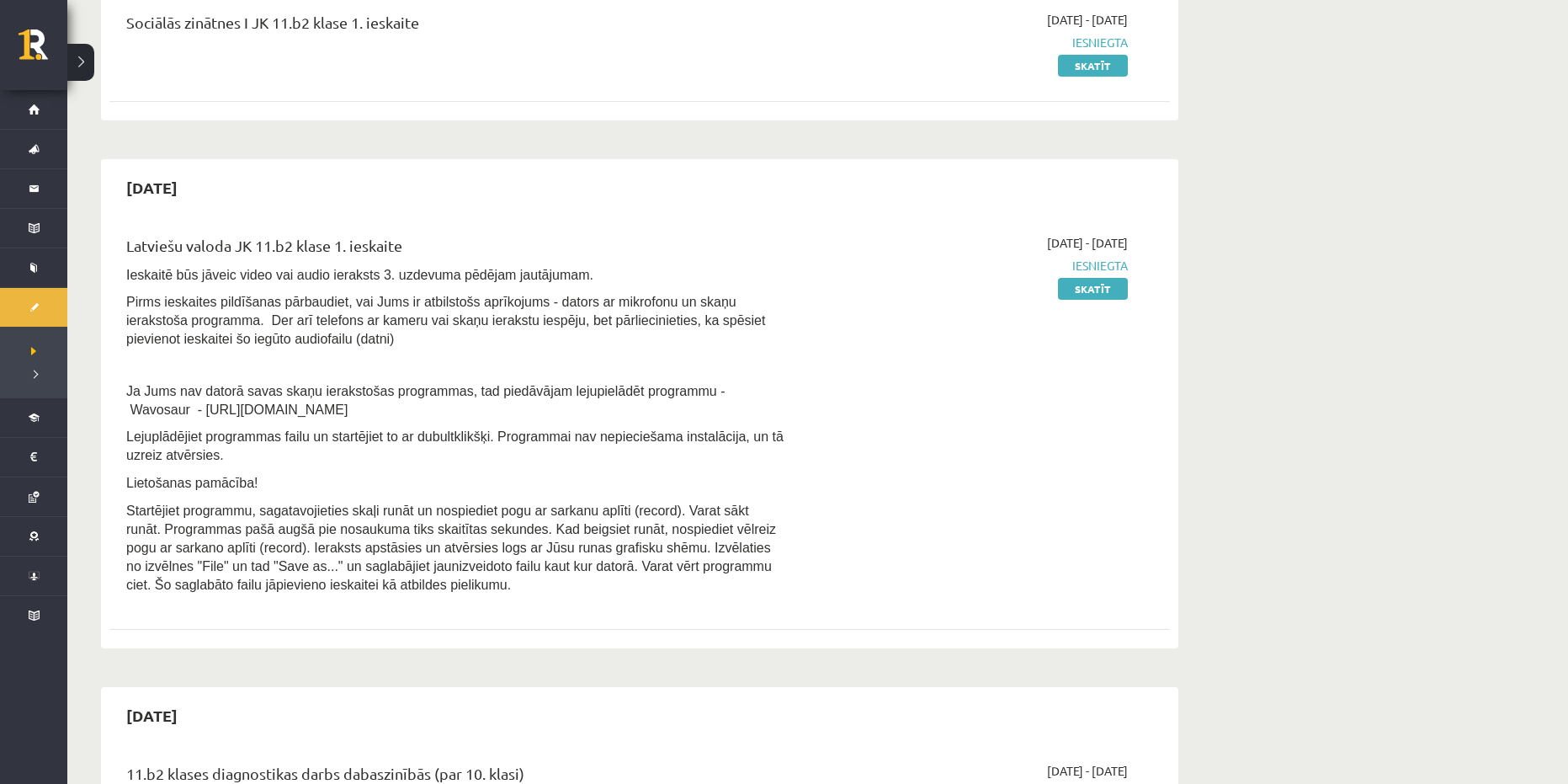
scroll to position [252, 0]
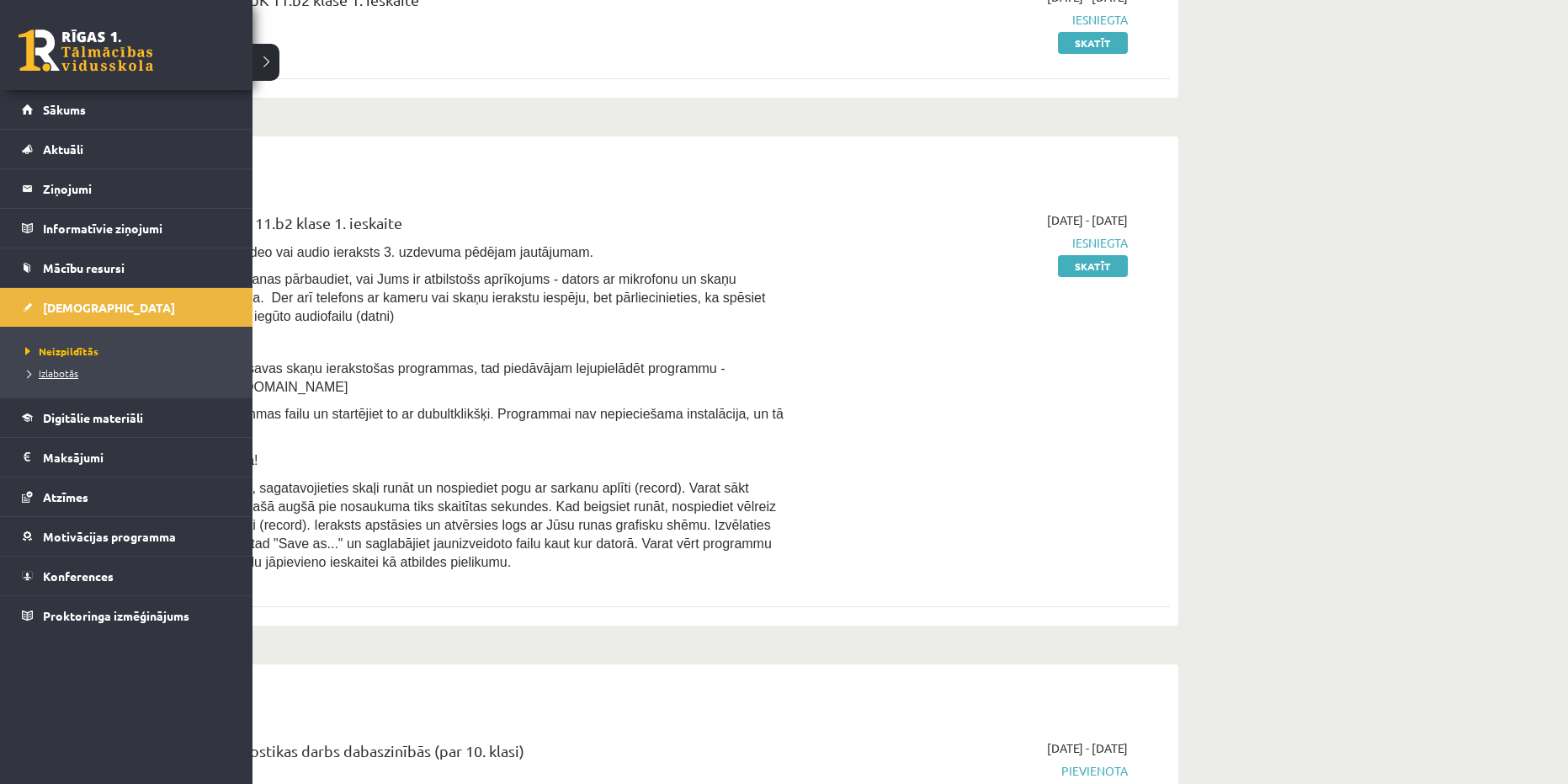
click at [63, 377] on span "Izlabotās" at bounding box center [50, 373] width 57 height 13
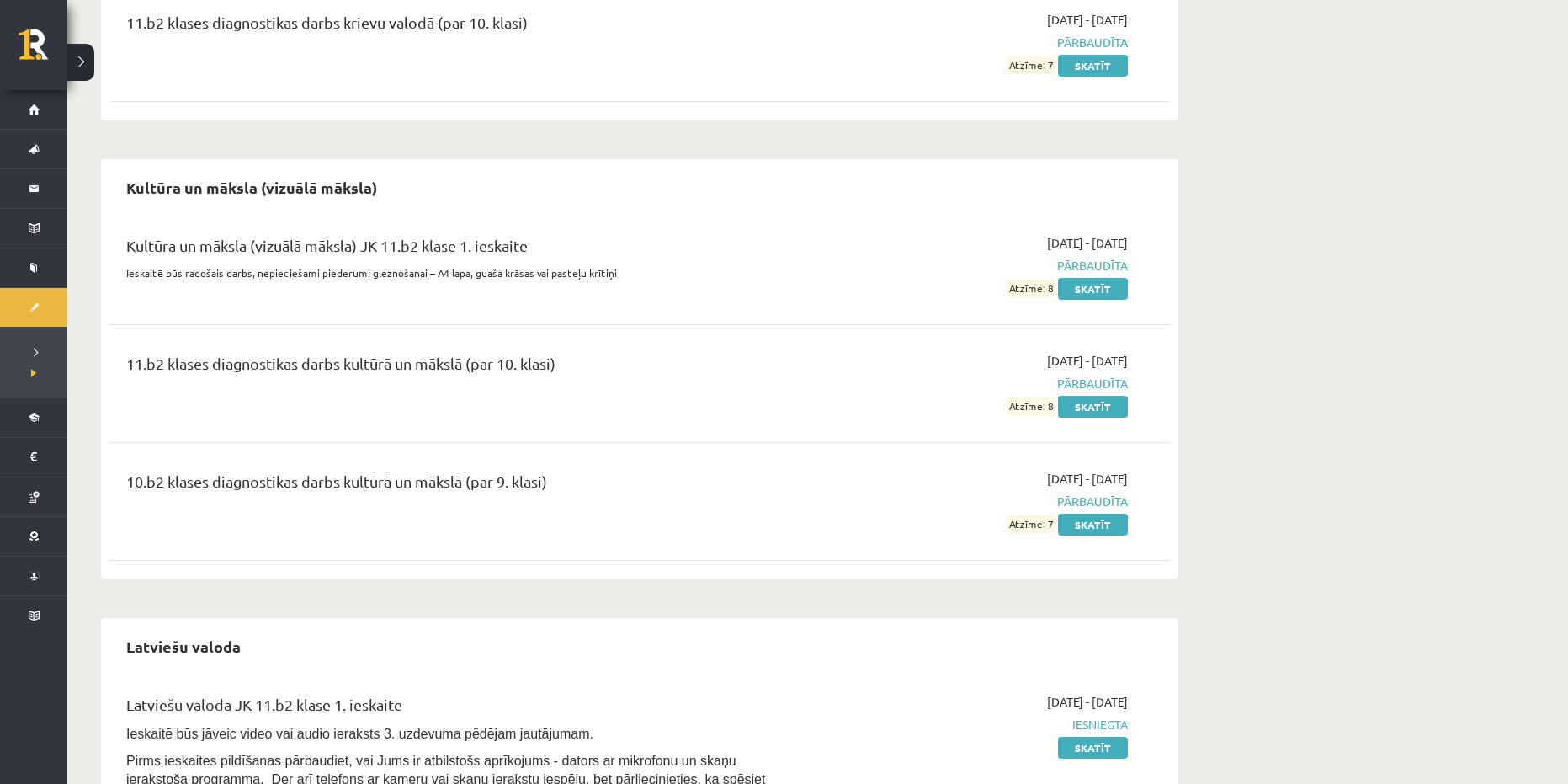
scroll to position [673, 0]
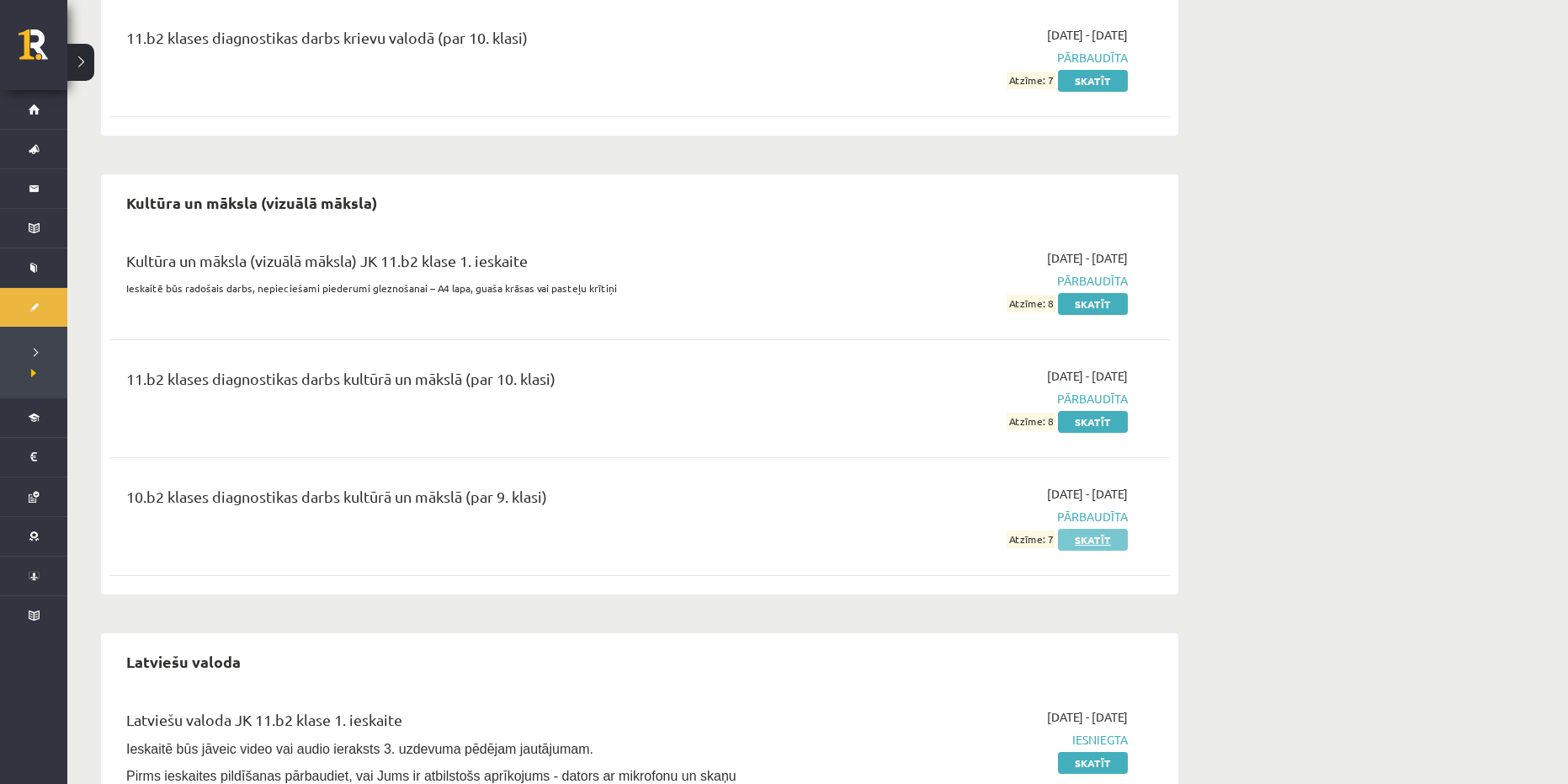
click at [1083, 535] on link "Skatīt" at bounding box center [1093, 539] width 69 height 22
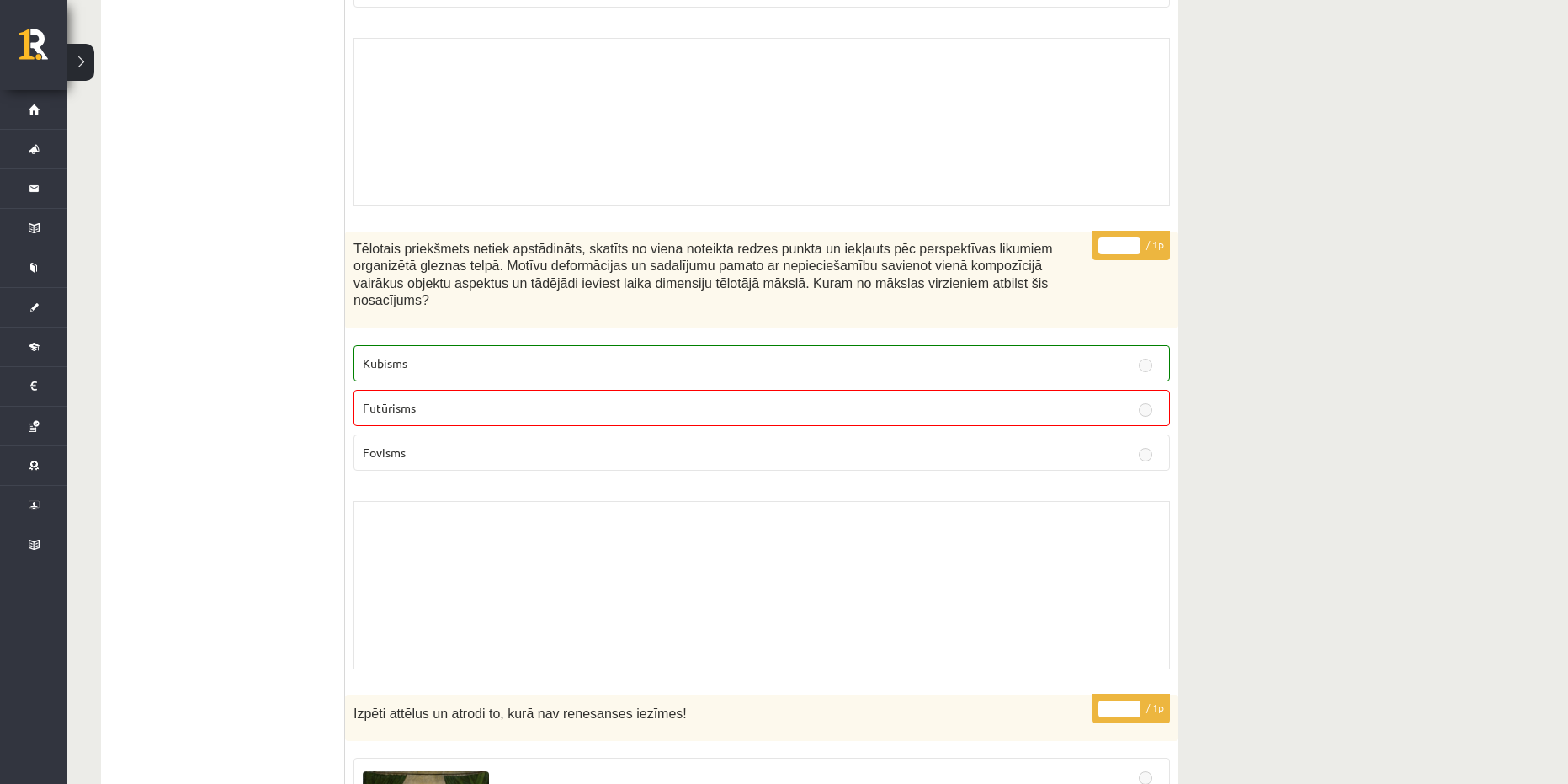
scroll to position [11208, 0]
